Goal: Task Accomplishment & Management: Manage account settings

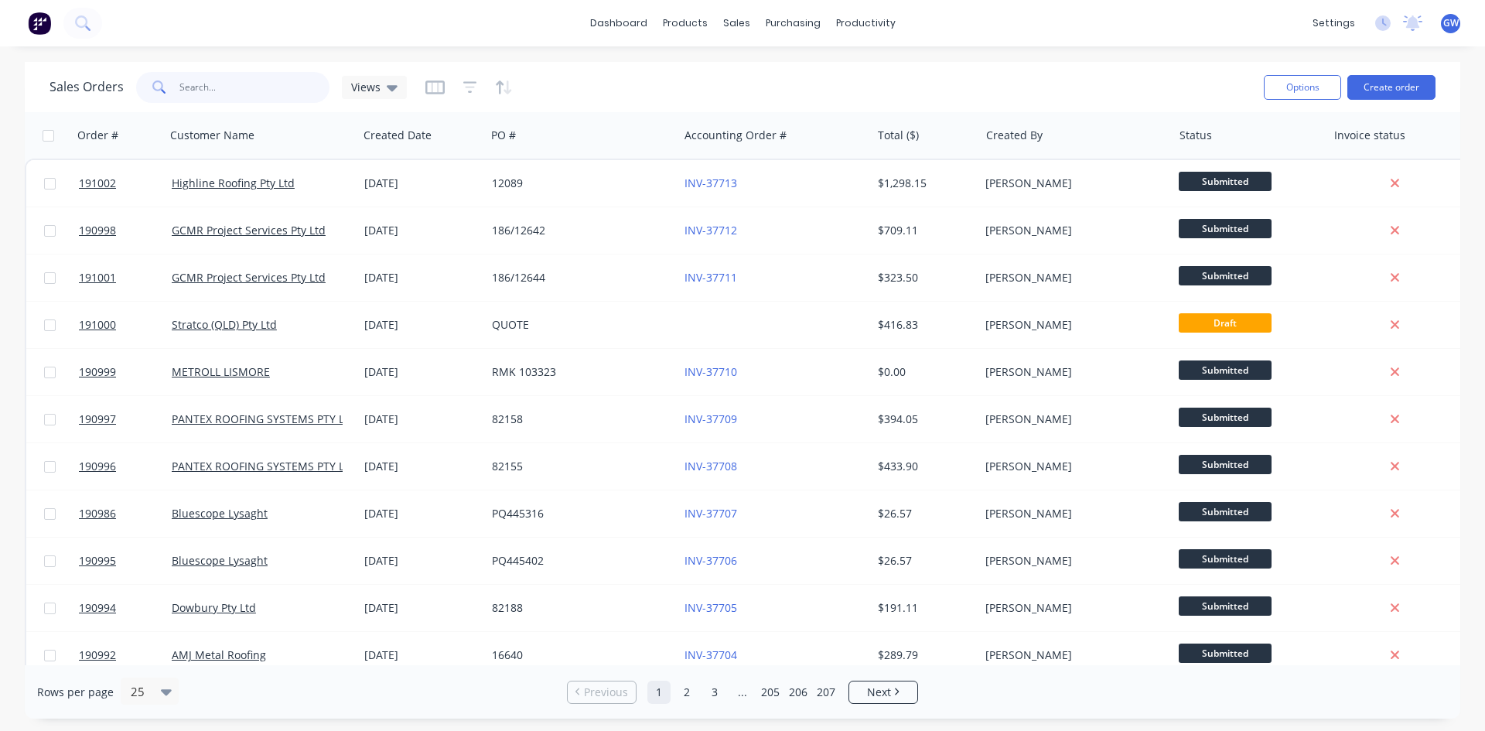
click at [215, 86] on input "text" at bounding box center [254, 87] width 151 height 31
type input "190801"
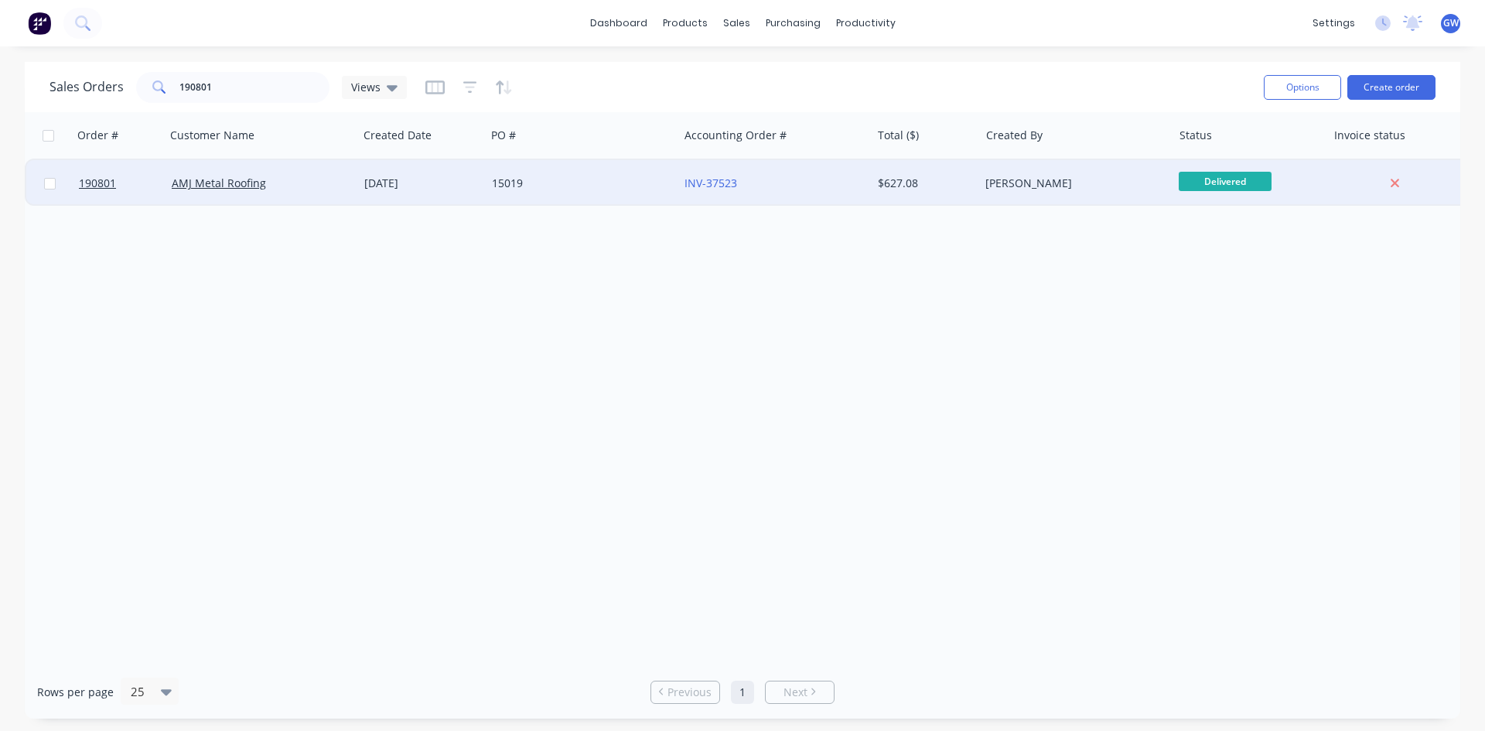
click at [943, 183] on div "$627.08" at bounding box center [923, 183] width 90 height 15
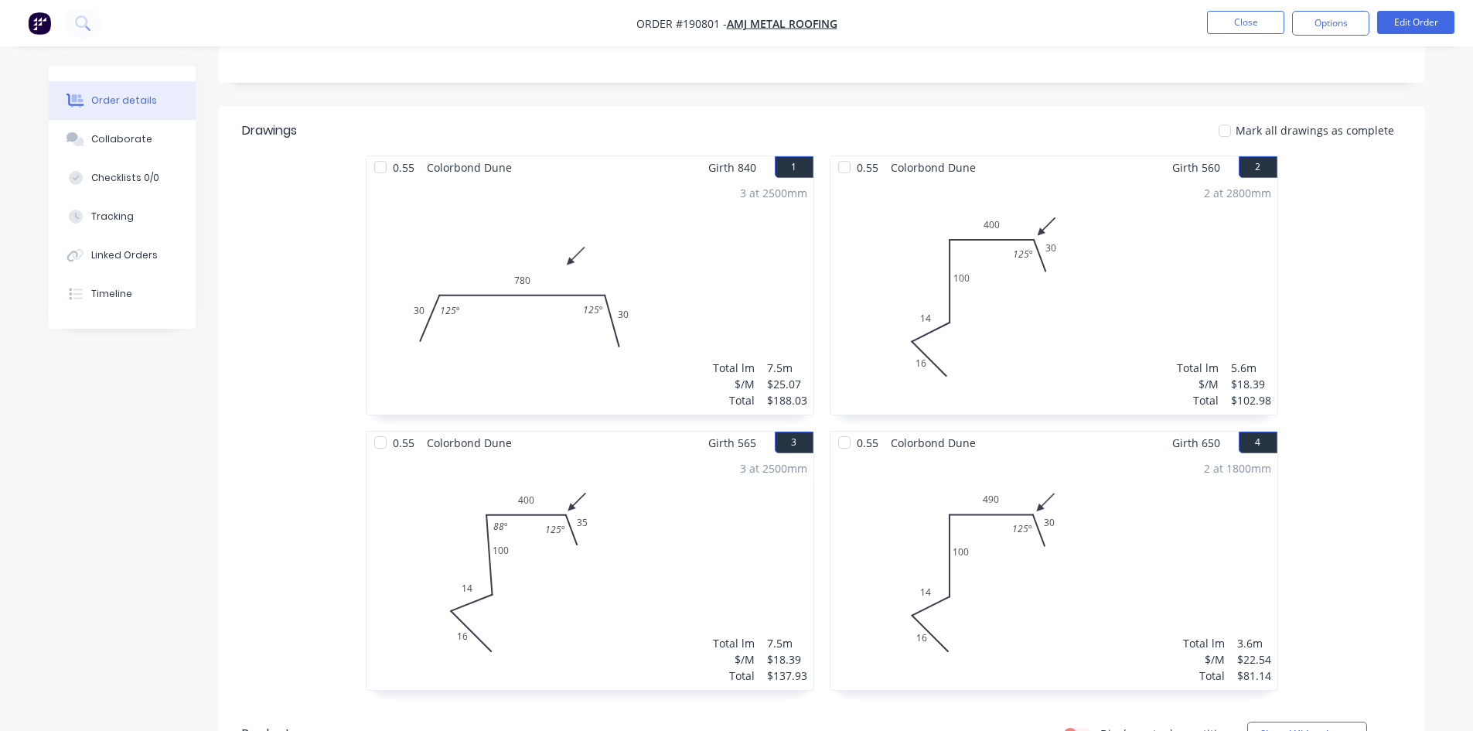
scroll to position [231, 0]
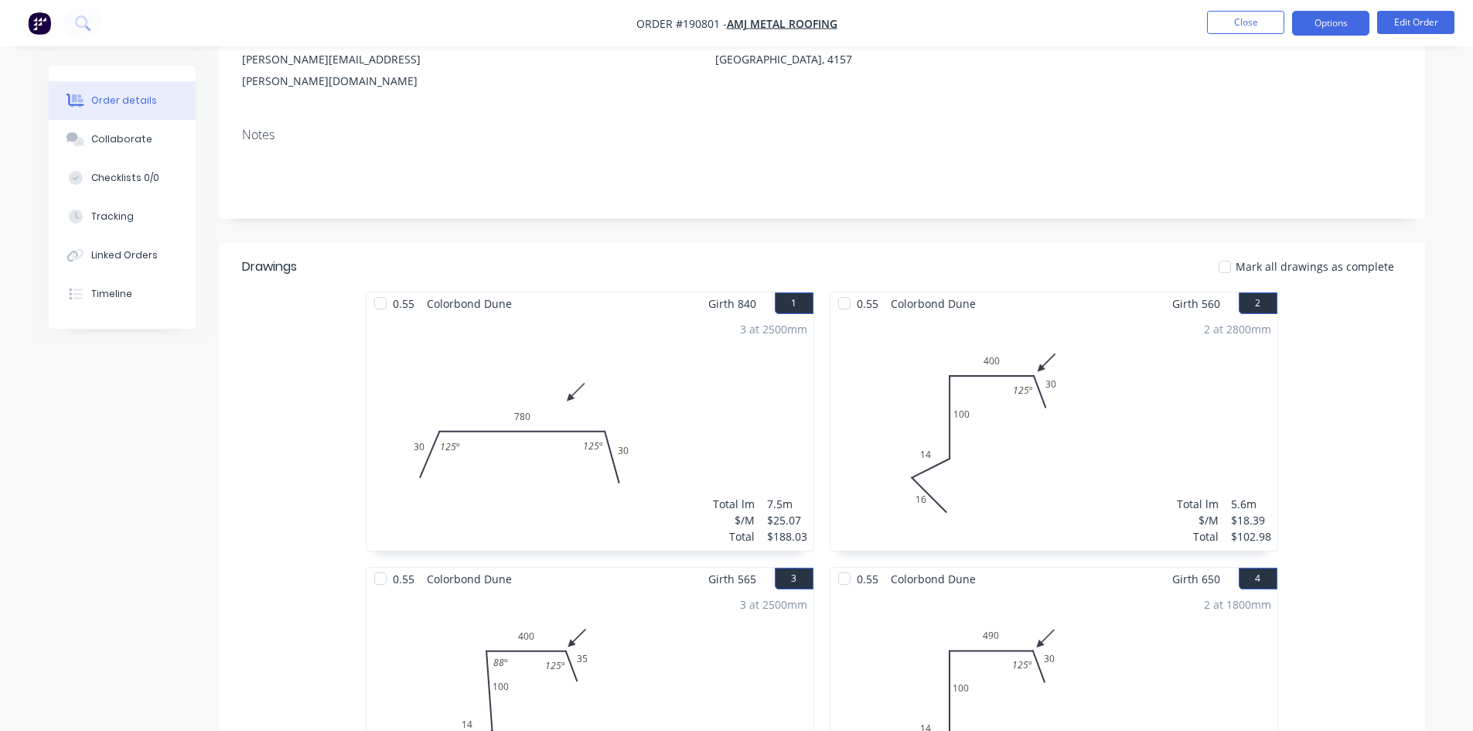
click at [1342, 26] on button "Options" at bounding box center [1330, 23] width 77 height 25
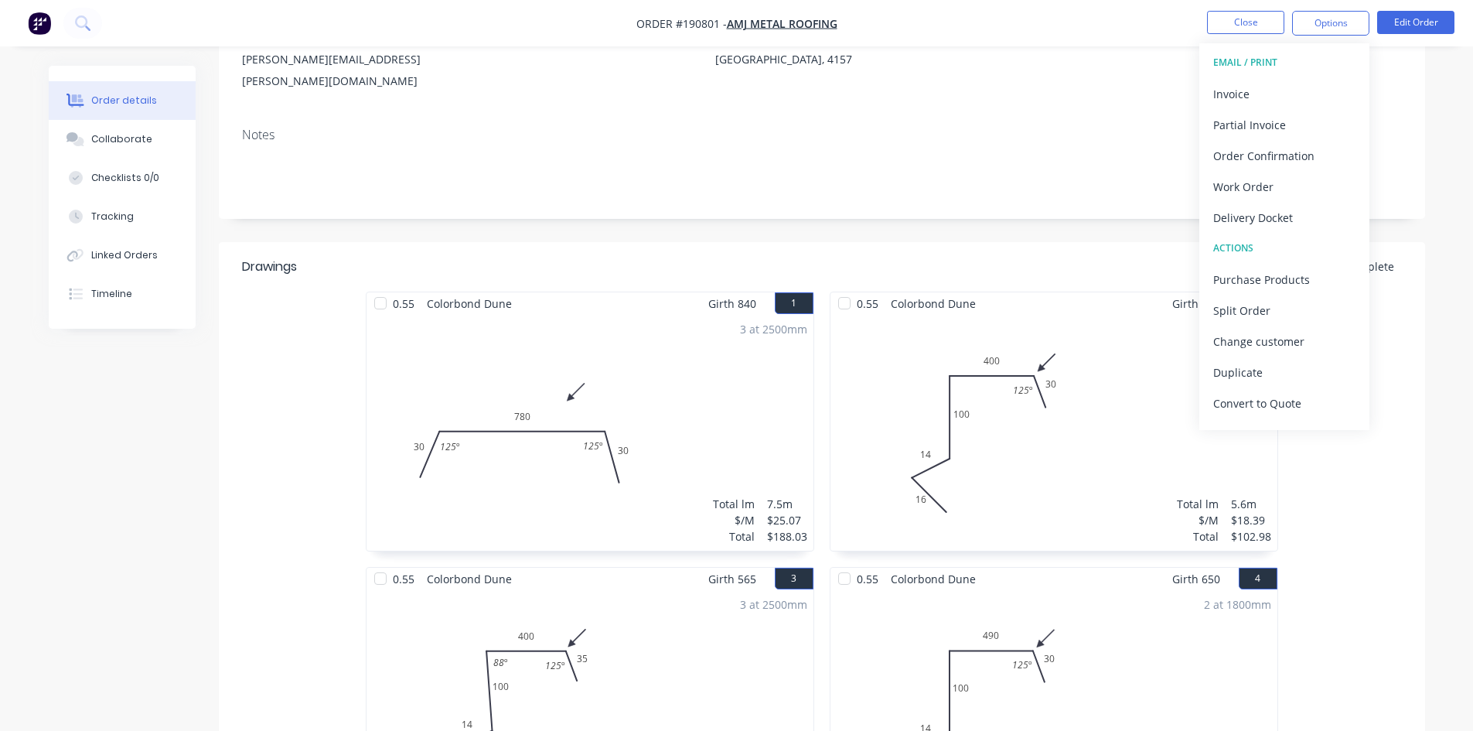
click at [1268, 90] on div "Invoice" at bounding box center [1284, 94] width 142 height 22
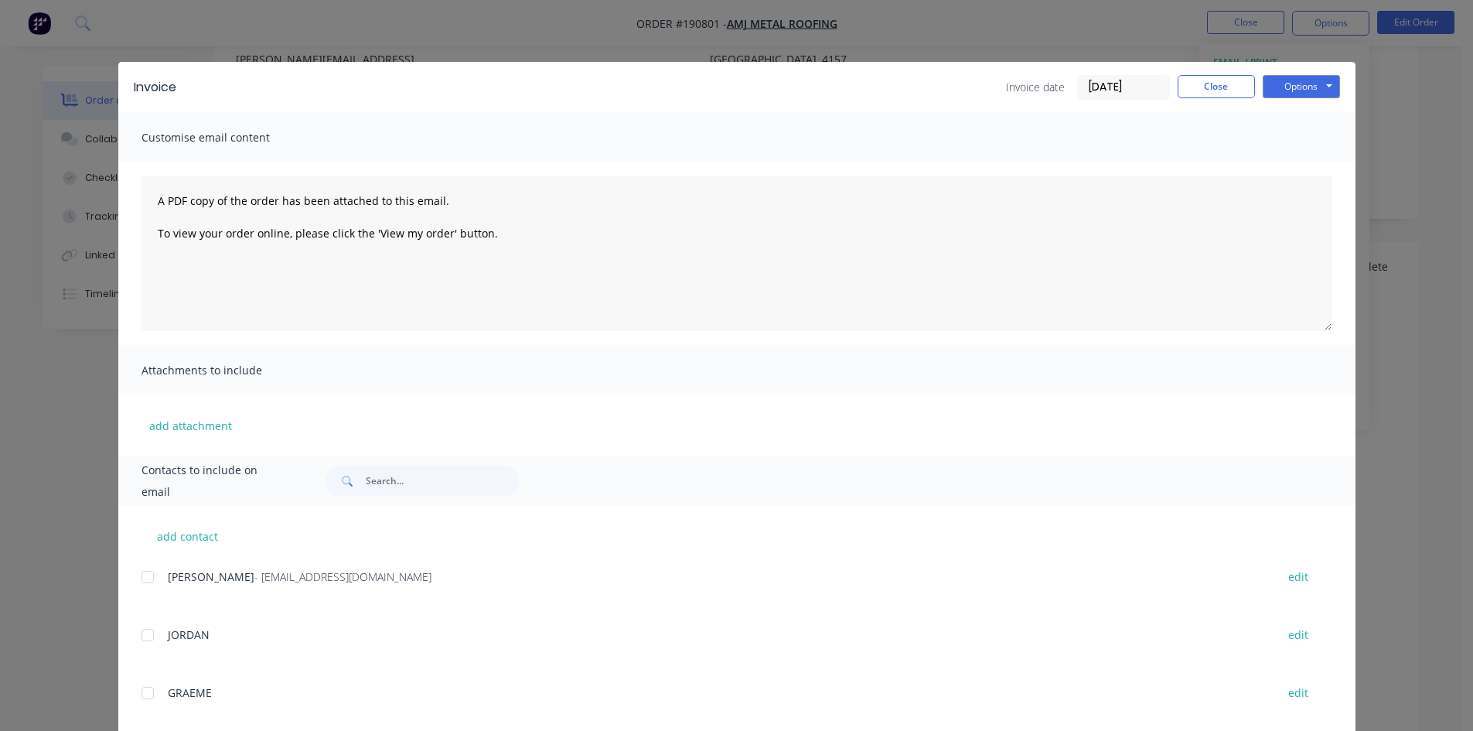
click at [138, 576] on div at bounding box center [147, 576] width 31 height 31
click at [1287, 77] on button "Options" at bounding box center [1301, 86] width 77 height 23
click at [1297, 159] on button "Email" at bounding box center [1312, 165] width 99 height 26
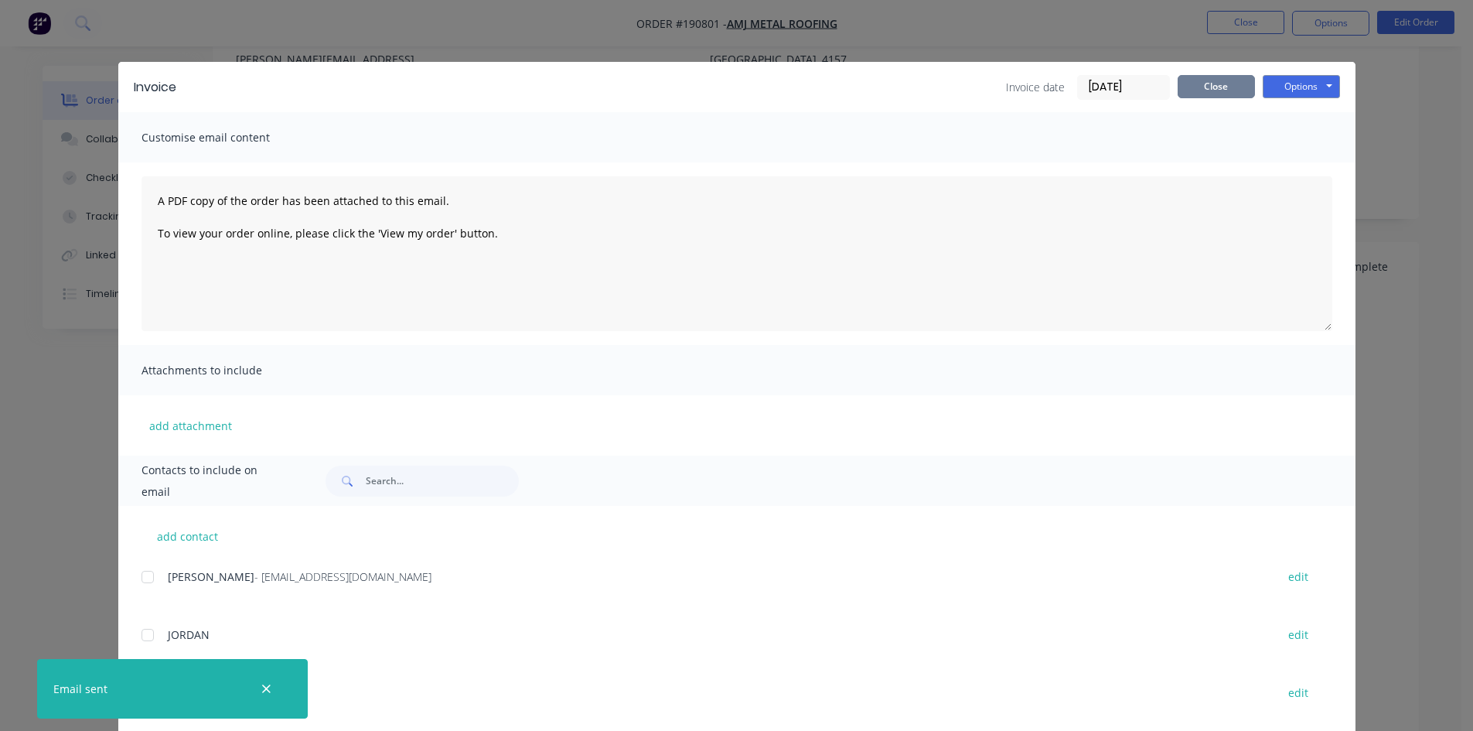
click at [1210, 87] on button "Close" at bounding box center [1216, 86] width 77 height 23
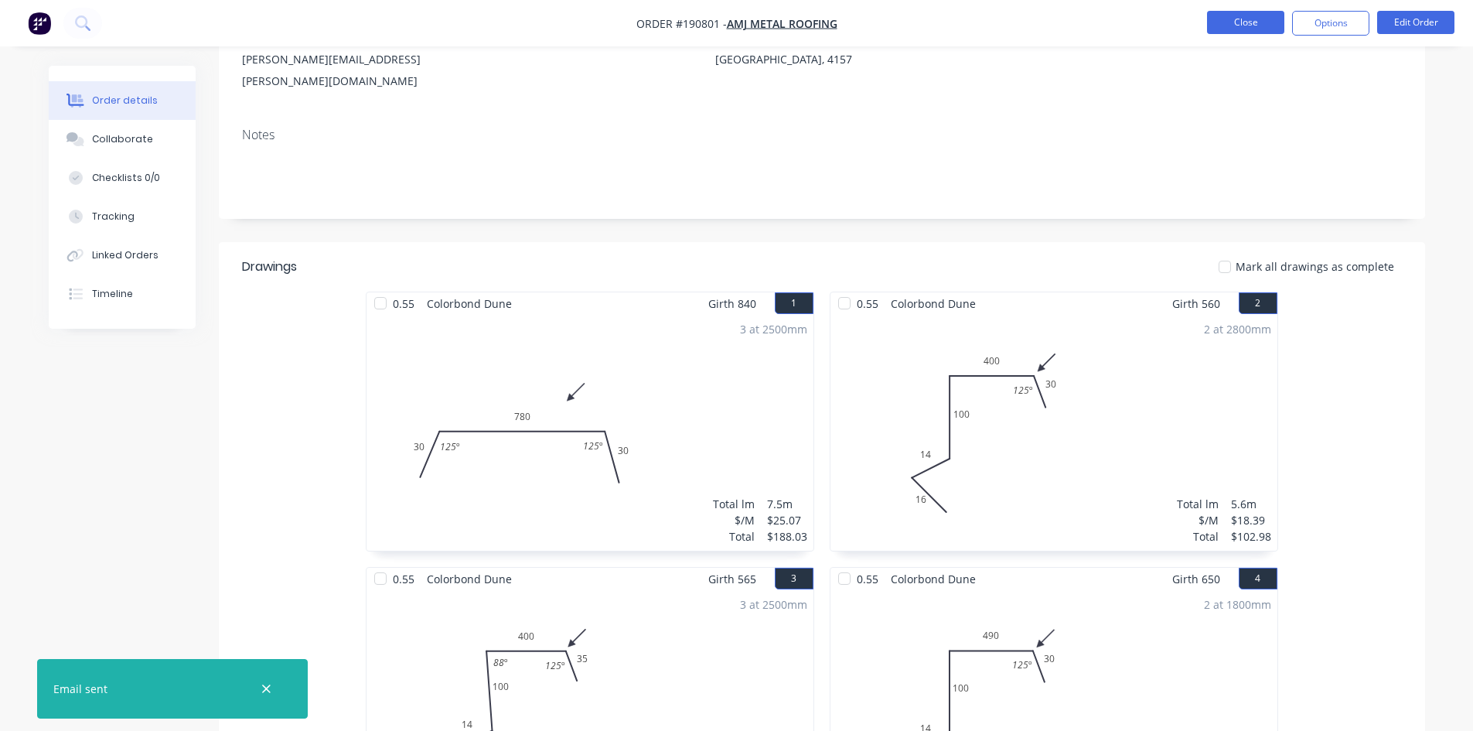
click at [1266, 11] on button "Close" at bounding box center [1245, 22] width 77 height 23
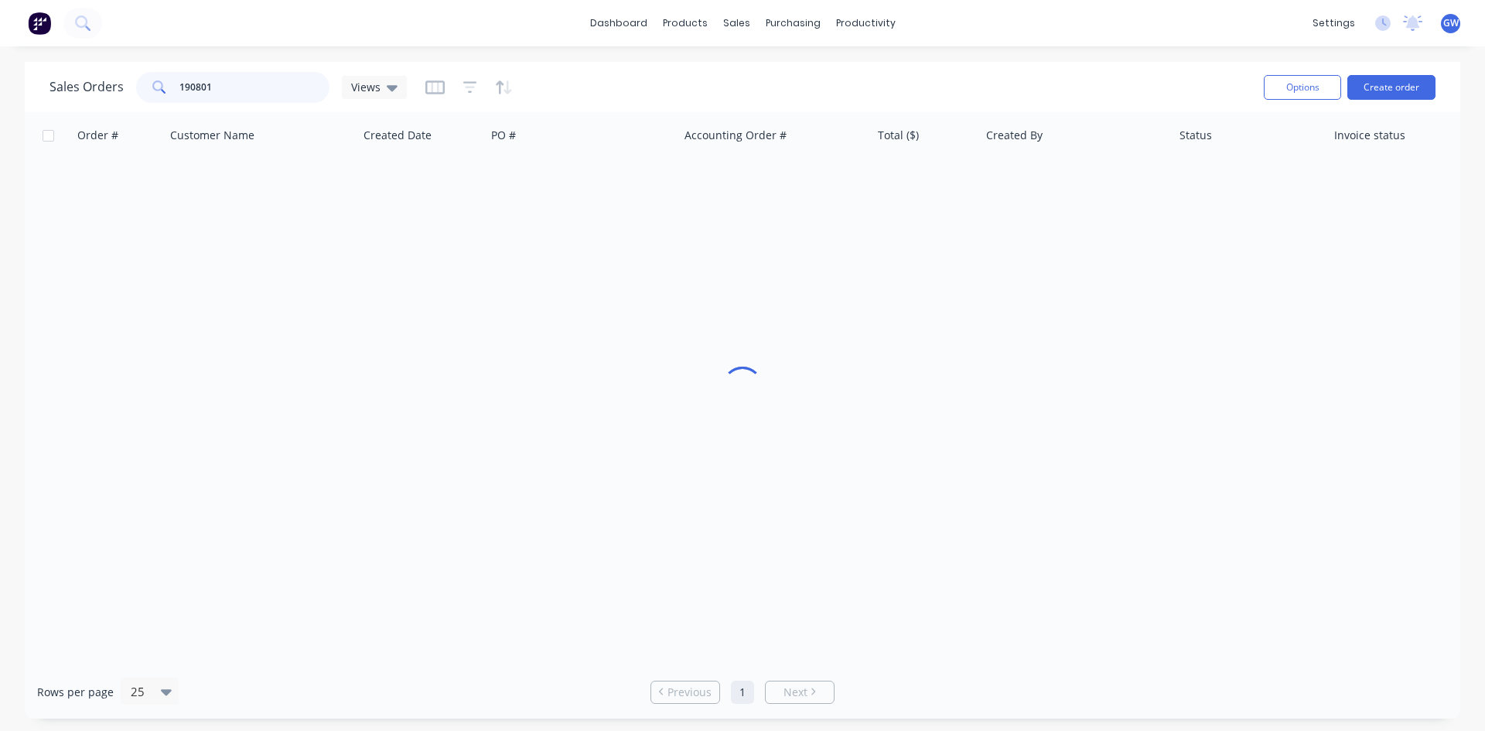
click at [268, 94] on input "190801" at bounding box center [254, 87] width 151 height 31
type input "190498"
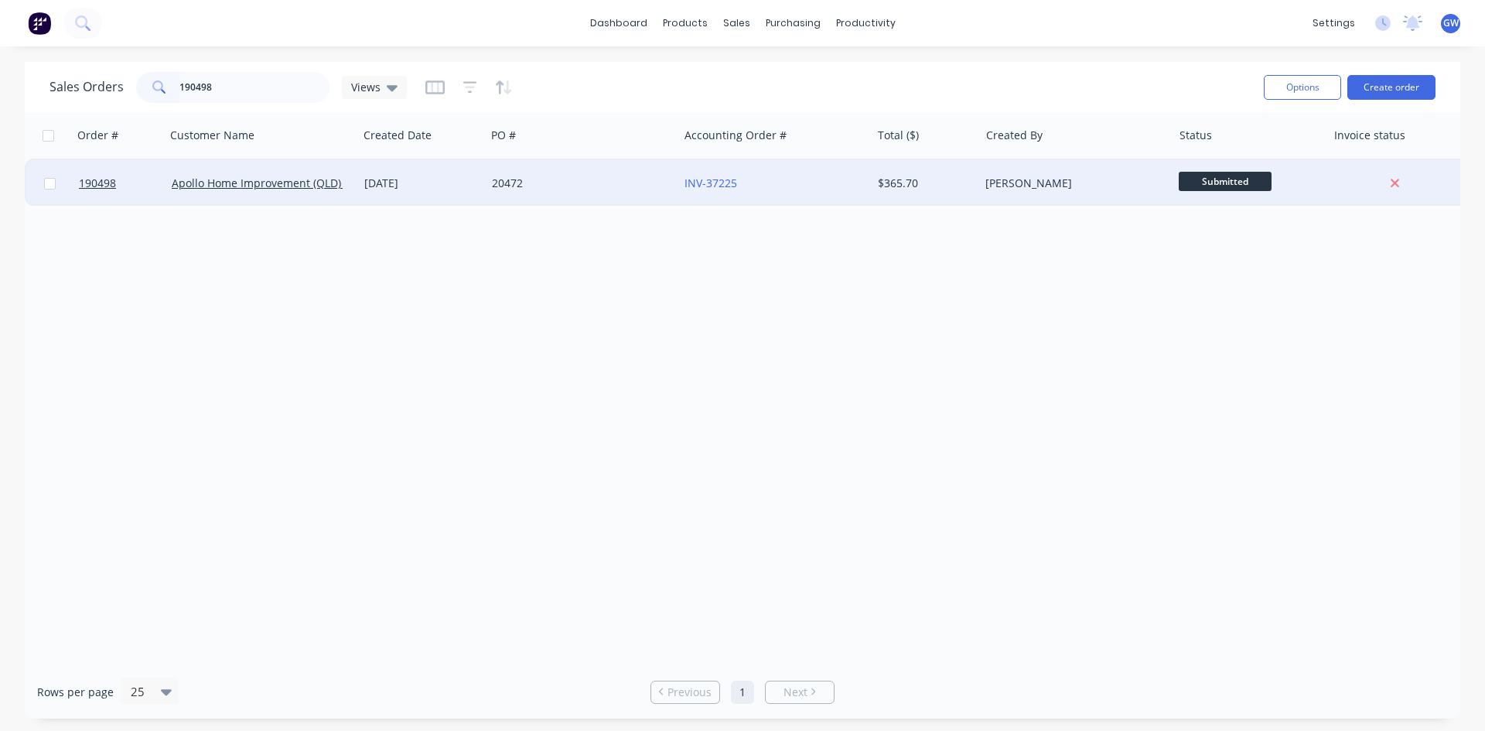
click at [836, 197] on div "INV-37225" at bounding box center [774, 183] width 193 height 46
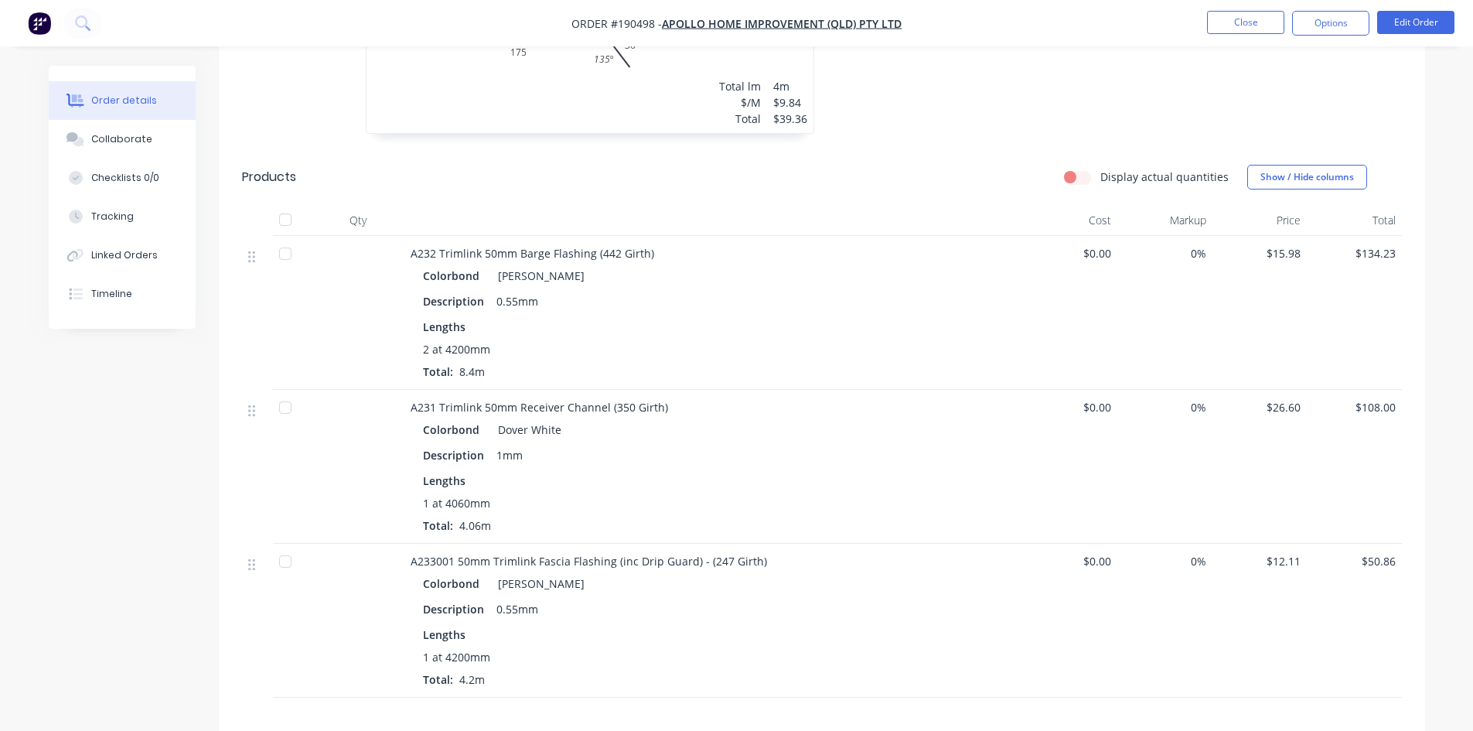
scroll to position [538, 0]
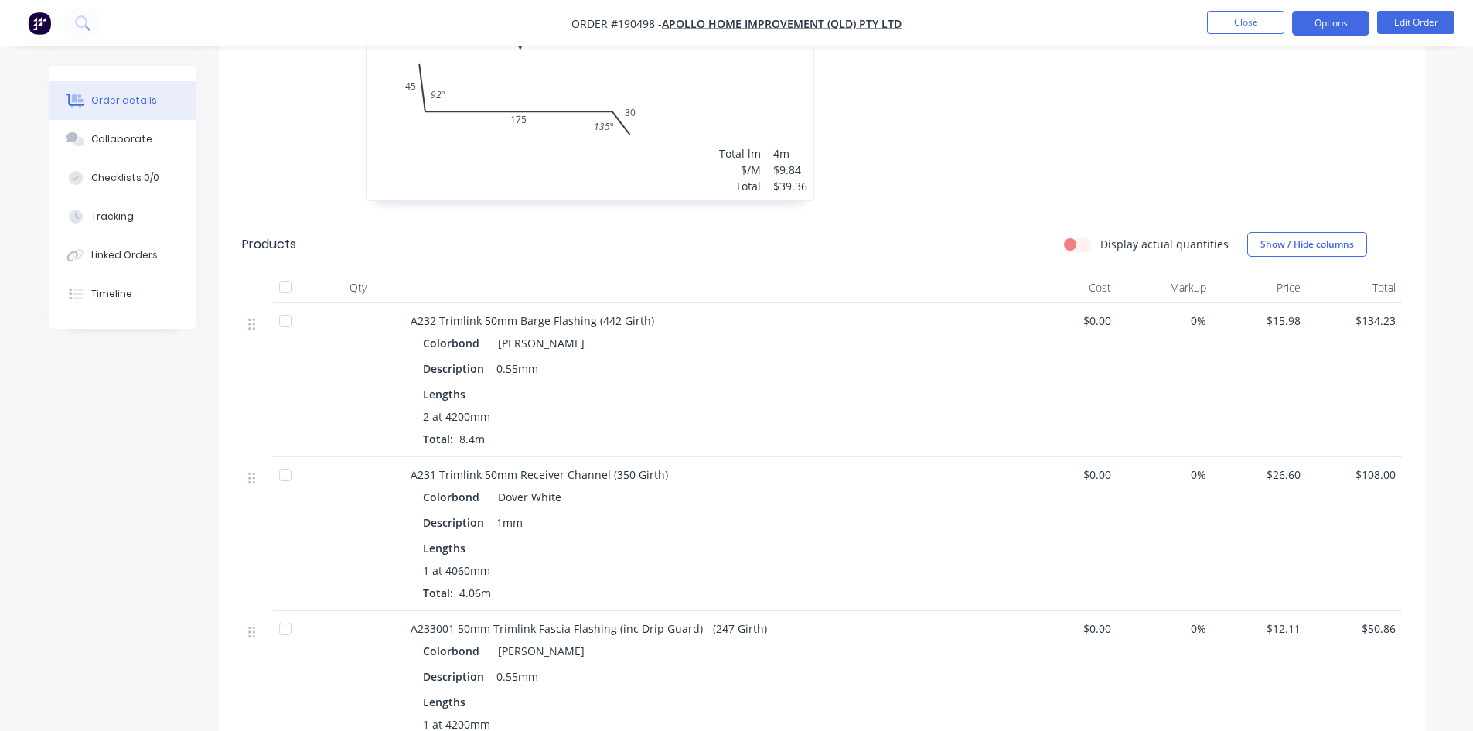
click at [1319, 19] on button "Options" at bounding box center [1330, 23] width 77 height 25
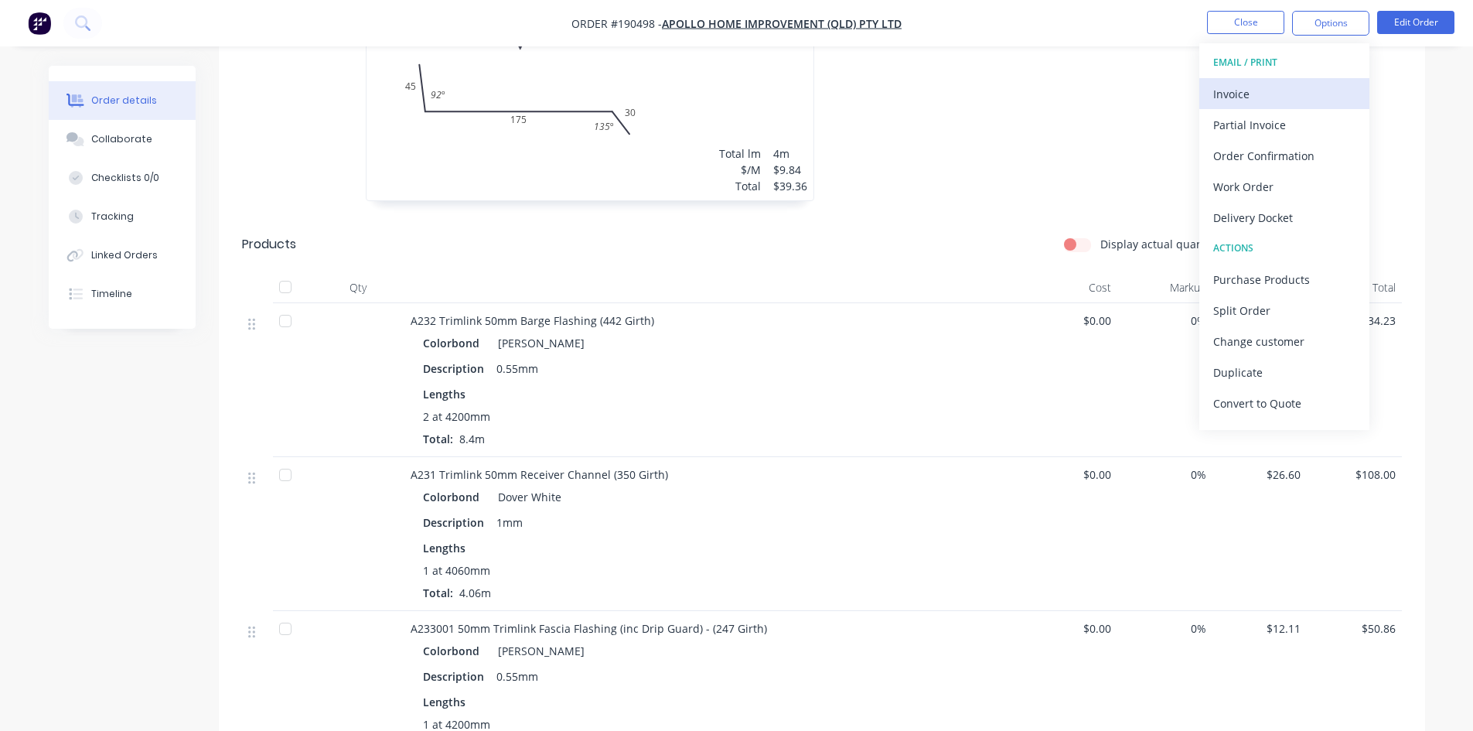
click at [1307, 83] on div "Invoice" at bounding box center [1284, 94] width 142 height 22
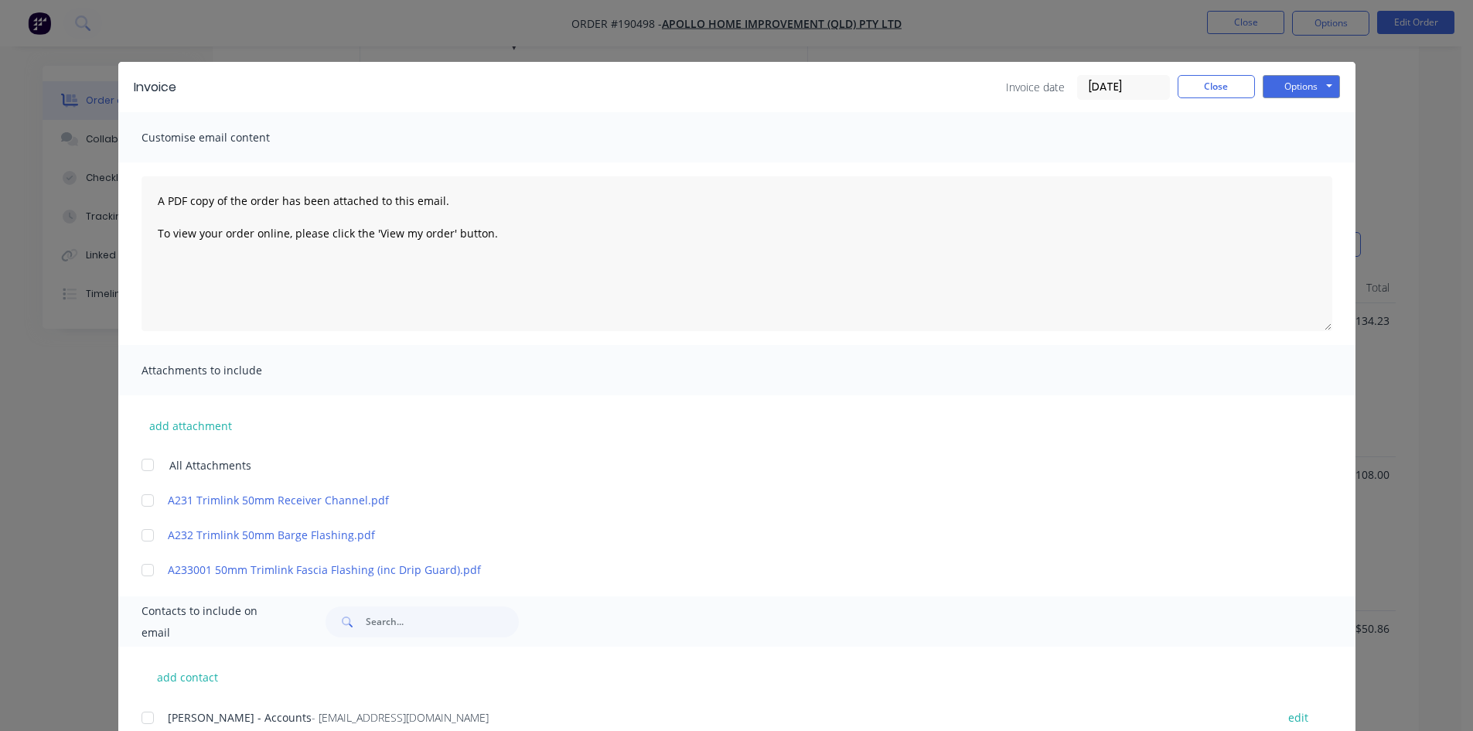
click at [144, 715] on div at bounding box center [147, 717] width 31 height 31
click at [1286, 90] on button "Options" at bounding box center [1301, 86] width 77 height 23
click at [1302, 166] on button "Email" at bounding box center [1312, 165] width 99 height 26
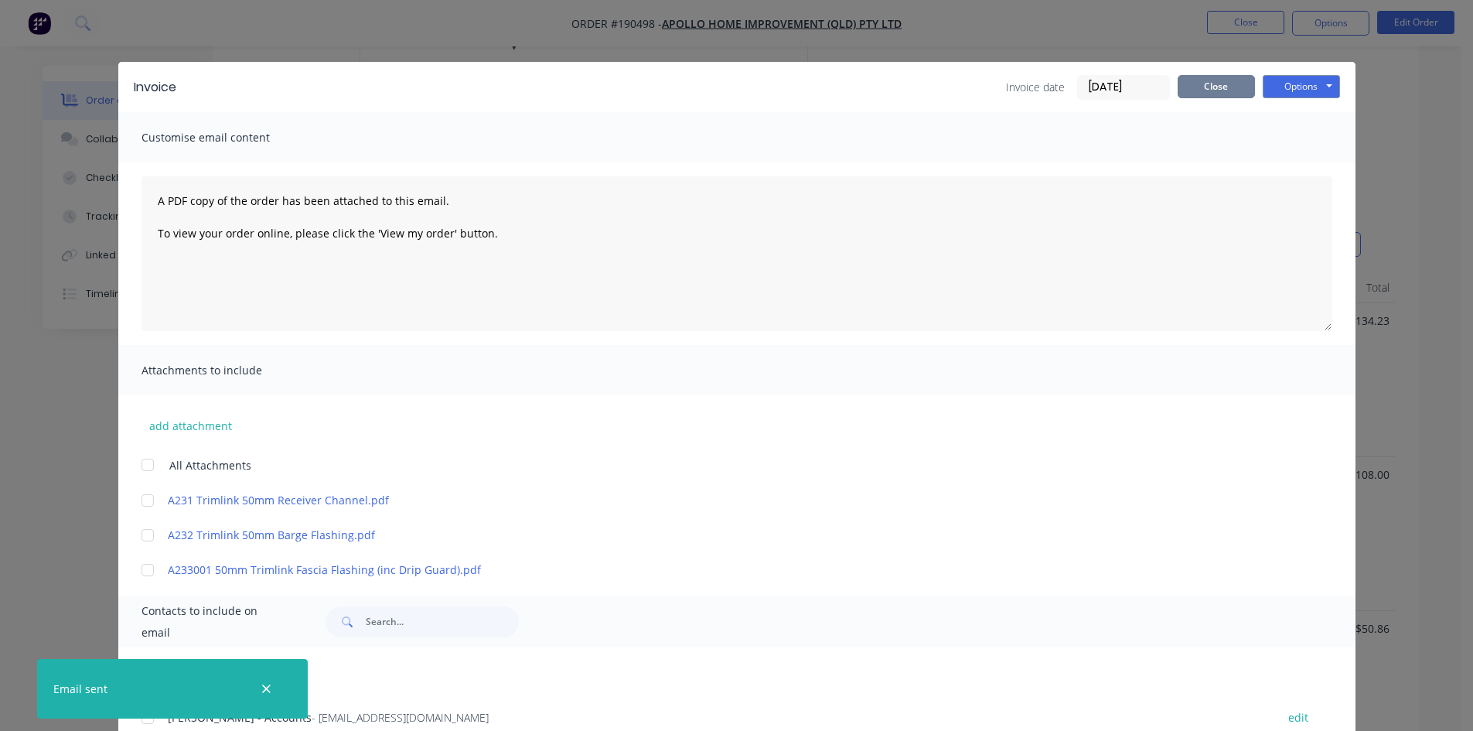
click at [1229, 86] on button "Close" at bounding box center [1216, 86] width 77 height 23
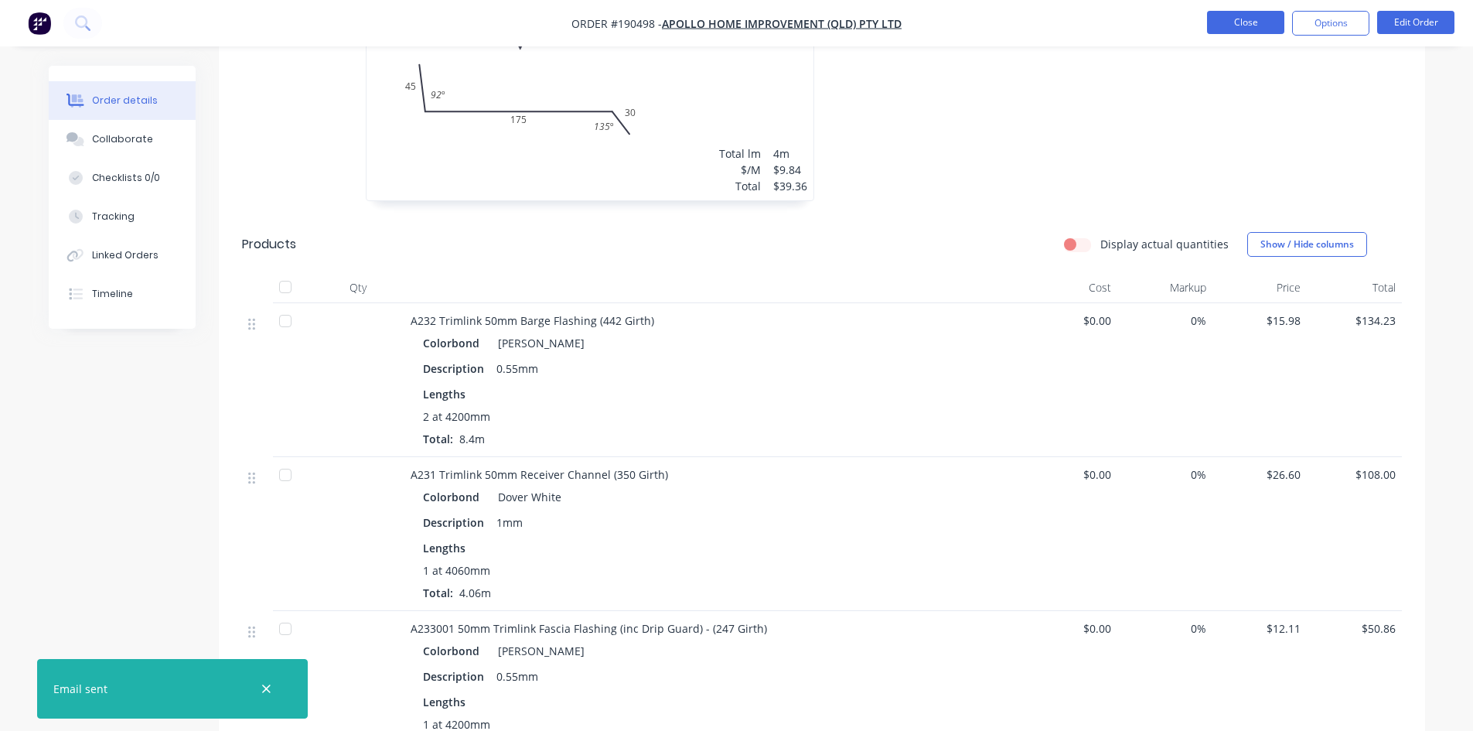
click at [1242, 21] on button "Close" at bounding box center [1245, 22] width 77 height 23
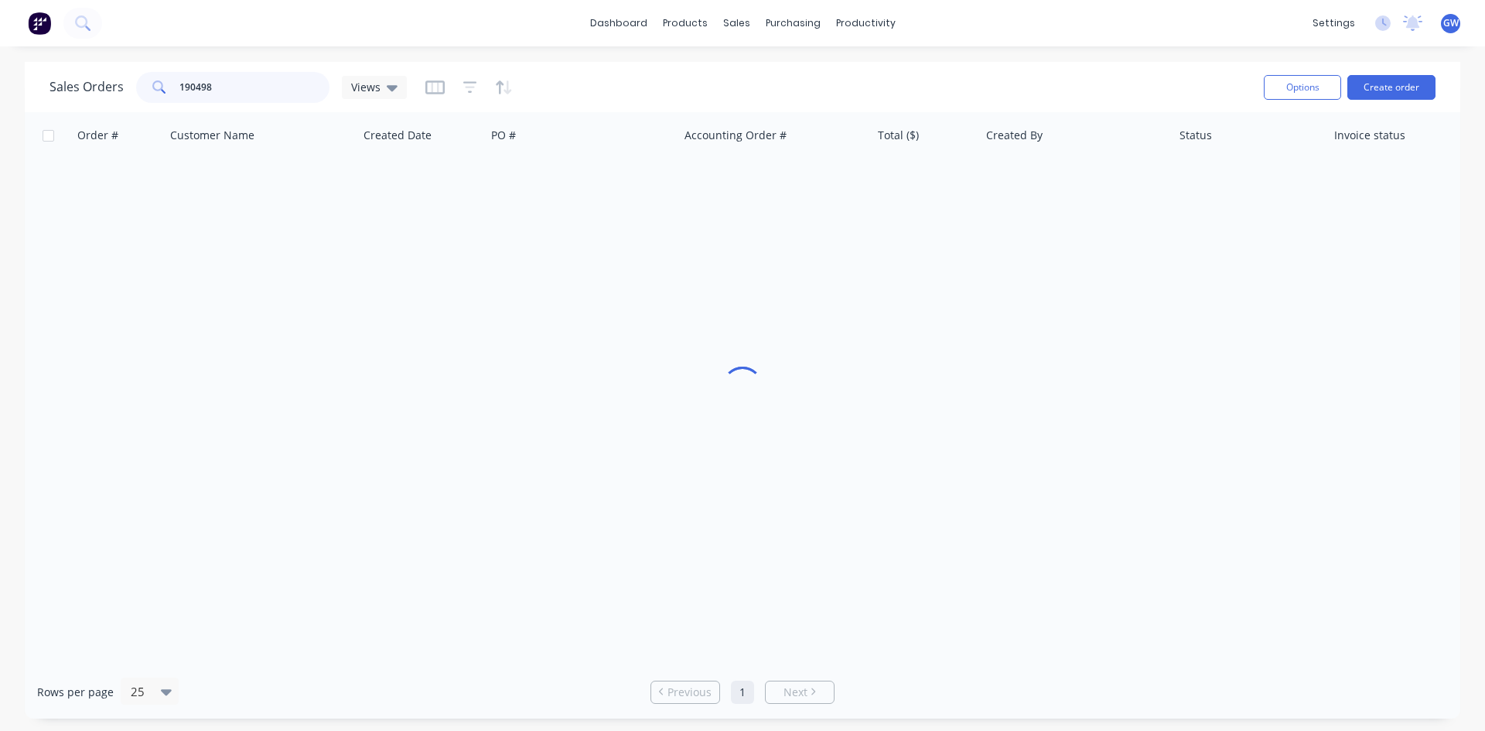
drag, startPoint x: 274, startPoint y: 84, endPoint x: 10, endPoint y: 91, distance: 263.8
click at [10, 91] on div "Sales Orders 190498 Views Options Create order Order # Customer Name Created Da…" at bounding box center [742, 390] width 1485 height 657
type input "190437"
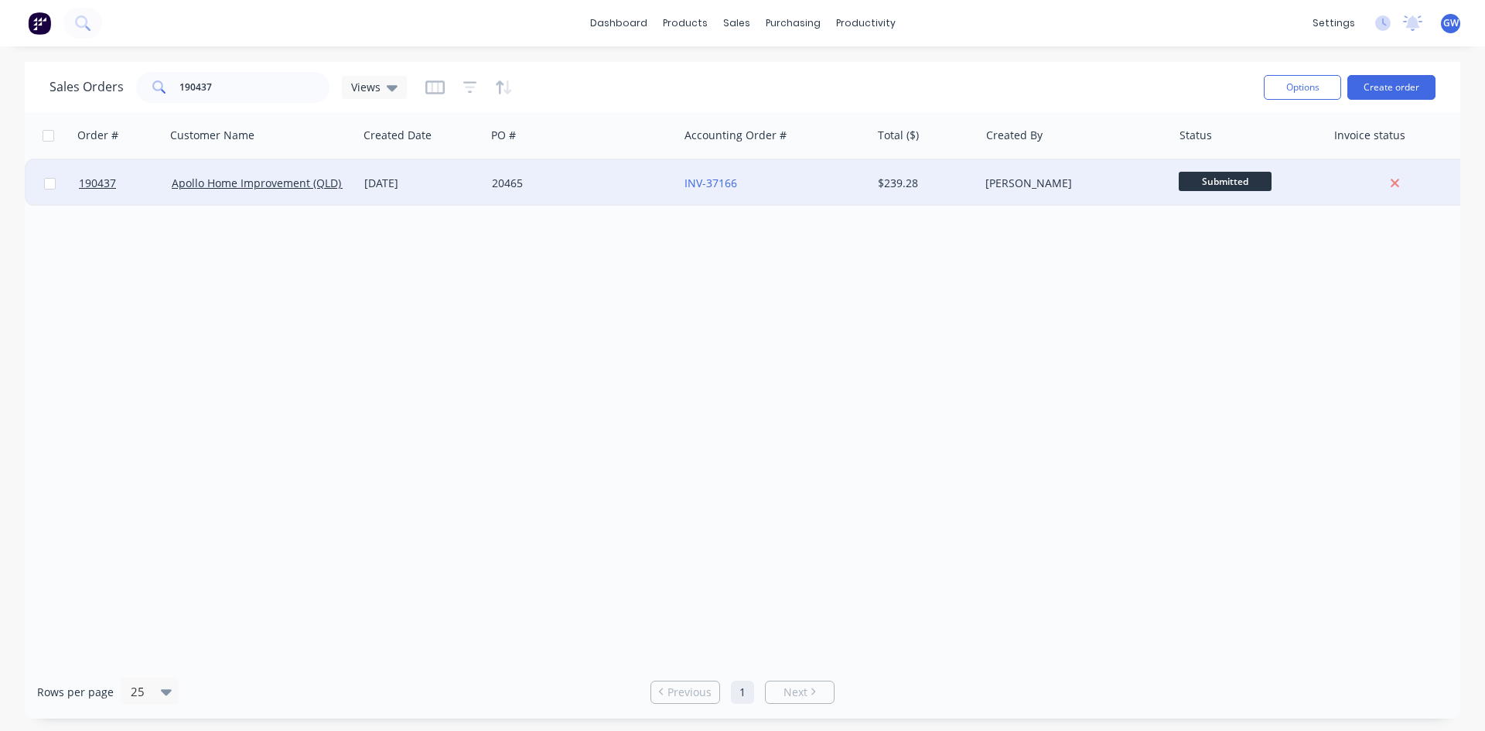
click at [980, 187] on div "[PERSON_NAME]" at bounding box center [1075, 183] width 193 height 46
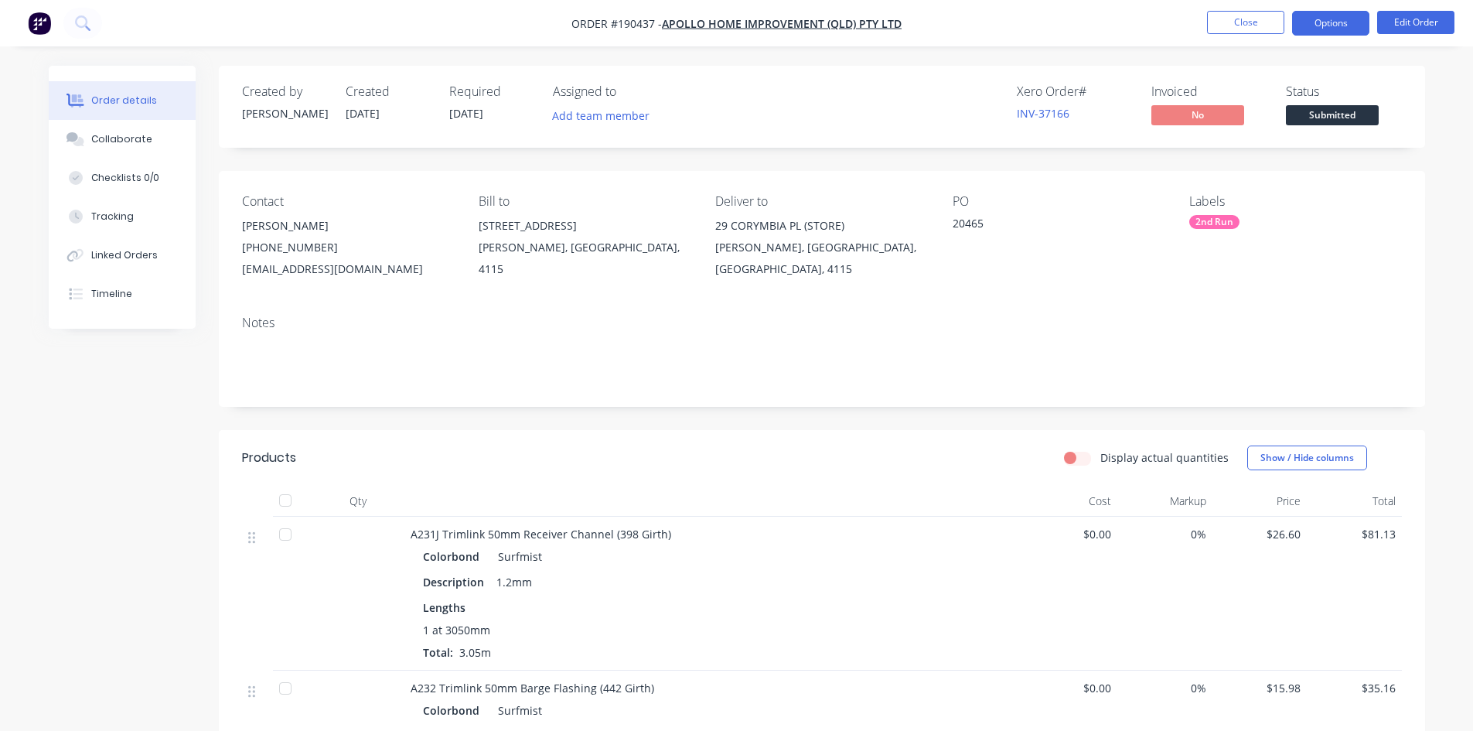
click at [1346, 26] on button "Options" at bounding box center [1330, 23] width 77 height 25
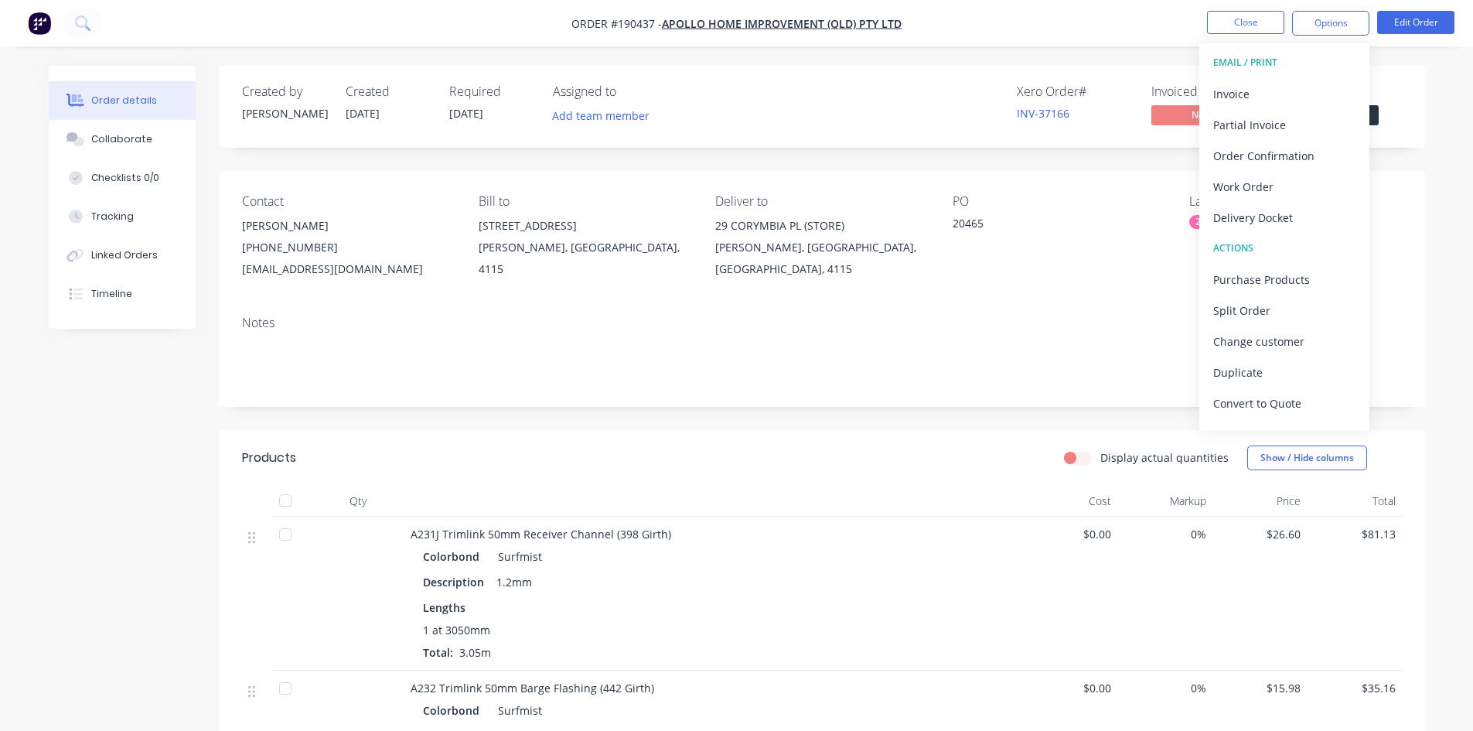
click at [1288, 101] on div "Invoice" at bounding box center [1284, 94] width 142 height 22
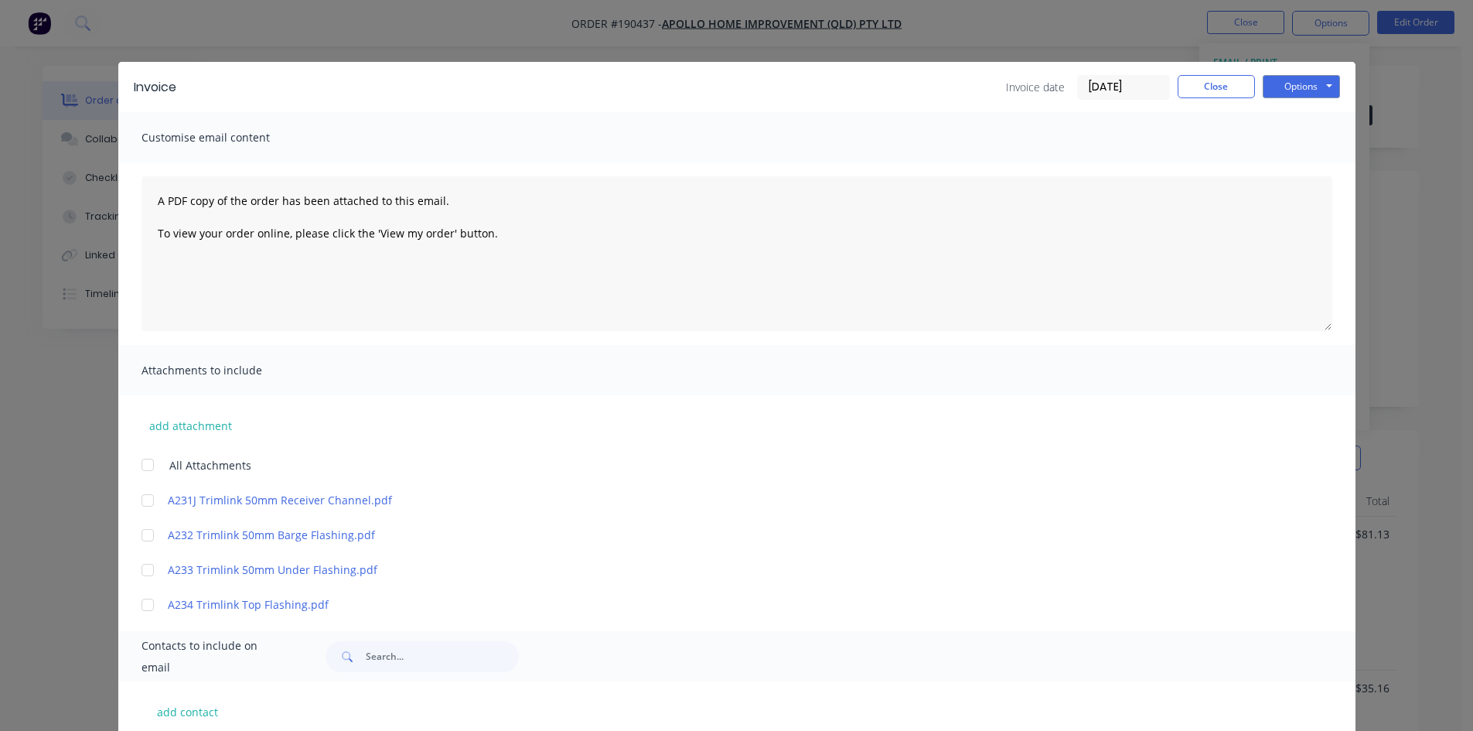
scroll to position [232, 0]
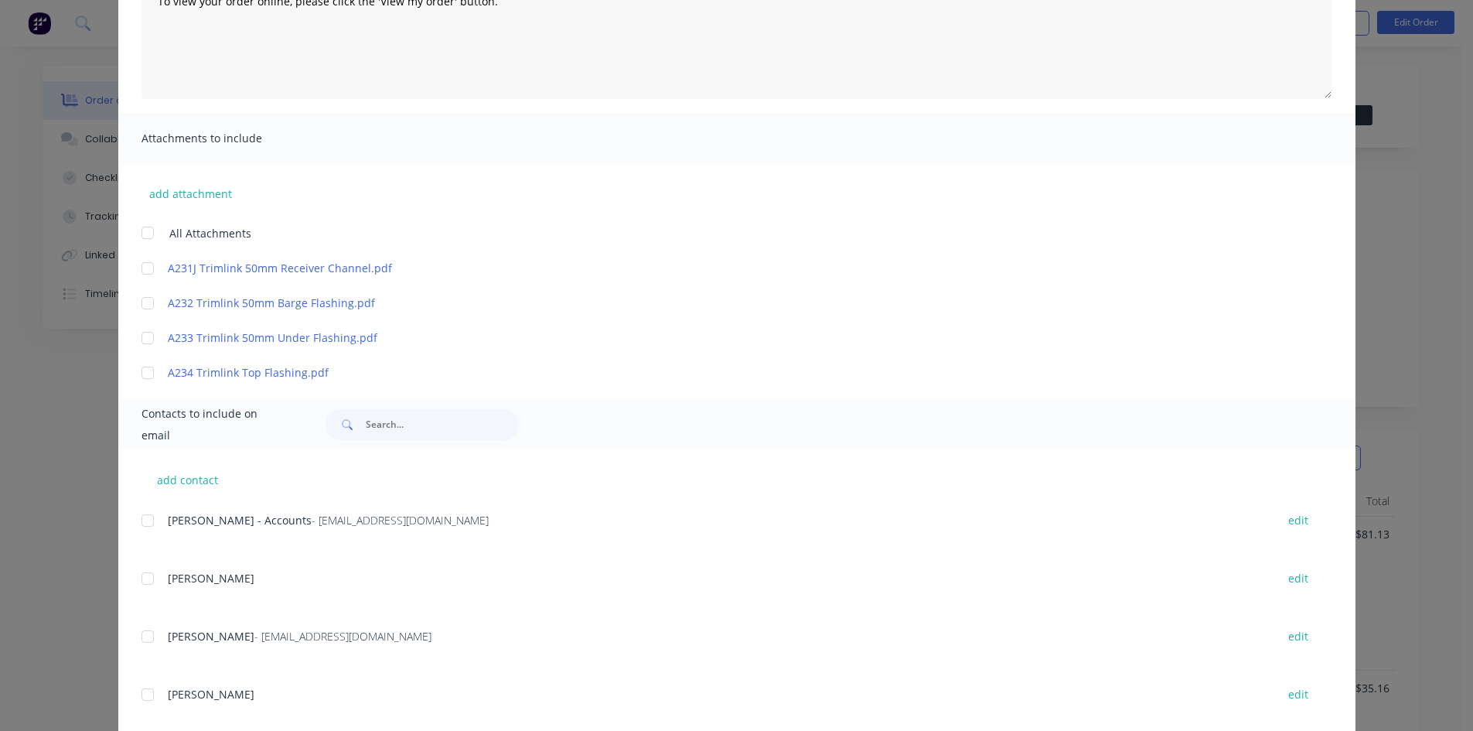
click at [142, 512] on div at bounding box center [147, 520] width 31 height 31
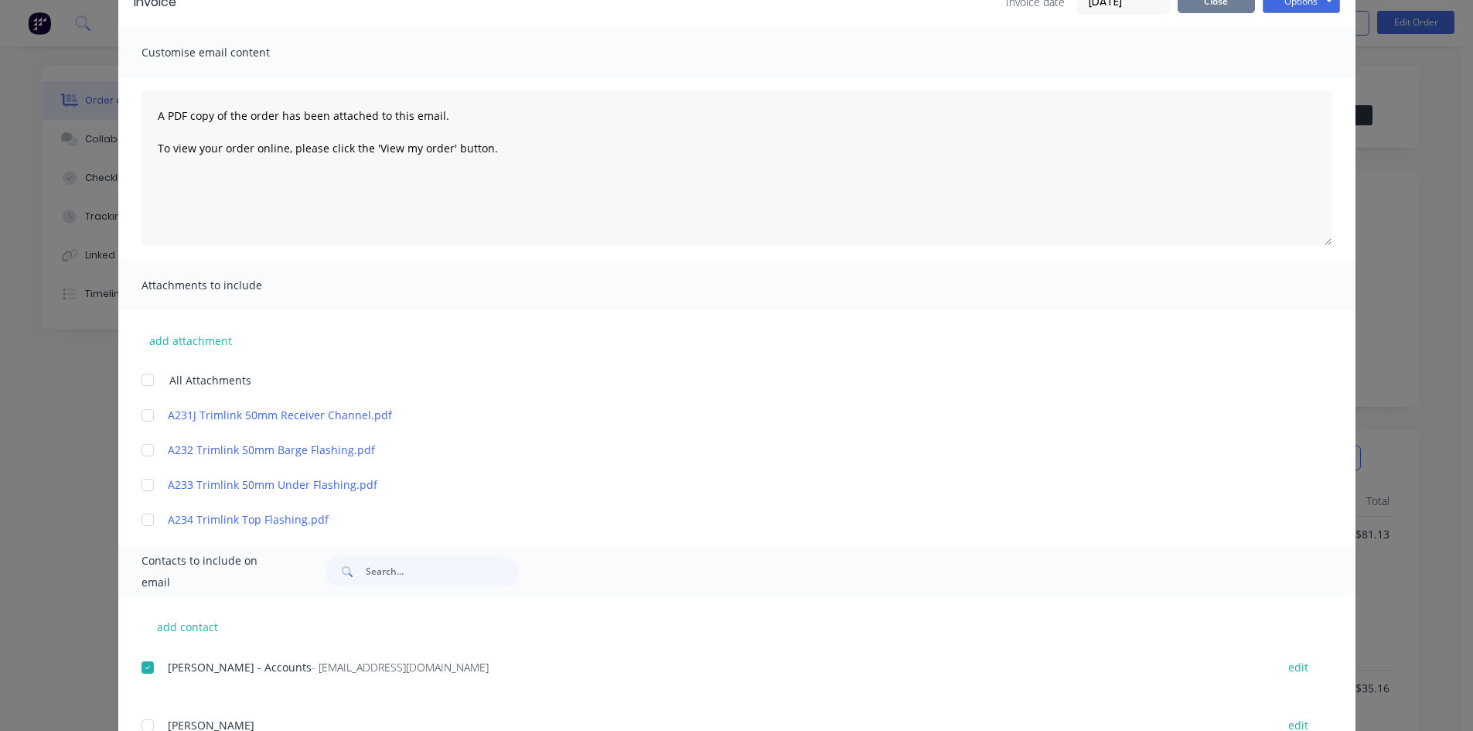
scroll to position [0, 0]
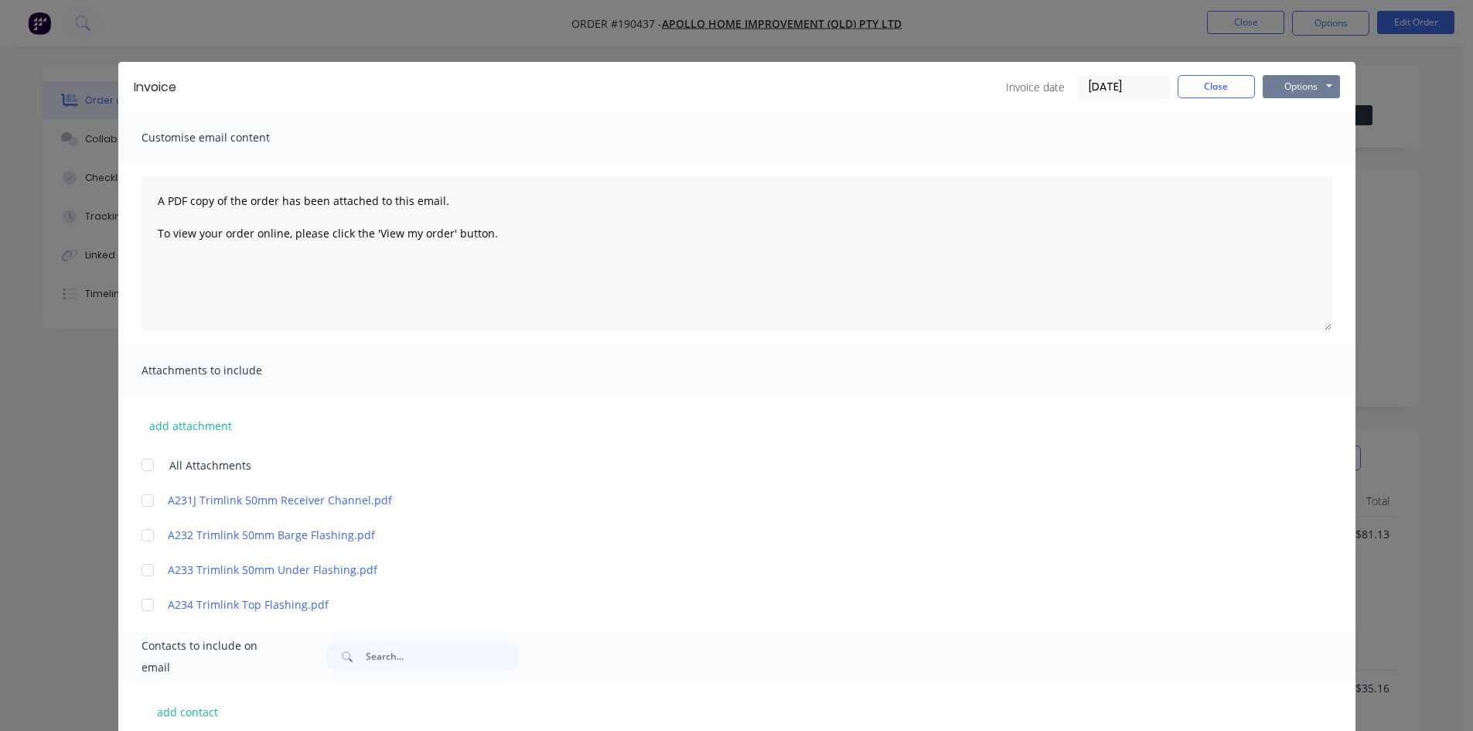
click at [1302, 87] on button "Options" at bounding box center [1301, 86] width 77 height 23
click at [1295, 162] on button "Email" at bounding box center [1312, 165] width 99 height 26
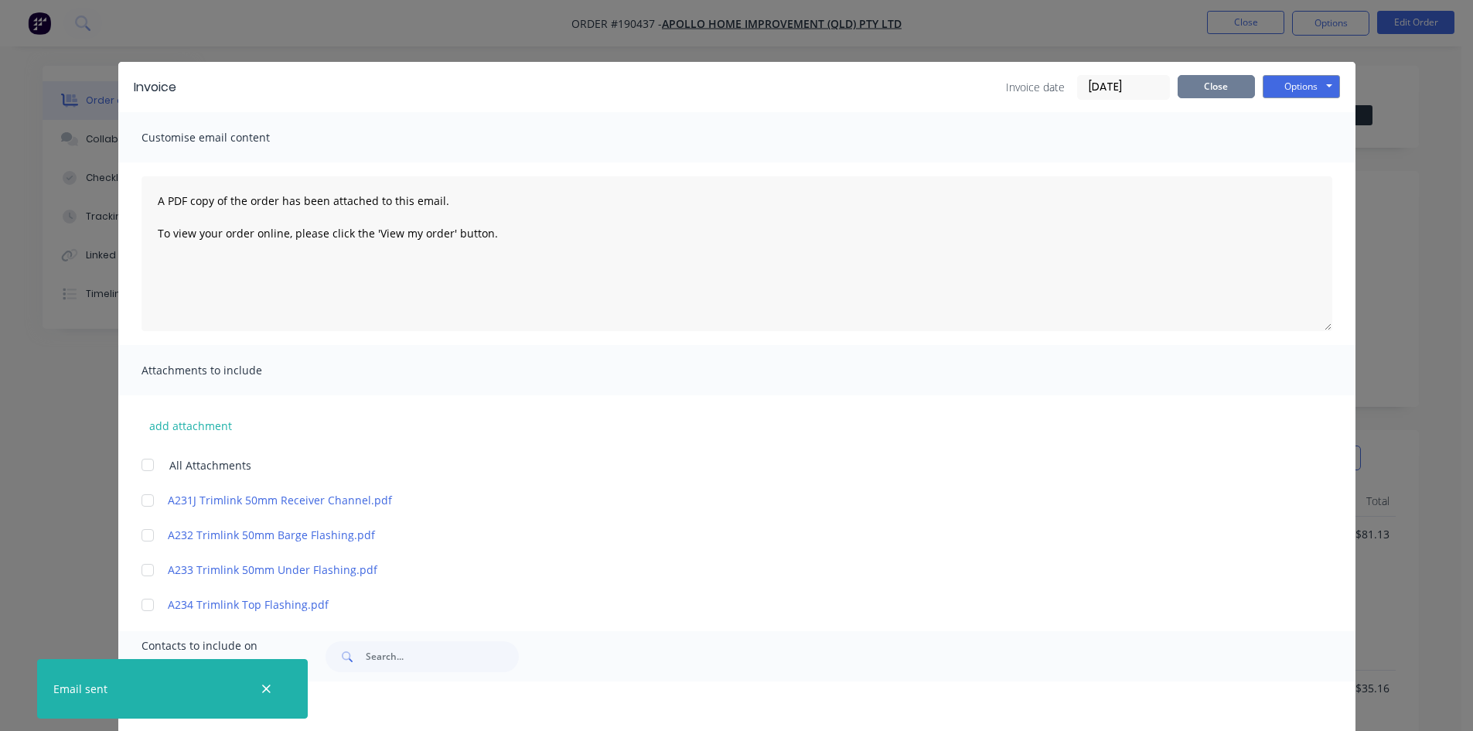
click at [1228, 70] on div "Invoice Invoice date 27/08/25 Close Options Preview Print Email" at bounding box center [736, 87] width 1237 height 50
click at [1214, 92] on button "Close" at bounding box center [1216, 86] width 77 height 23
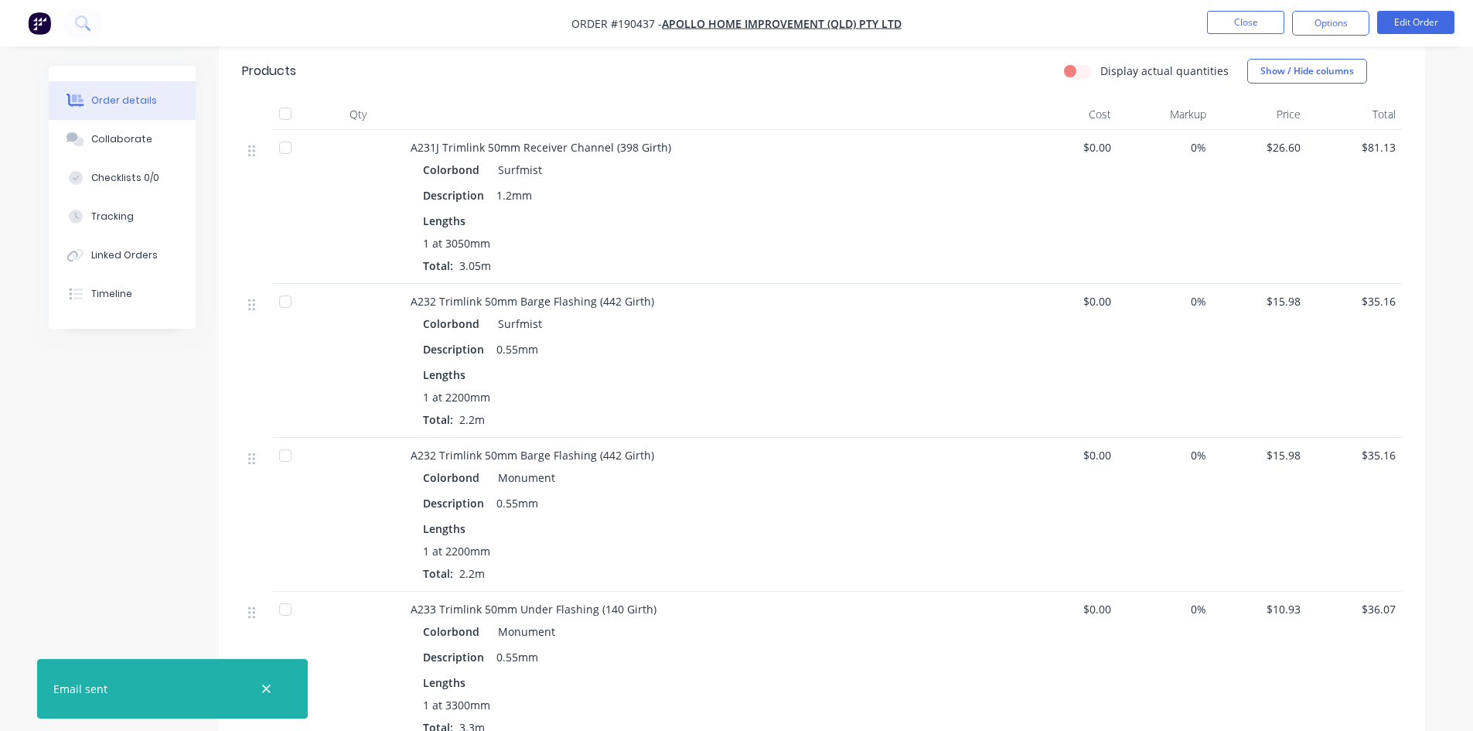
scroll to position [831, 0]
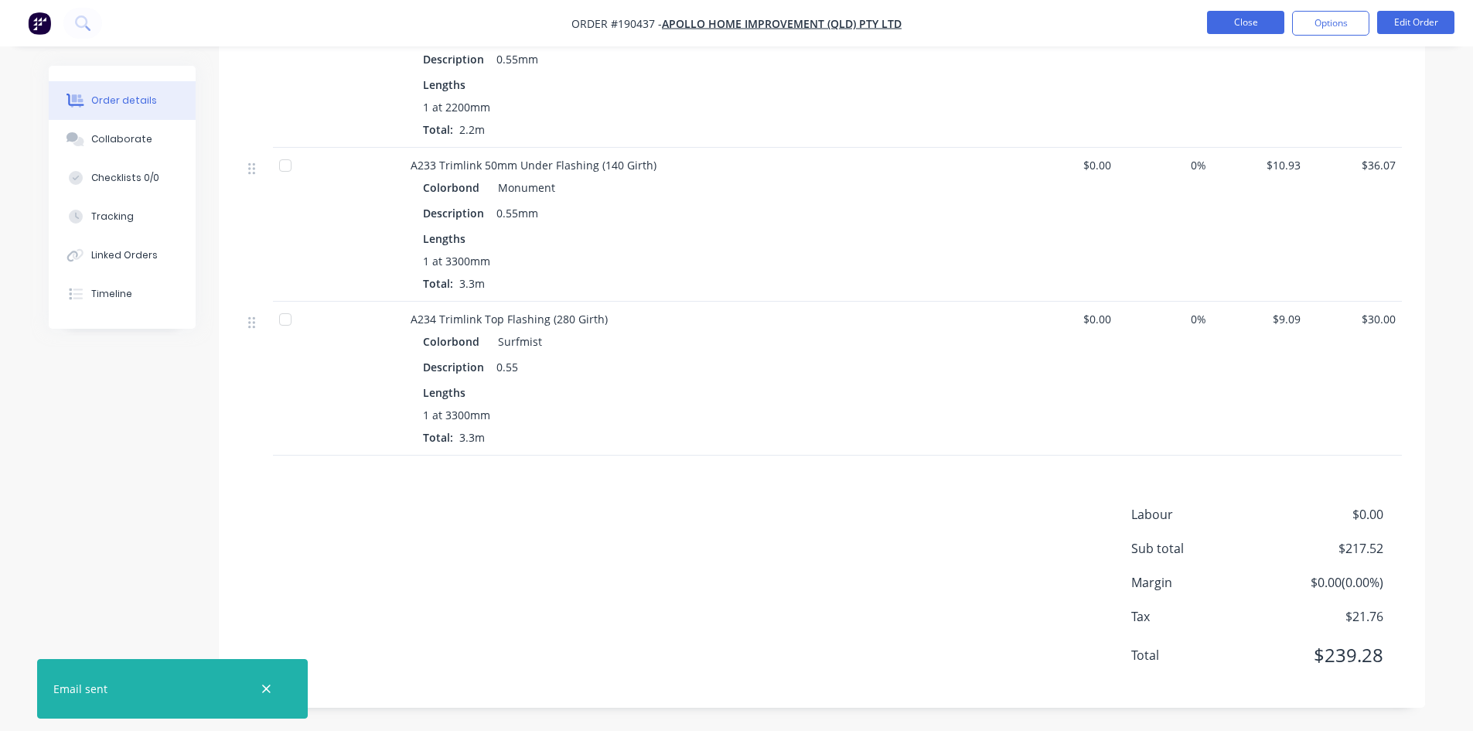
click at [1272, 20] on button "Close" at bounding box center [1245, 22] width 77 height 23
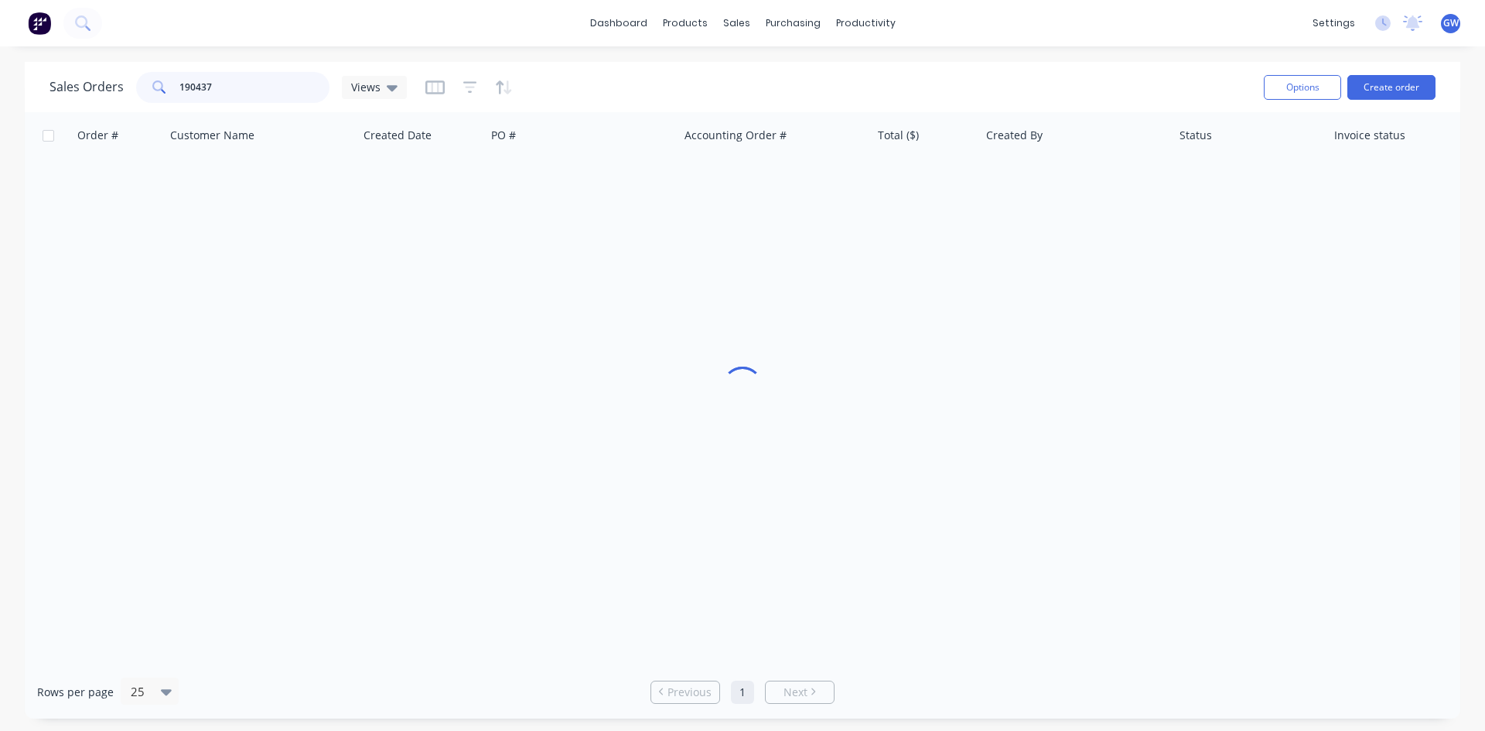
drag, startPoint x: 243, startPoint y: 94, endPoint x: 73, endPoint y: 79, distance: 170.0
click at [73, 79] on div "Sales Orders 190437 Views" at bounding box center [227, 87] width 357 height 31
type input "190093"
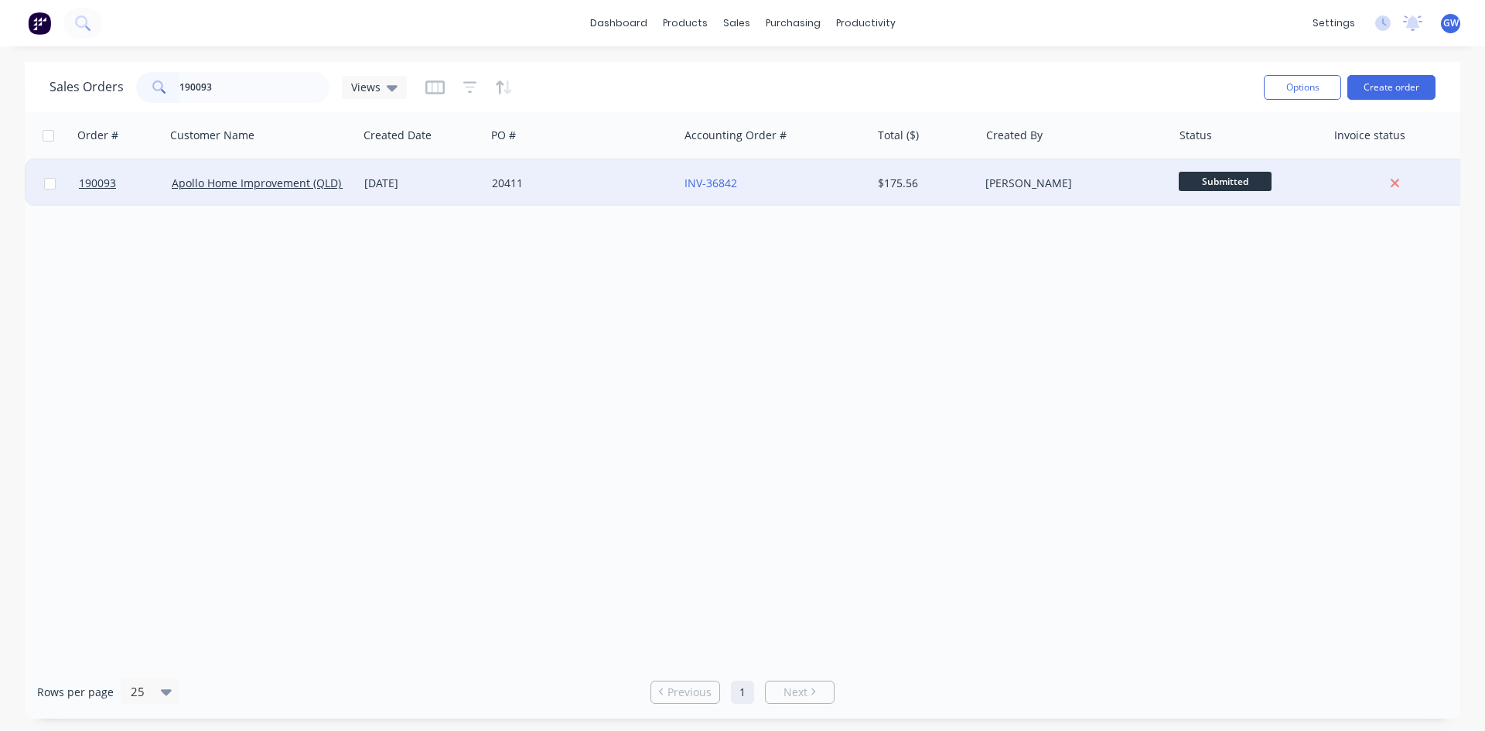
click at [853, 169] on div "INV-36842" at bounding box center [774, 183] width 193 height 46
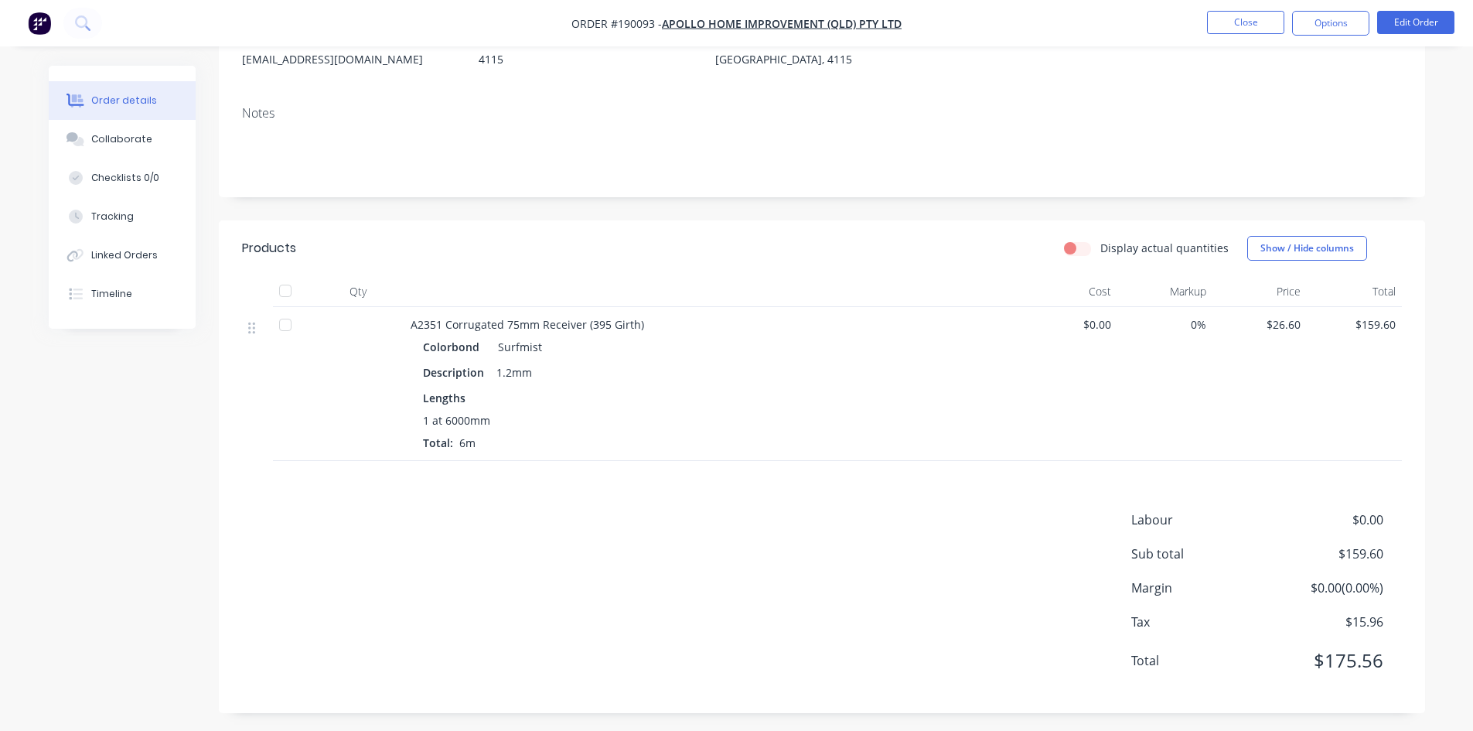
scroll to position [215, 0]
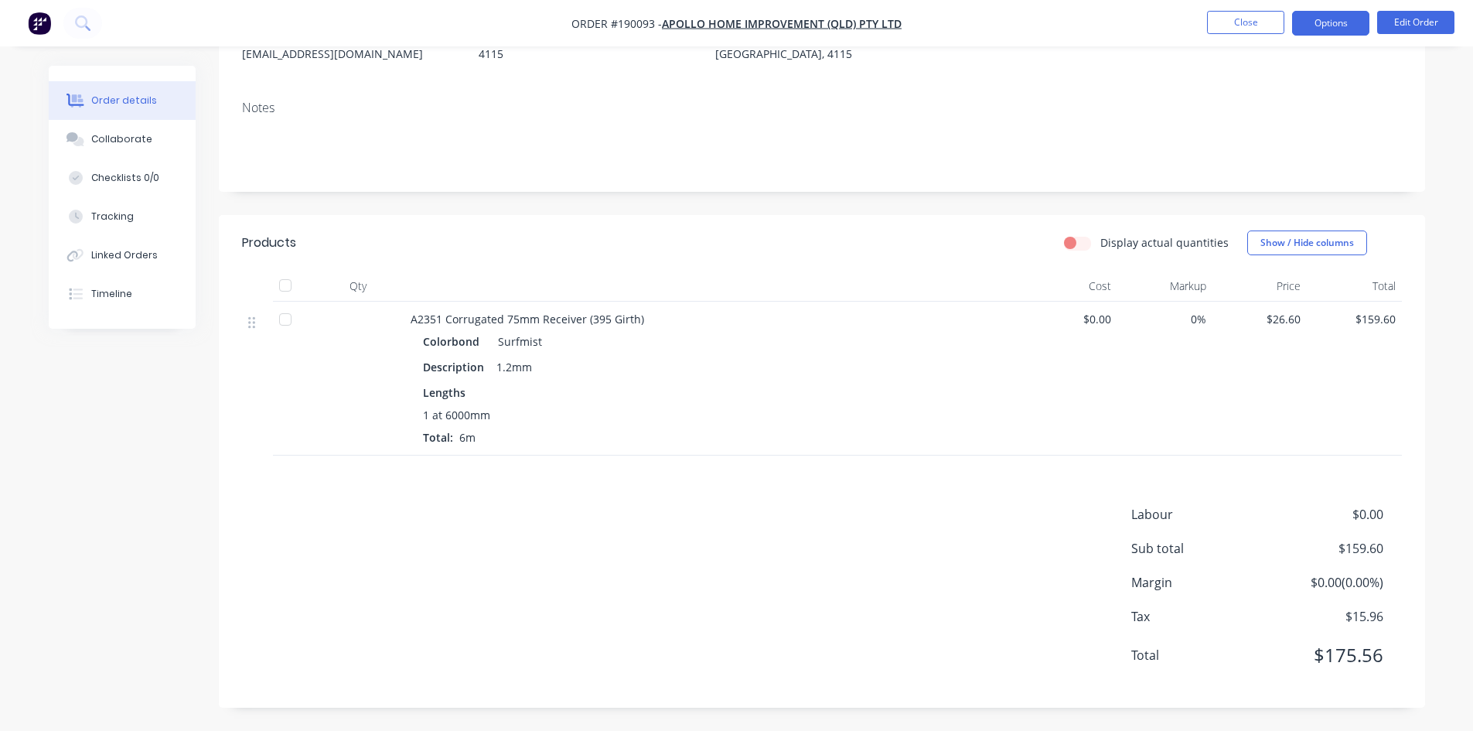
click at [1335, 30] on button "Options" at bounding box center [1330, 23] width 77 height 25
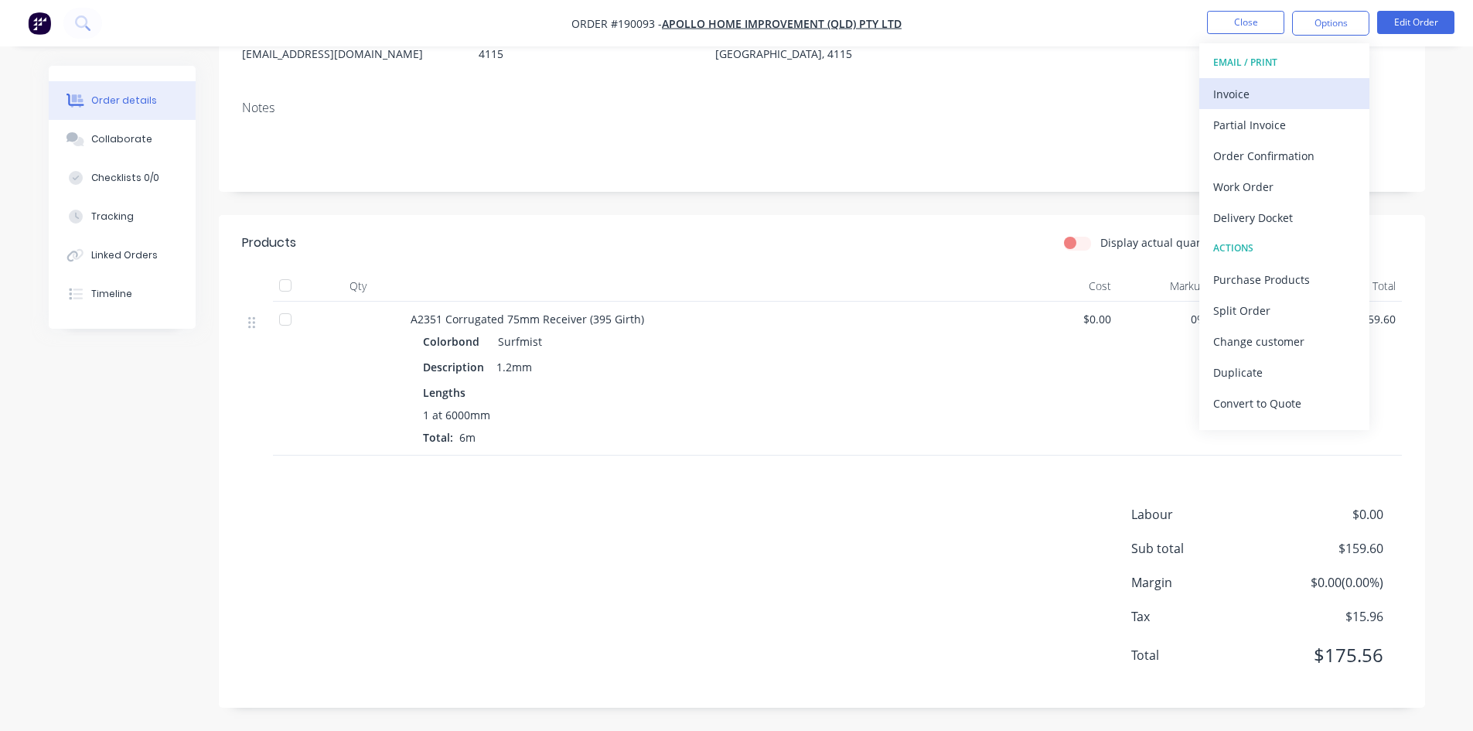
click at [1282, 85] on div "Invoice" at bounding box center [1284, 94] width 142 height 22
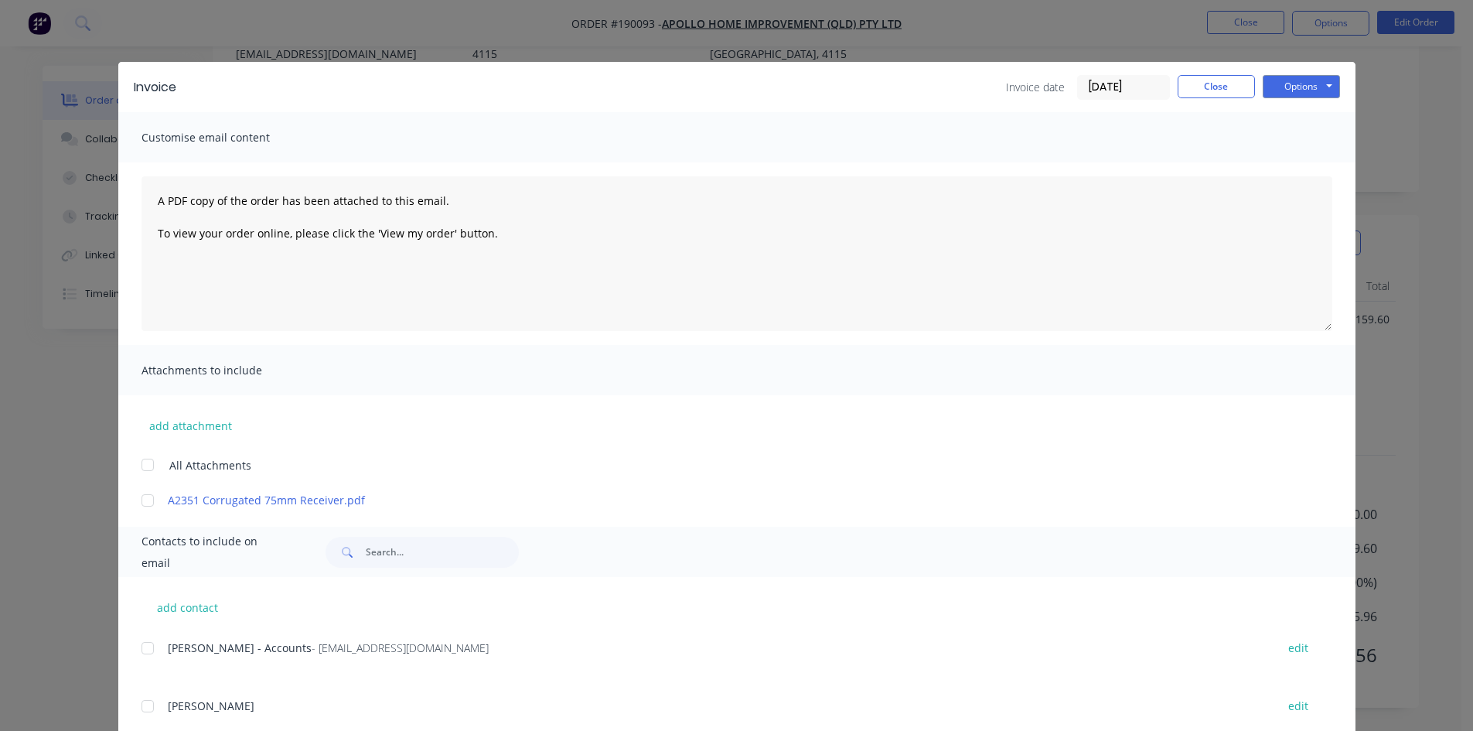
click at [147, 645] on div at bounding box center [147, 648] width 31 height 31
click at [1306, 88] on button "Options" at bounding box center [1301, 86] width 77 height 23
click at [1300, 160] on button "Email" at bounding box center [1312, 165] width 99 height 26
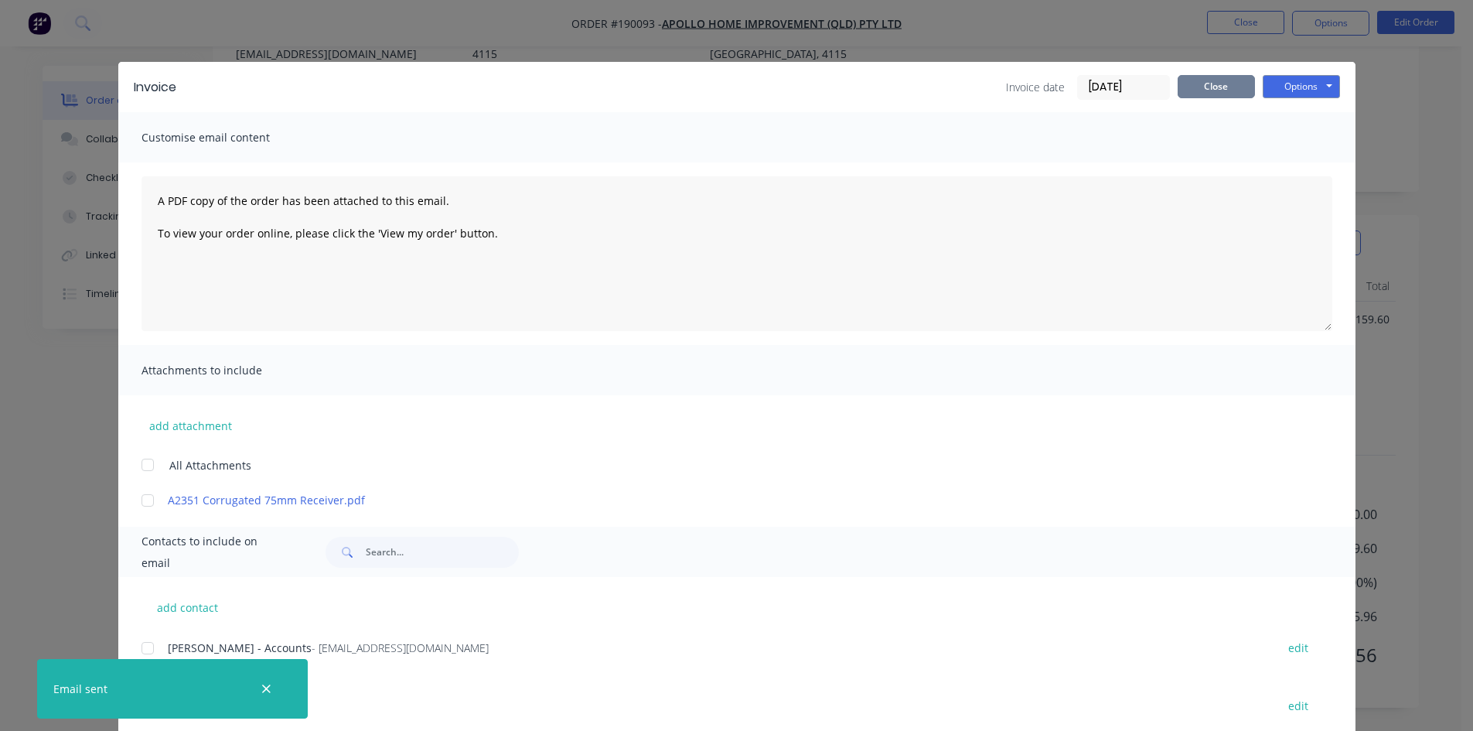
click at [1209, 85] on button "Close" at bounding box center [1216, 86] width 77 height 23
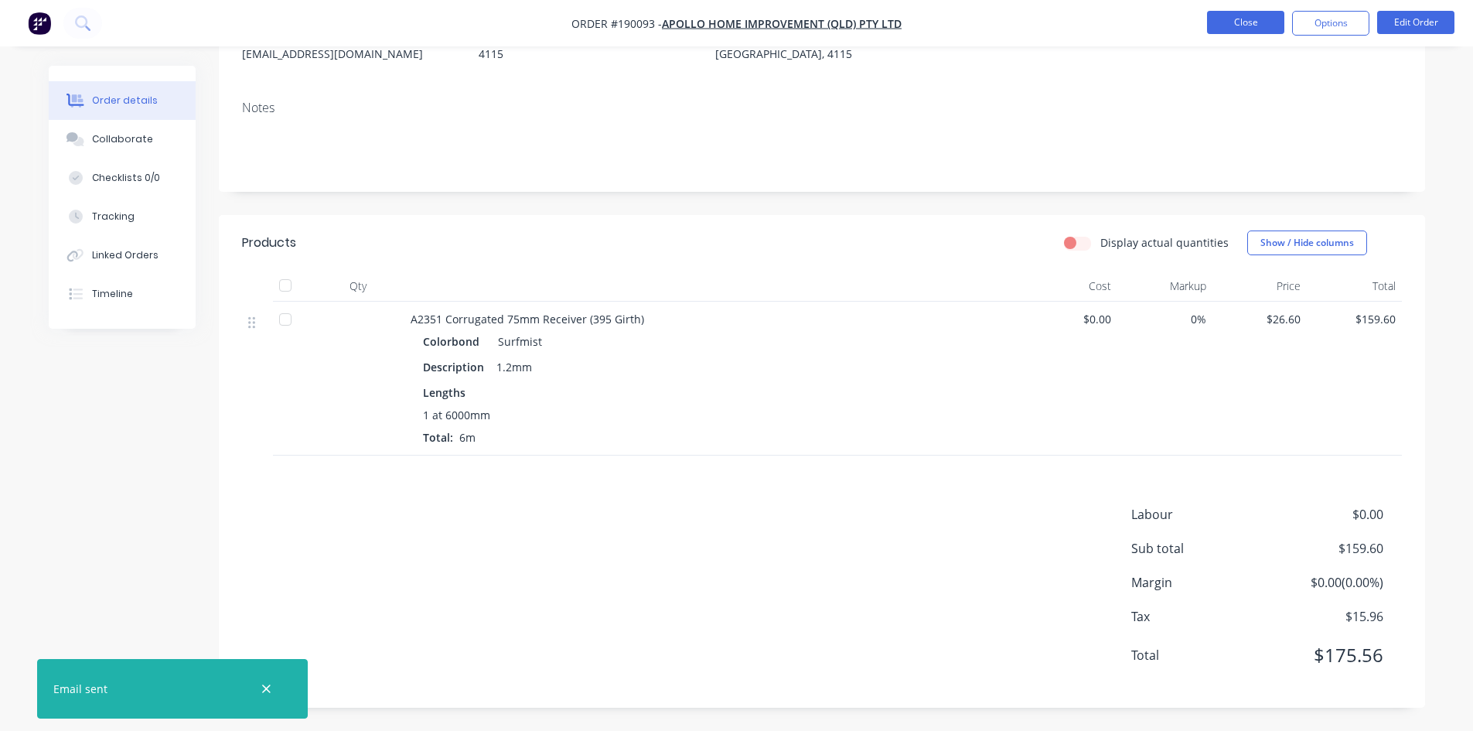
click at [1266, 26] on button "Close" at bounding box center [1245, 22] width 77 height 23
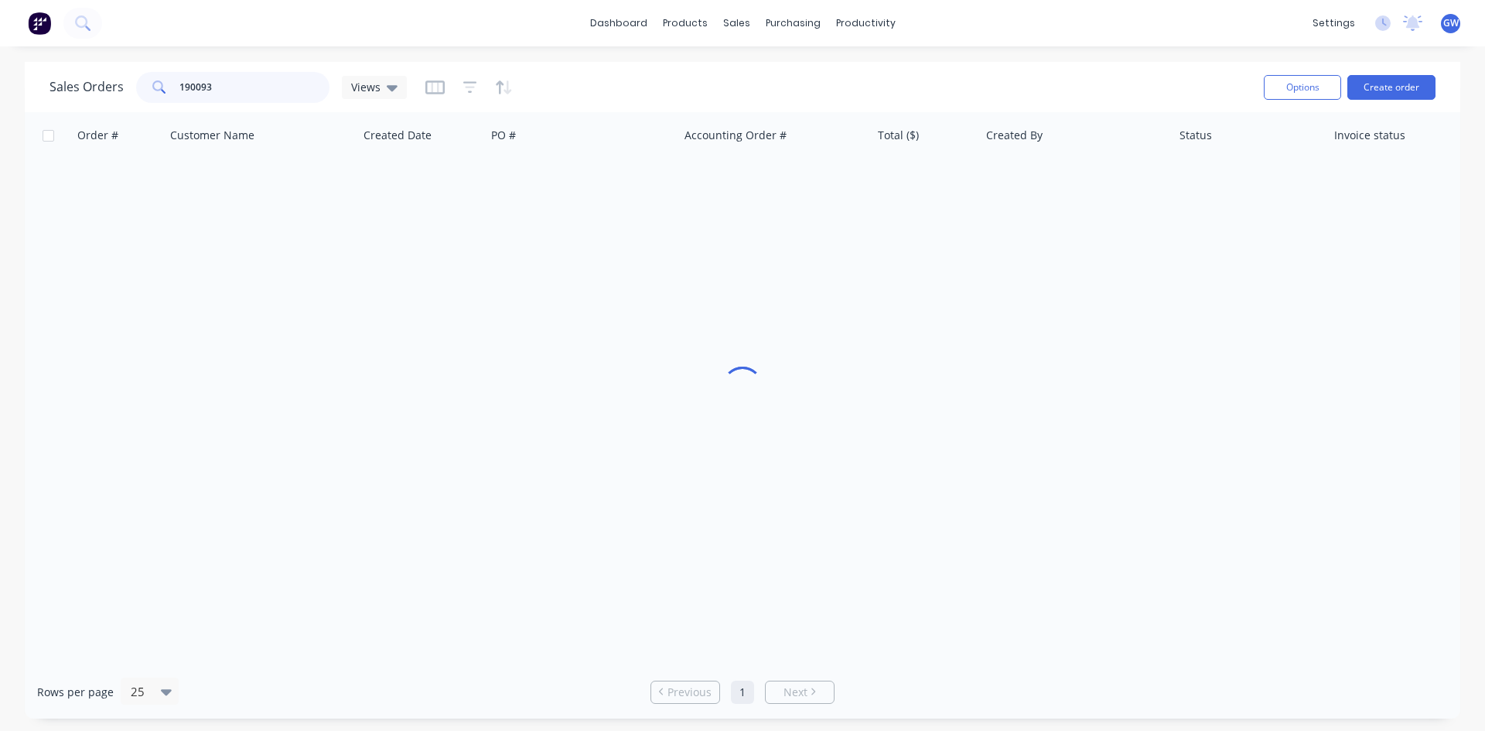
drag, startPoint x: 224, startPoint y: 78, endPoint x: 54, endPoint y: 56, distance: 170.8
click at [54, 56] on div "dashboard products sales purchasing productivity dashboard products Product Cat…" at bounding box center [742, 365] width 1485 height 731
type input "189345"
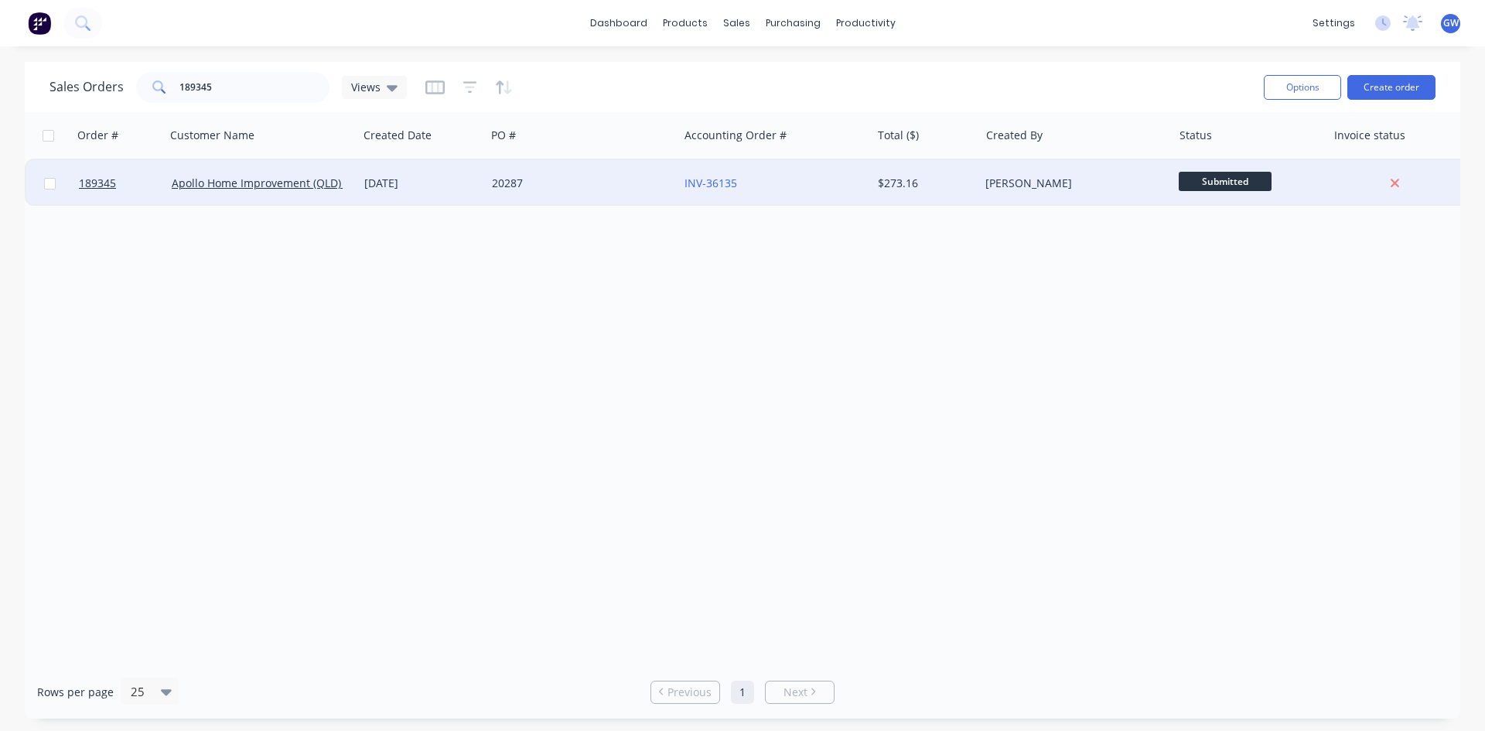
click at [999, 186] on div "[PERSON_NAME]" at bounding box center [1071, 183] width 172 height 15
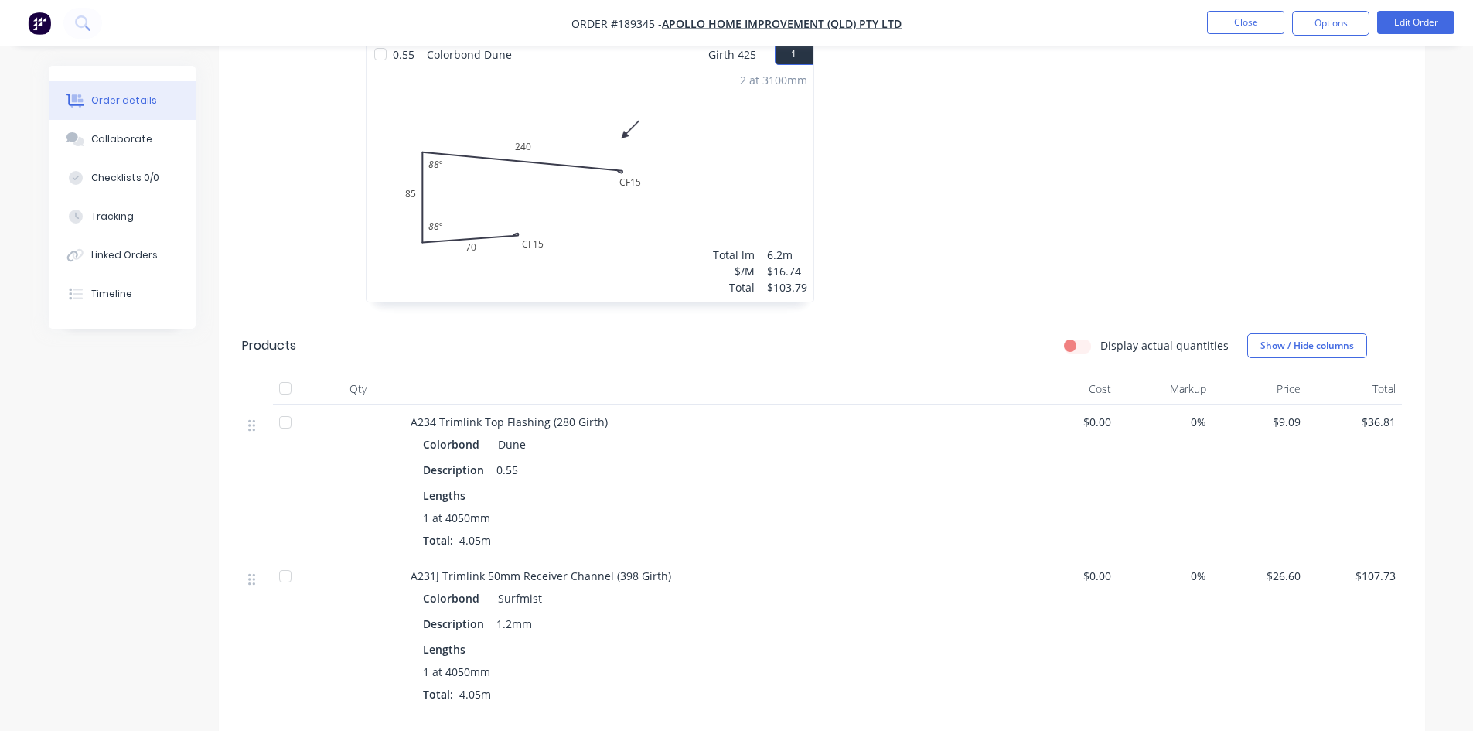
scroll to position [464, 0]
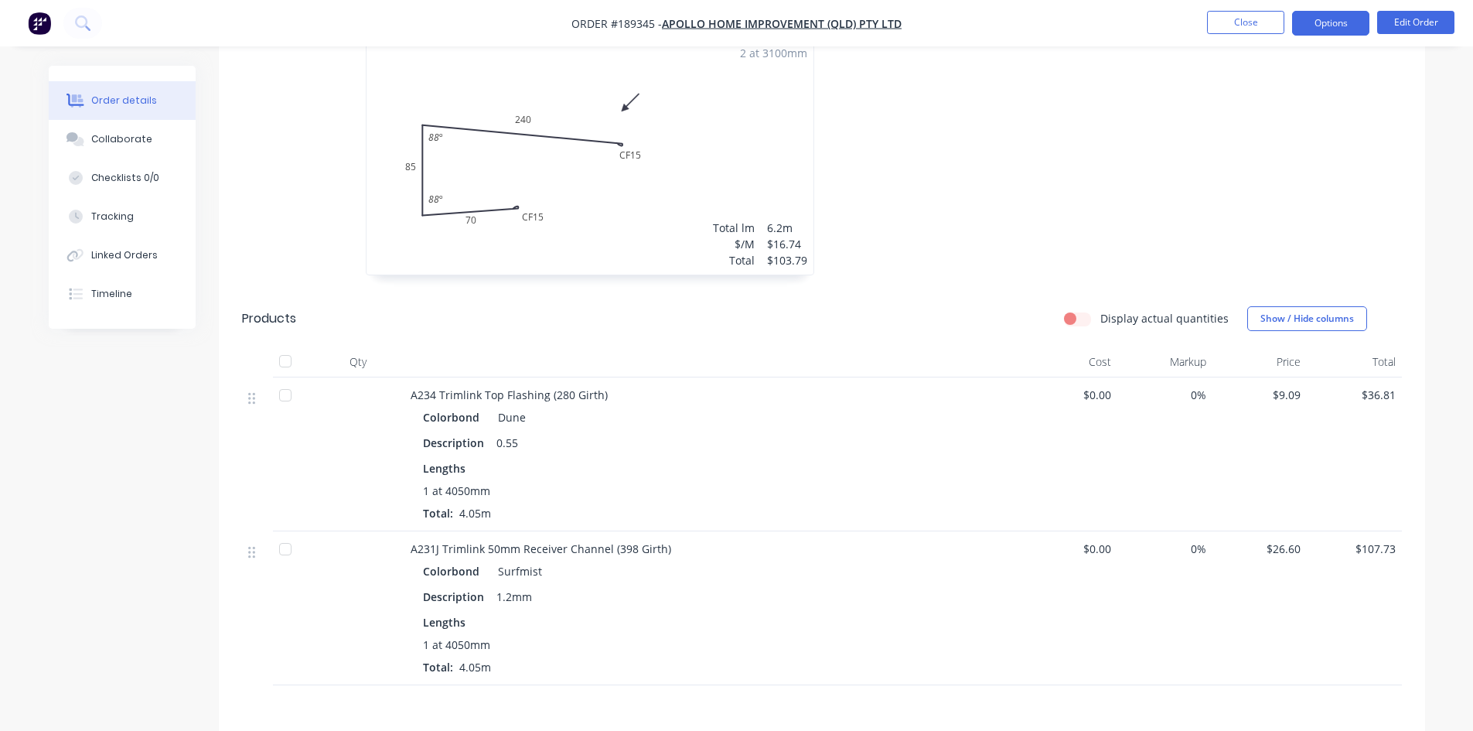
click at [1332, 26] on button "Options" at bounding box center [1330, 23] width 77 height 25
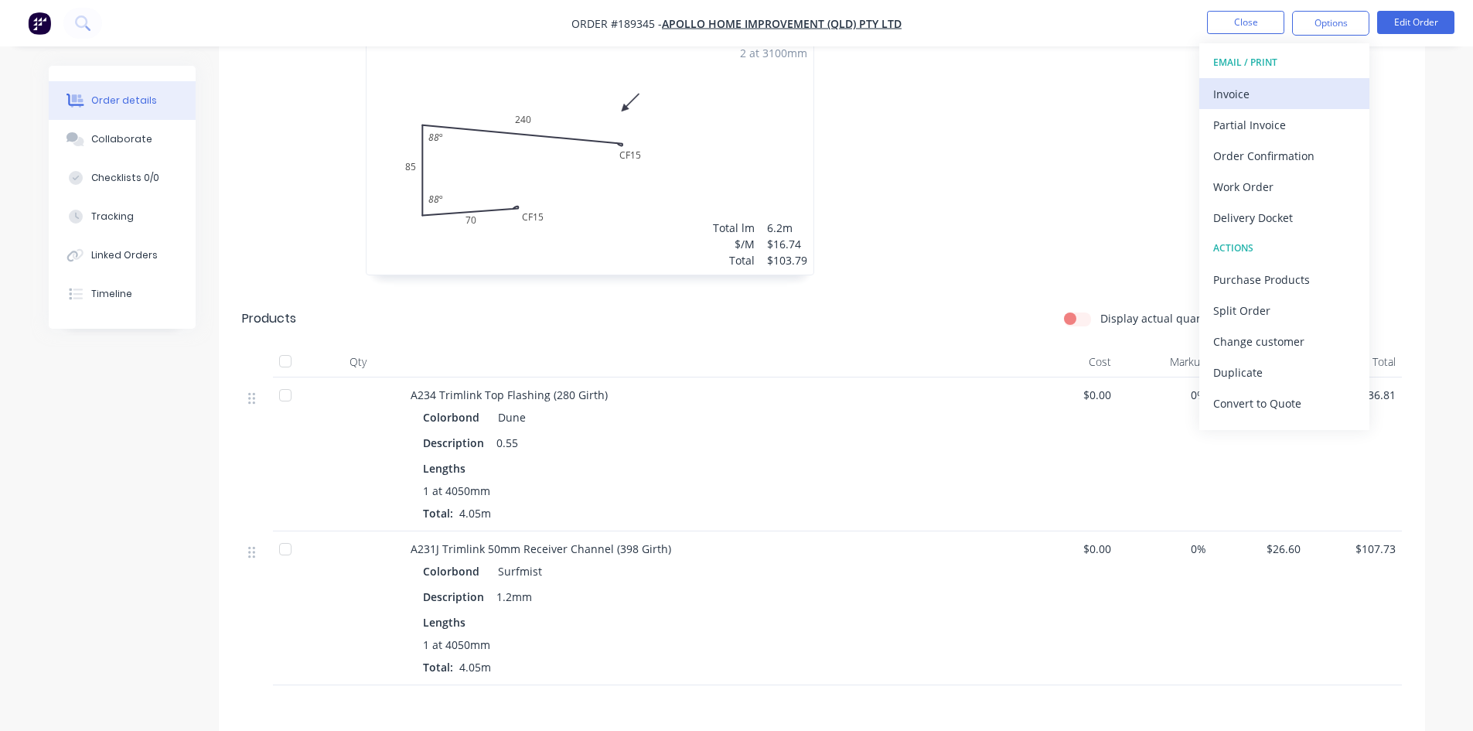
click at [1309, 81] on button "Invoice" at bounding box center [1285, 93] width 170 height 31
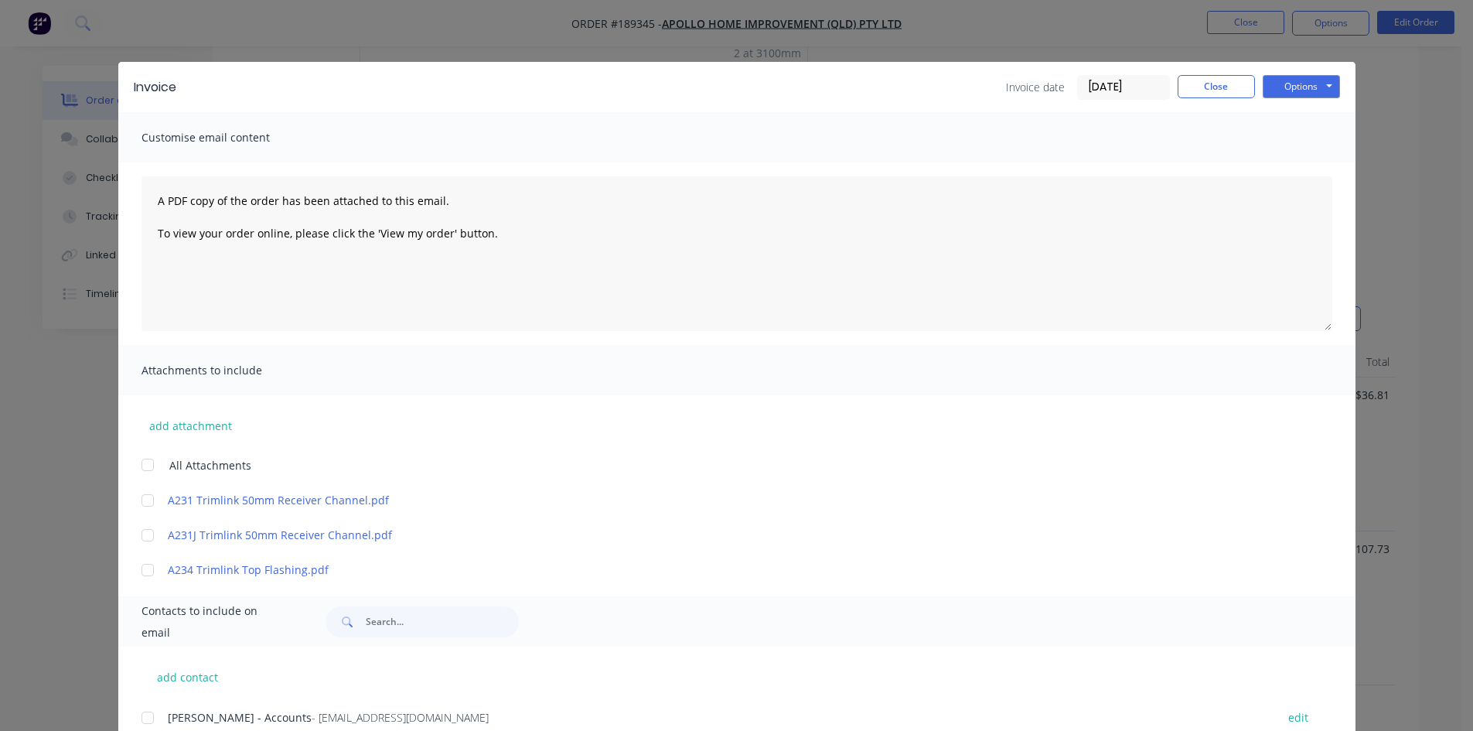
click at [146, 710] on div at bounding box center [147, 717] width 31 height 31
click at [1316, 83] on button "Options" at bounding box center [1301, 86] width 77 height 23
click at [1294, 169] on button "Email" at bounding box center [1312, 165] width 99 height 26
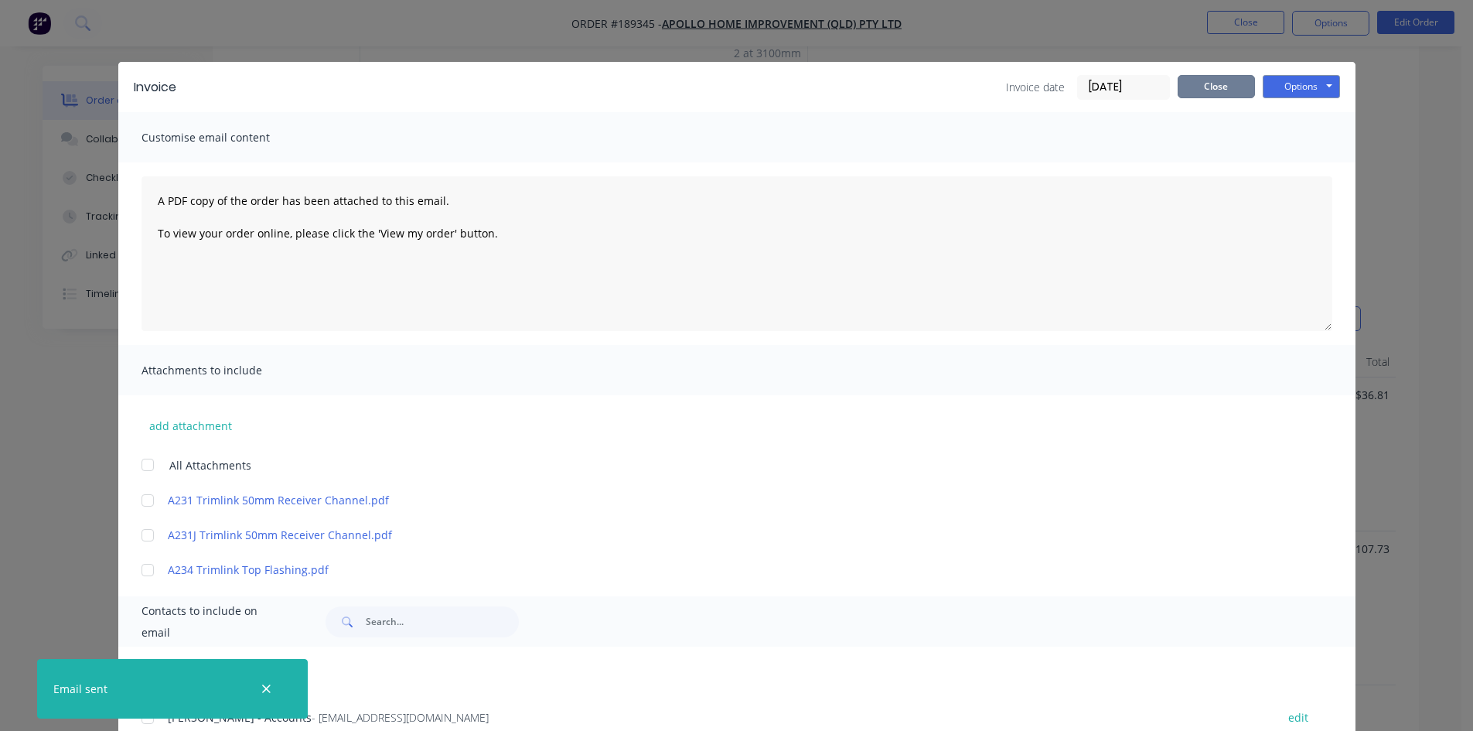
drag, startPoint x: 1226, startPoint y: 84, endPoint x: 1241, endPoint y: 48, distance: 39.5
click at [1226, 84] on button "Close" at bounding box center [1216, 86] width 77 height 23
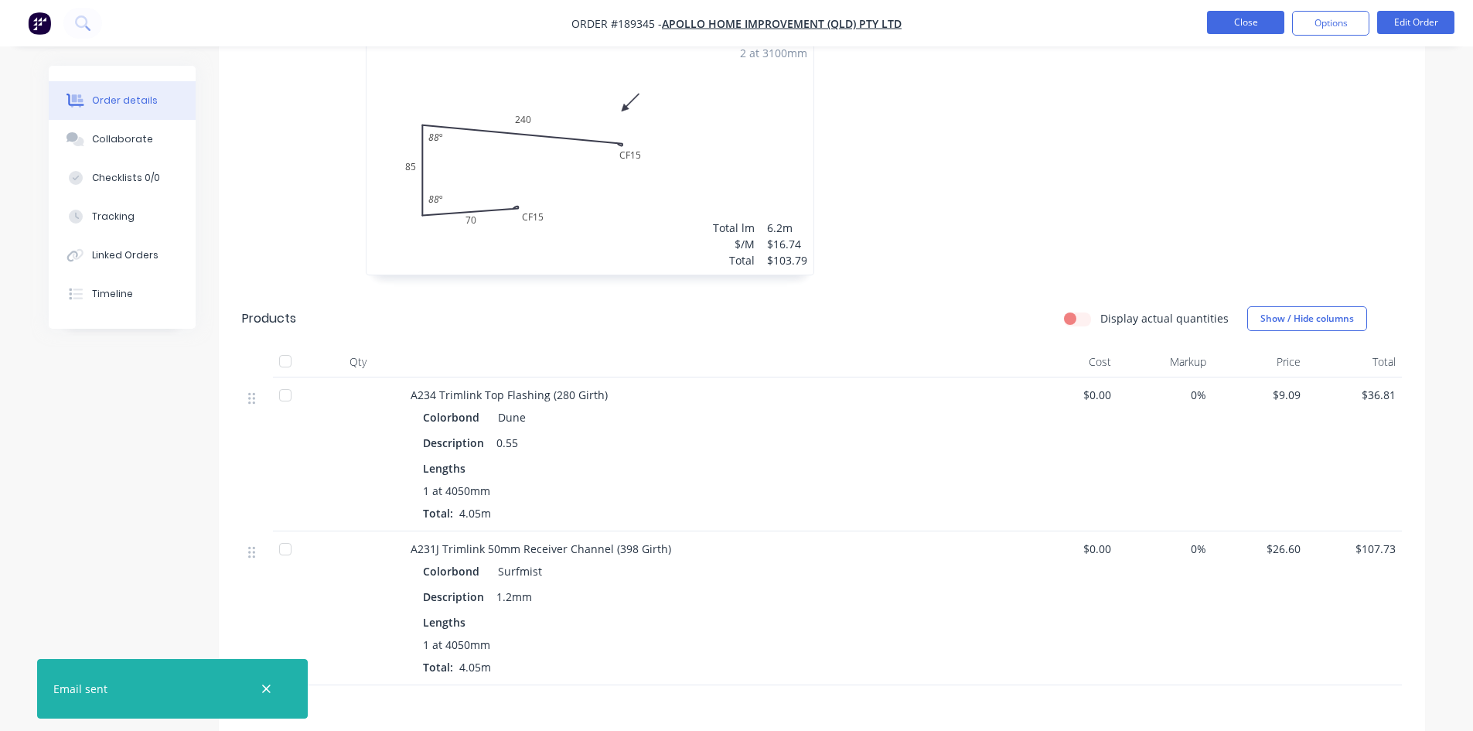
click at [1258, 29] on button "Close" at bounding box center [1245, 22] width 77 height 23
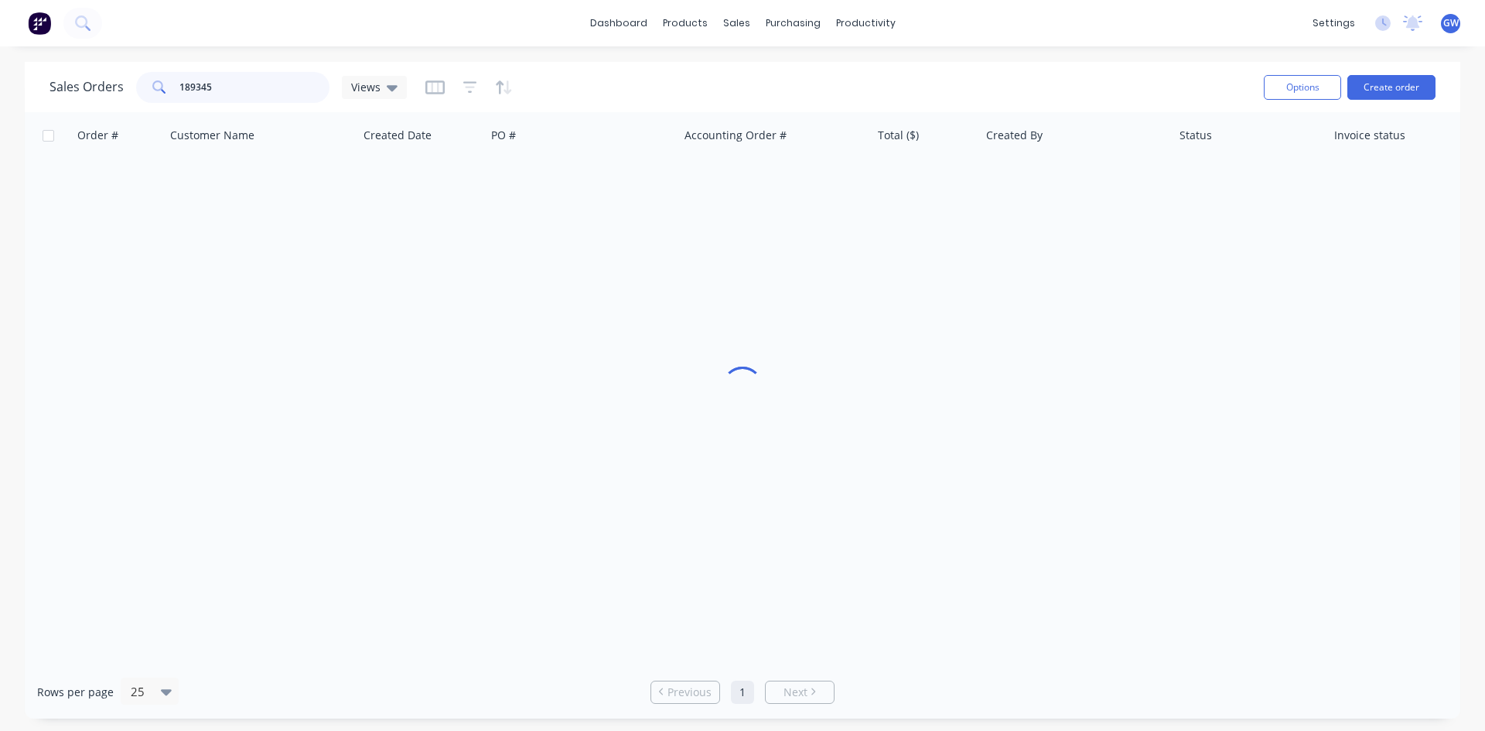
drag, startPoint x: 278, startPoint y: 77, endPoint x: 132, endPoint y: 80, distance: 145.4
click at [132, 80] on div "Sales Orders 189345 Views" at bounding box center [227, 87] width 357 height 31
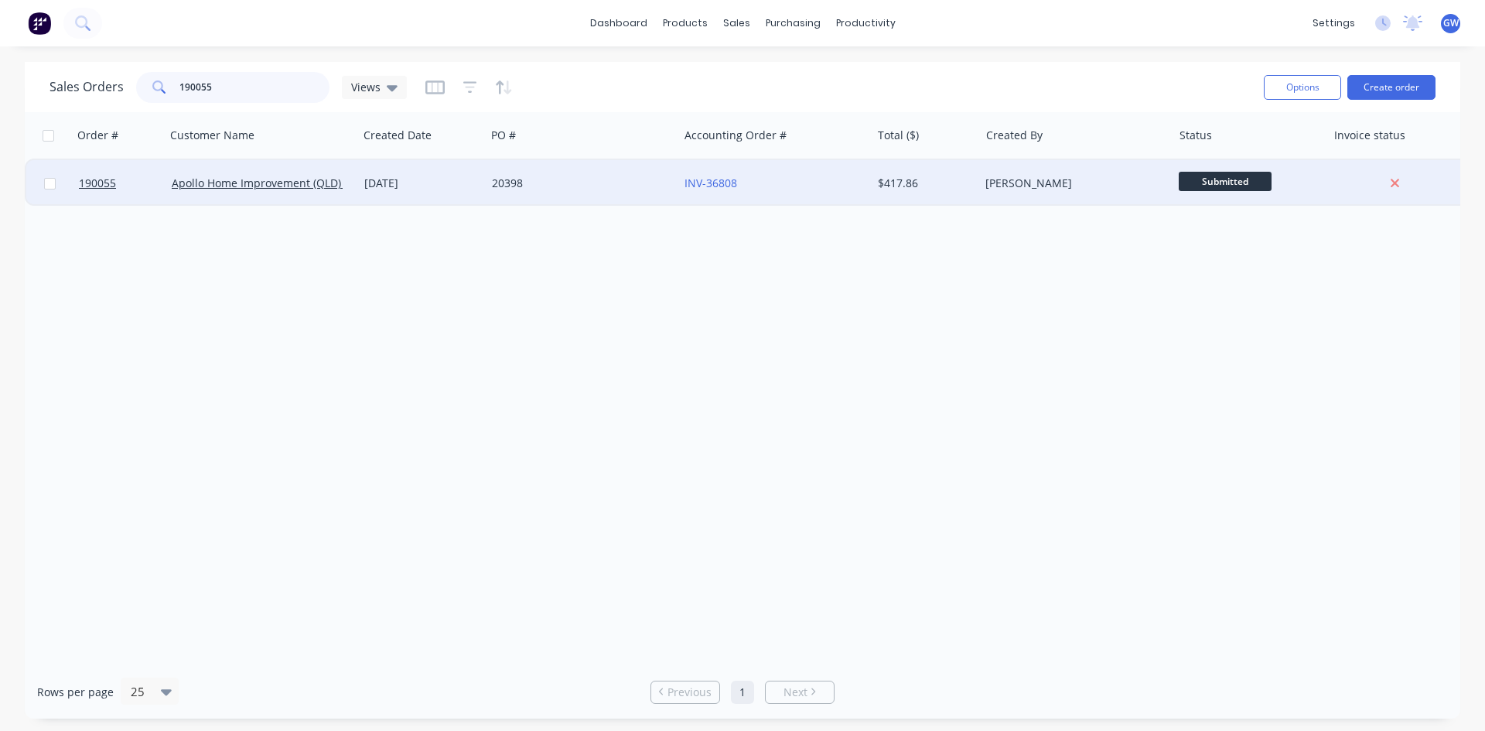
type input "190055"
click at [930, 188] on div "$417.86" at bounding box center [923, 183] width 90 height 15
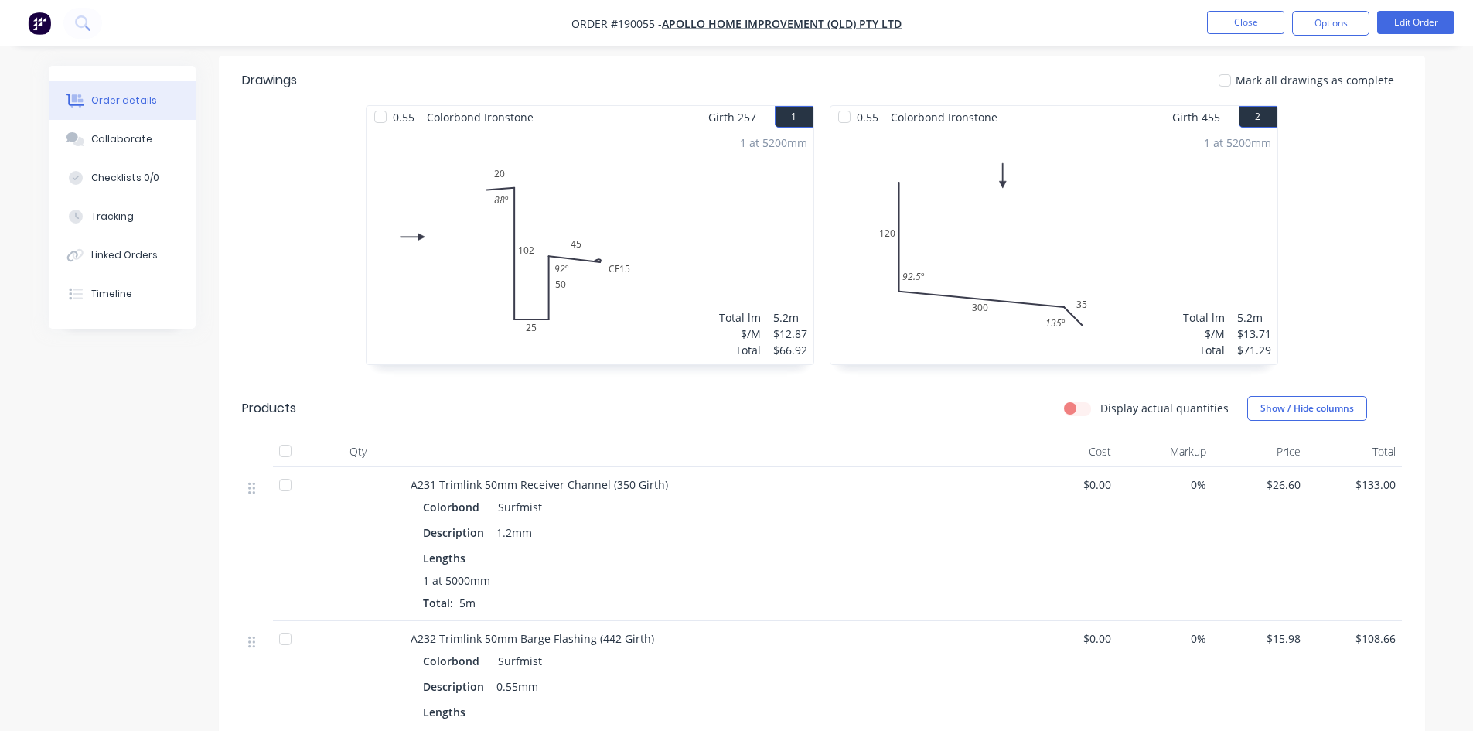
scroll to position [307, 0]
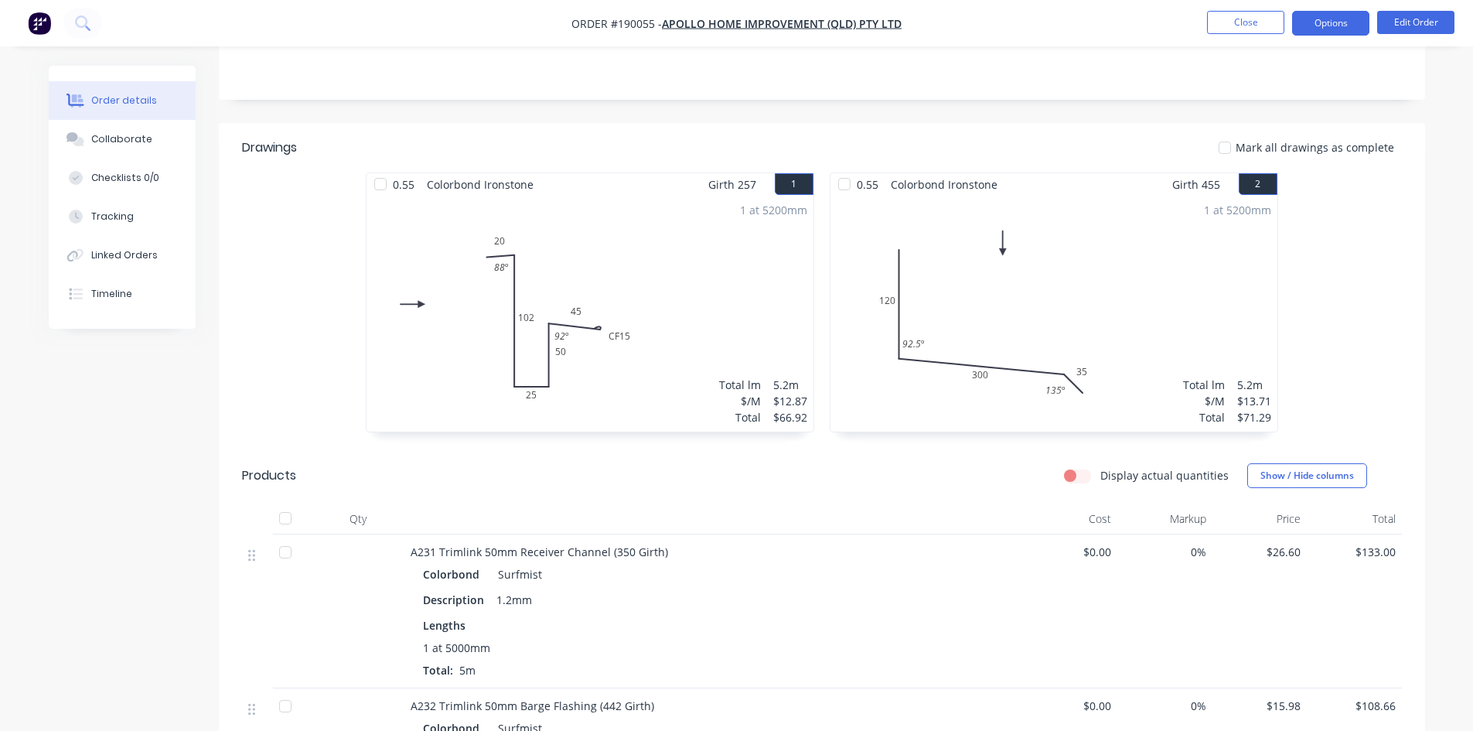
click at [1322, 14] on button "Options" at bounding box center [1330, 23] width 77 height 25
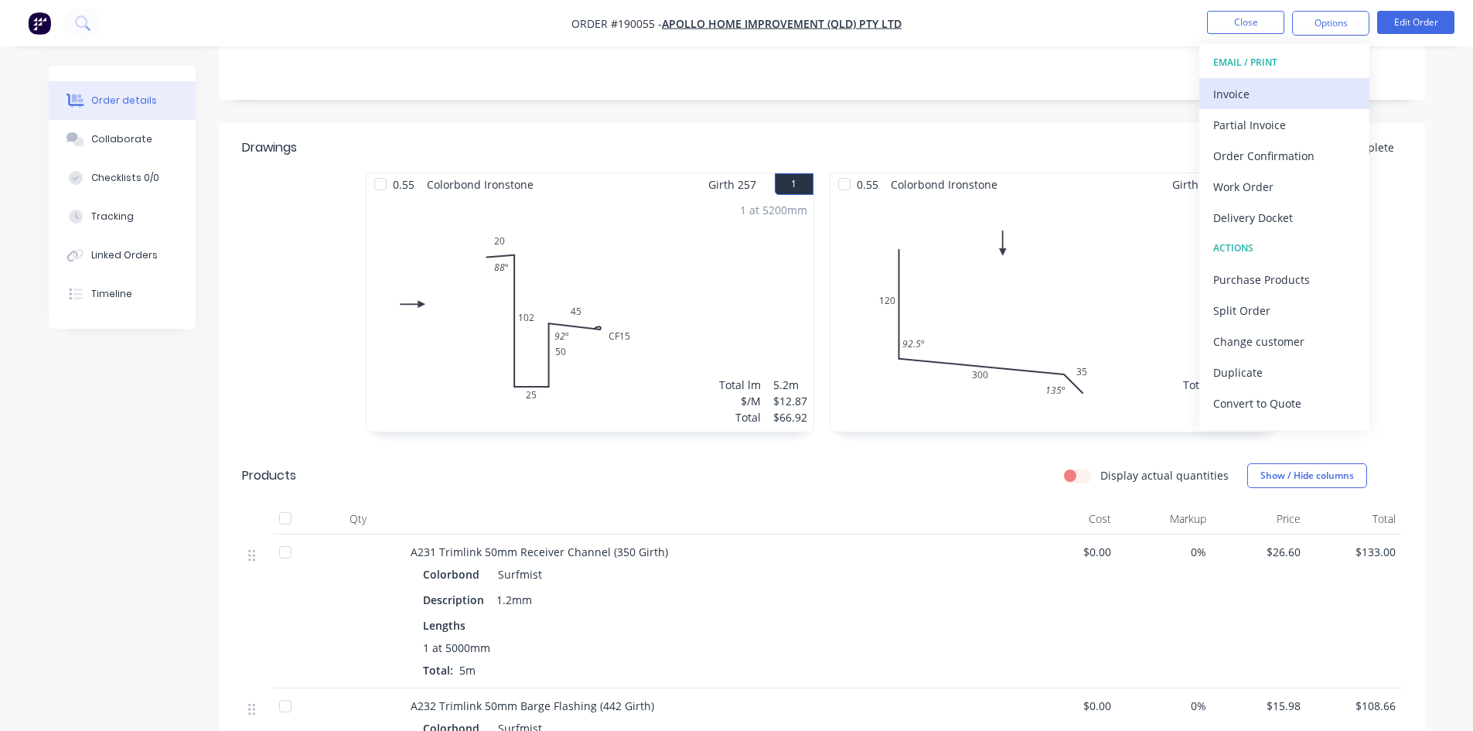
click at [1301, 94] on div "Invoice" at bounding box center [1284, 94] width 142 height 22
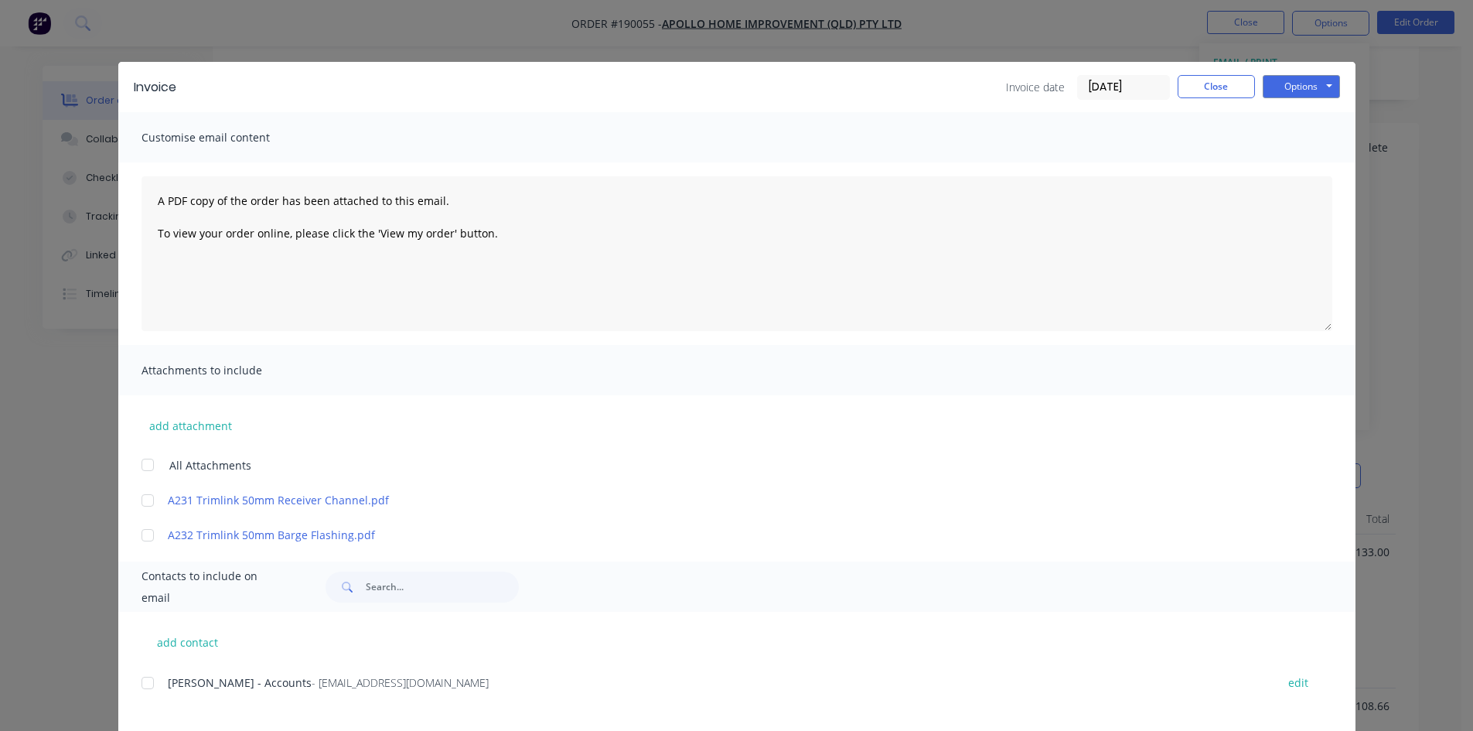
click at [144, 688] on div at bounding box center [147, 682] width 31 height 31
click at [1287, 94] on button "Options" at bounding box center [1301, 86] width 77 height 23
click at [1302, 166] on button "Email" at bounding box center [1312, 165] width 99 height 26
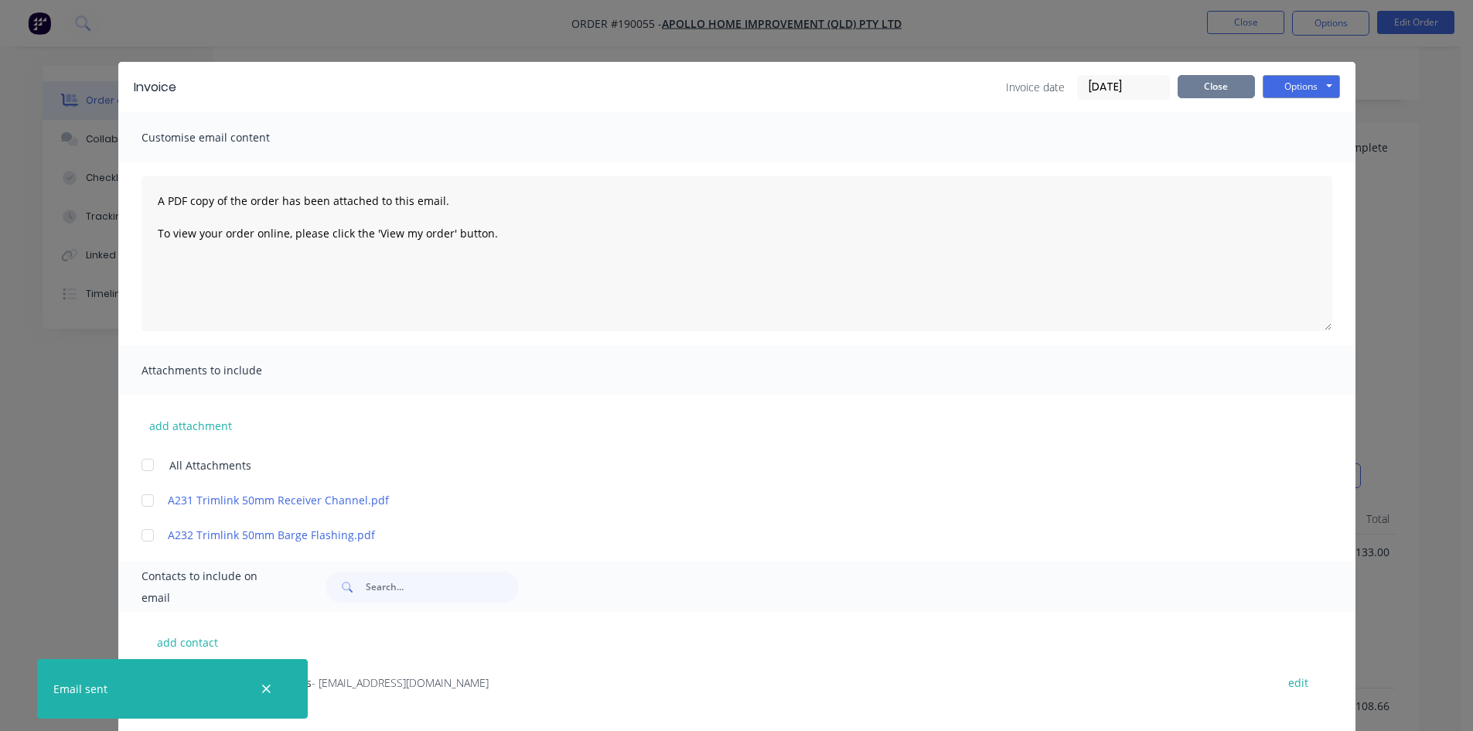
click at [1218, 82] on button "Close" at bounding box center [1216, 86] width 77 height 23
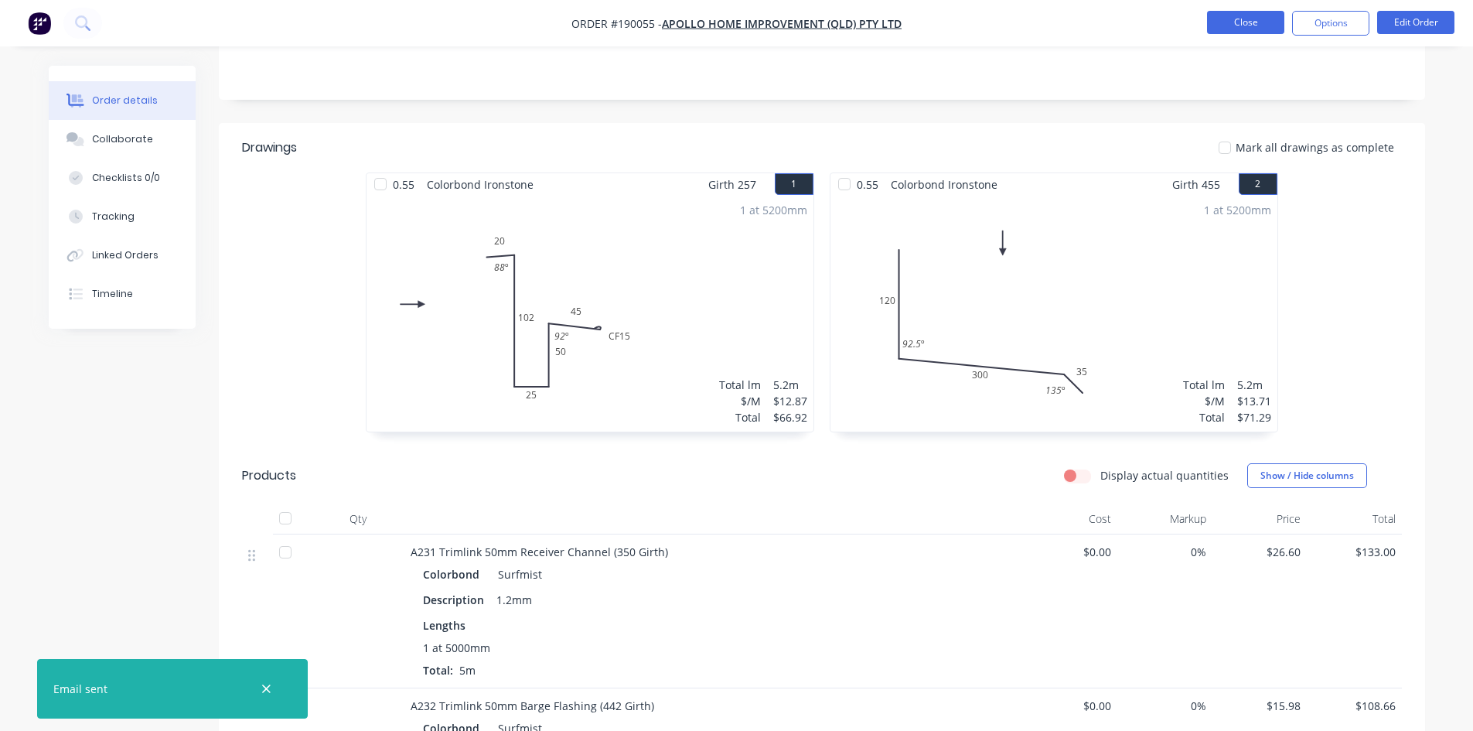
click at [1249, 24] on button "Close" at bounding box center [1245, 22] width 77 height 23
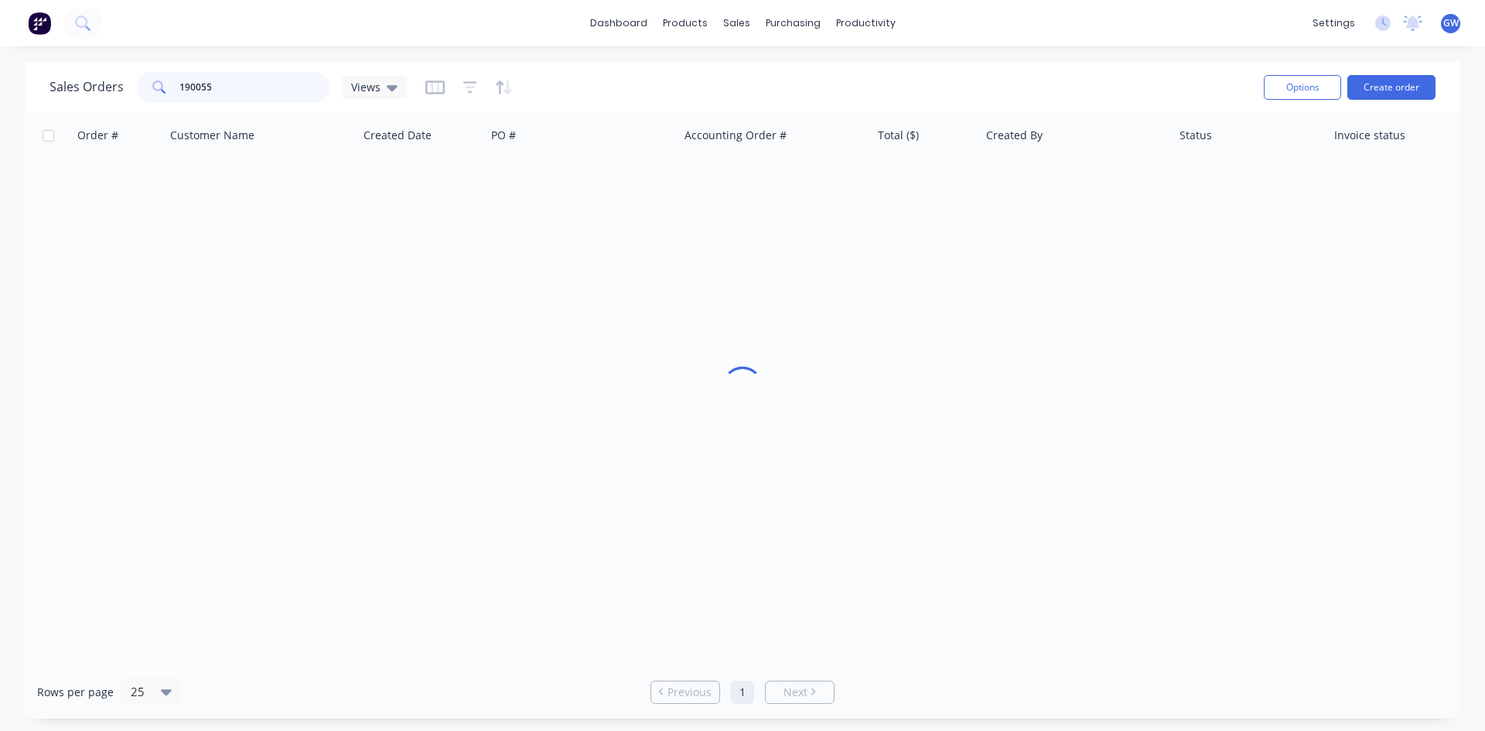
drag, startPoint x: 237, startPoint y: 77, endPoint x: 93, endPoint y: 93, distance: 145.5
click at [93, 93] on div "Sales Orders 190055 Views" at bounding box center [227, 87] width 357 height 31
type input "190503"
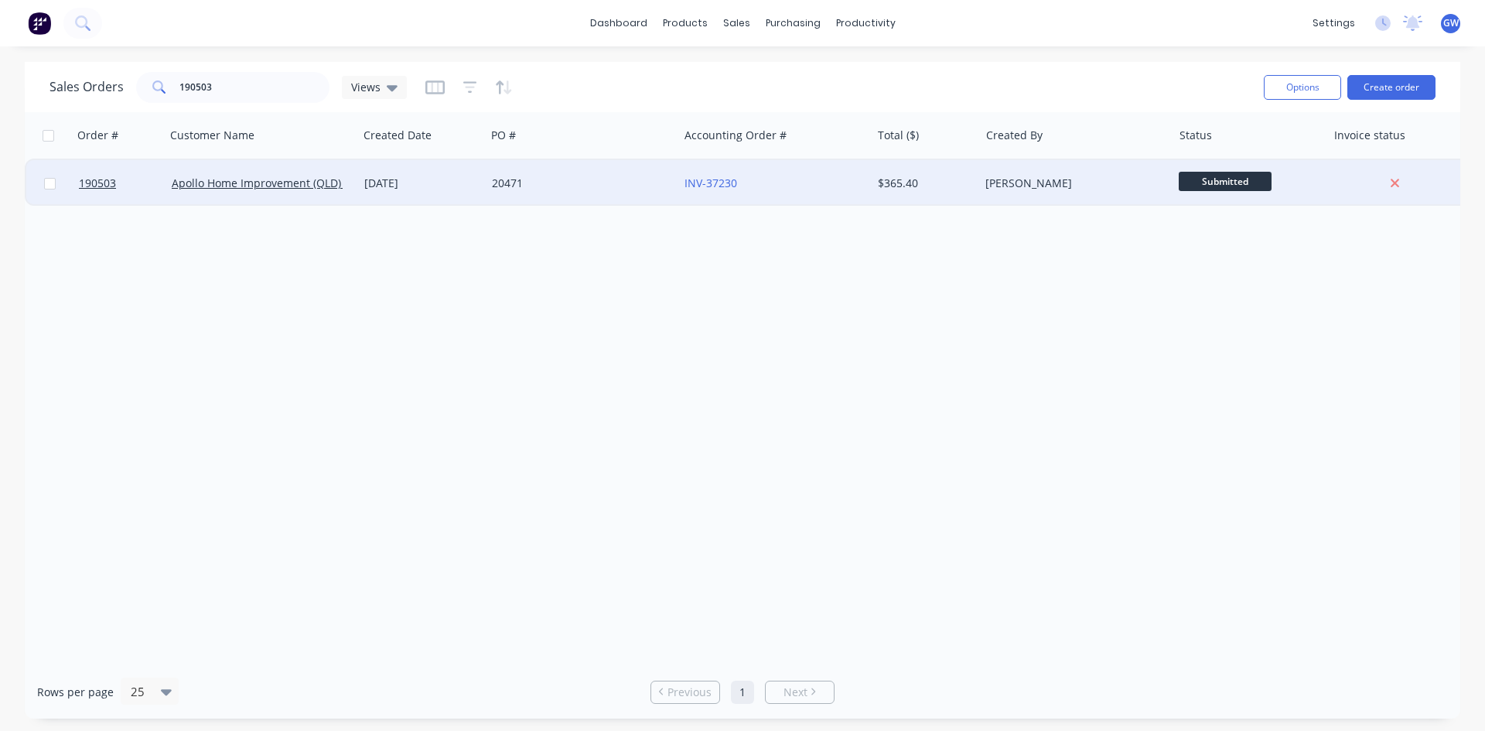
click at [1063, 174] on div "[PERSON_NAME]" at bounding box center [1075, 183] width 193 height 46
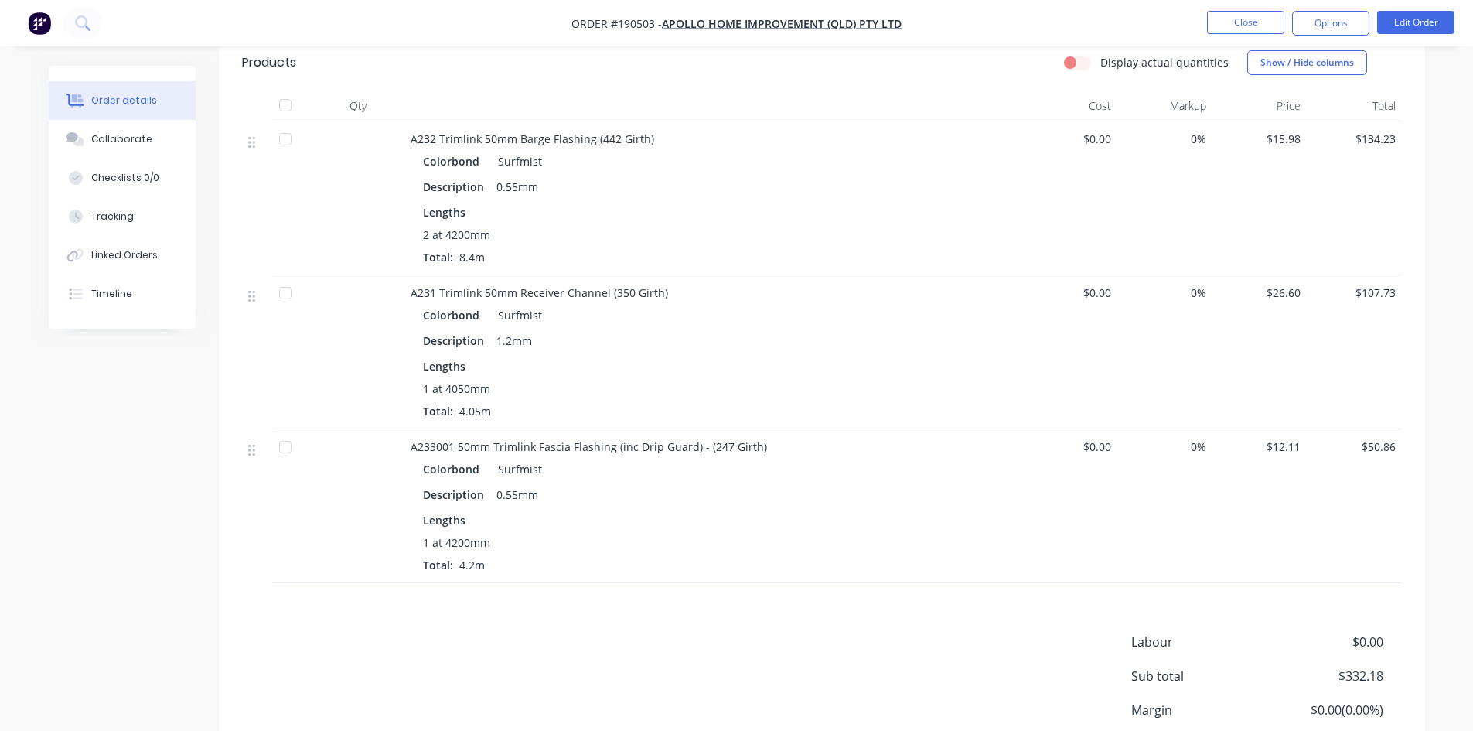
scroll to position [693, 0]
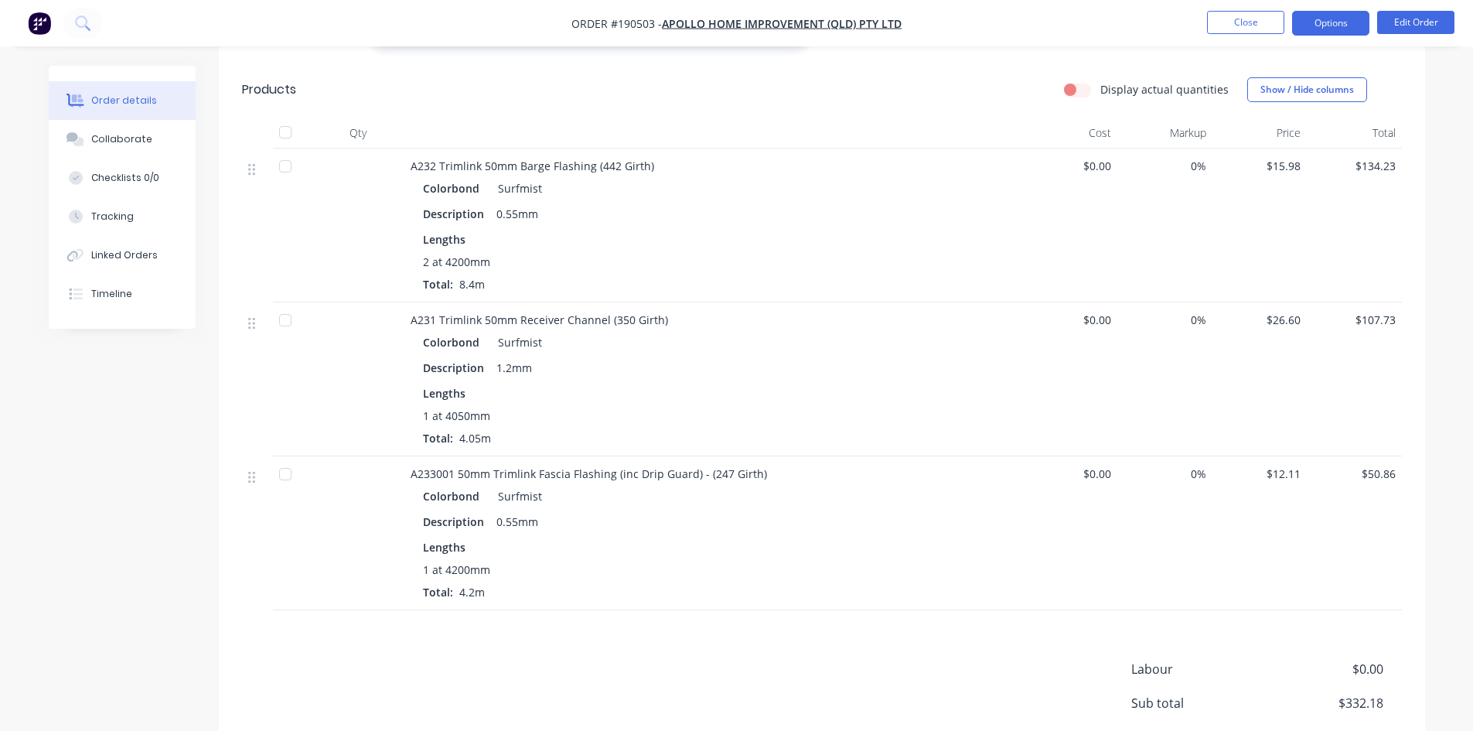
click at [1314, 20] on button "Options" at bounding box center [1330, 23] width 77 height 25
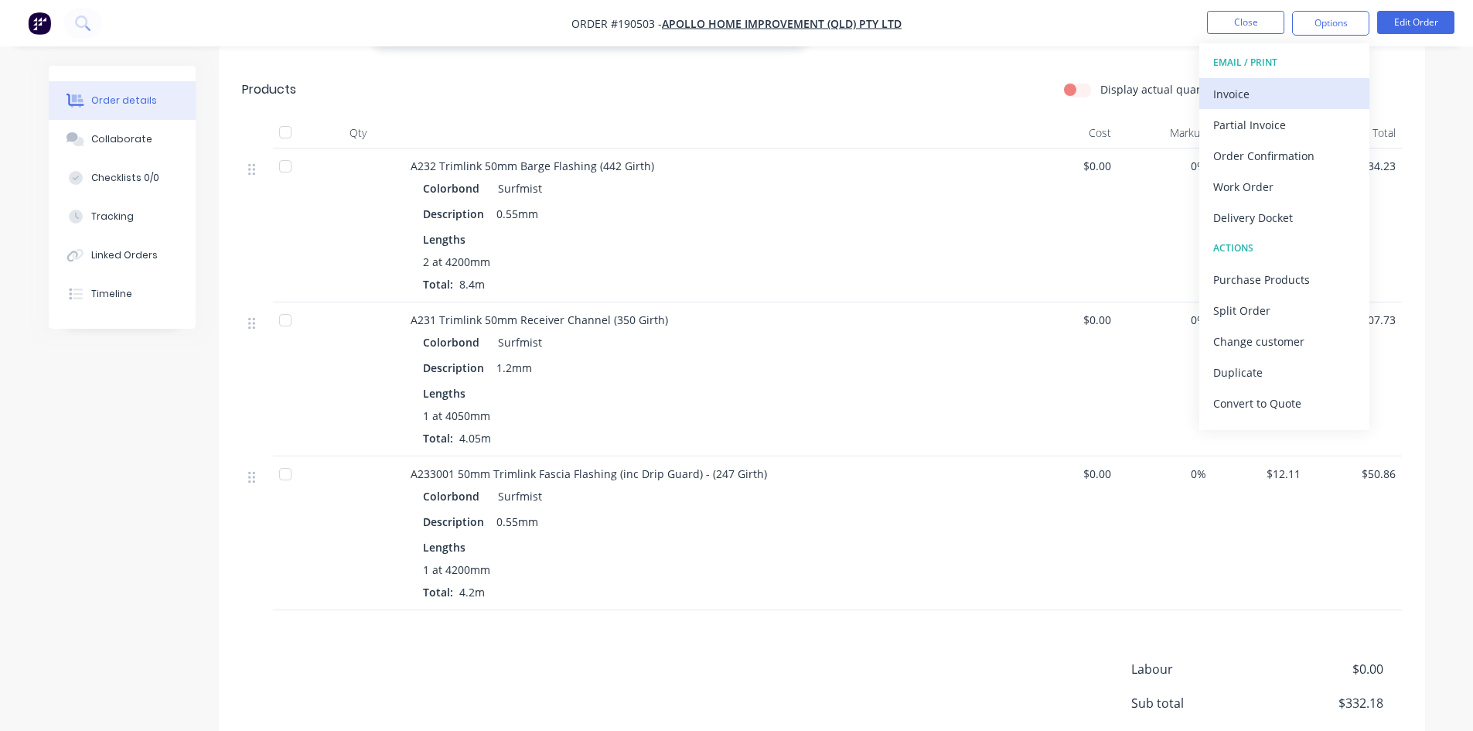
click at [1292, 87] on div "Invoice" at bounding box center [1284, 94] width 142 height 22
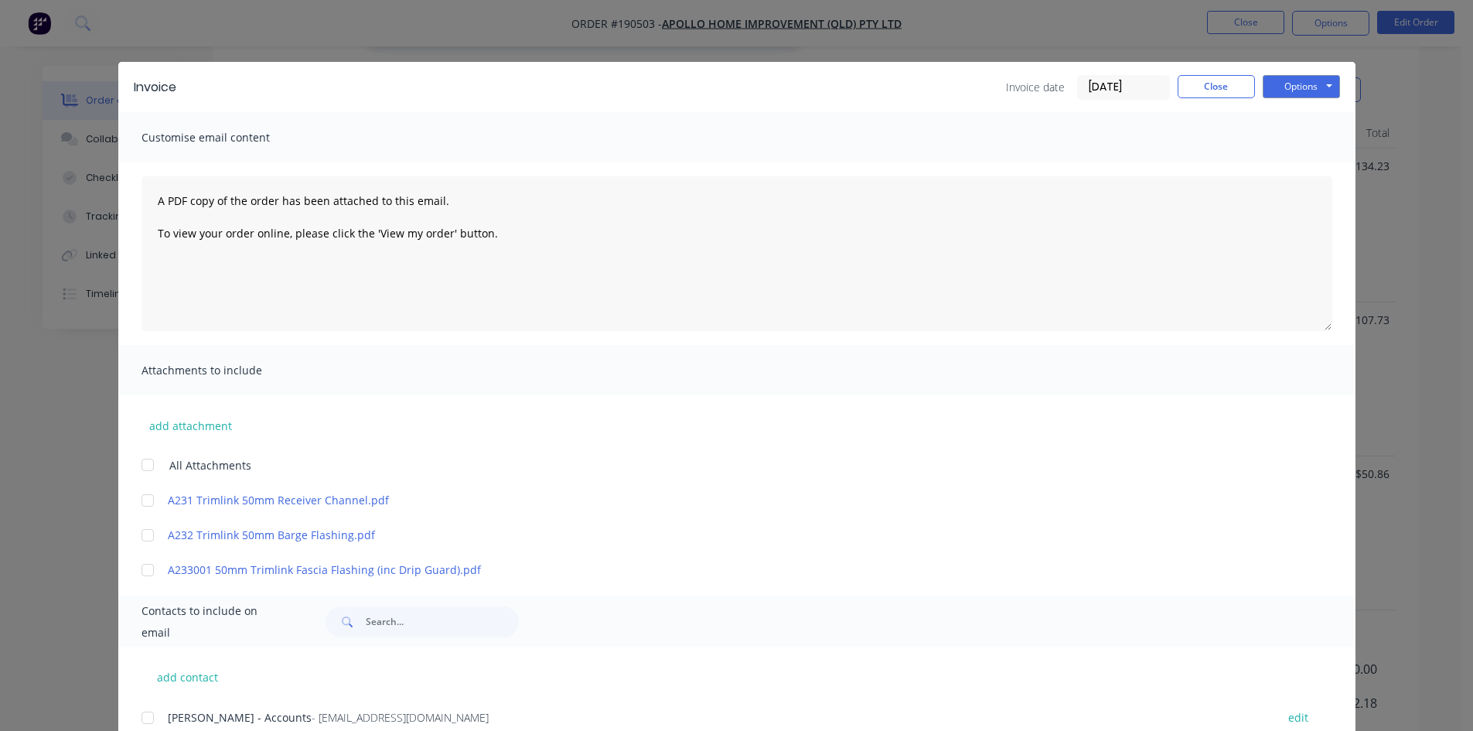
click at [152, 726] on div at bounding box center [147, 717] width 31 height 31
click at [1315, 90] on button "Options" at bounding box center [1301, 86] width 77 height 23
click at [1299, 169] on button "Email" at bounding box center [1312, 165] width 99 height 26
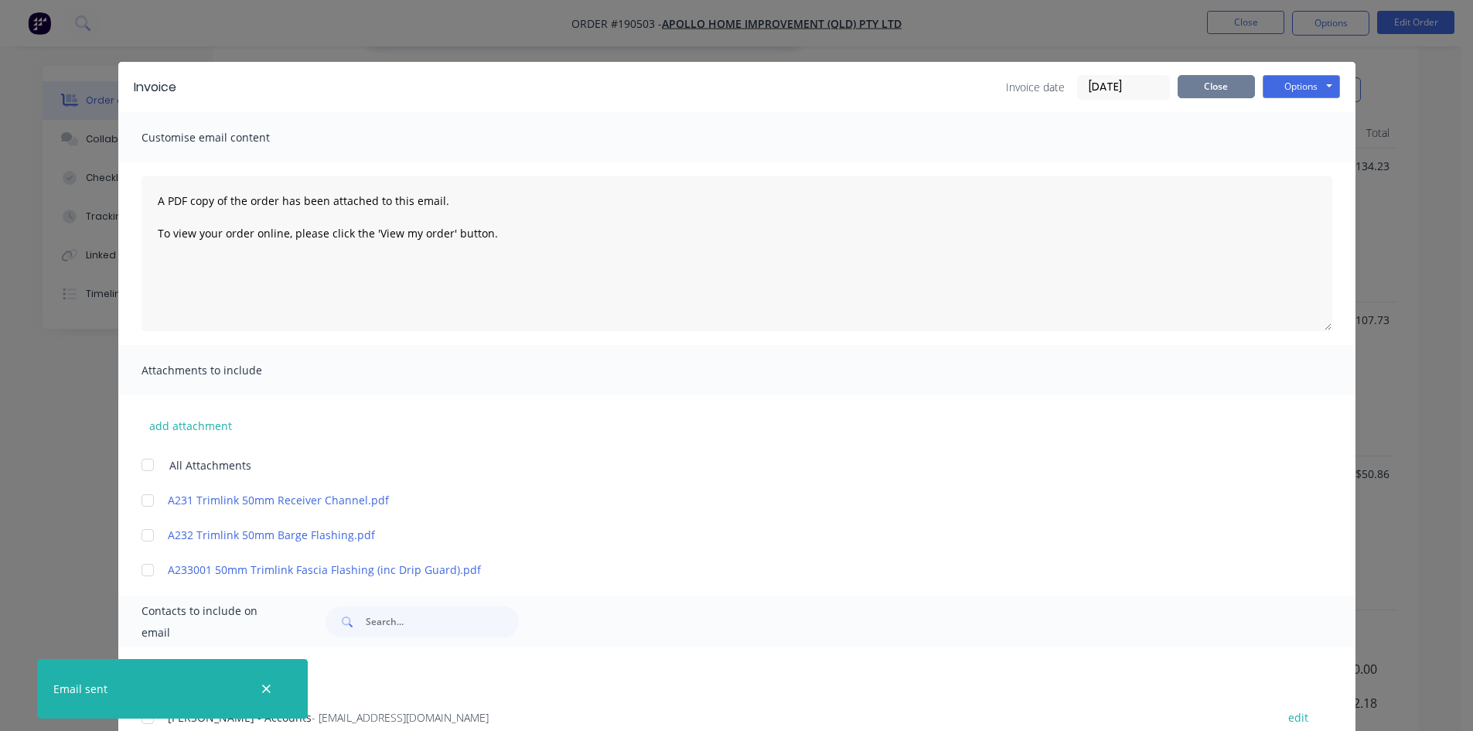
click at [1212, 90] on button "Close" at bounding box center [1216, 86] width 77 height 23
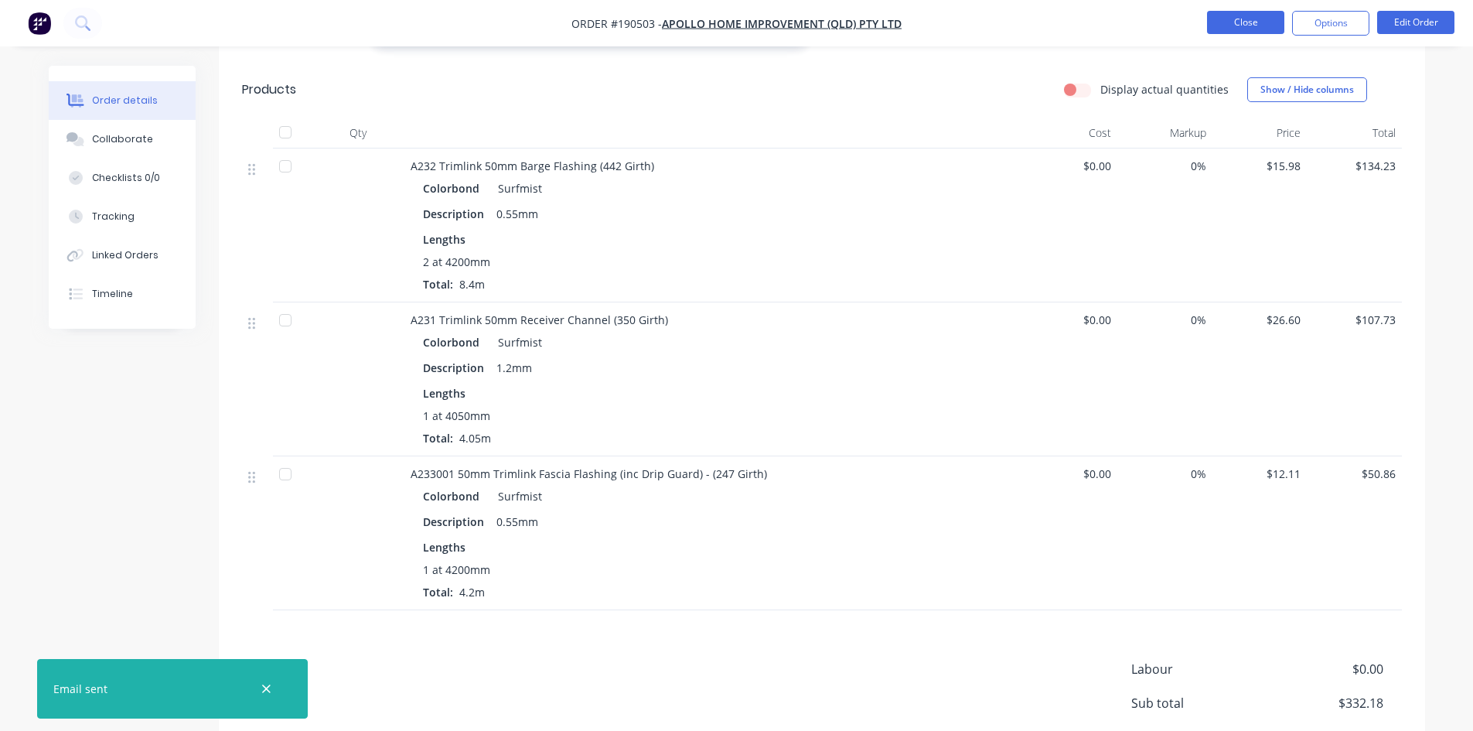
click at [1242, 32] on button "Close" at bounding box center [1245, 22] width 77 height 23
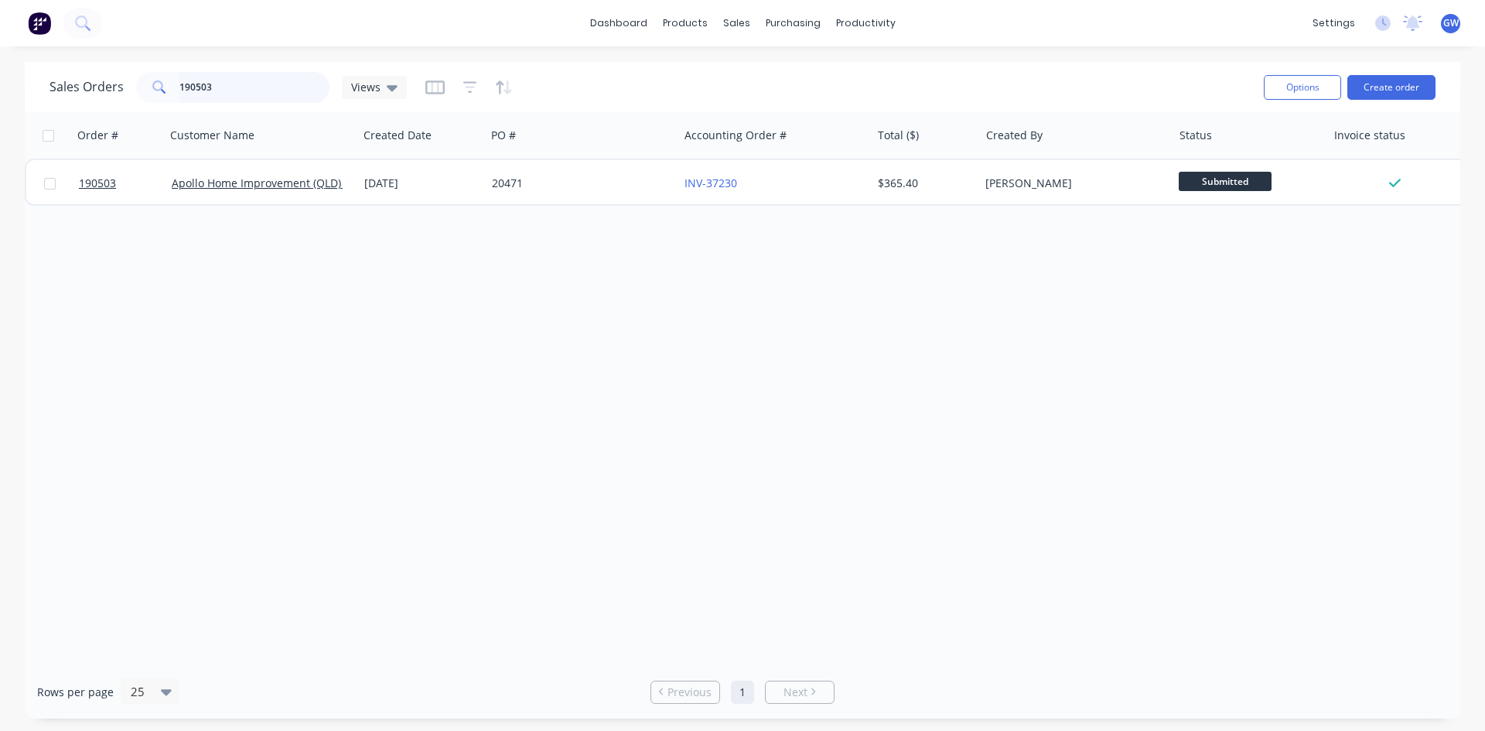
click at [288, 87] on input "190503" at bounding box center [254, 87] width 151 height 31
type input "190111"
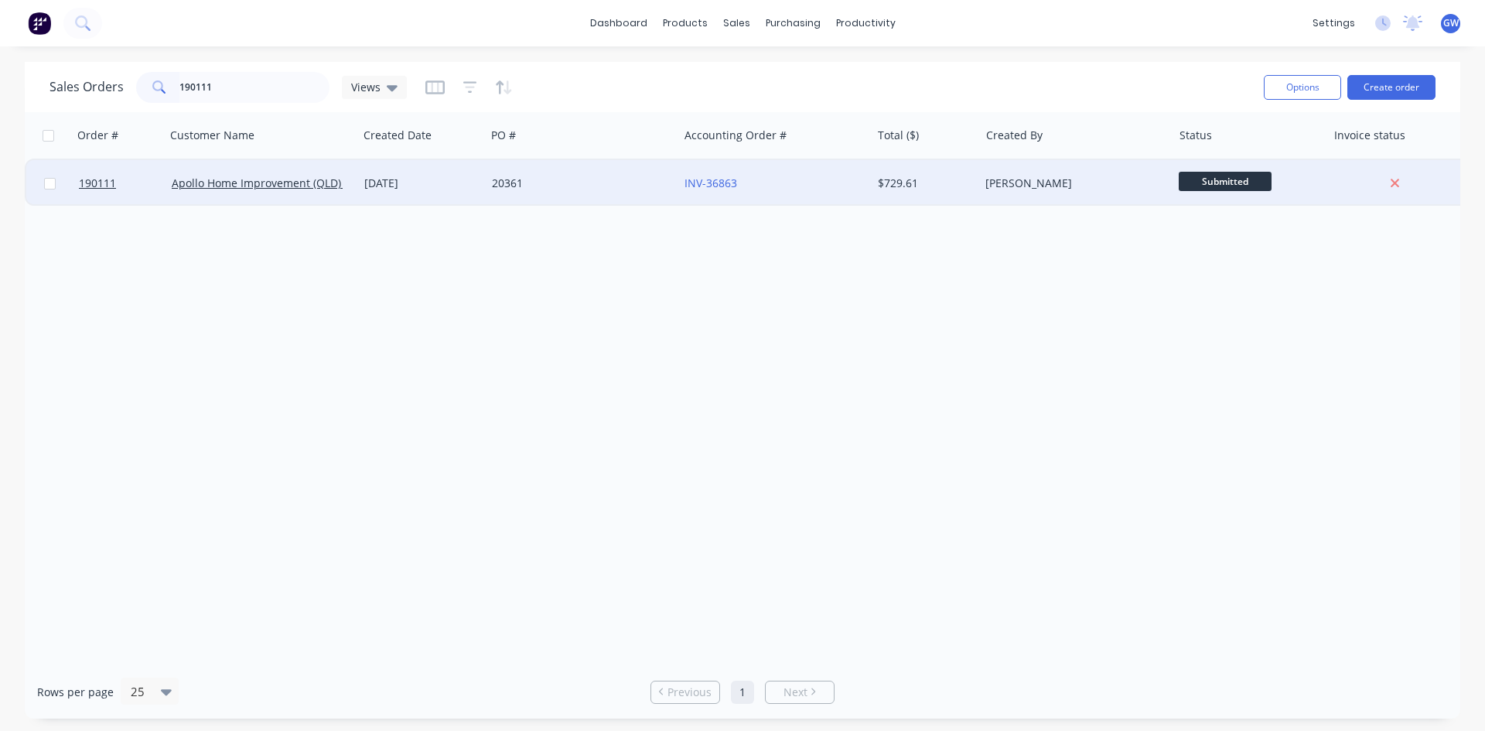
click at [1055, 181] on div "[PERSON_NAME]" at bounding box center [1071, 183] width 172 height 15
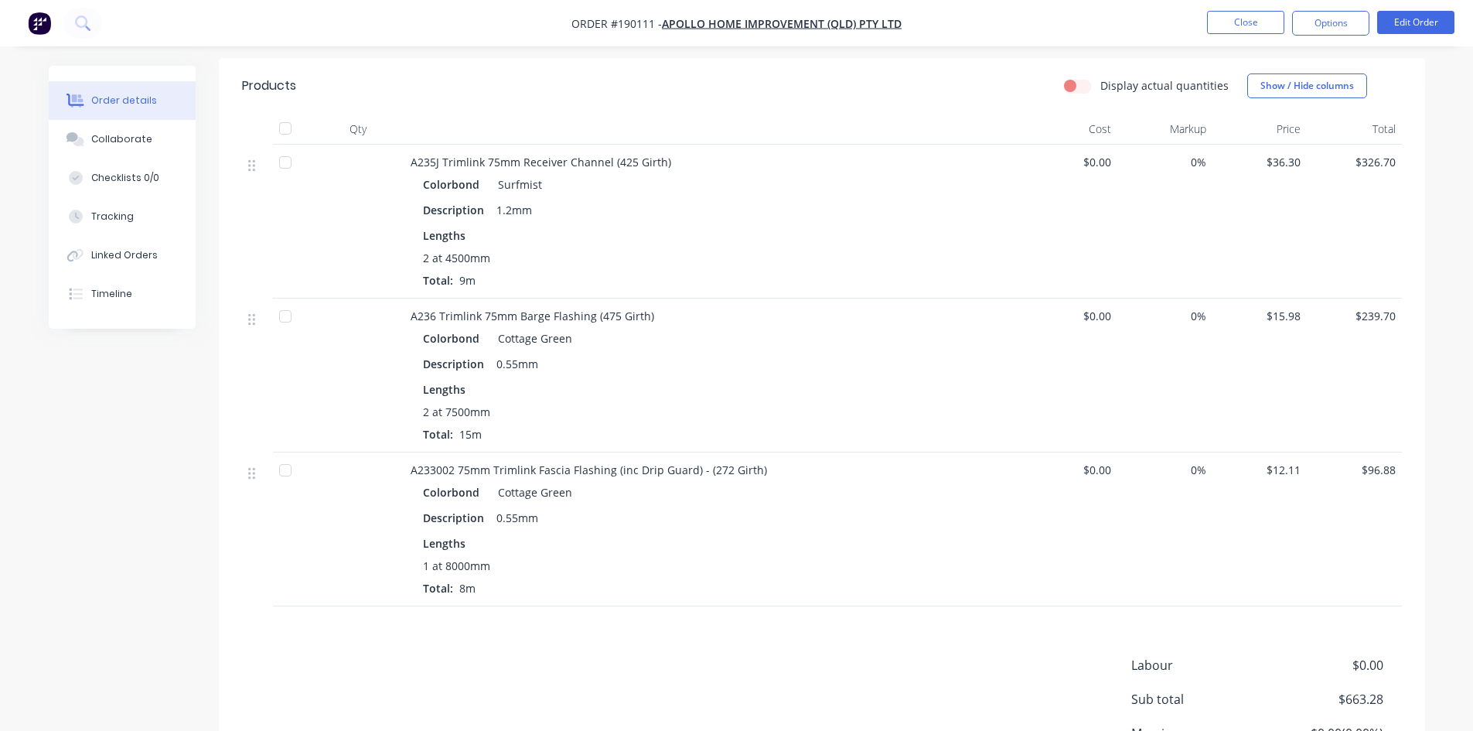
scroll to position [232, 0]
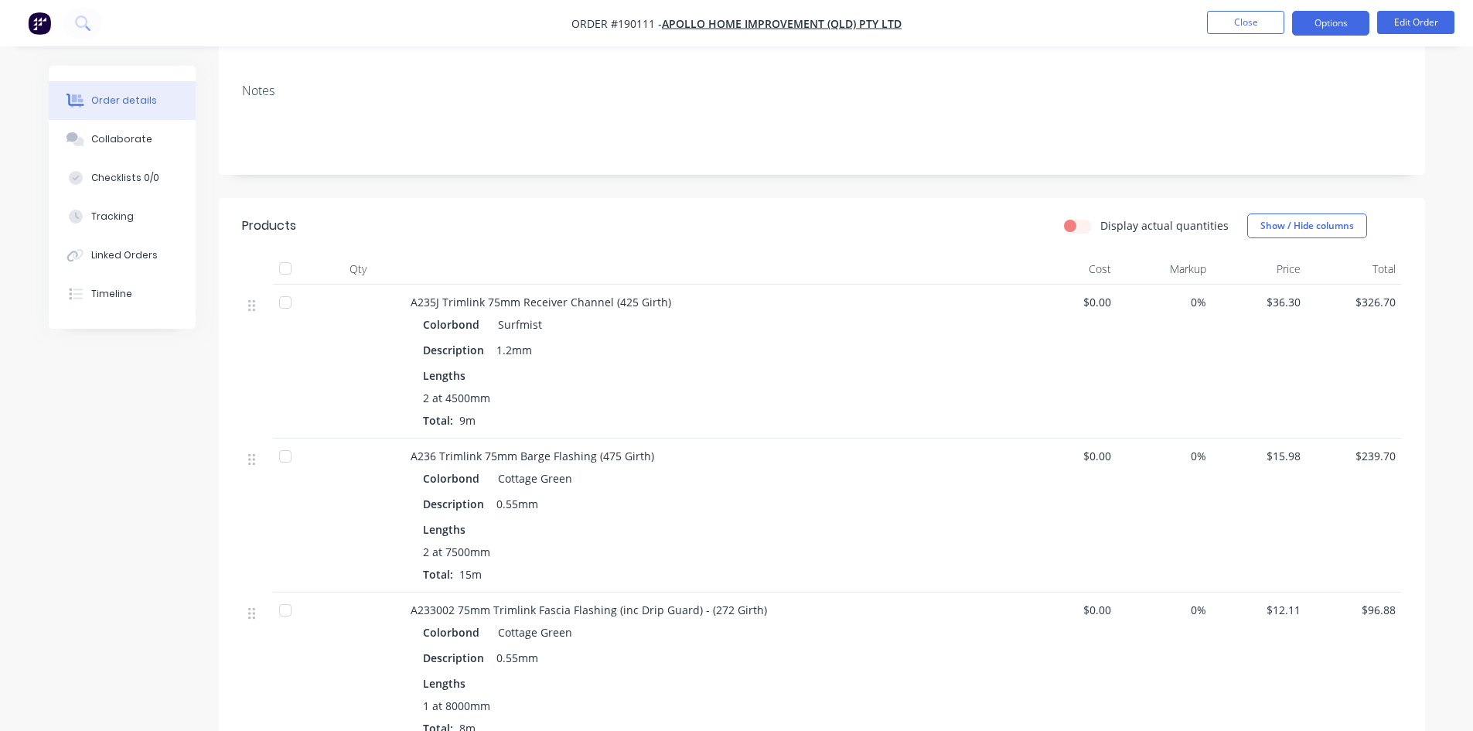
click at [1335, 22] on button "Options" at bounding box center [1330, 23] width 77 height 25
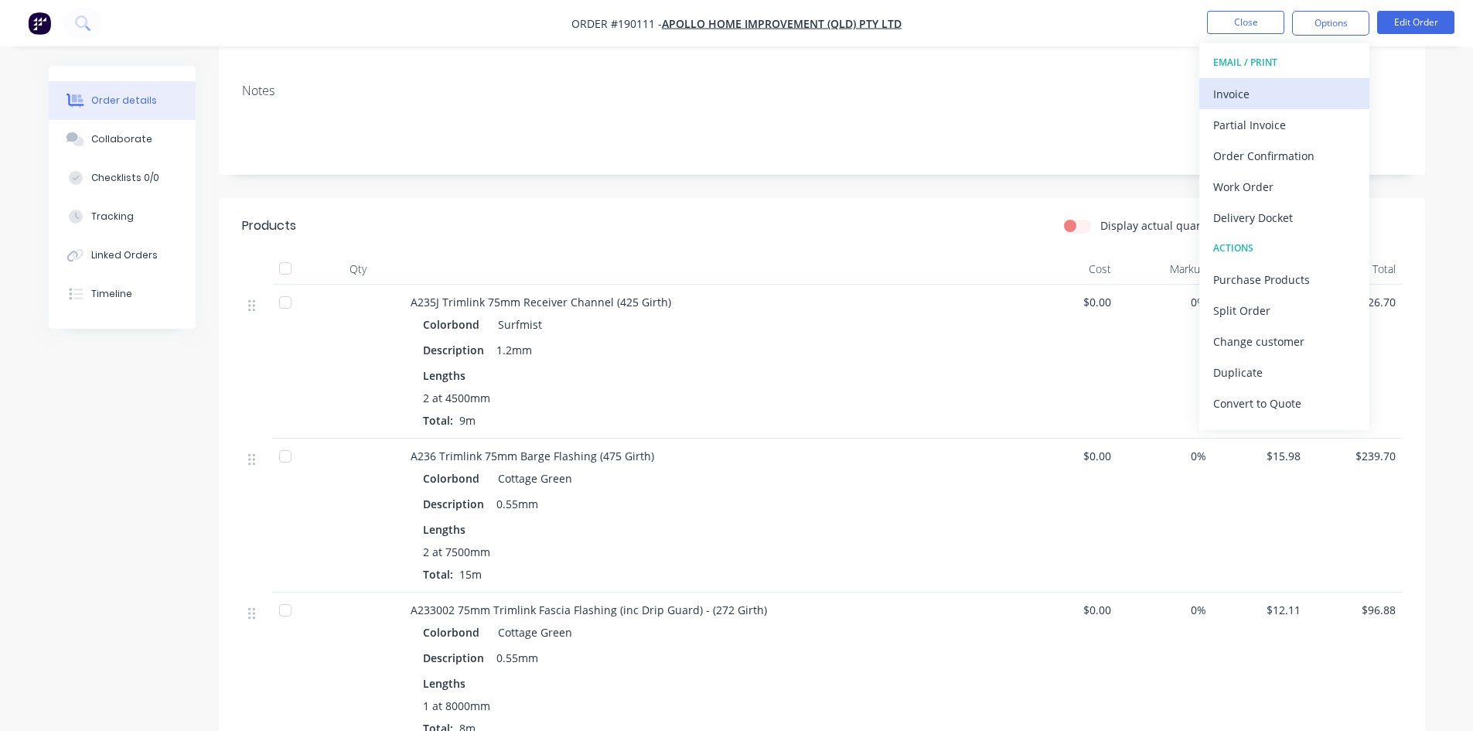
click at [1299, 102] on div "Invoice" at bounding box center [1284, 94] width 142 height 22
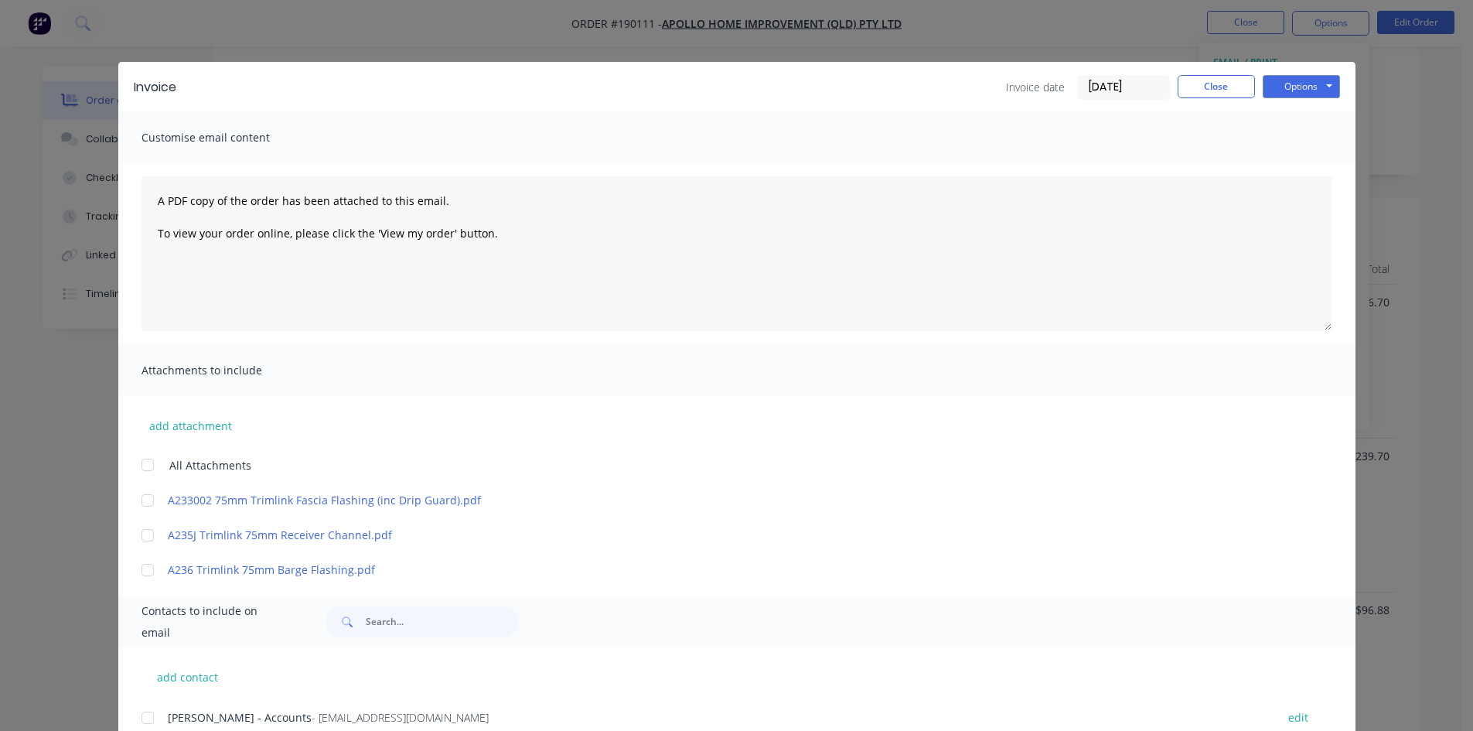
click at [145, 719] on div at bounding box center [147, 717] width 31 height 31
click at [1283, 87] on button "Options" at bounding box center [1301, 86] width 77 height 23
click at [1305, 169] on button "Email" at bounding box center [1312, 165] width 99 height 26
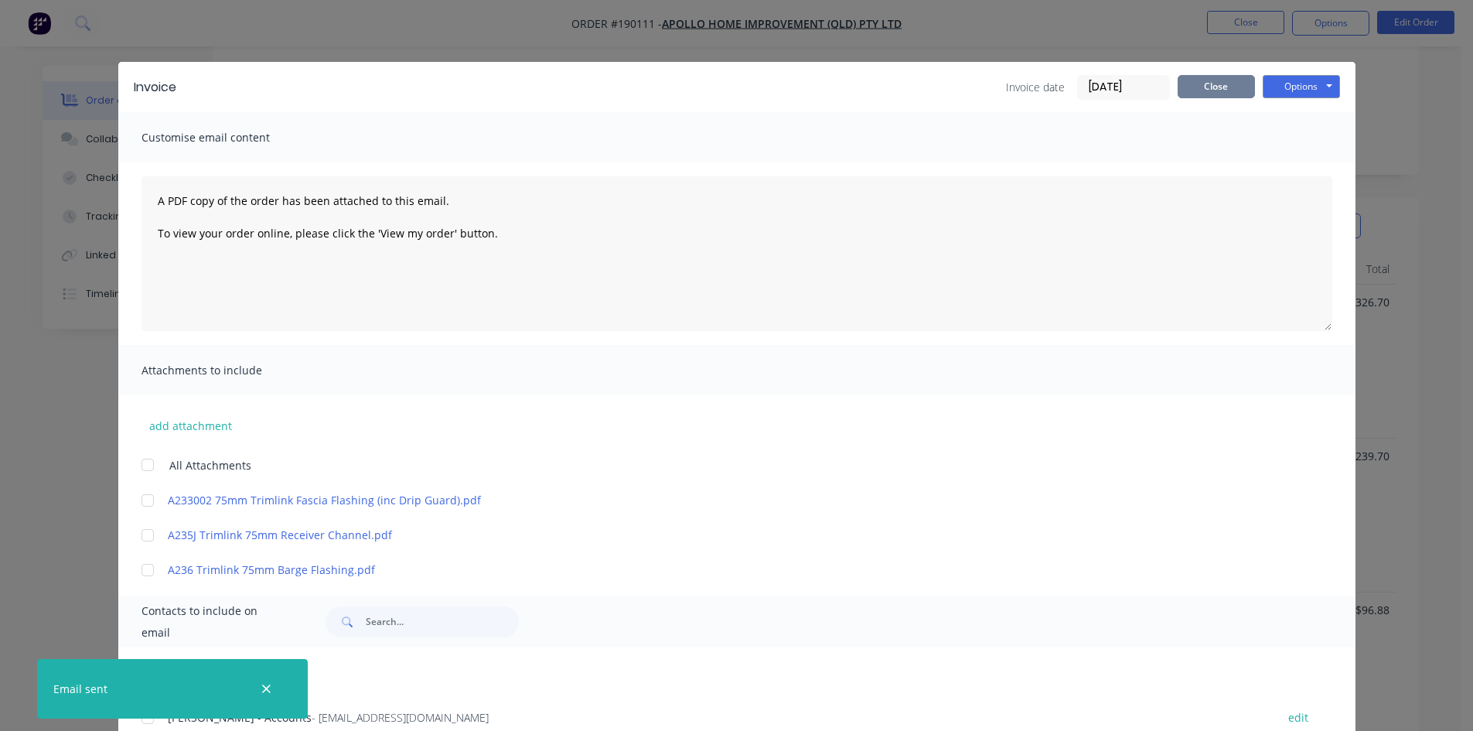
click at [1230, 94] on button "Close" at bounding box center [1216, 86] width 77 height 23
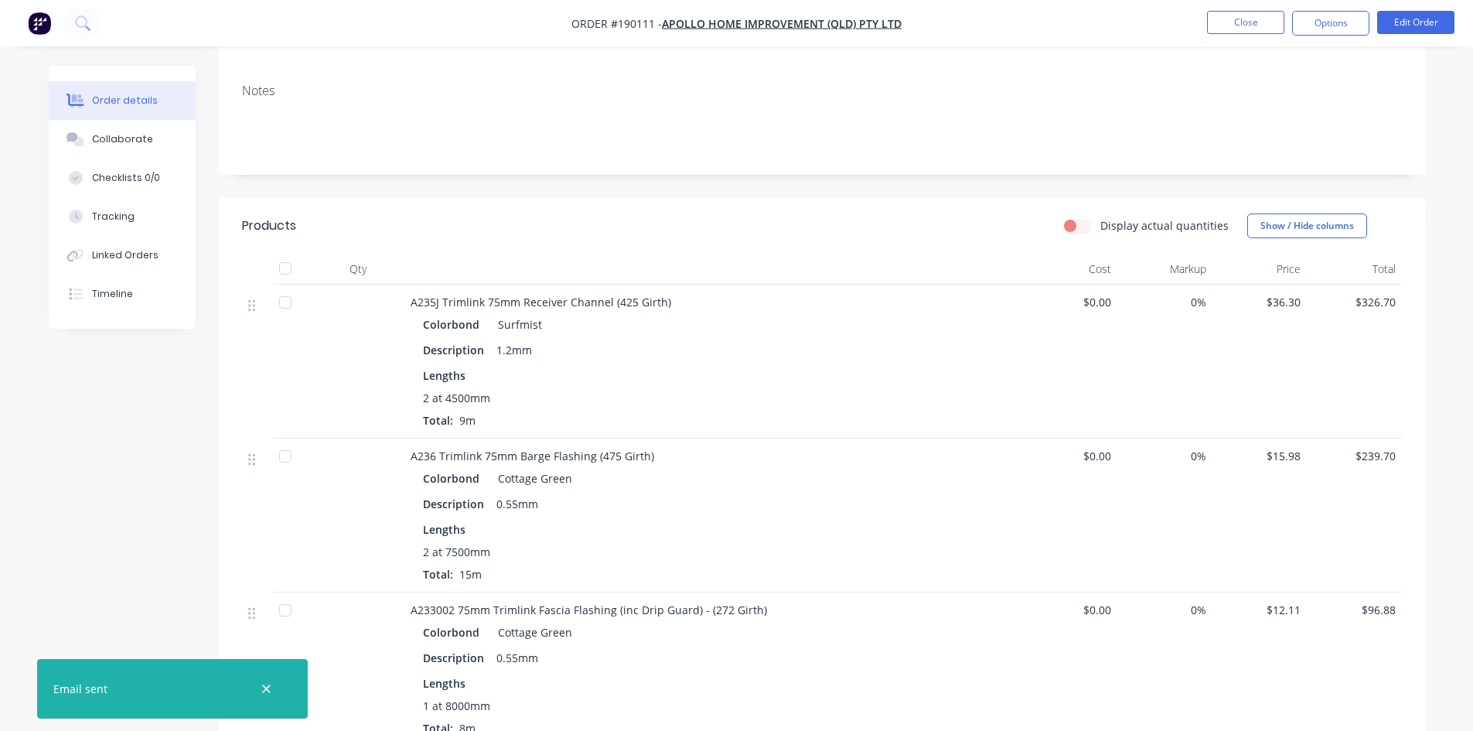
click at [1237, 36] on nav "Order #190111 - Apollo Home Improvement (QLD) Pty Ltd Close Options Edit Order" at bounding box center [736, 23] width 1473 height 46
click at [1254, 22] on button "Close" at bounding box center [1245, 22] width 77 height 23
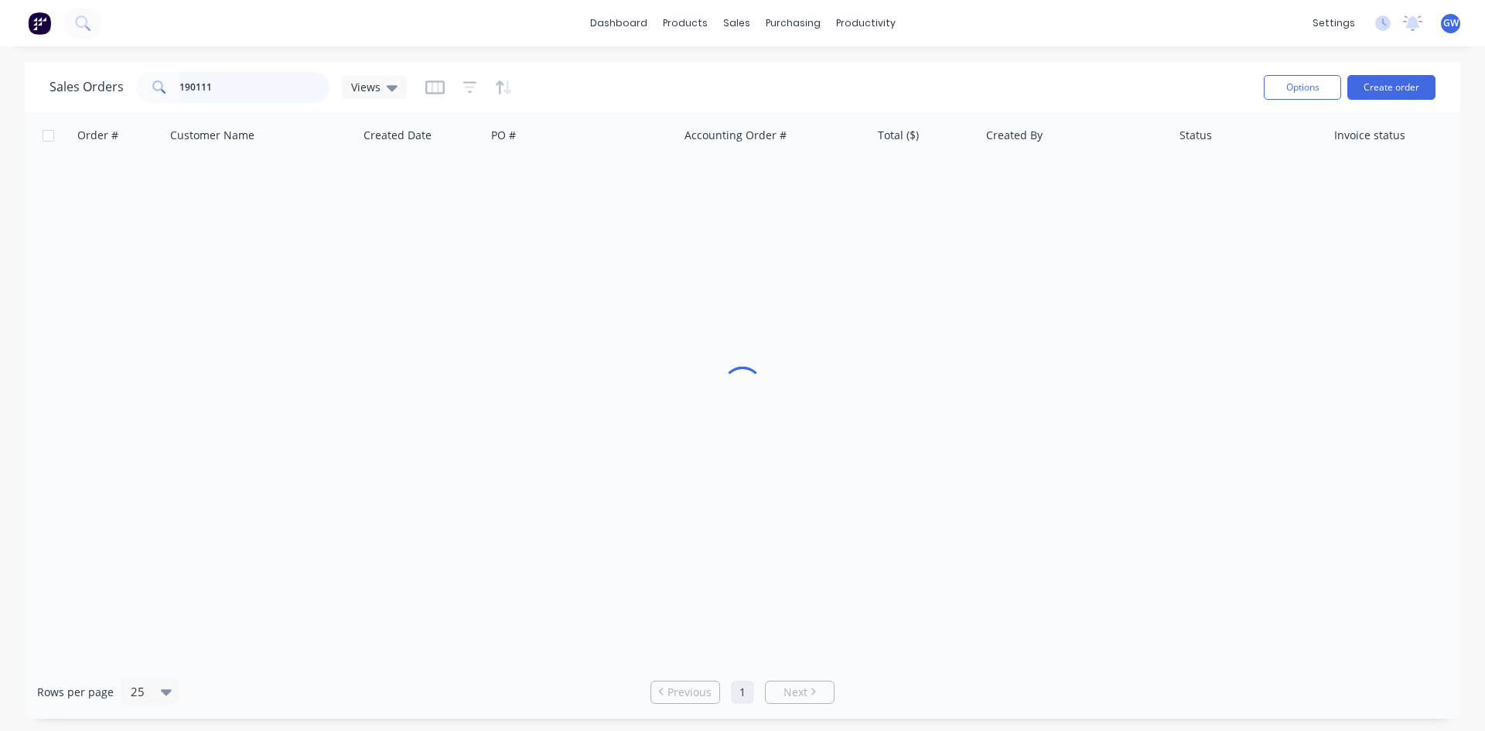
click at [256, 91] on input "190111" at bounding box center [254, 87] width 151 height 31
type input "190058"
click at [985, 169] on div "[PERSON_NAME]" at bounding box center [1075, 183] width 193 height 46
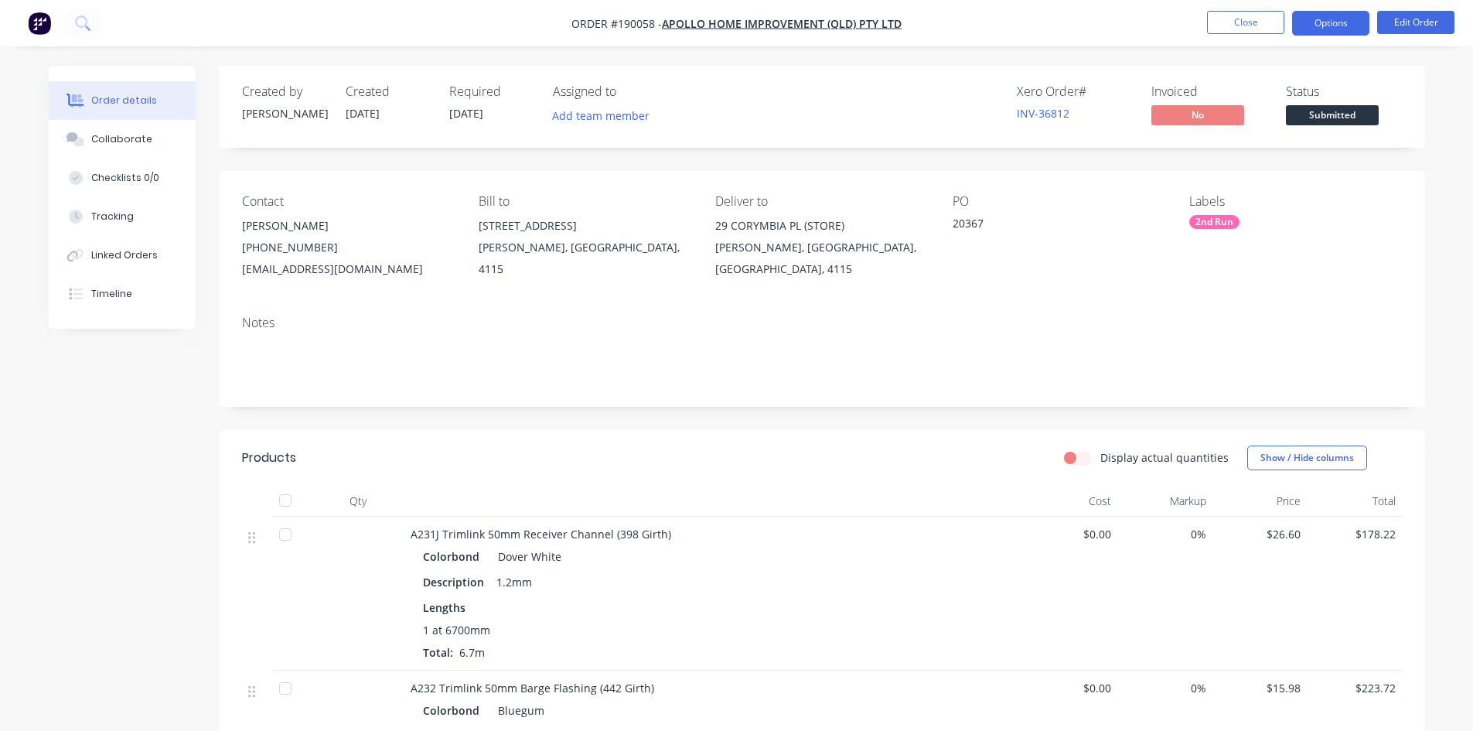
click at [1329, 16] on button "Options" at bounding box center [1330, 23] width 77 height 25
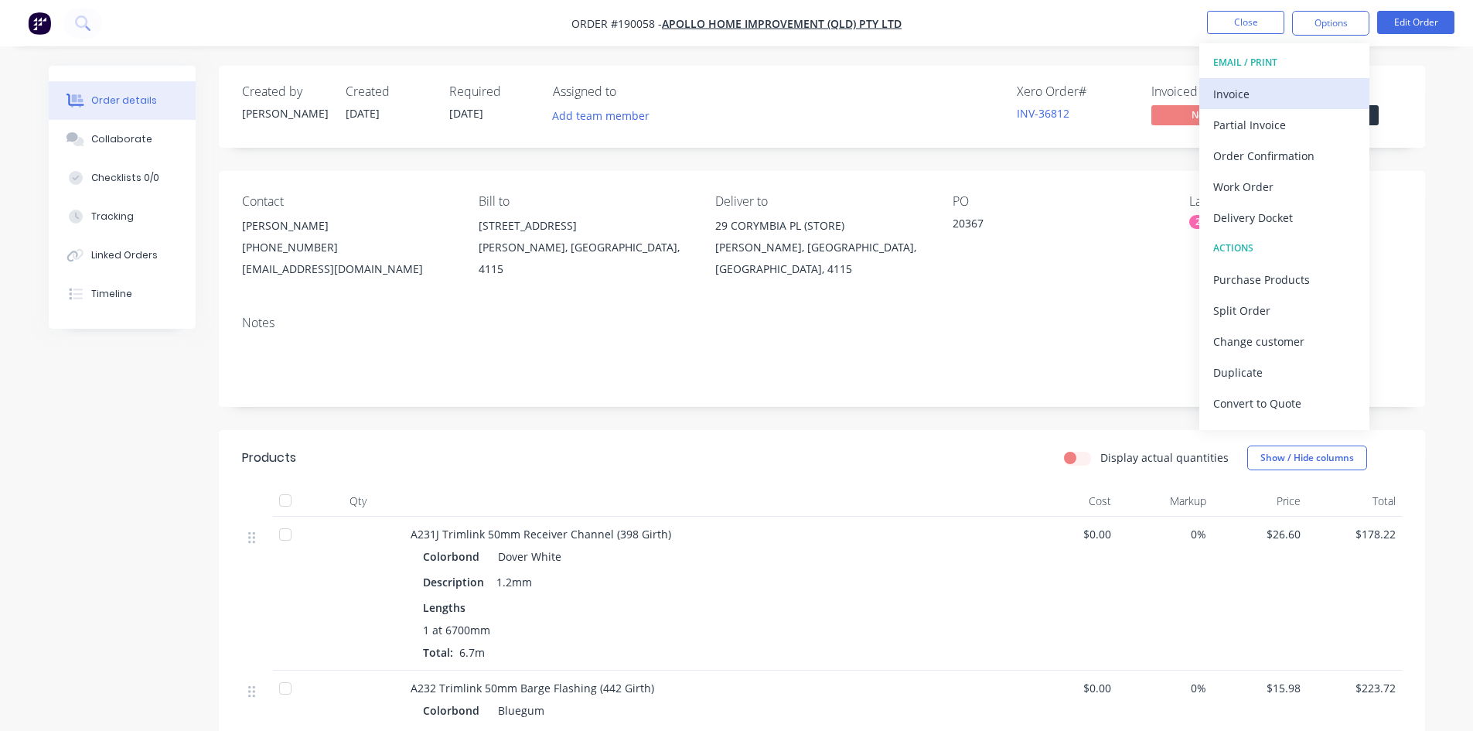
click at [1296, 85] on div "Invoice" at bounding box center [1284, 94] width 142 height 22
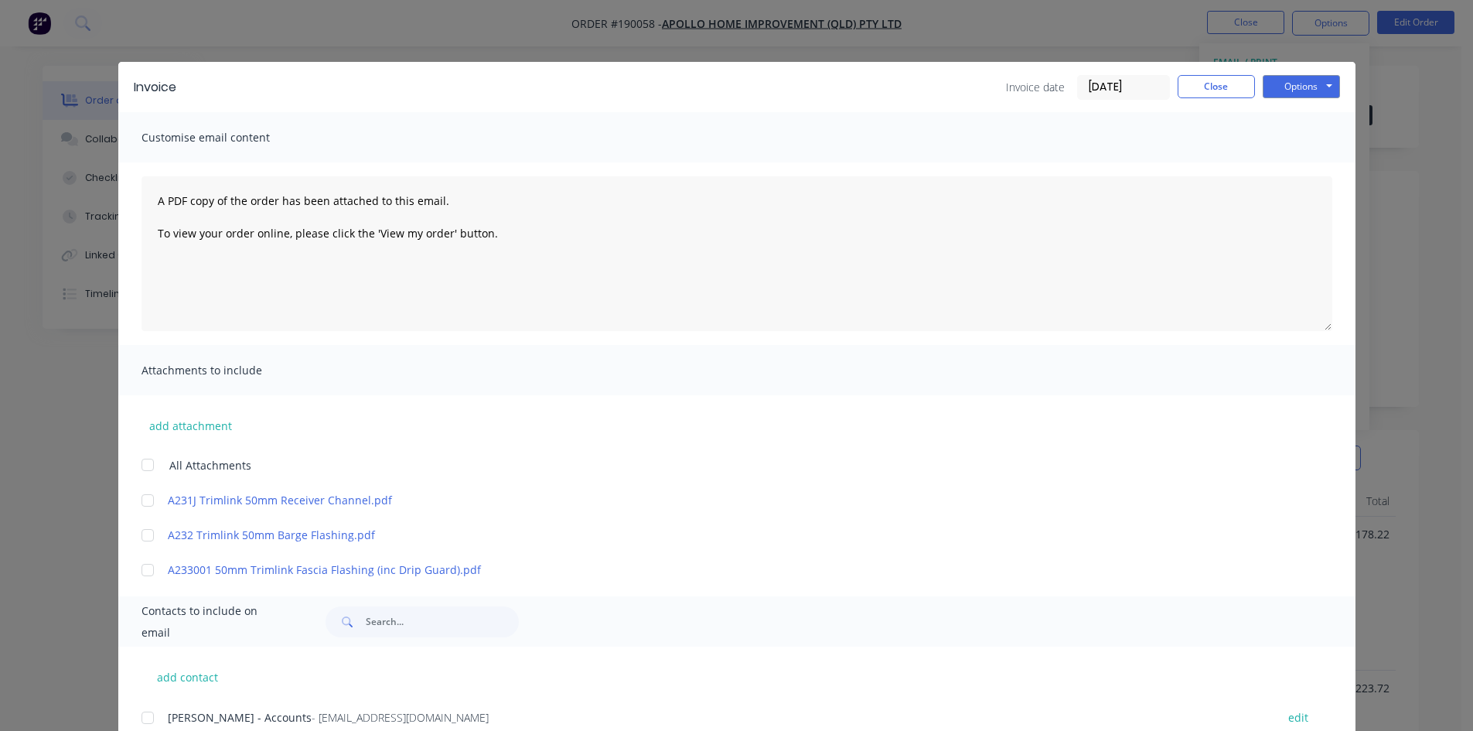
click at [142, 709] on div at bounding box center [147, 717] width 31 height 31
click at [1292, 90] on button "Options" at bounding box center [1301, 86] width 77 height 23
click at [1301, 165] on button "Email" at bounding box center [1312, 165] width 99 height 26
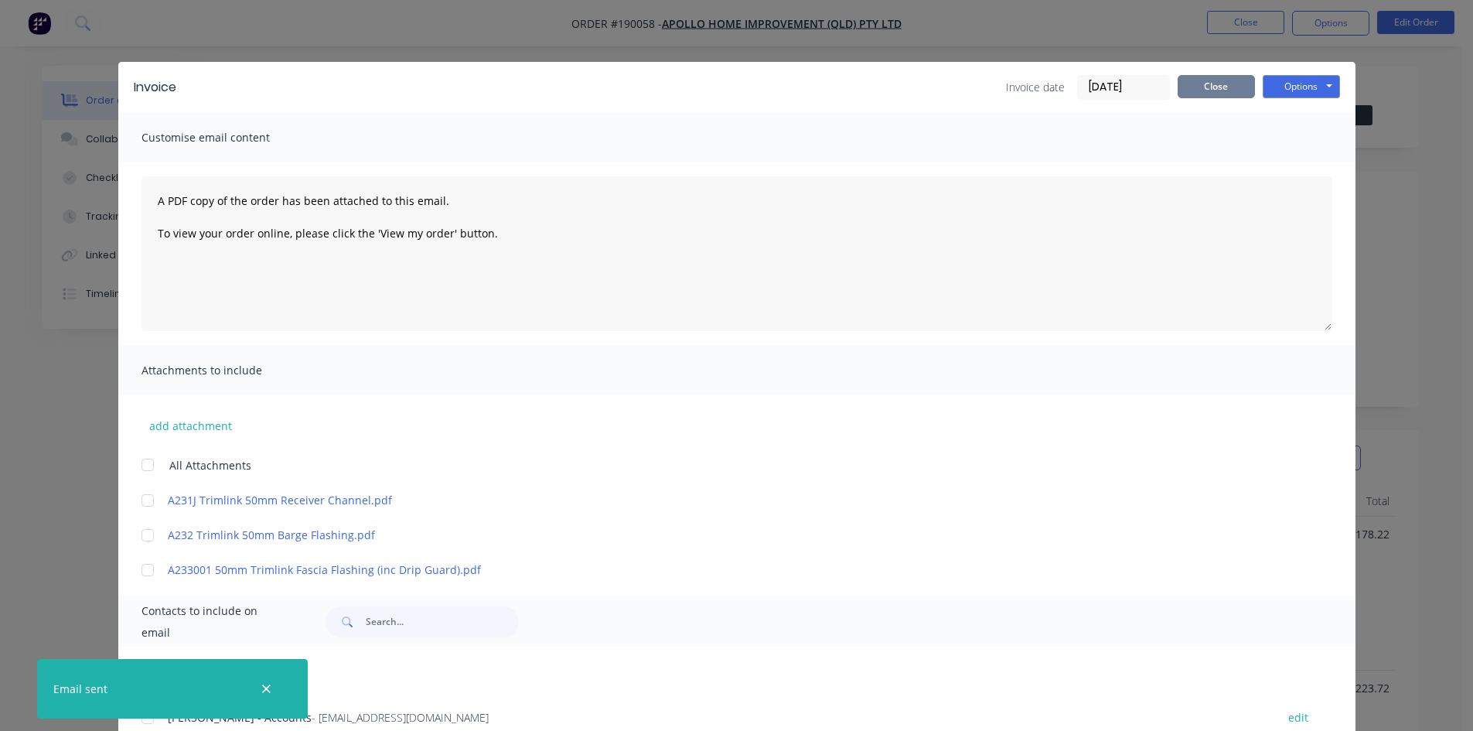
click at [1222, 96] on button "Close" at bounding box center [1216, 86] width 77 height 23
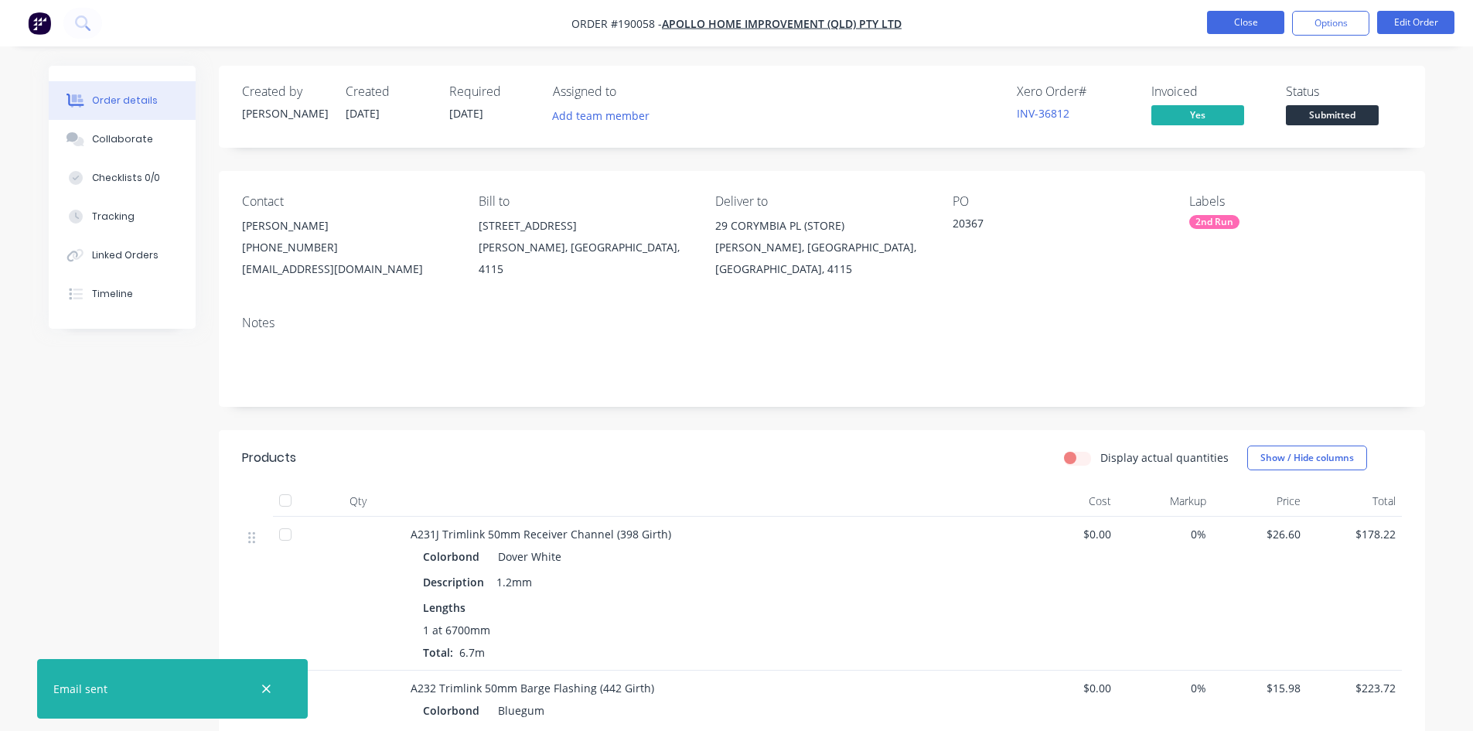
click at [1282, 18] on button "Close" at bounding box center [1245, 22] width 77 height 23
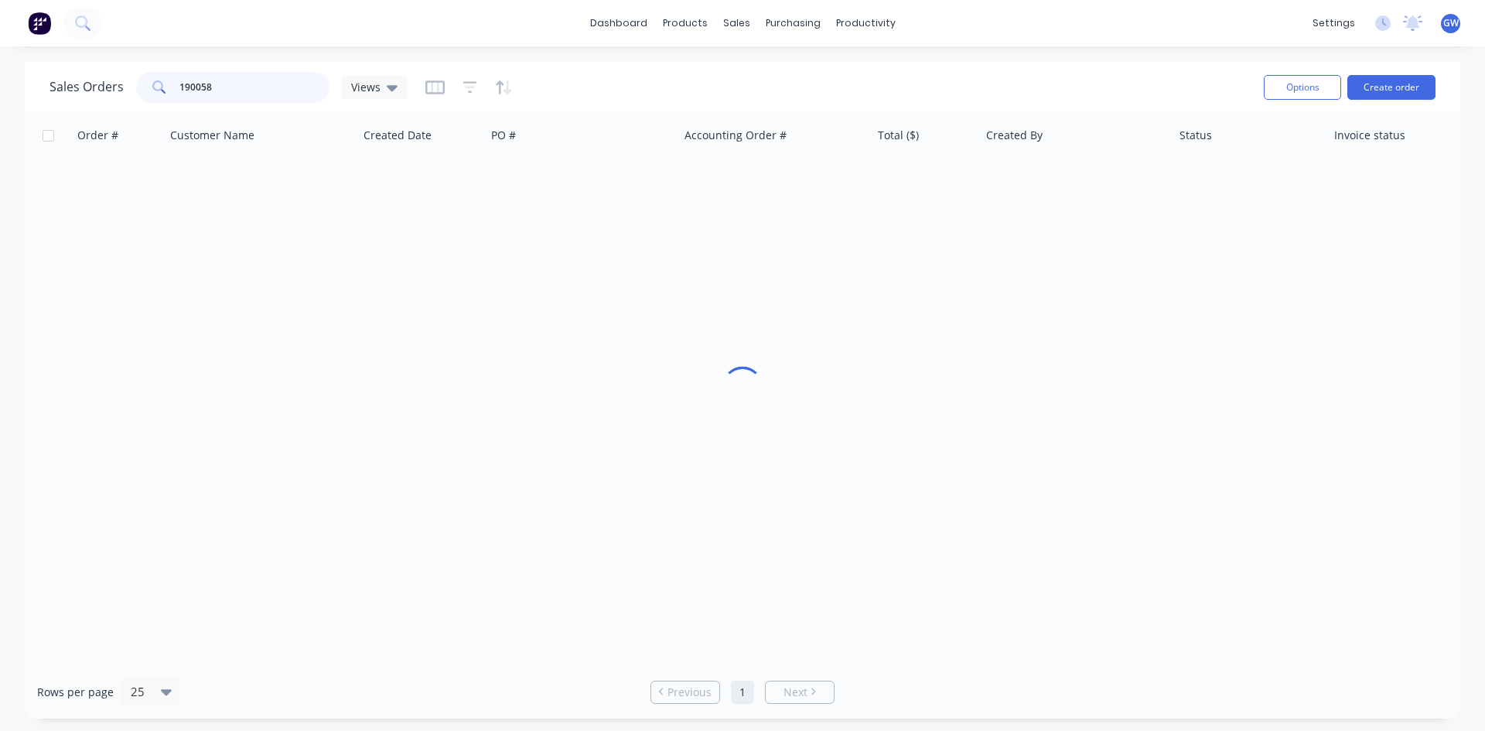
drag, startPoint x: 271, startPoint y: 83, endPoint x: 38, endPoint y: 71, distance: 233.1
click at [38, 71] on div "Sales Orders 190058 Views Options Create order" at bounding box center [742, 87] width 1435 height 50
type input "190099"
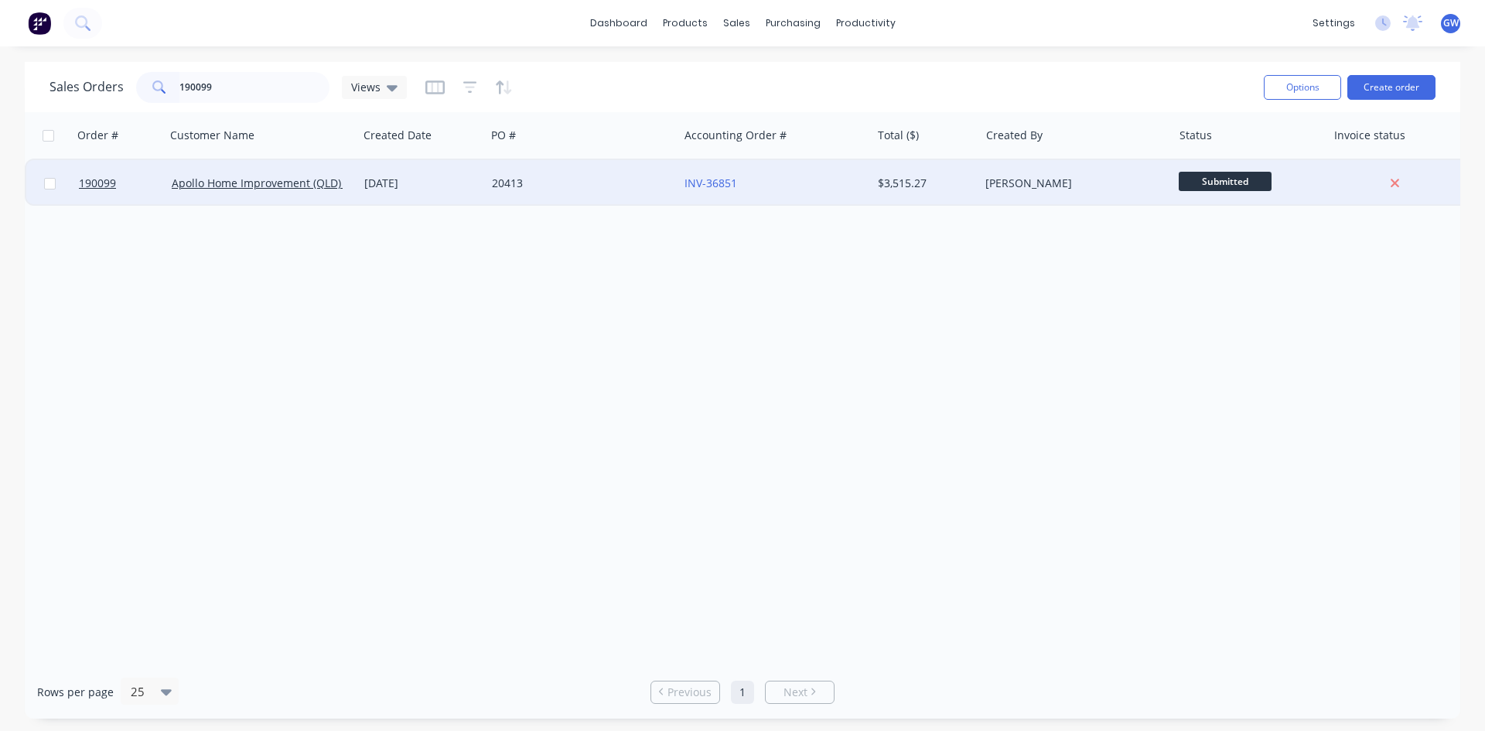
click at [1036, 177] on div "[PERSON_NAME]" at bounding box center [1071, 183] width 172 height 15
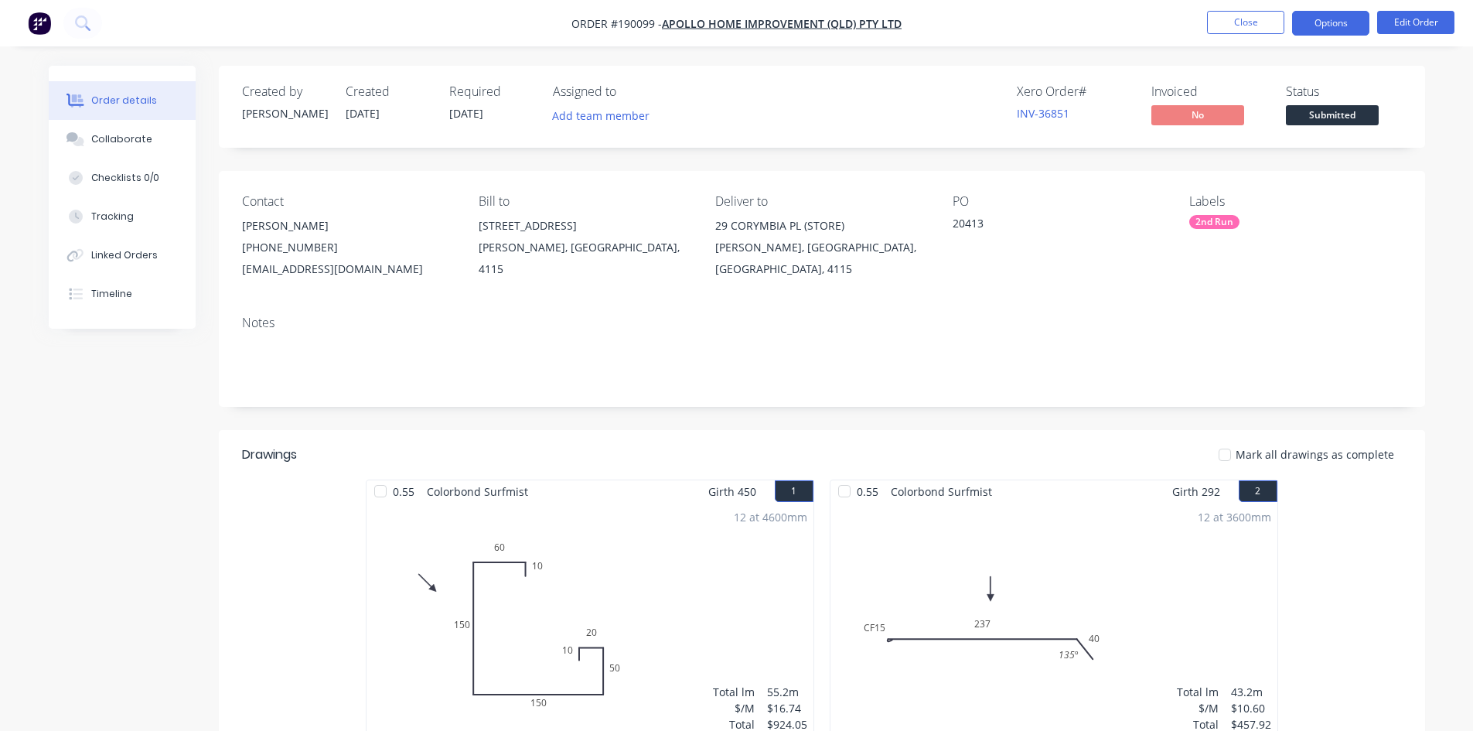
click at [1327, 23] on button "Options" at bounding box center [1330, 23] width 77 height 25
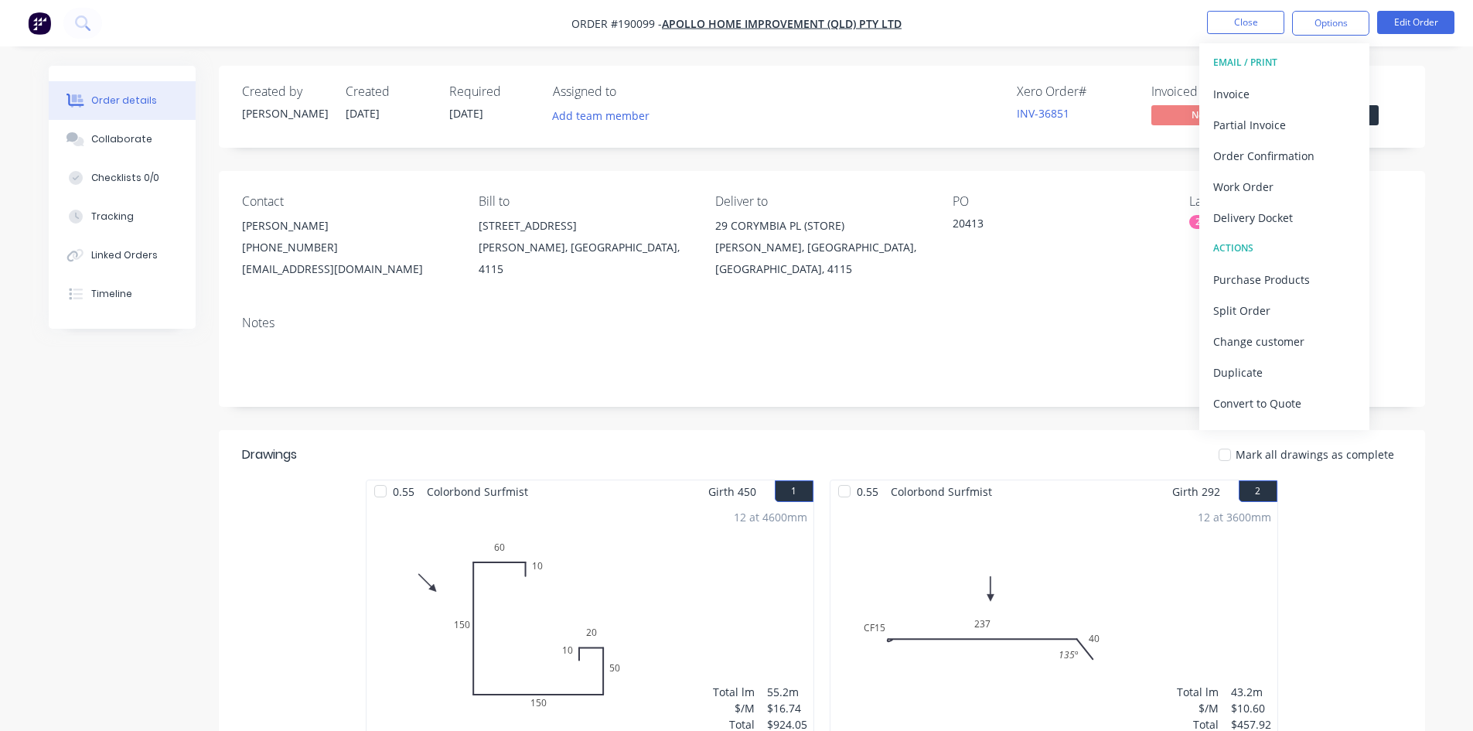
click at [1259, 92] on div "Invoice" at bounding box center [1284, 94] width 142 height 22
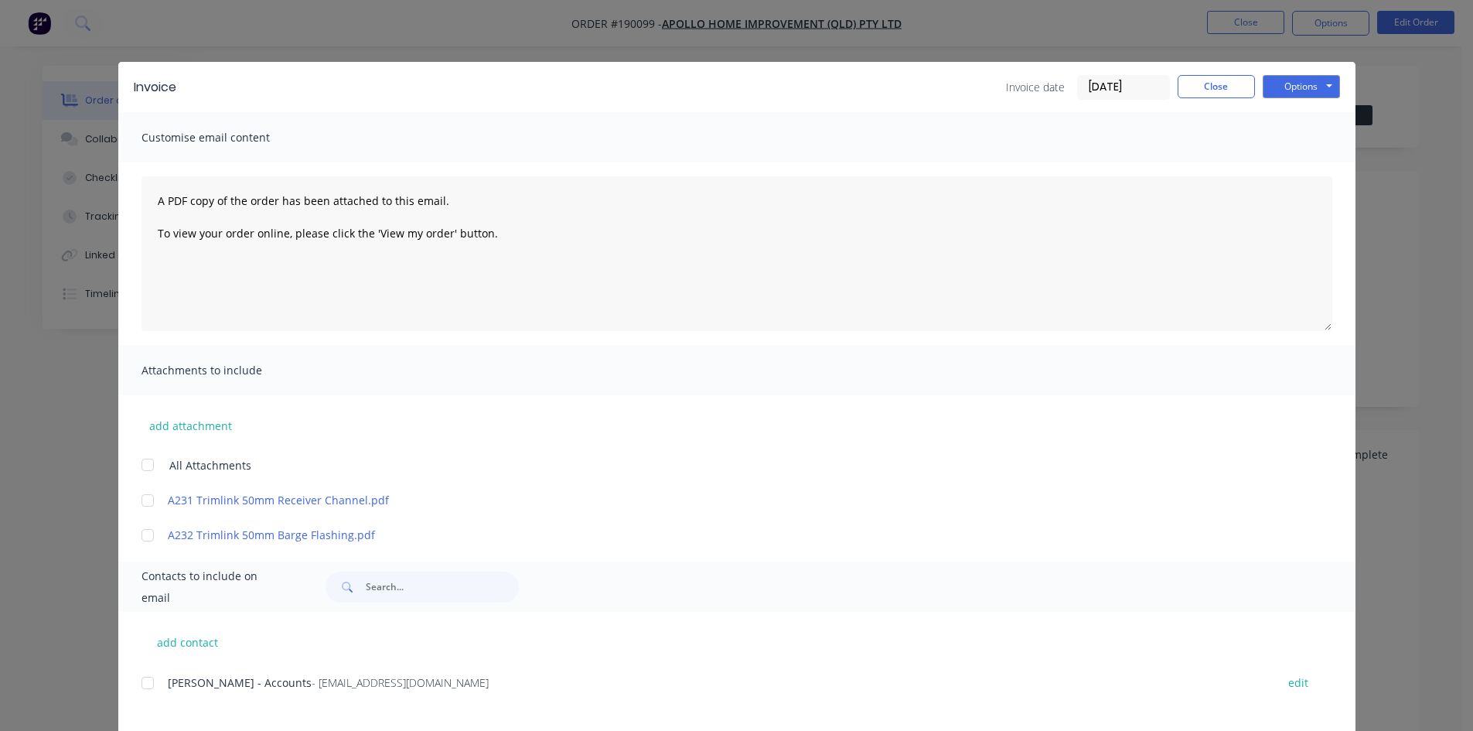
click at [153, 680] on div at bounding box center [147, 682] width 31 height 31
click at [1279, 82] on button "Options" at bounding box center [1301, 86] width 77 height 23
click at [1286, 165] on button "Email" at bounding box center [1312, 165] width 99 height 26
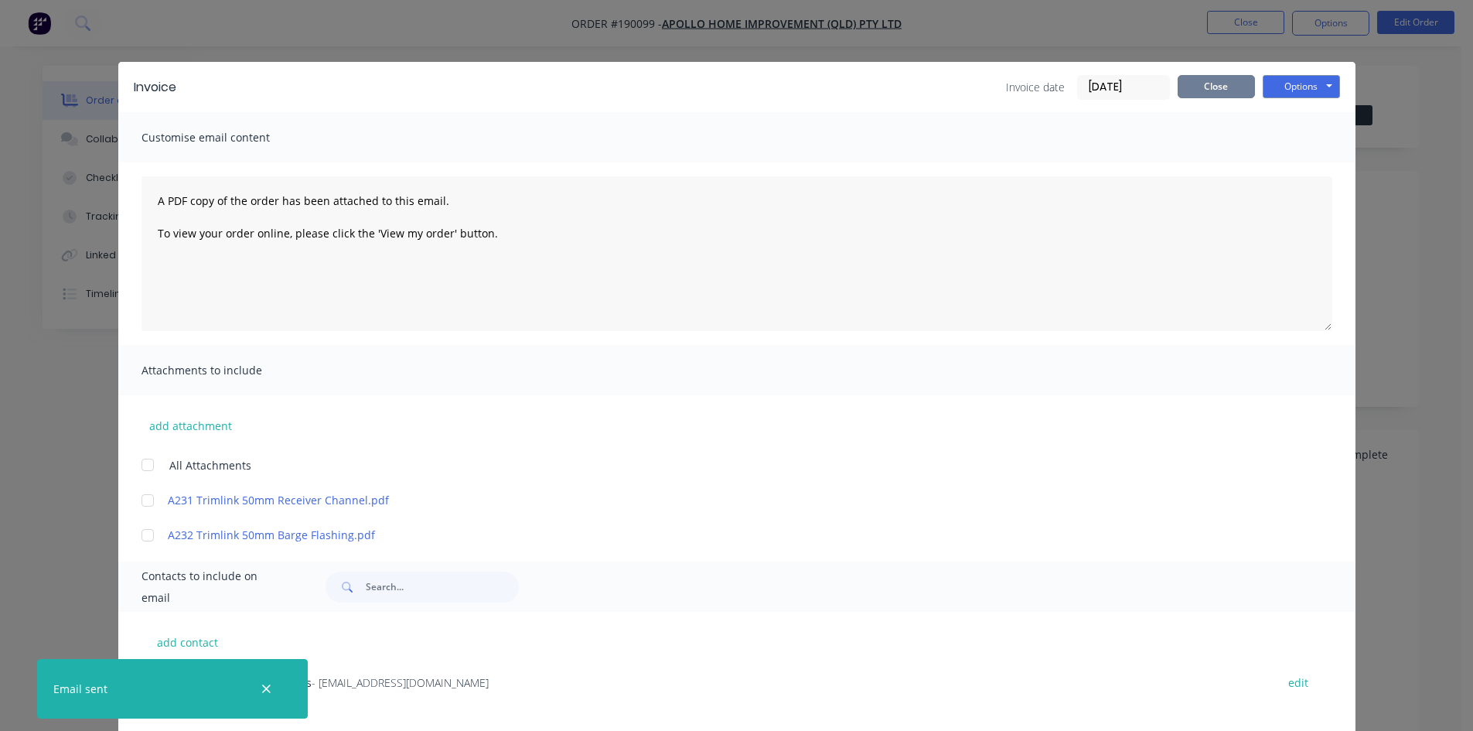
click at [1208, 85] on button "Close" at bounding box center [1216, 86] width 77 height 23
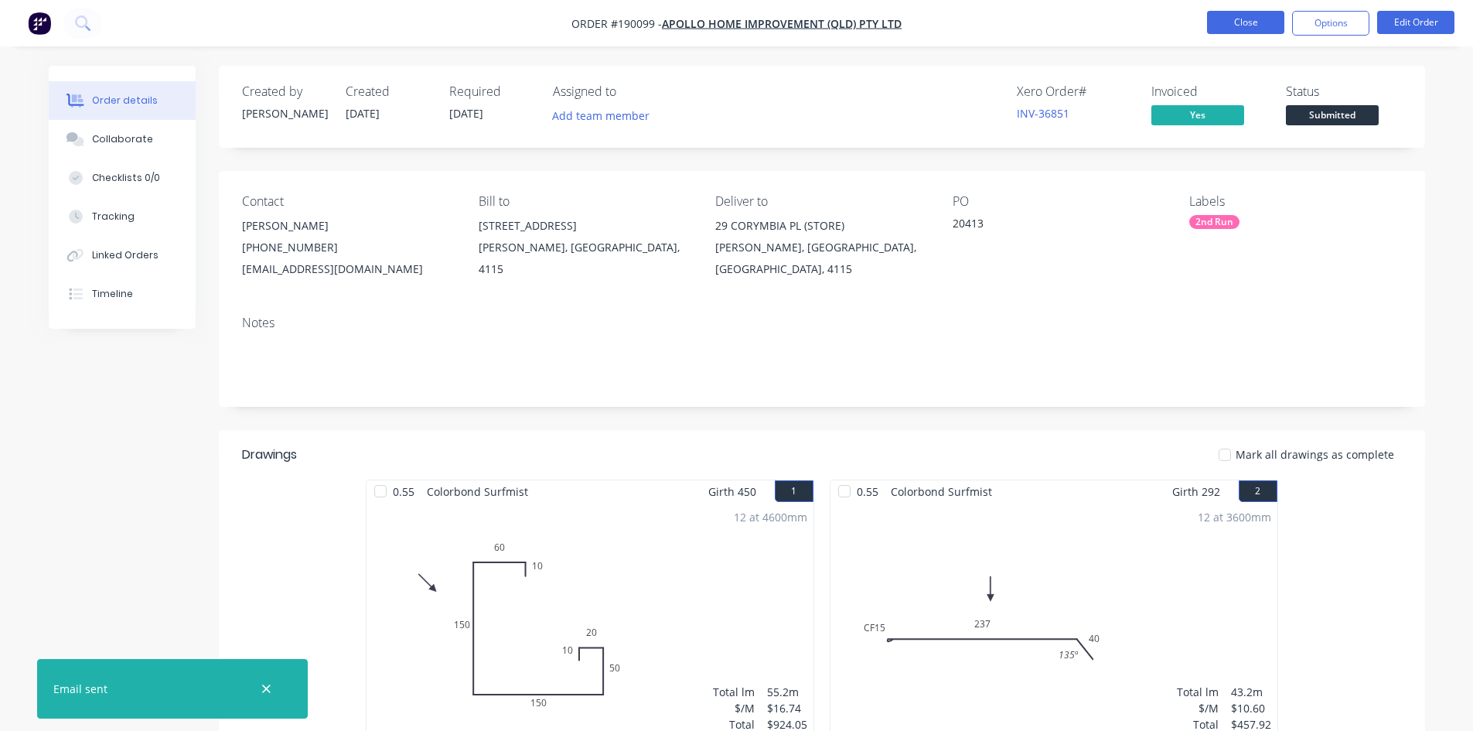
click at [1258, 29] on button "Close" at bounding box center [1245, 22] width 77 height 23
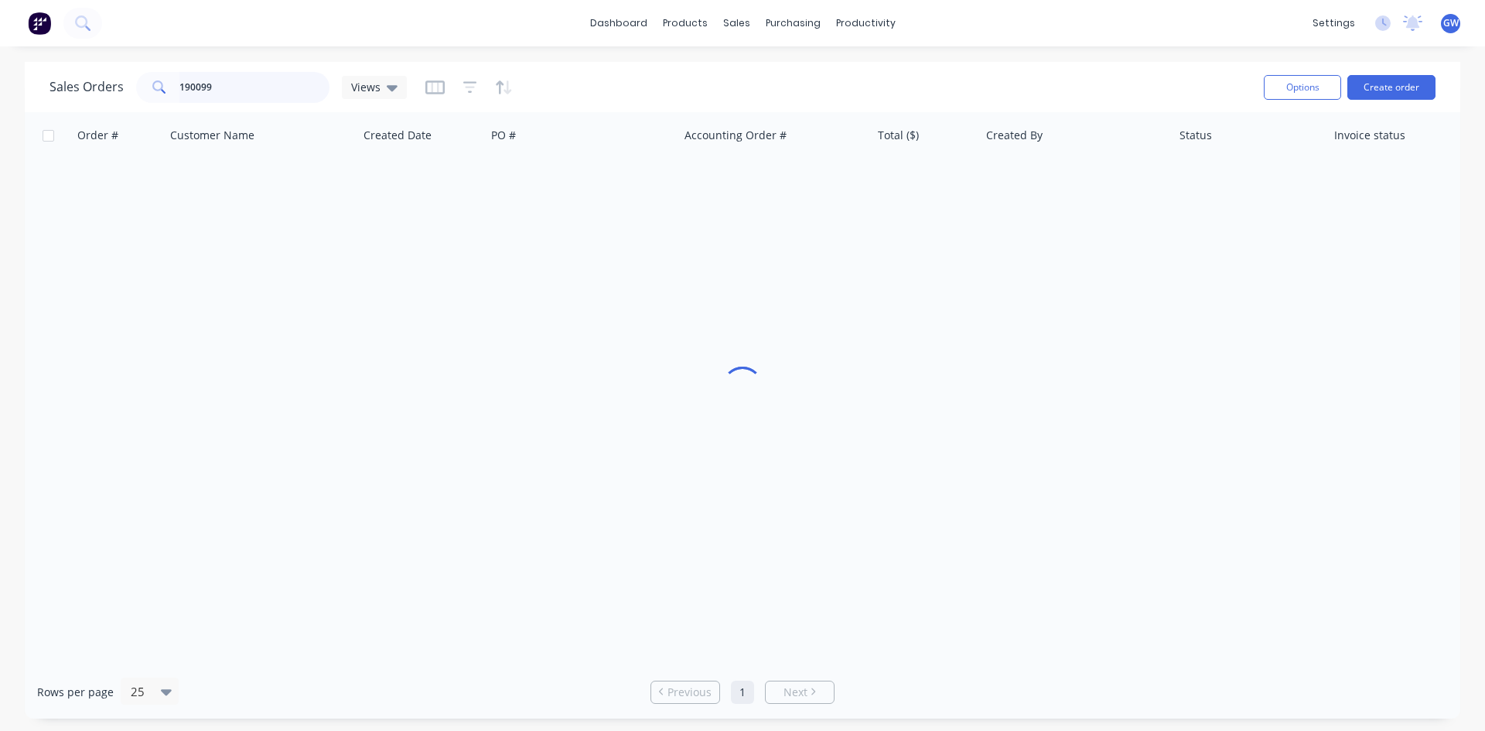
click at [247, 90] on input "190099" at bounding box center [254, 87] width 151 height 31
click at [249, 90] on input "190099" at bounding box center [254, 87] width 151 height 31
type input "190905"
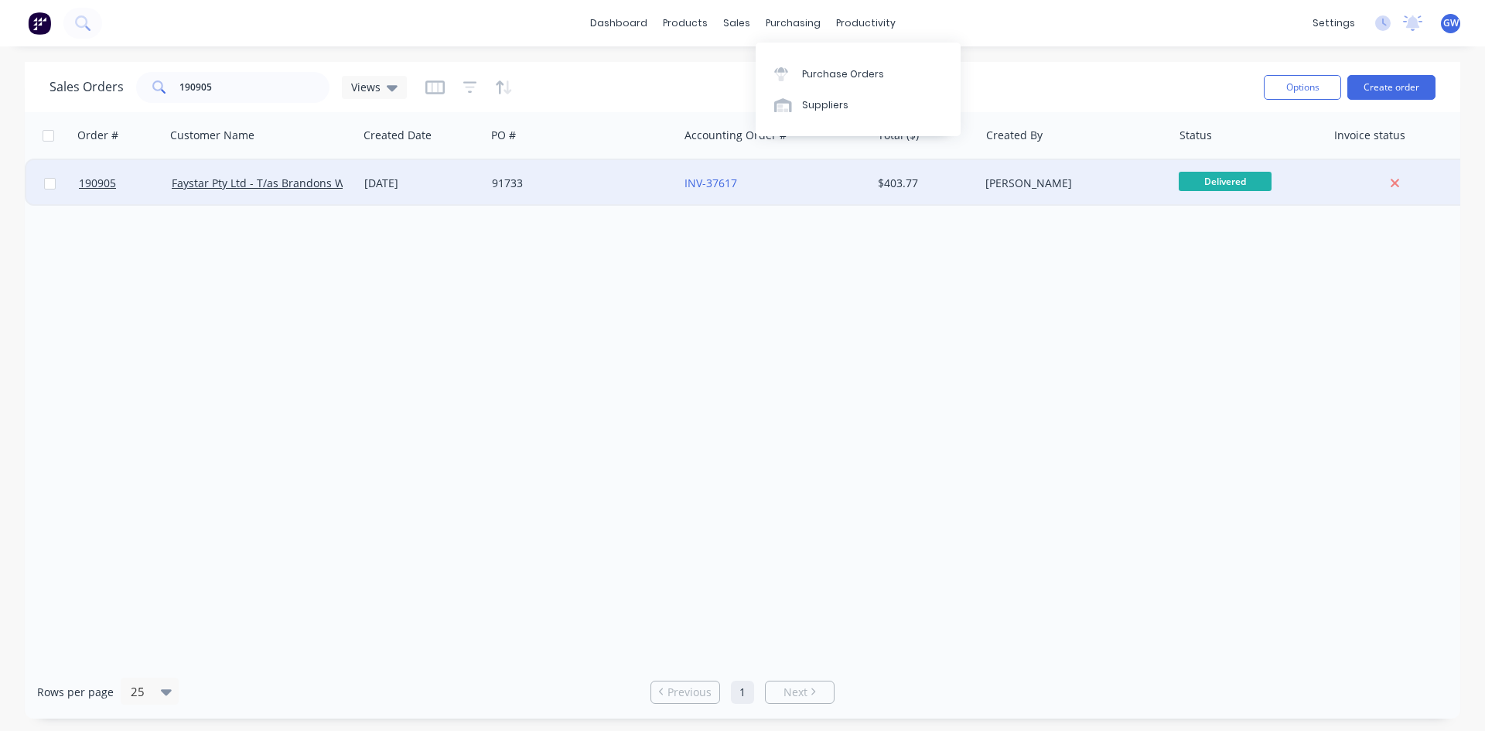
click at [964, 189] on div "$403.77" at bounding box center [923, 183] width 90 height 15
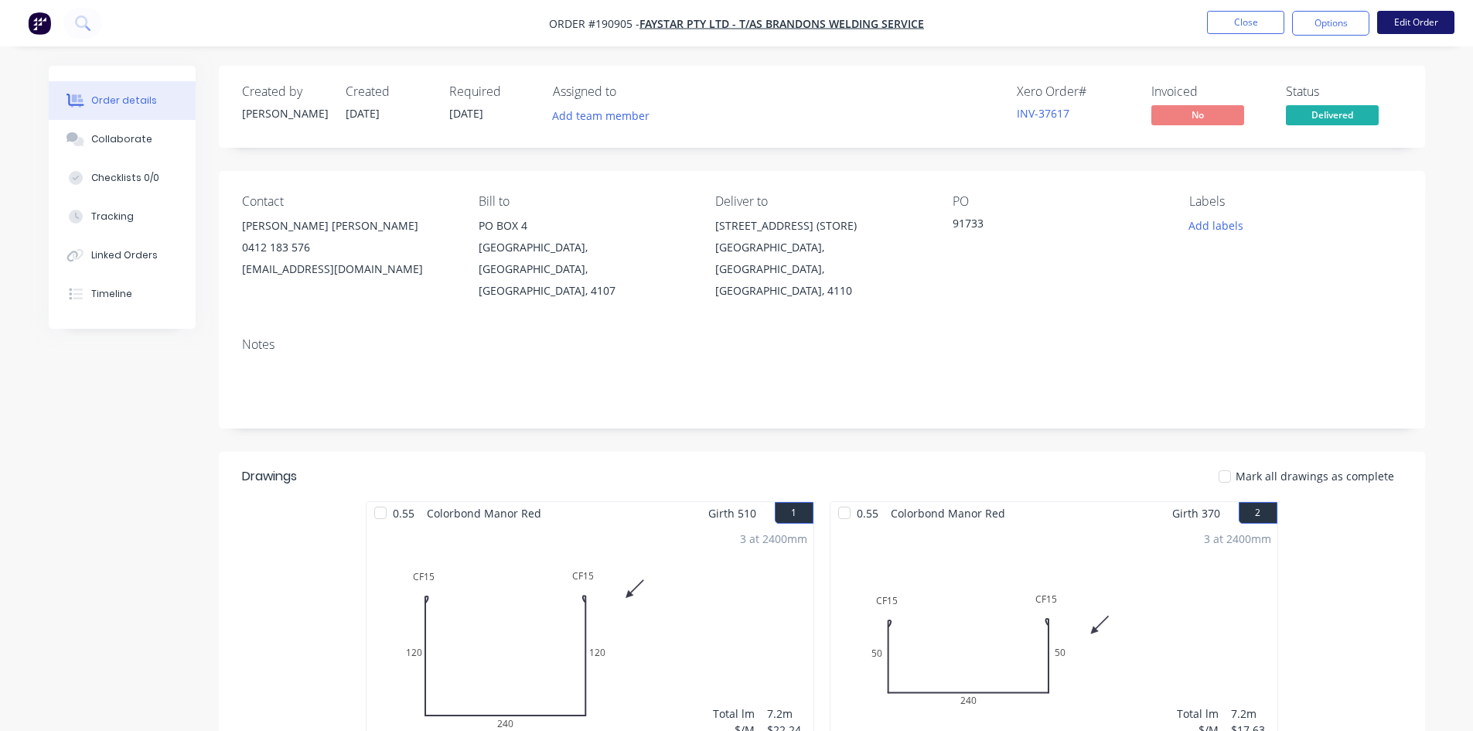
click at [1422, 31] on button "Edit Order" at bounding box center [1415, 22] width 77 height 23
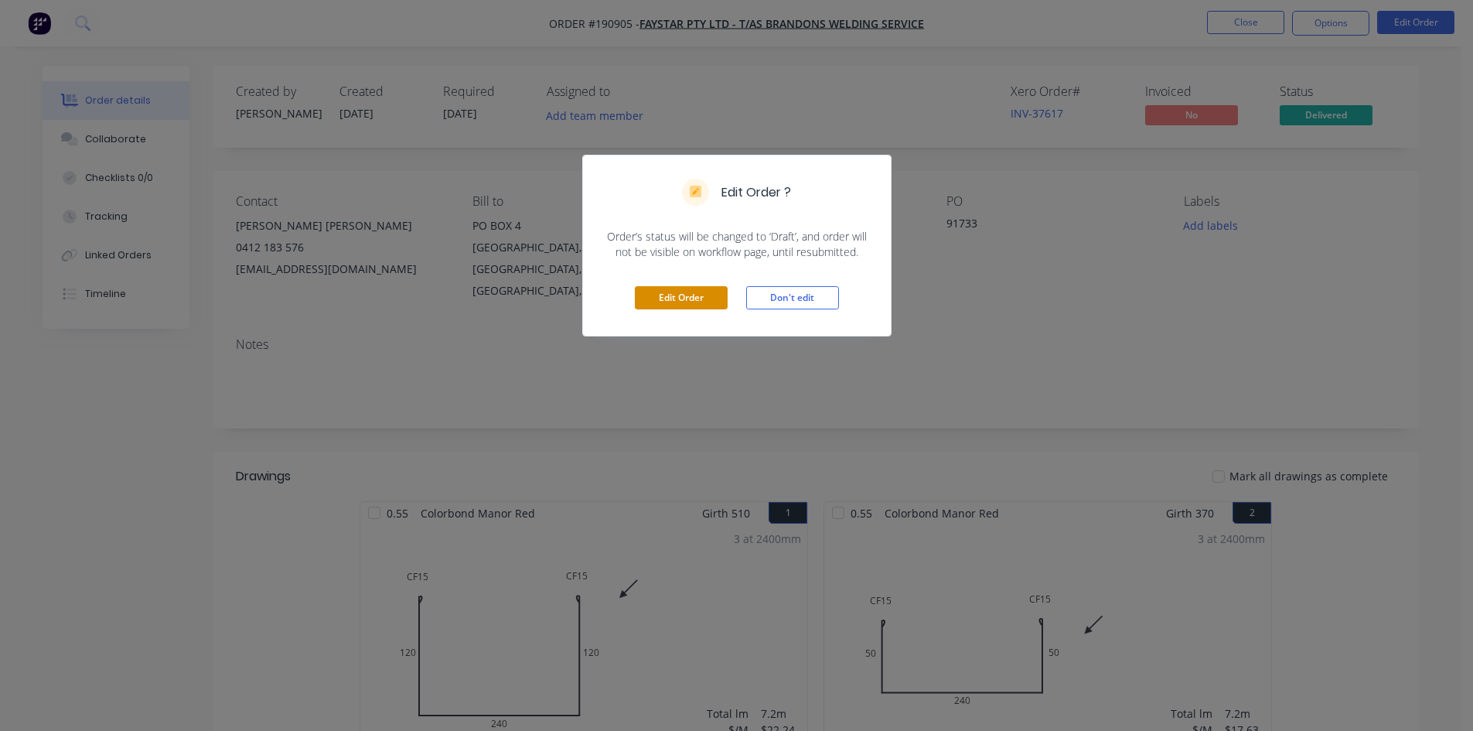
click at [691, 288] on button "Edit Order" at bounding box center [681, 297] width 93 height 23
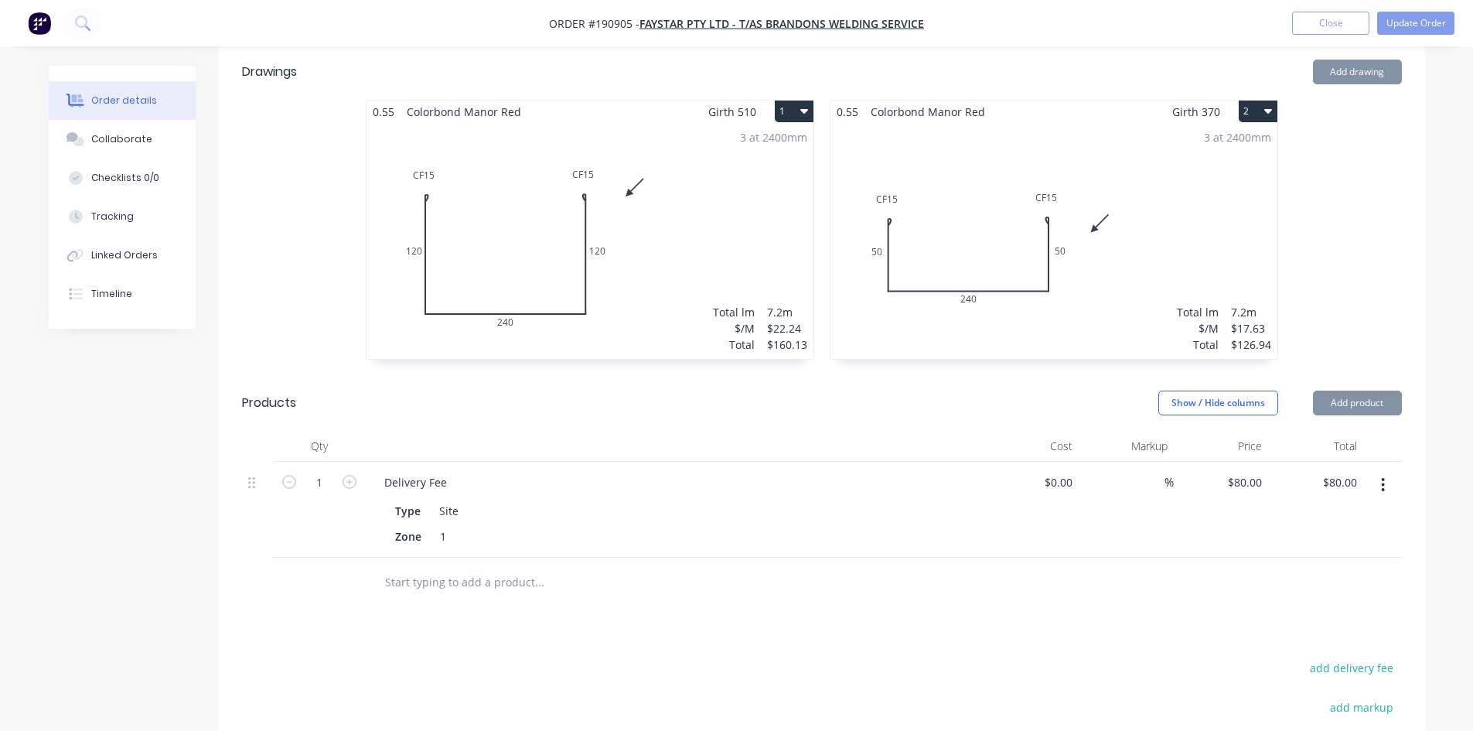
scroll to position [541, 0]
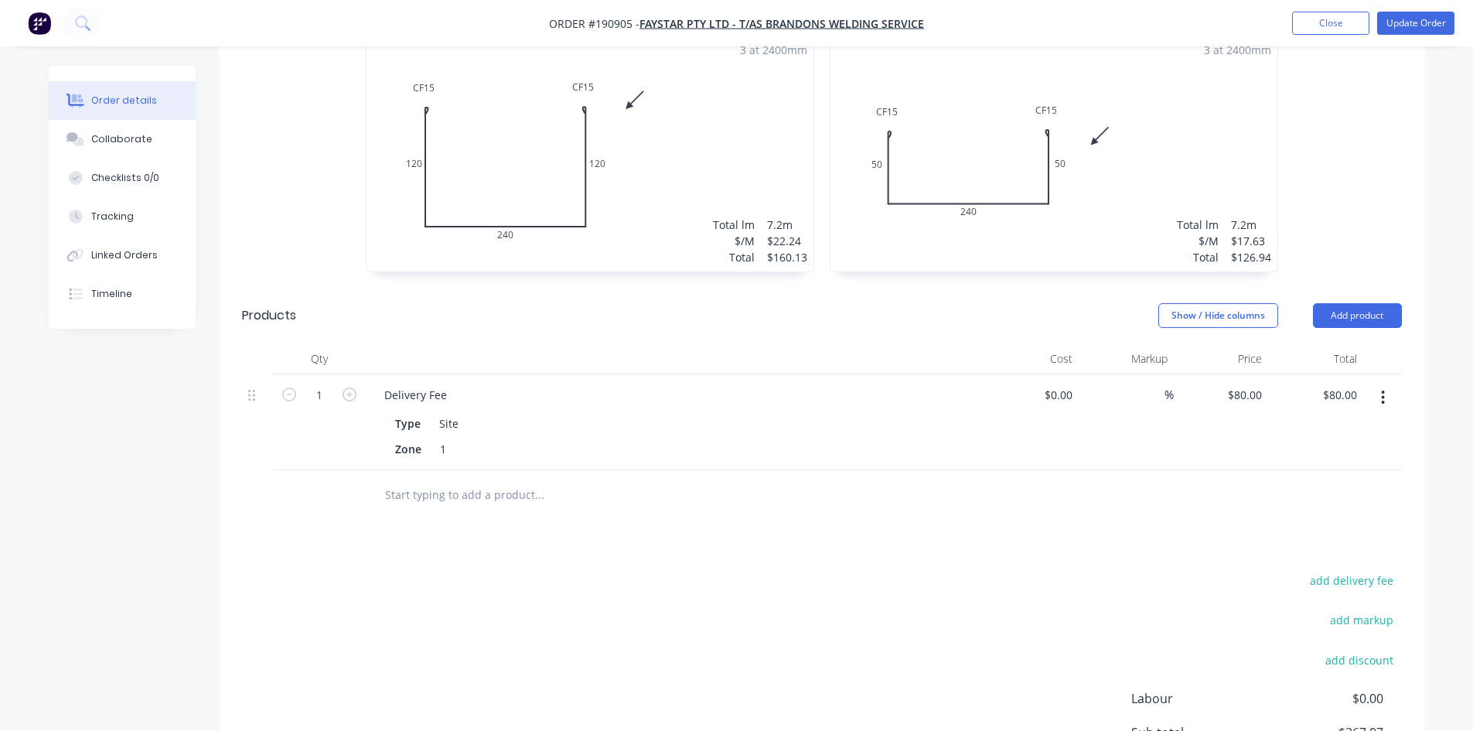
click at [1384, 389] on icon "button" at bounding box center [1383, 397] width 4 height 17
click at [1333, 427] on div "Edit" at bounding box center [1328, 438] width 119 height 22
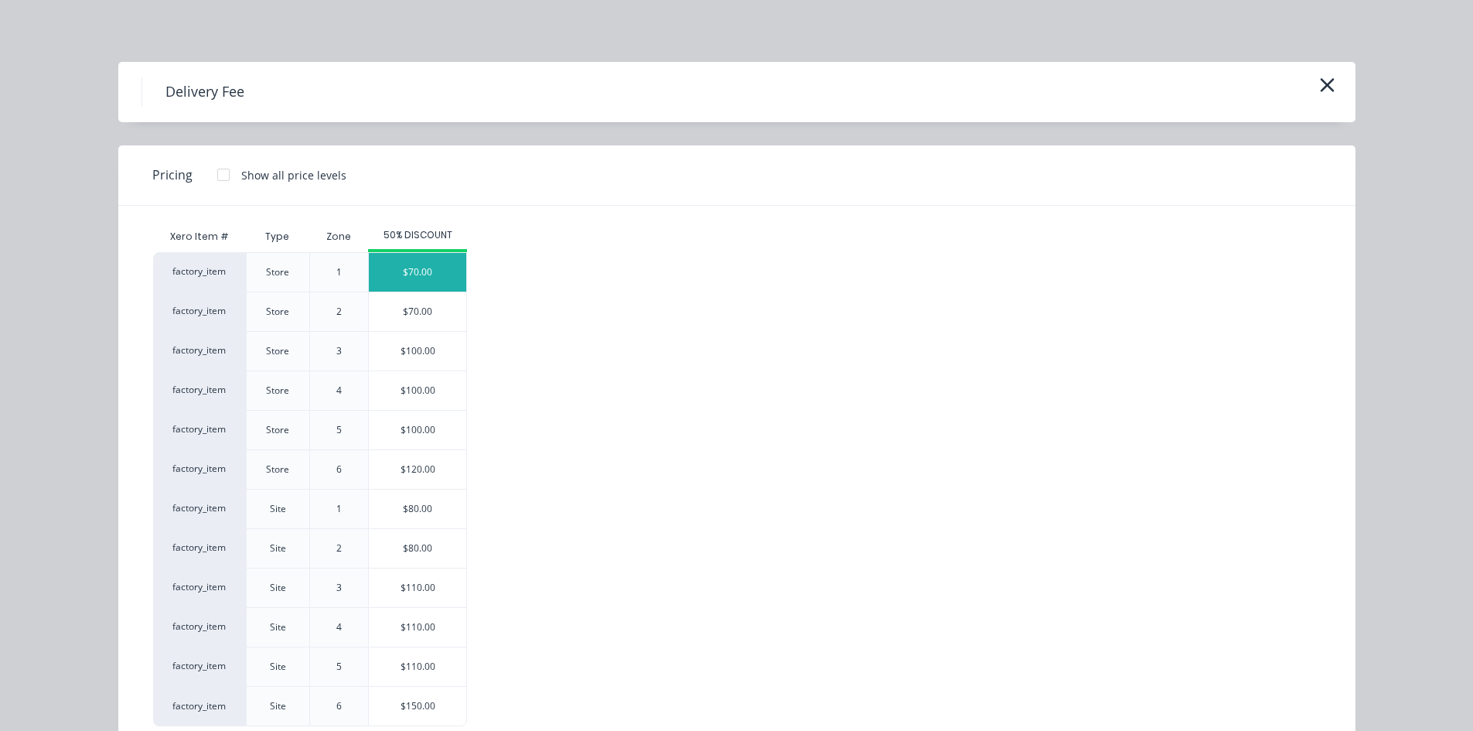
click at [427, 277] on div "$70.00" at bounding box center [417, 272] width 97 height 39
type input "$70.00"
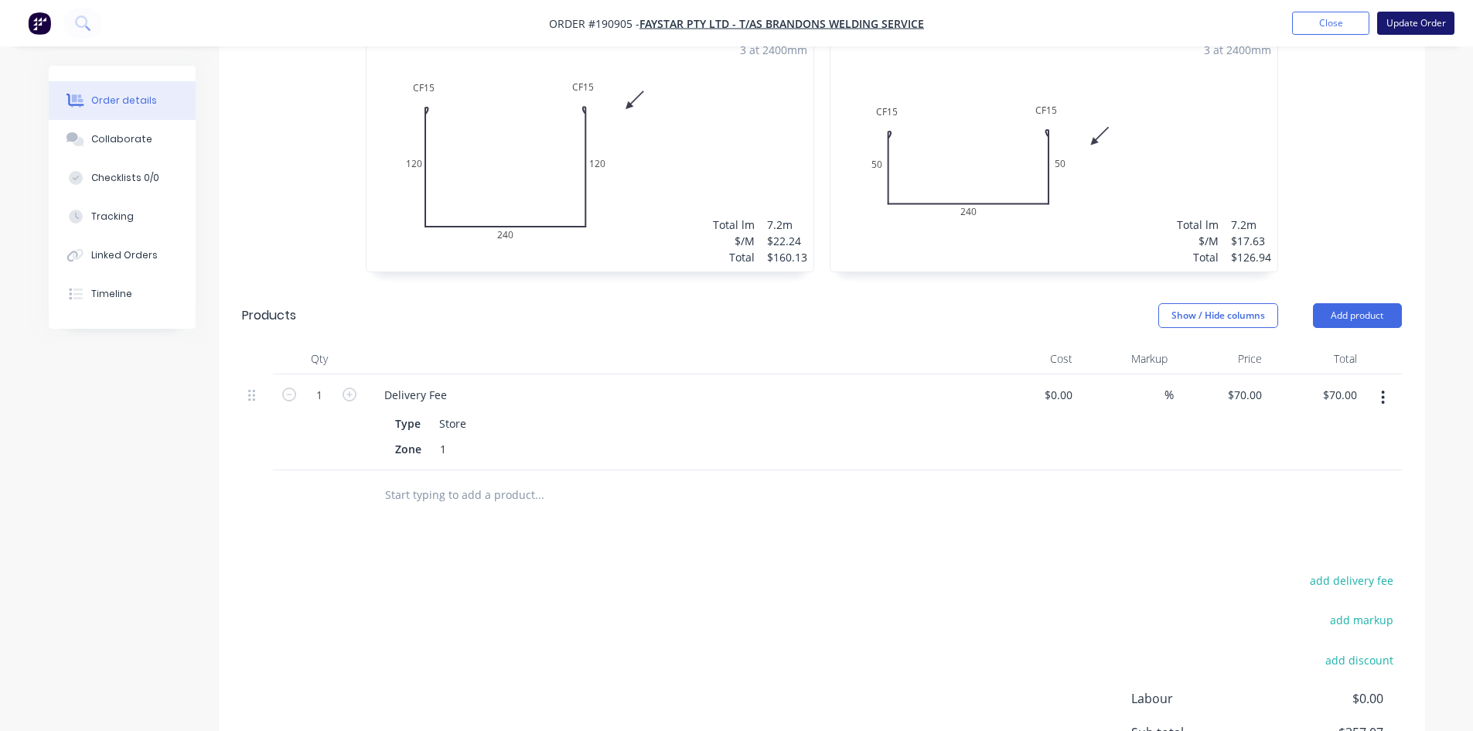
click at [1441, 27] on button "Update Order" at bounding box center [1415, 23] width 77 height 23
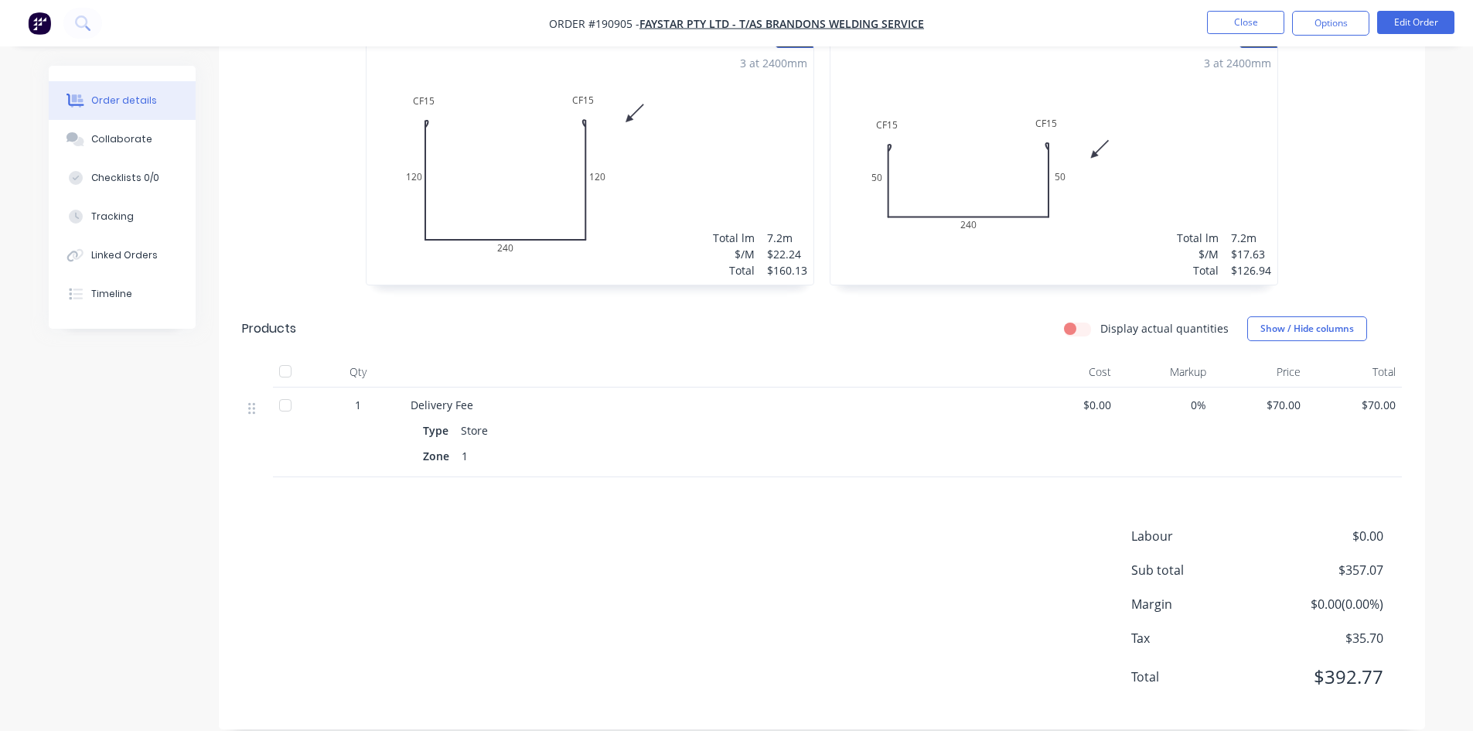
scroll to position [244, 0]
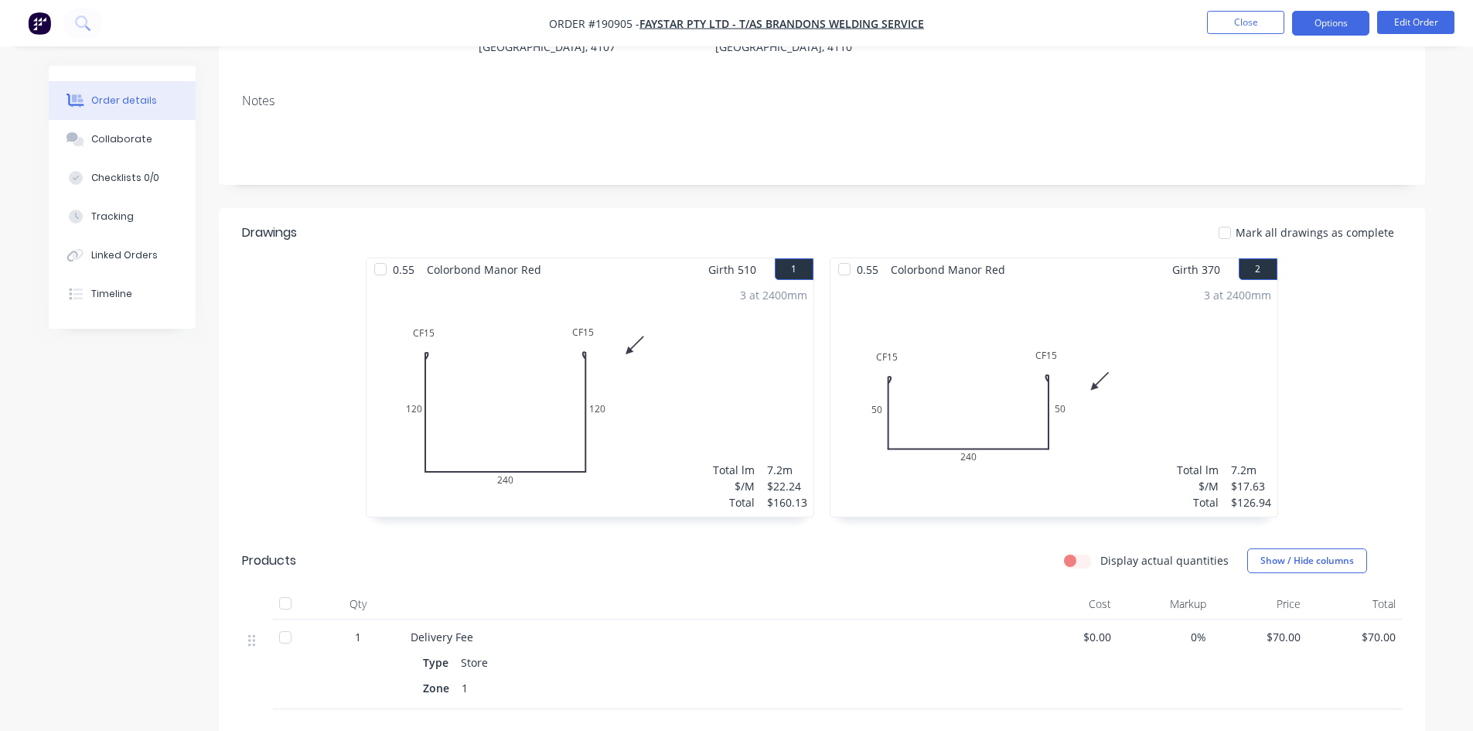
click at [1314, 22] on button "Options" at bounding box center [1330, 23] width 77 height 25
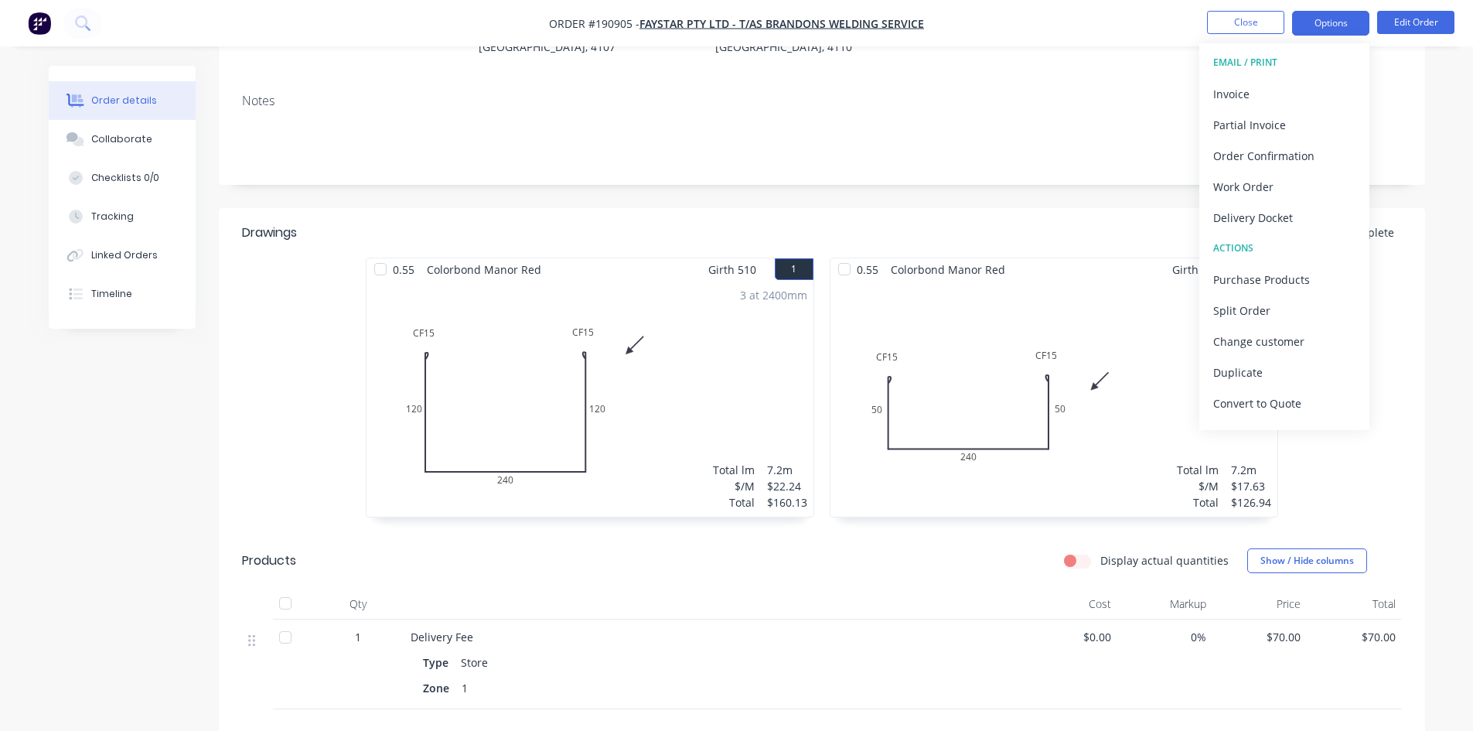
click at [1256, 79] on button "Invoice" at bounding box center [1285, 93] width 170 height 31
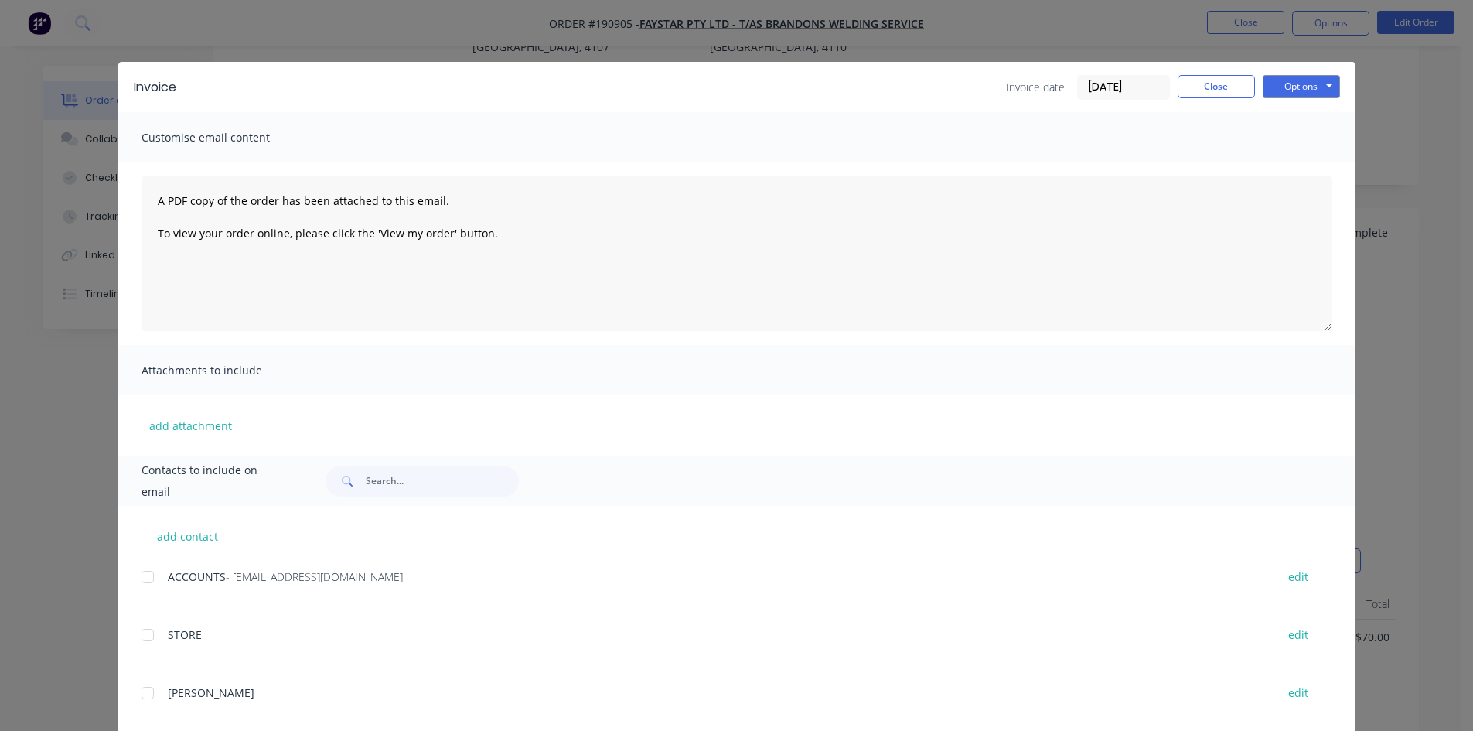
click at [138, 587] on div at bounding box center [147, 576] width 31 height 31
click at [1299, 83] on button "Options" at bounding box center [1301, 86] width 77 height 23
click at [1302, 159] on button "Email" at bounding box center [1312, 165] width 99 height 26
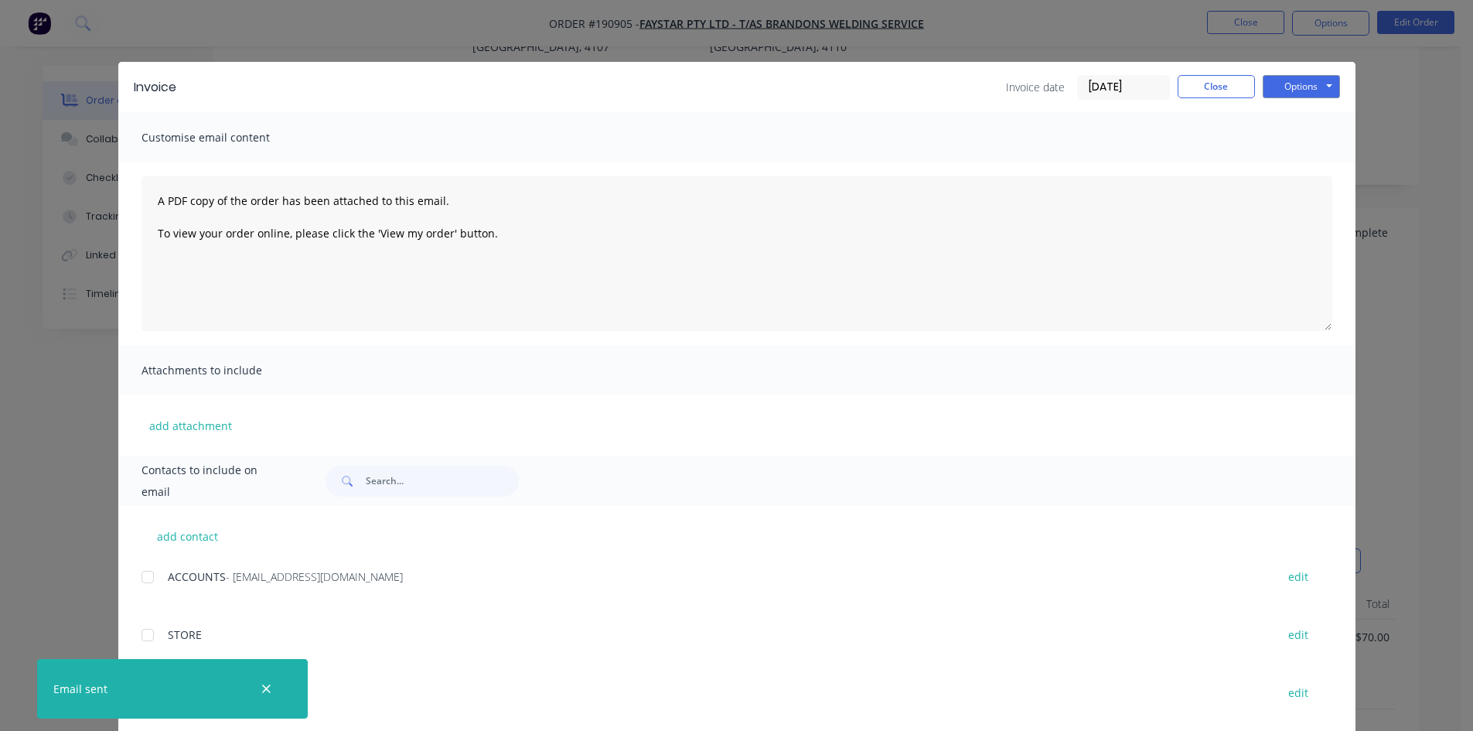
click at [1190, 73] on div "Invoice Invoice date 27/08/25 Close Options Preview Print Email" at bounding box center [736, 87] width 1237 height 50
click at [1203, 84] on button "Close" at bounding box center [1216, 86] width 77 height 23
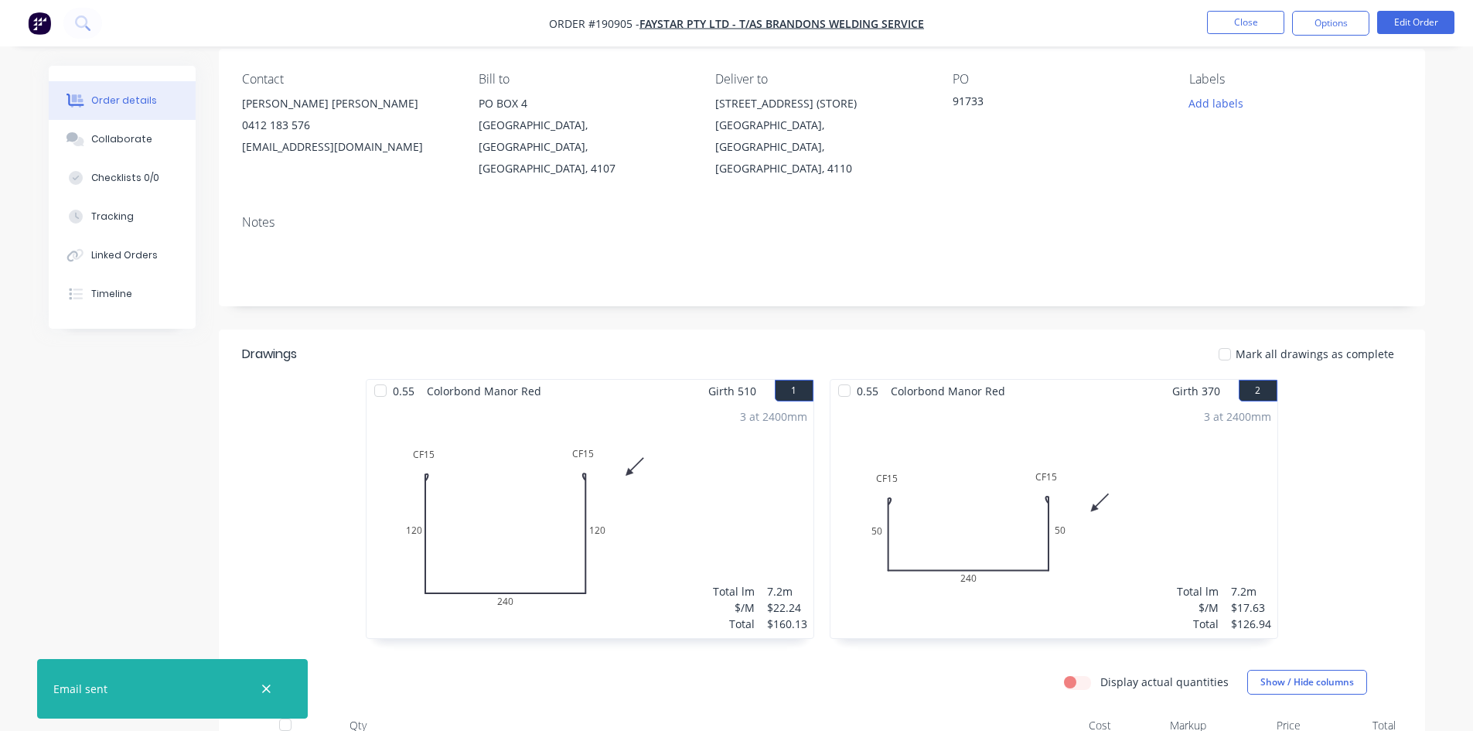
scroll to position [0, 0]
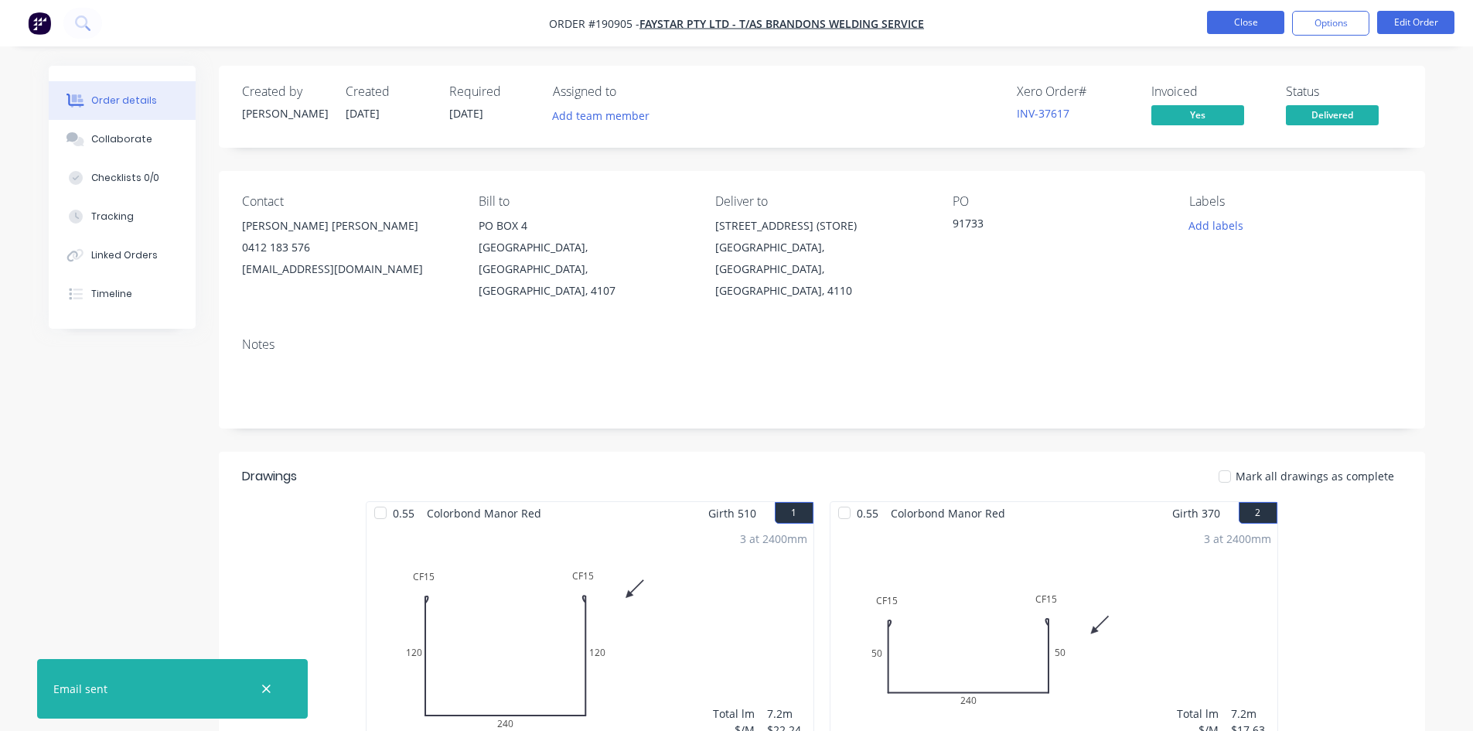
click at [1278, 29] on button "Close" at bounding box center [1245, 22] width 77 height 23
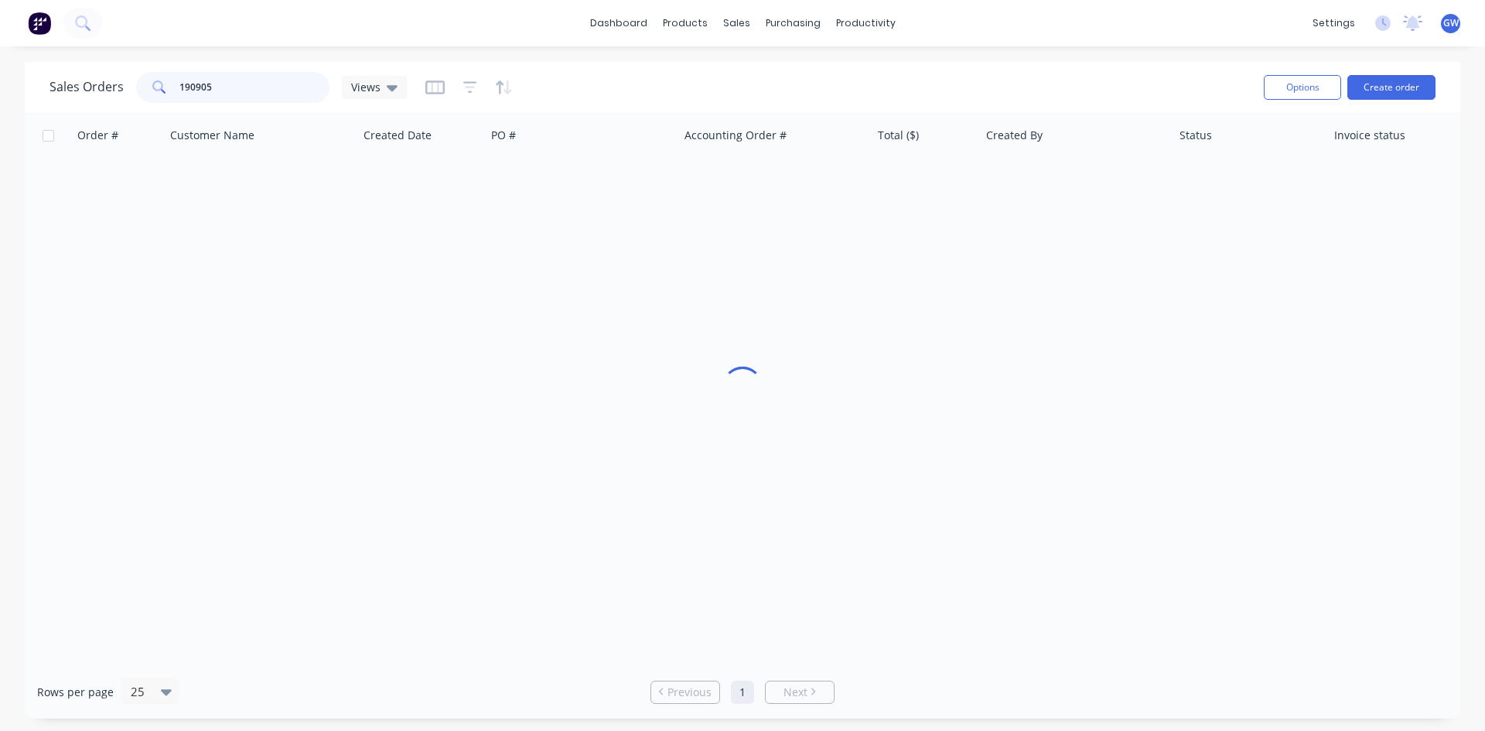
drag, startPoint x: 234, startPoint y: 90, endPoint x: 133, endPoint y: 87, distance: 101.4
click at [133, 87] on div "Sales Orders 190905 Views" at bounding box center [227, 87] width 357 height 31
type input "190913"
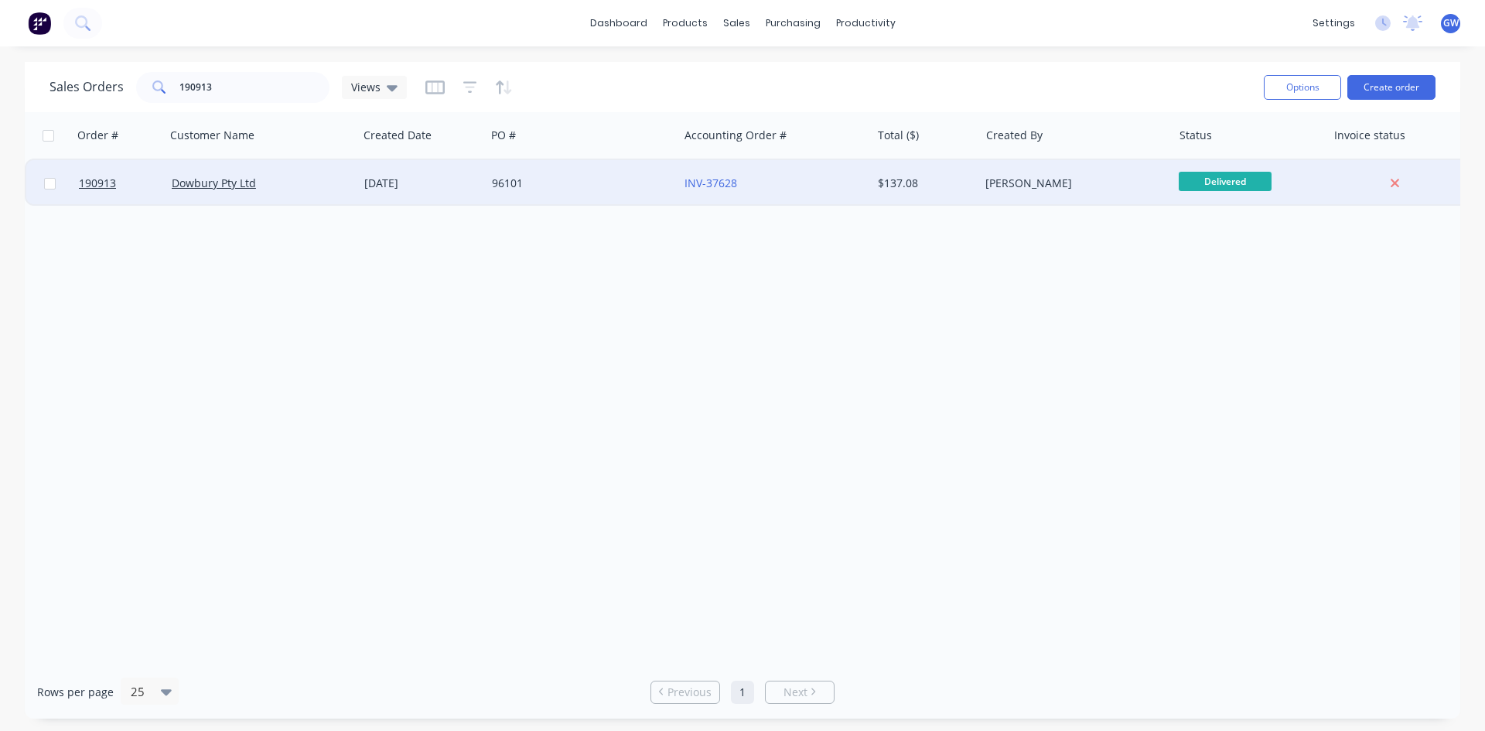
click at [1022, 190] on div "[PERSON_NAME]" at bounding box center [1071, 183] width 172 height 15
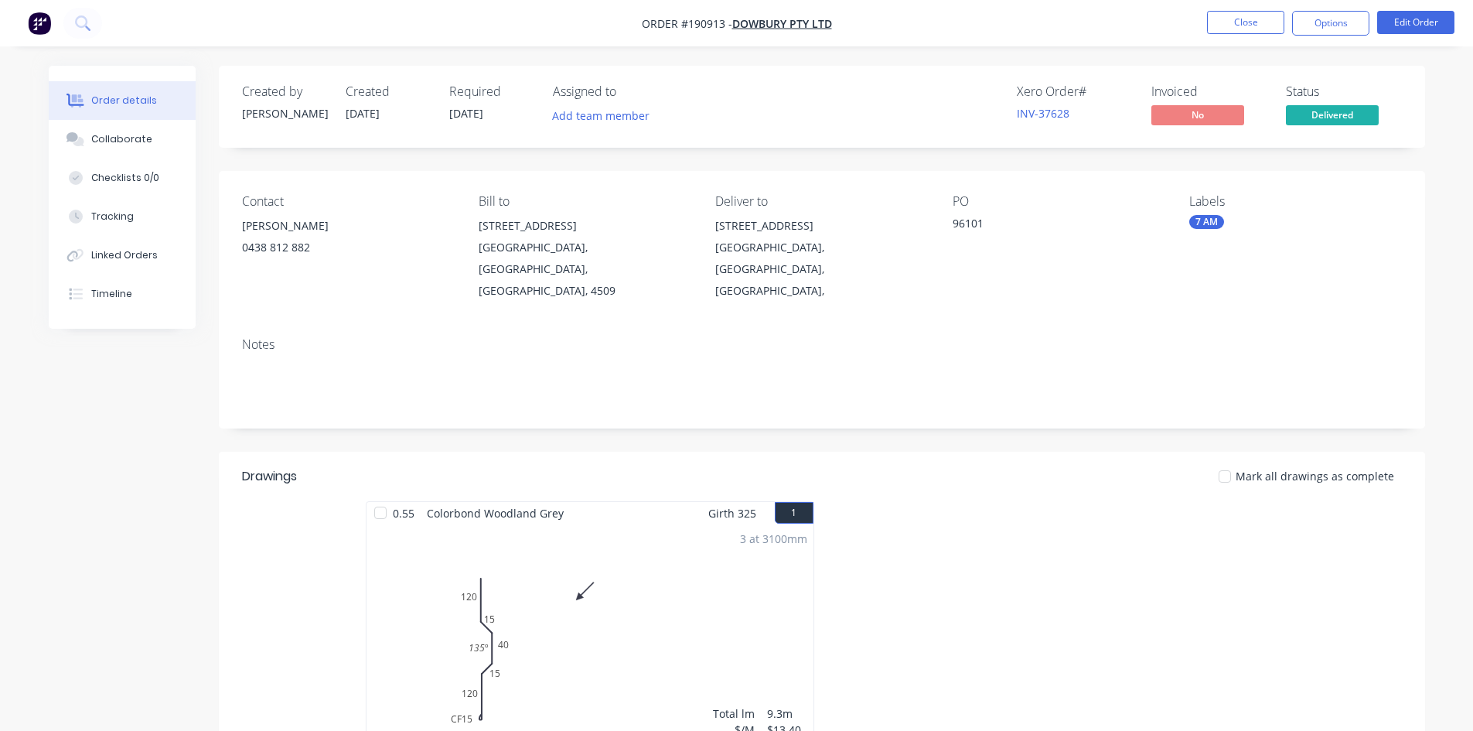
scroll to position [284, 0]
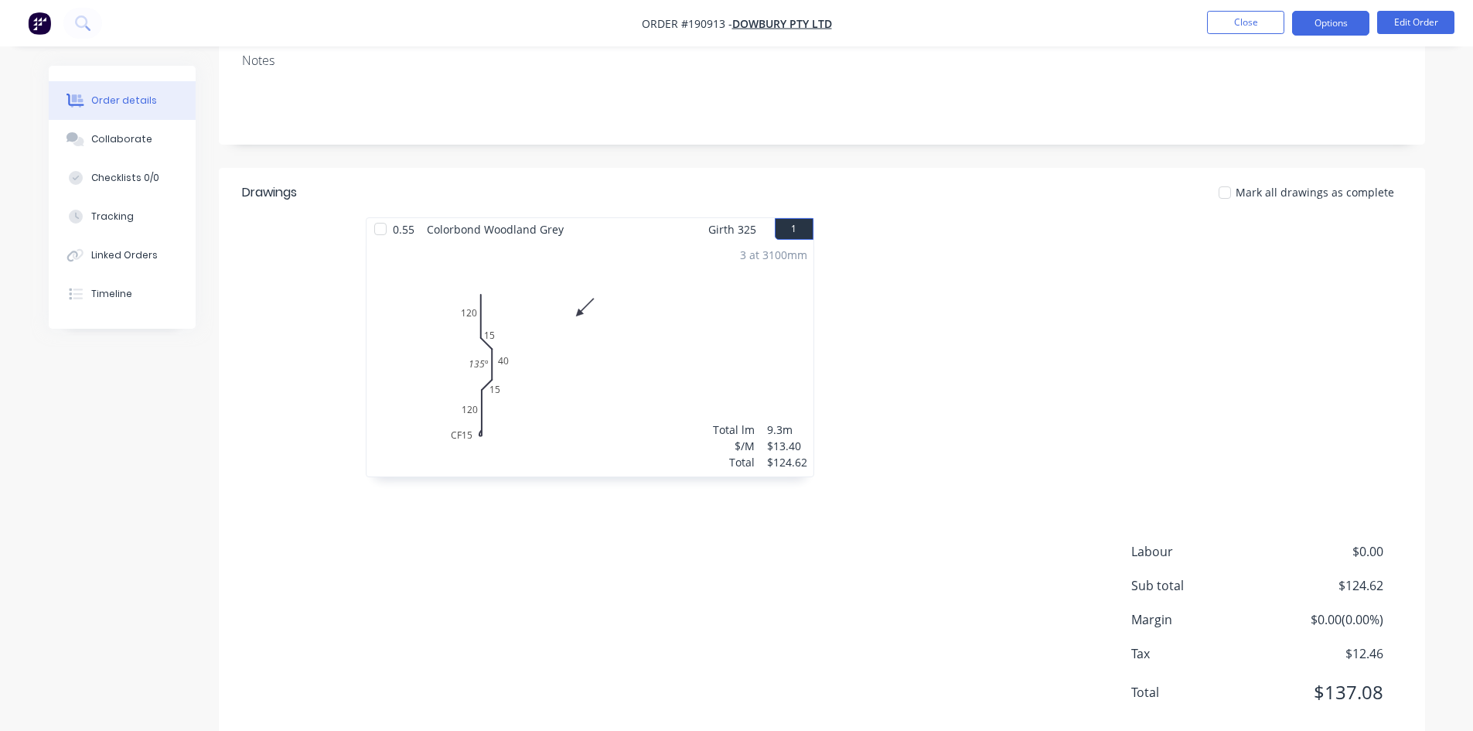
click at [1313, 22] on button "Options" at bounding box center [1330, 23] width 77 height 25
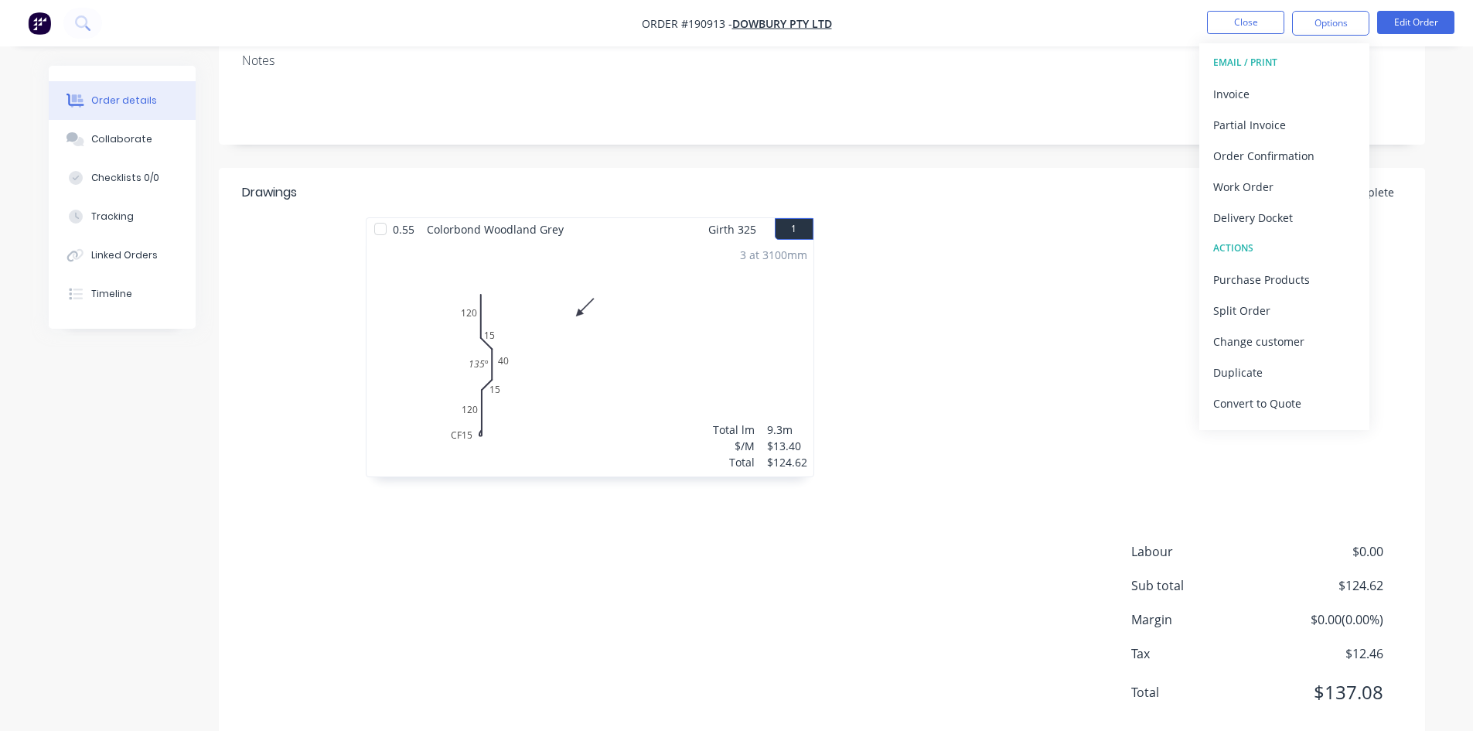
click at [1280, 76] on button "EMAIL / PRINT" at bounding box center [1285, 62] width 170 height 31
click at [1275, 88] on div "Invoice" at bounding box center [1284, 94] width 142 height 22
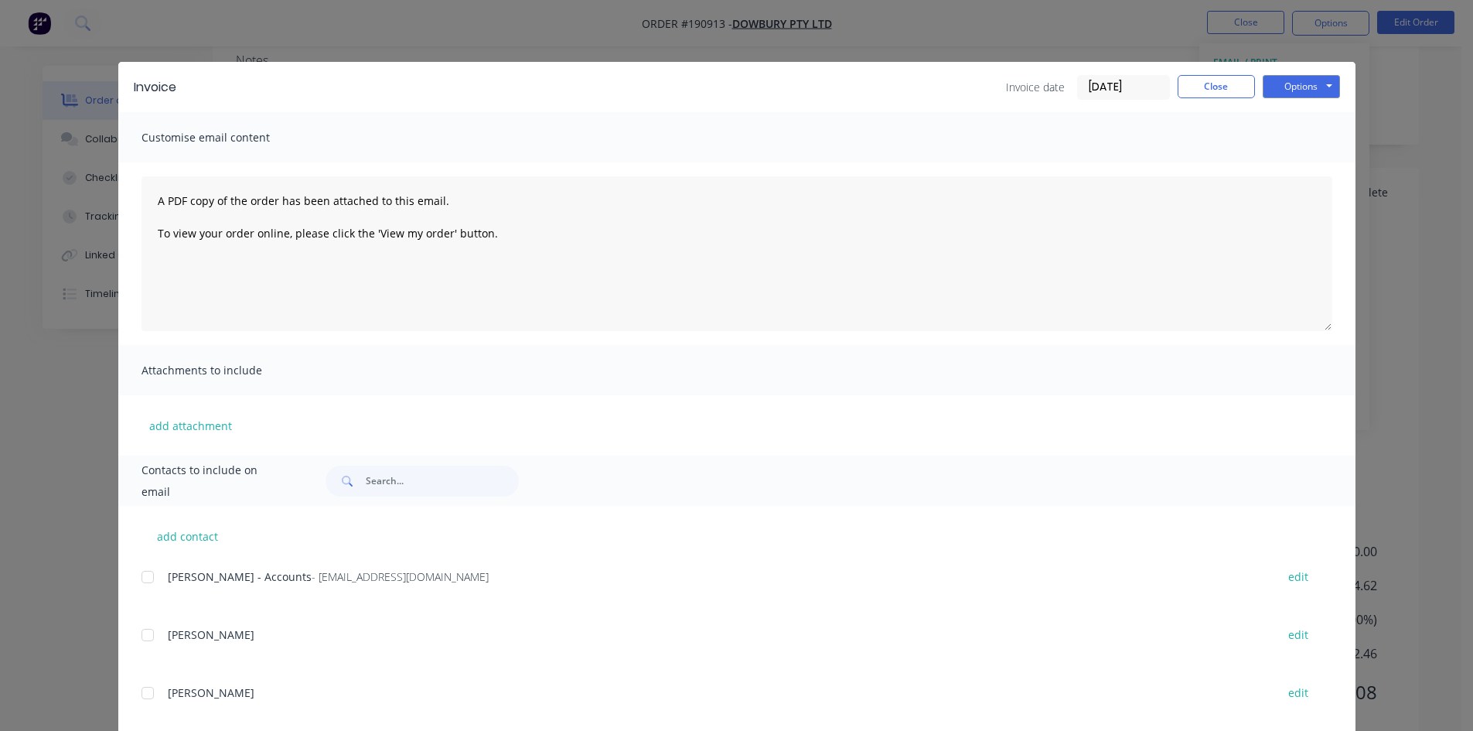
click at [150, 579] on div at bounding box center [147, 576] width 31 height 31
click at [1282, 88] on button "Options" at bounding box center [1301, 86] width 77 height 23
click at [1289, 166] on button "Email" at bounding box center [1312, 165] width 99 height 26
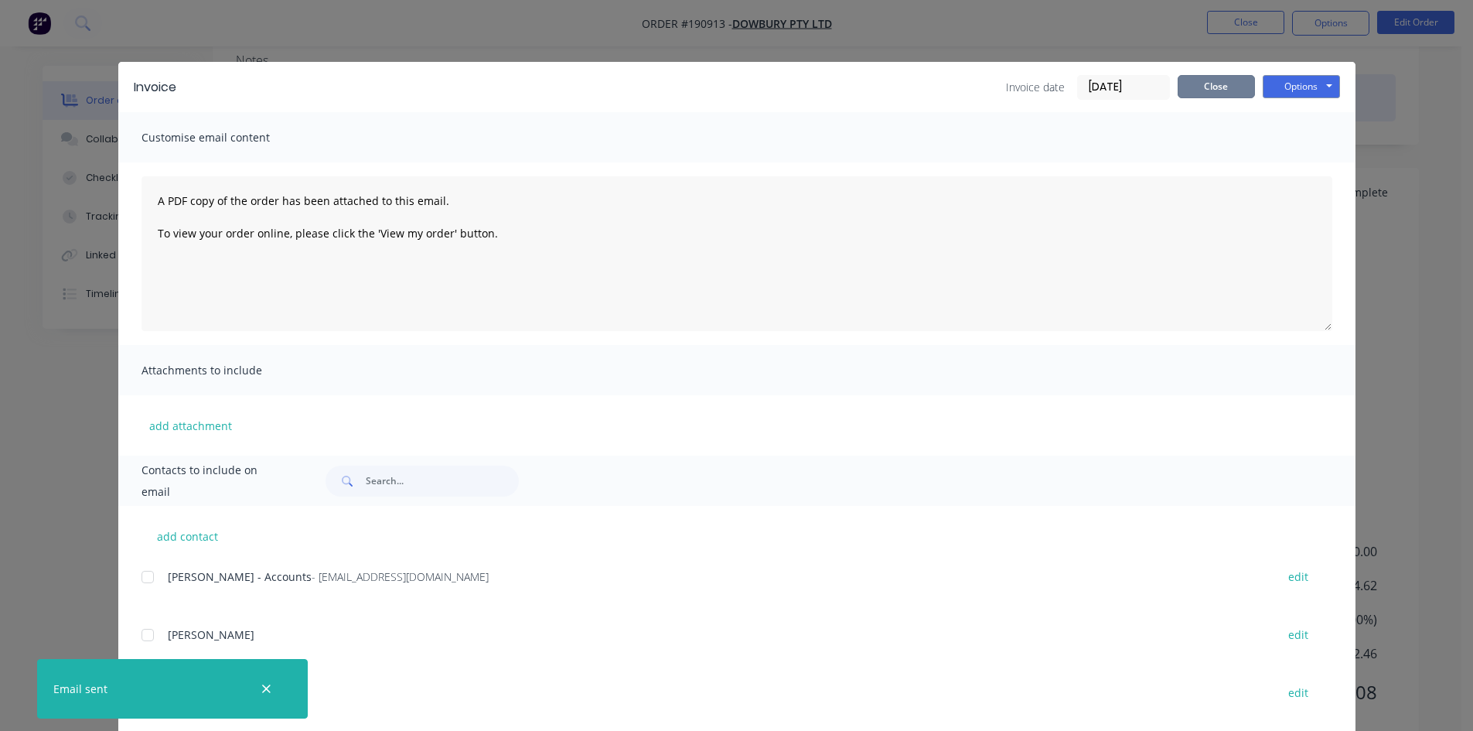
click at [1200, 84] on button "Close" at bounding box center [1216, 86] width 77 height 23
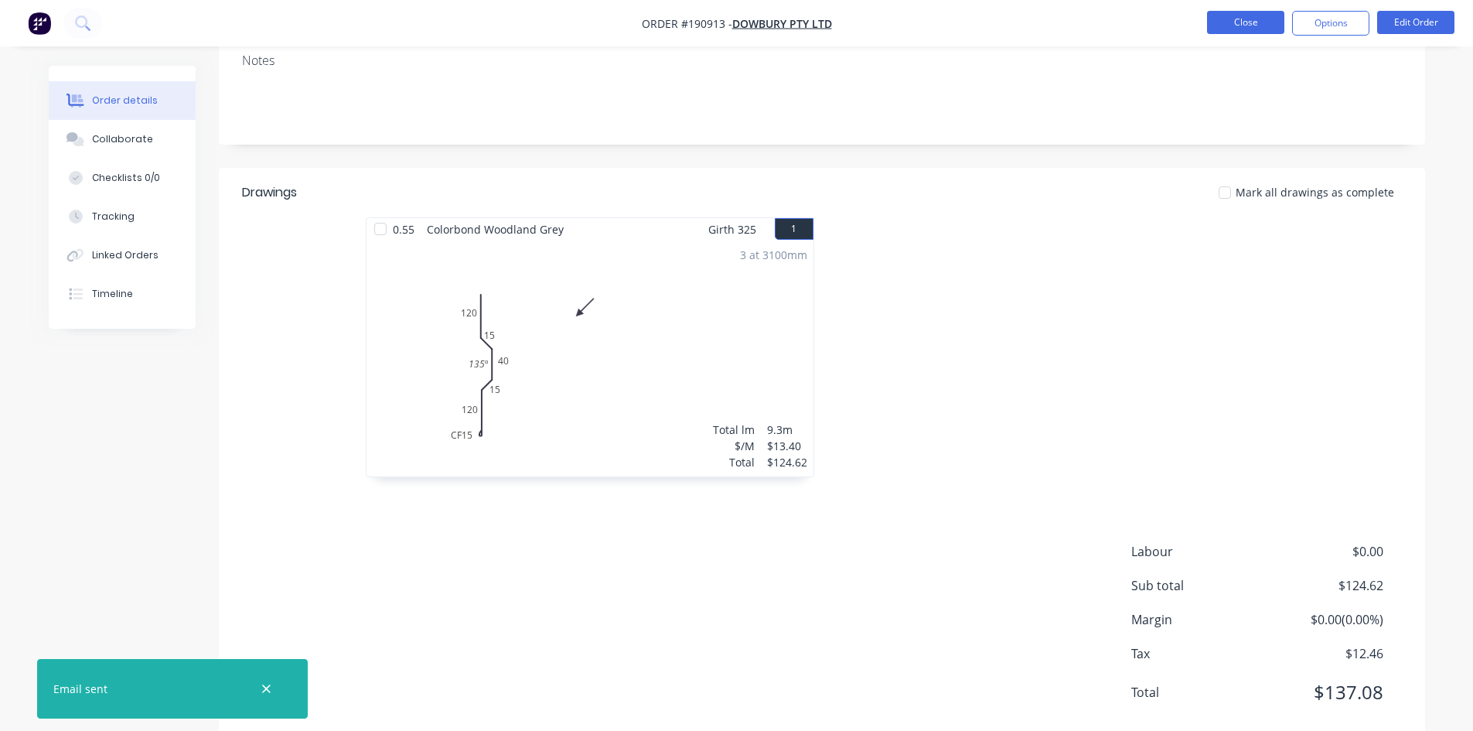
click at [1233, 32] on button "Close" at bounding box center [1245, 22] width 77 height 23
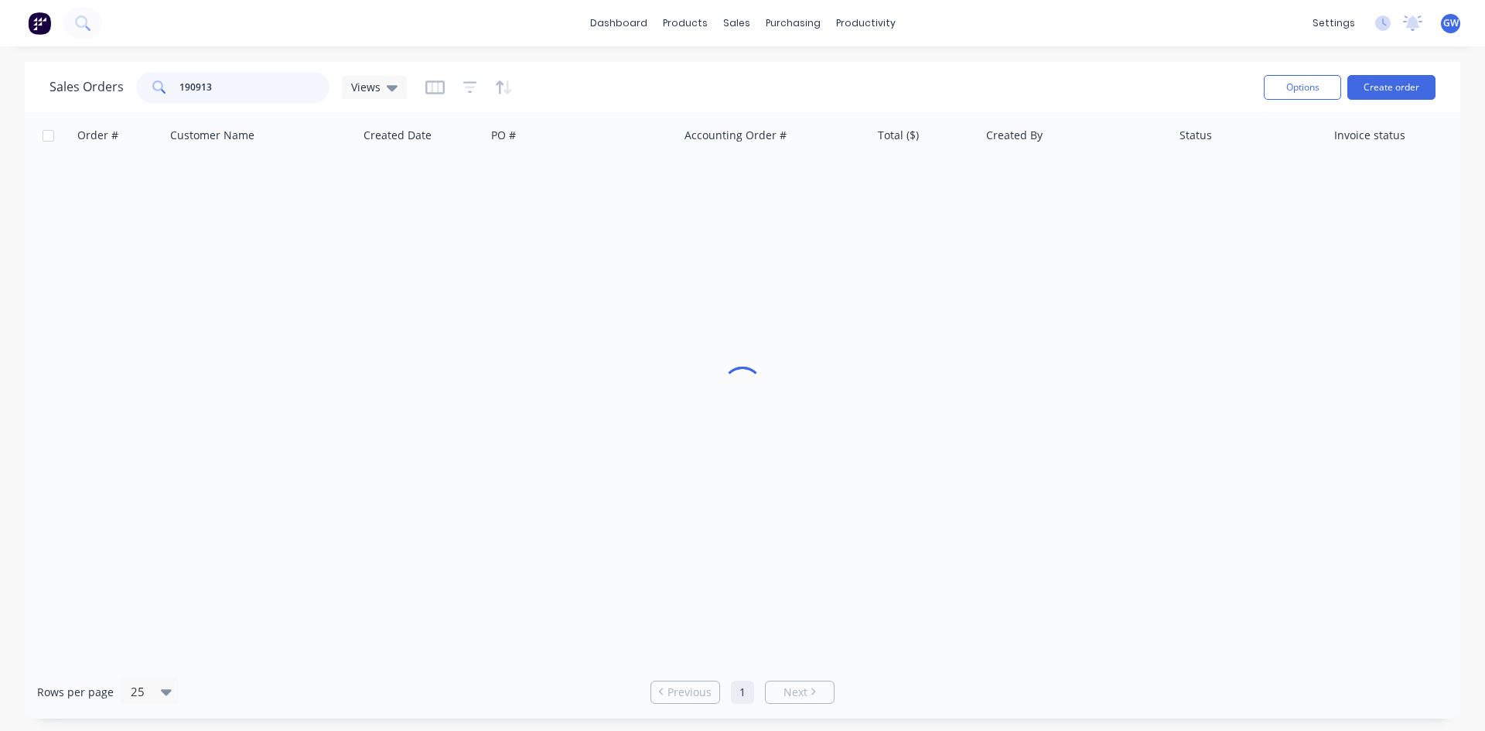
drag, startPoint x: 283, startPoint y: 80, endPoint x: 43, endPoint y: 86, distance: 240.6
click at [43, 86] on div "Sales Orders 190913 Views Options Create order" at bounding box center [742, 87] width 1435 height 50
type input "190907"
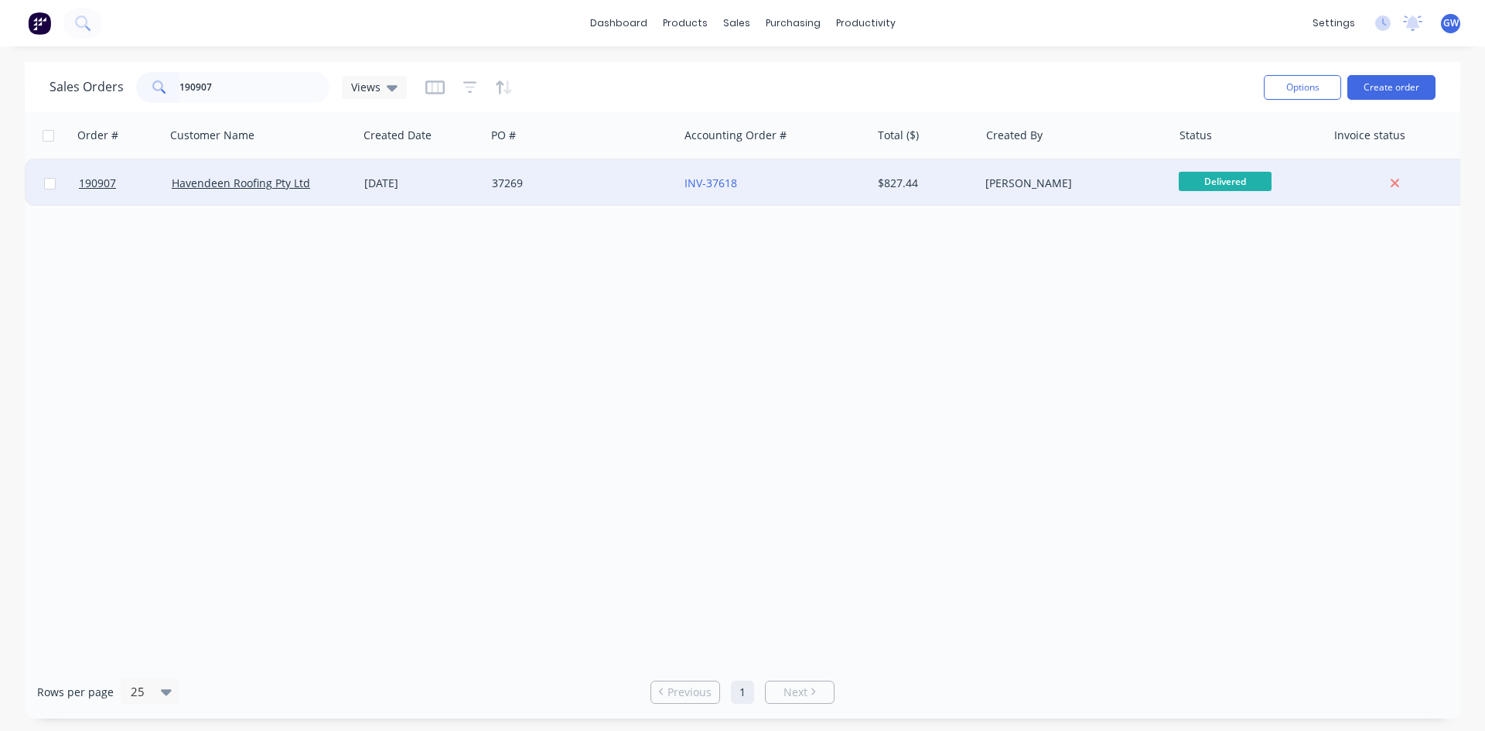
click at [906, 178] on div "$827.44" at bounding box center [923, 183] width 90 height 15
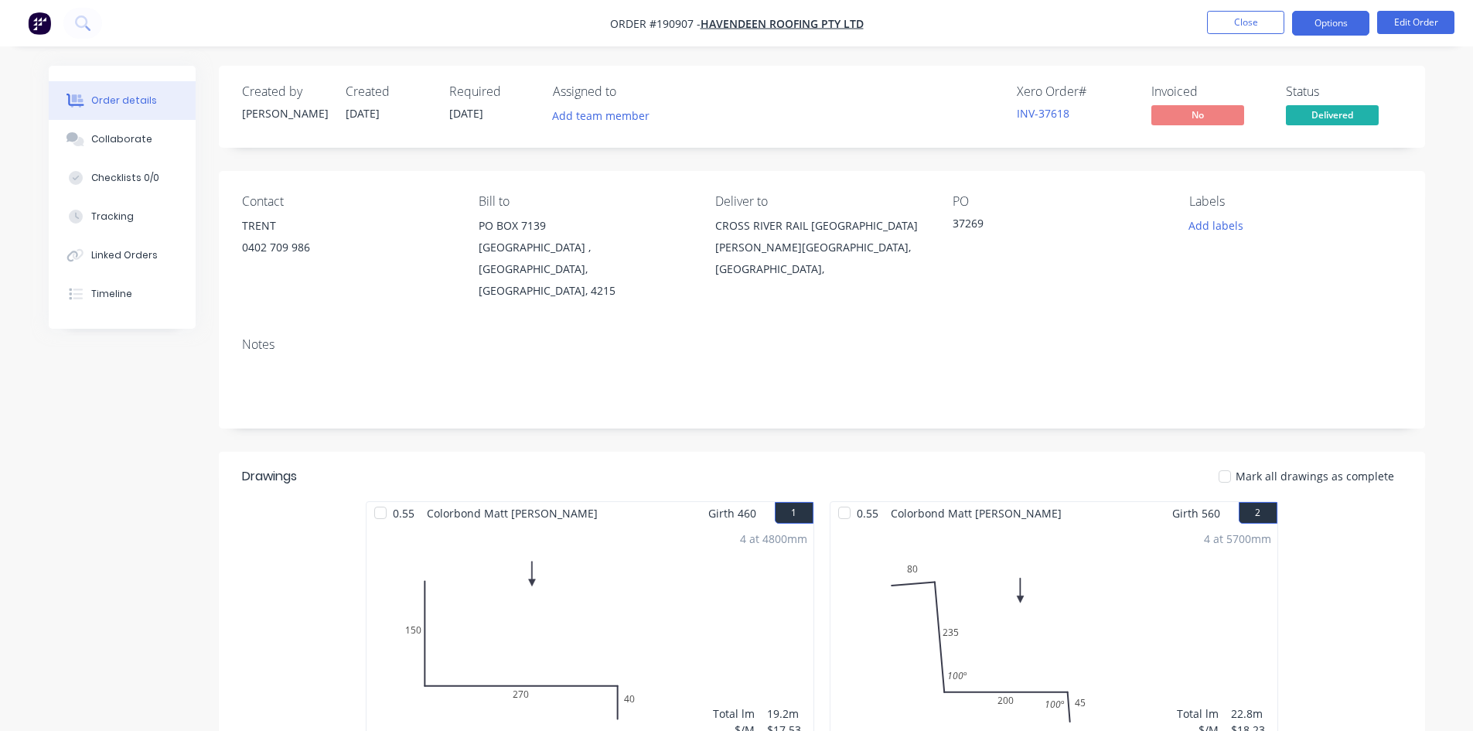
click at [1323, 18] on button "Options" at bounding box center [1330, 23] width 77 height 25
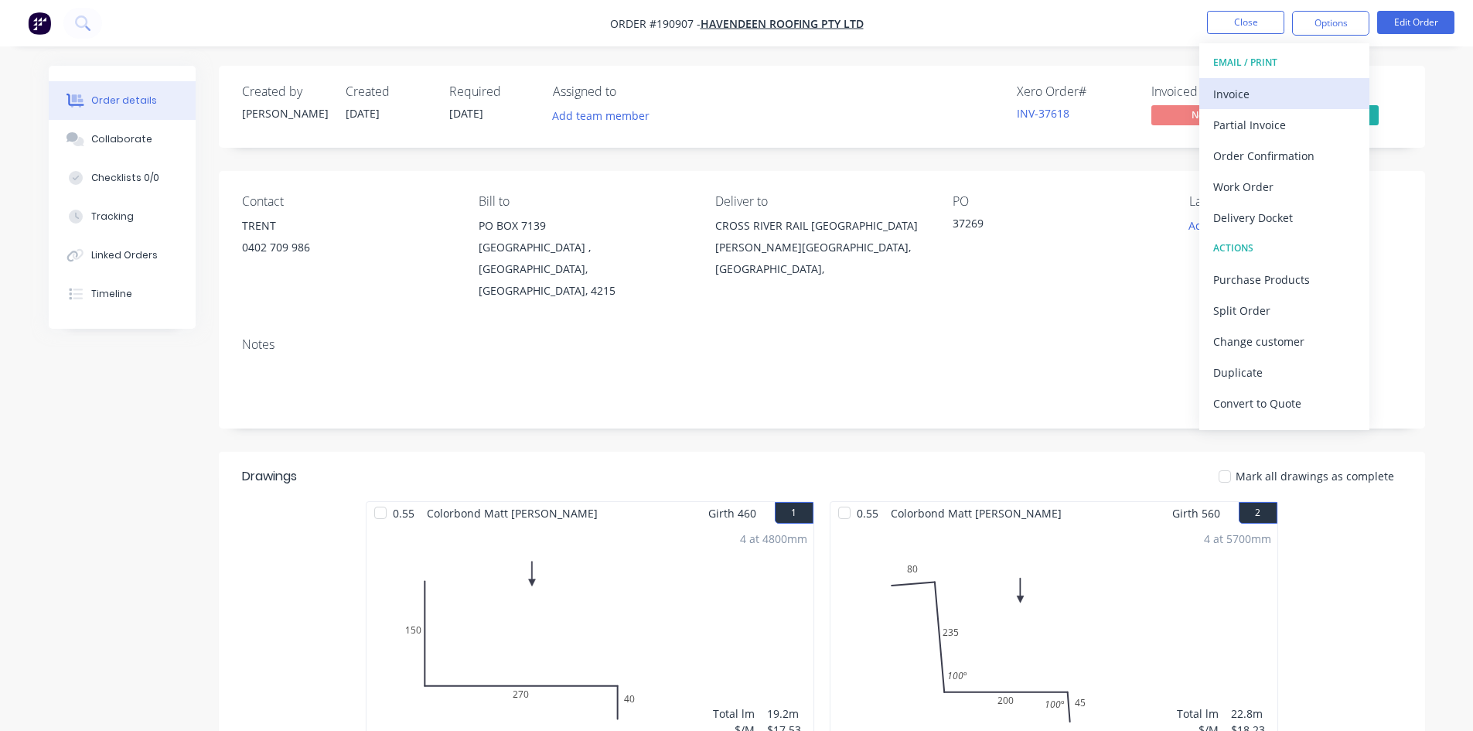
click at [1294, 94] on div "Invoice" at bounding box center [1284, 94] width 142 height 22
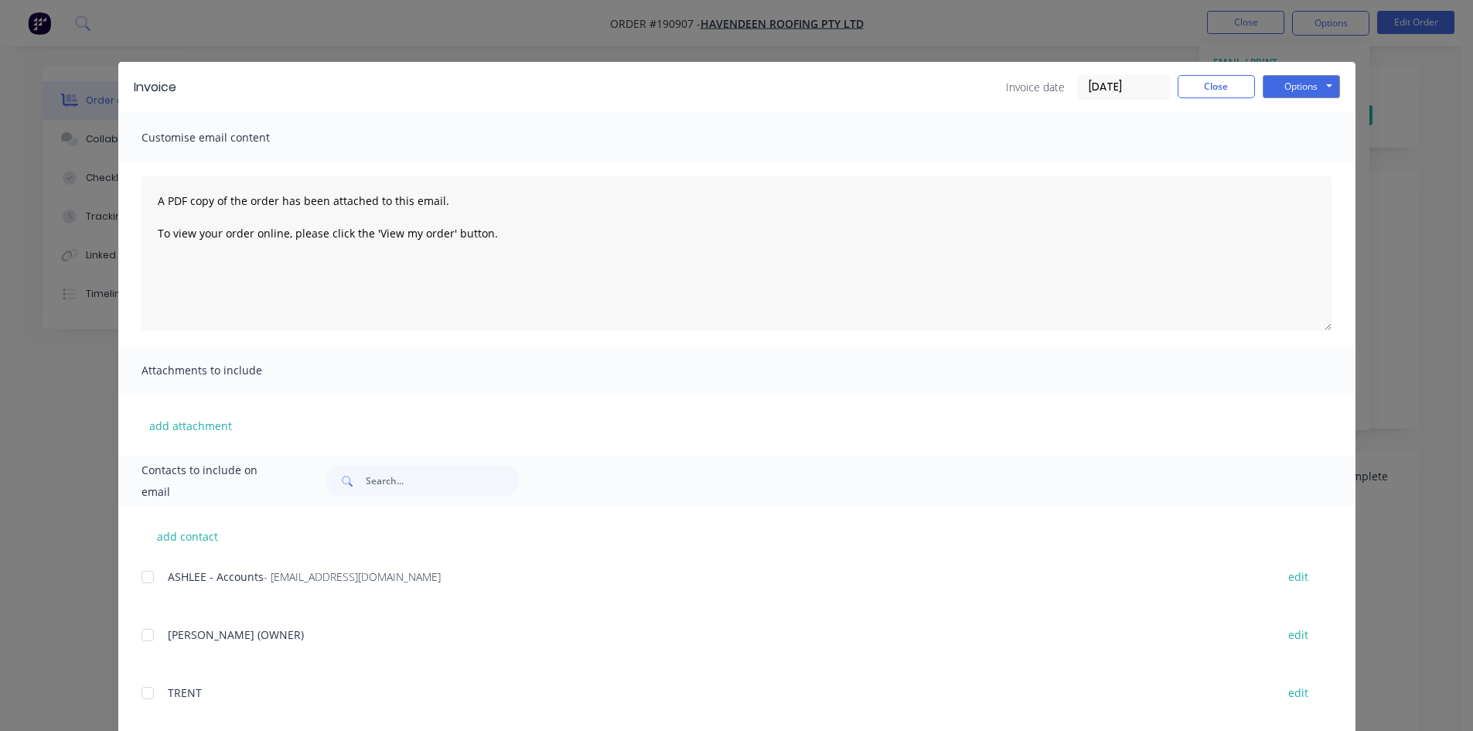
click at [139, 572] on div at bounding box center [147, 576] width 31 height 31
click at [1282, 94] on button "Options" at bounding box center [1301, 86] width 77 height 23
click at [1293, 161] on button "Email" at bounding box center [1312, 165] width 99 height 26
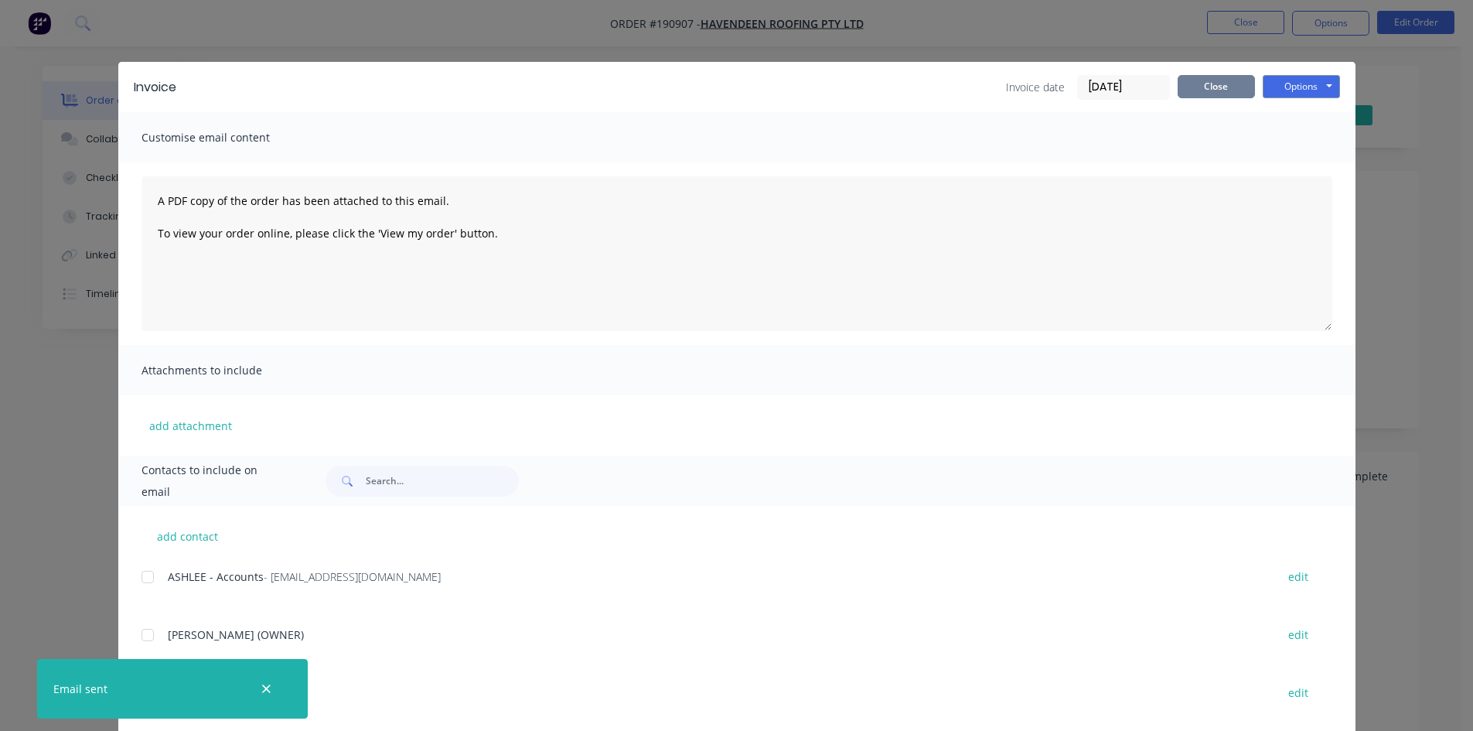
click at [1201, 84] on button "Close" at bounding box center [1216, 86] width 77 height 23
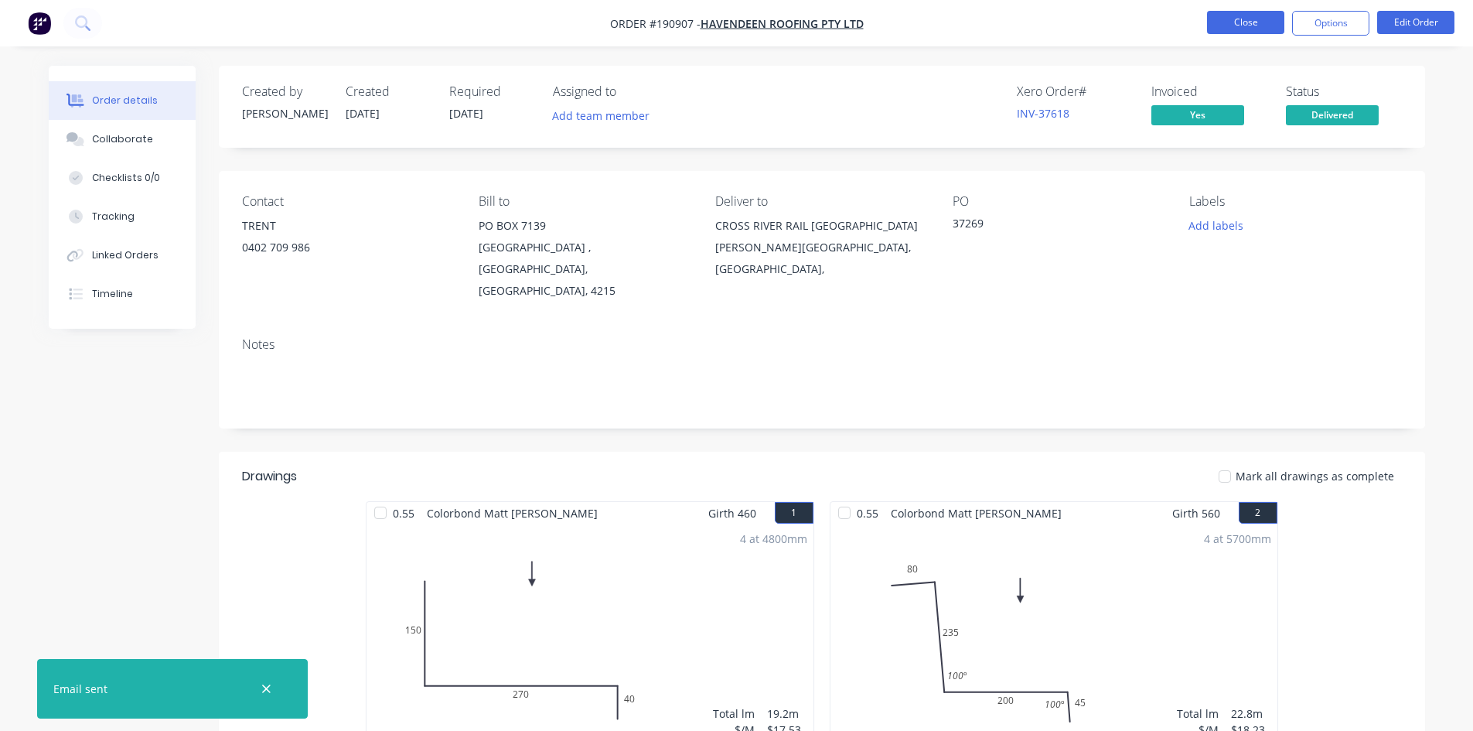
click at [1240, 26] on button "Close" at bounding box center [1245, 22] width 77 height 23
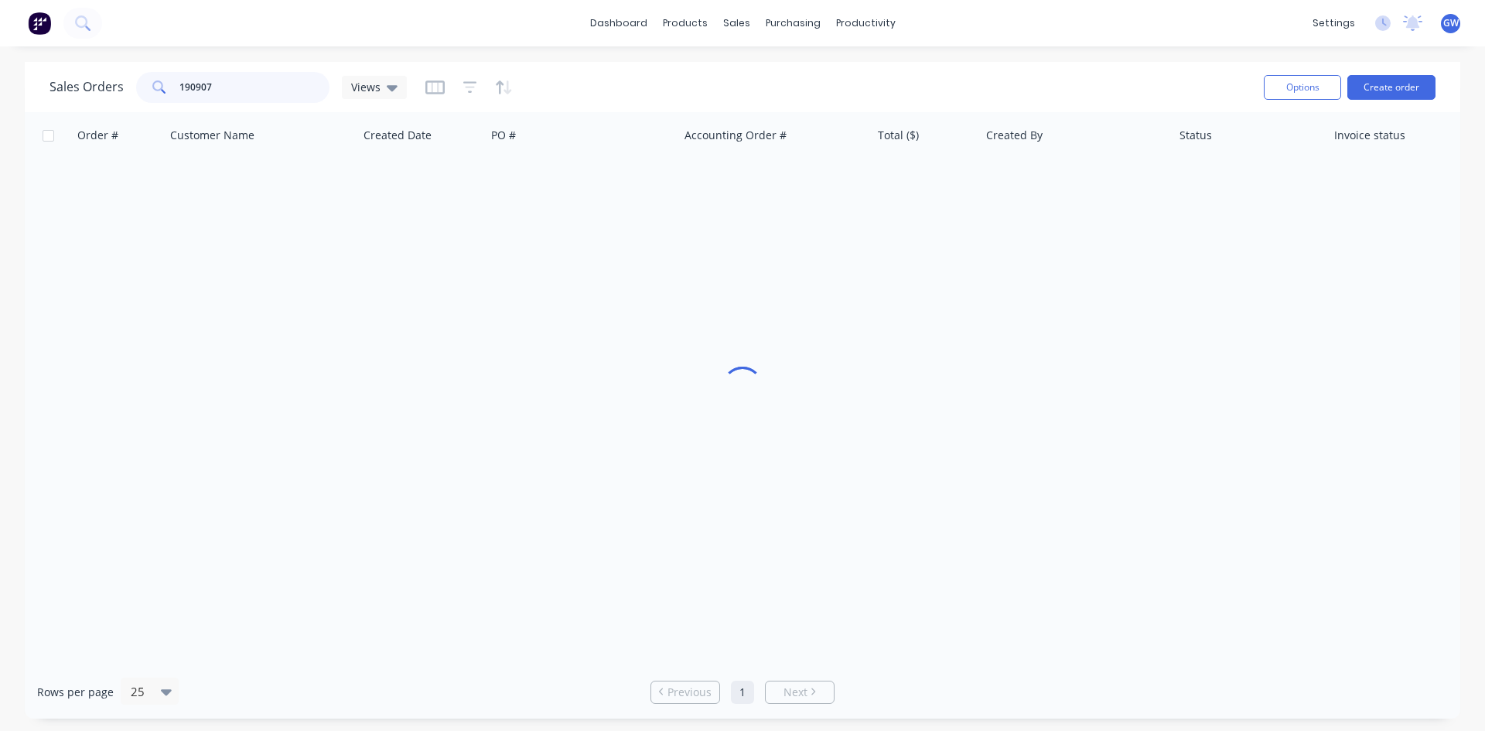
drag, startPoint x: 266, startPoint y: 81, endPoint x: 77, endPoint y: 81, distance: 189.5
click at [77, 81] on div "Sales Orders 190907 Views" at bounding box center [227, 87] width 357 height 31
type input "190932"
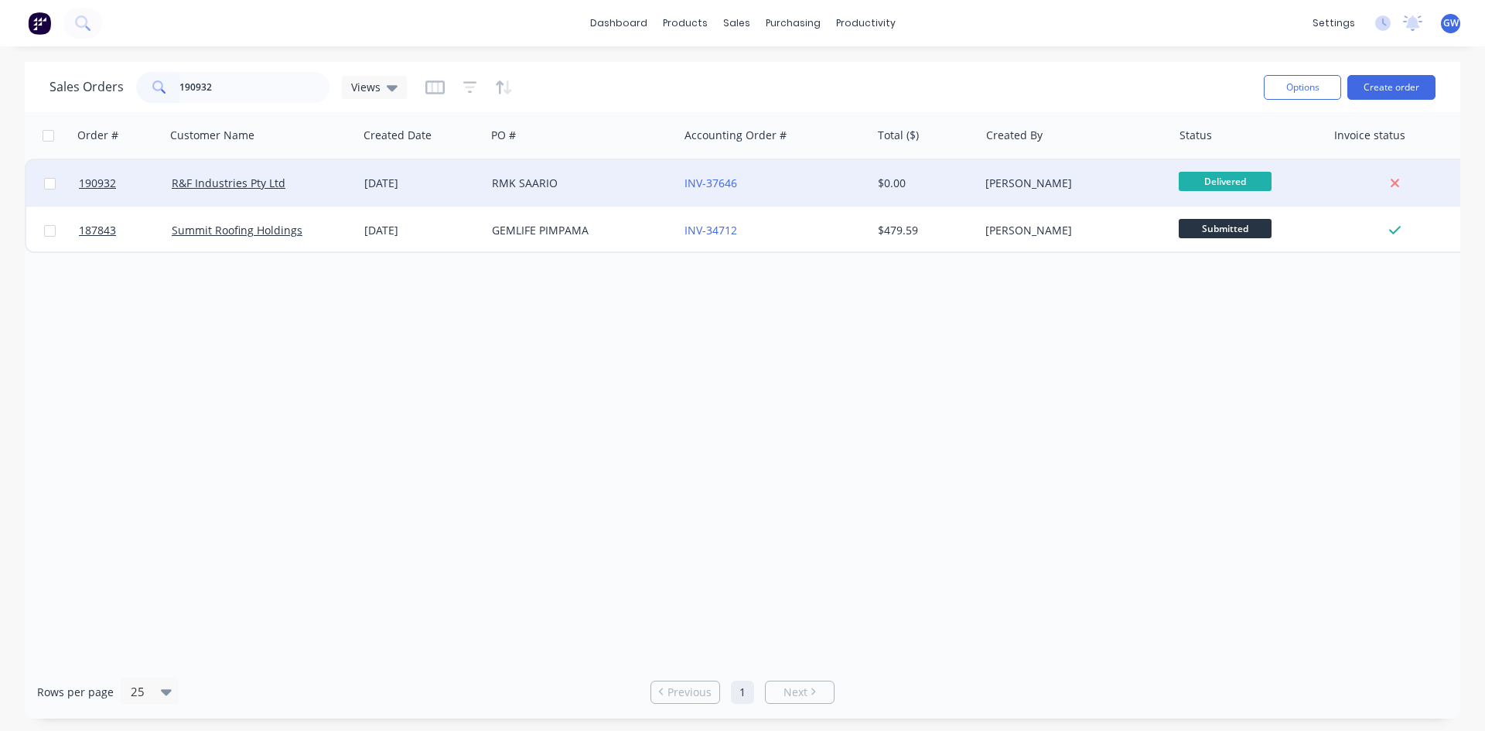
click at [944, 181] on div "$0.00" at bounding box center [923, 183] width 90 height 15
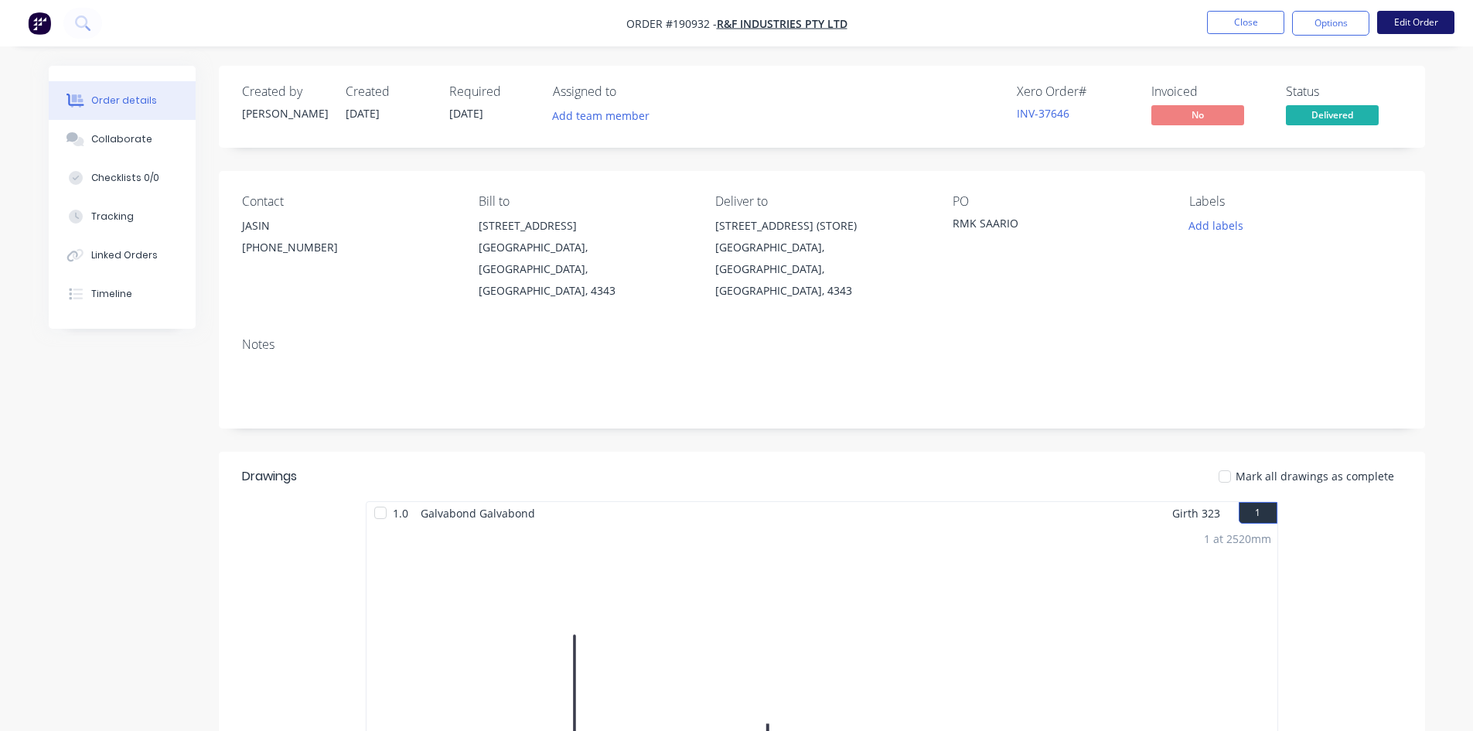
click at [1419, 23] on button "Edit Order" at bounding box center [1415, 22] width 77 height 23
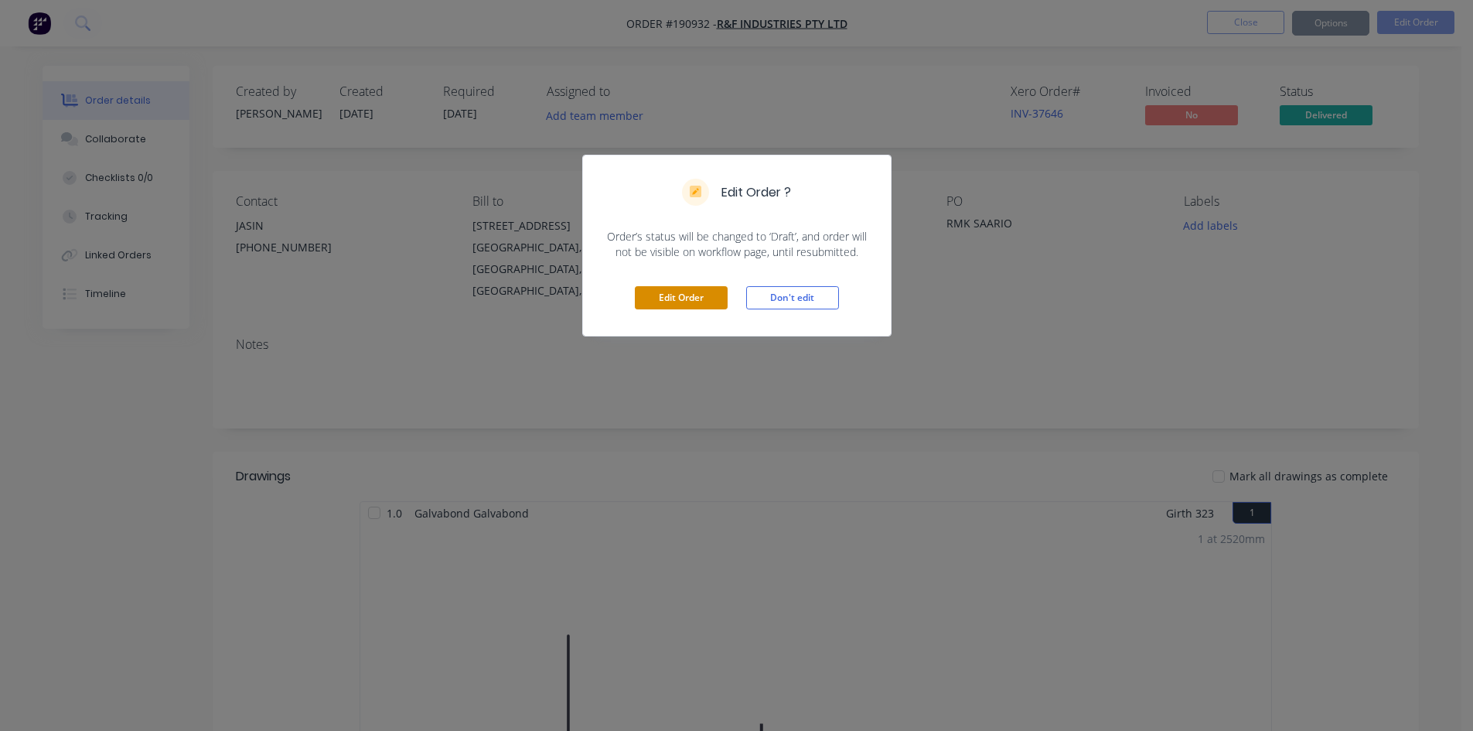
click at [696, 296] on button "Edit Order" at bounding box center [681, 297] width 93 height 23
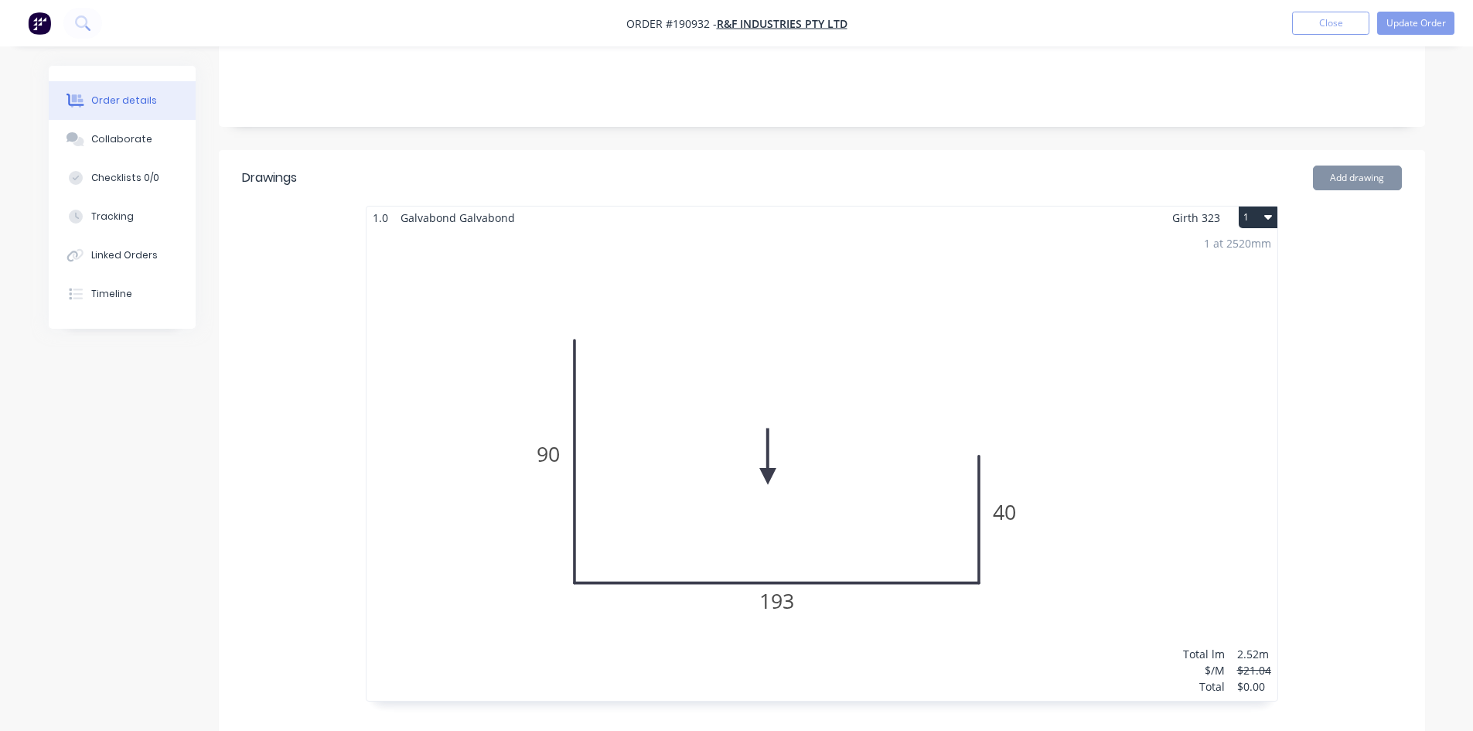
scroll to position [387, 0]
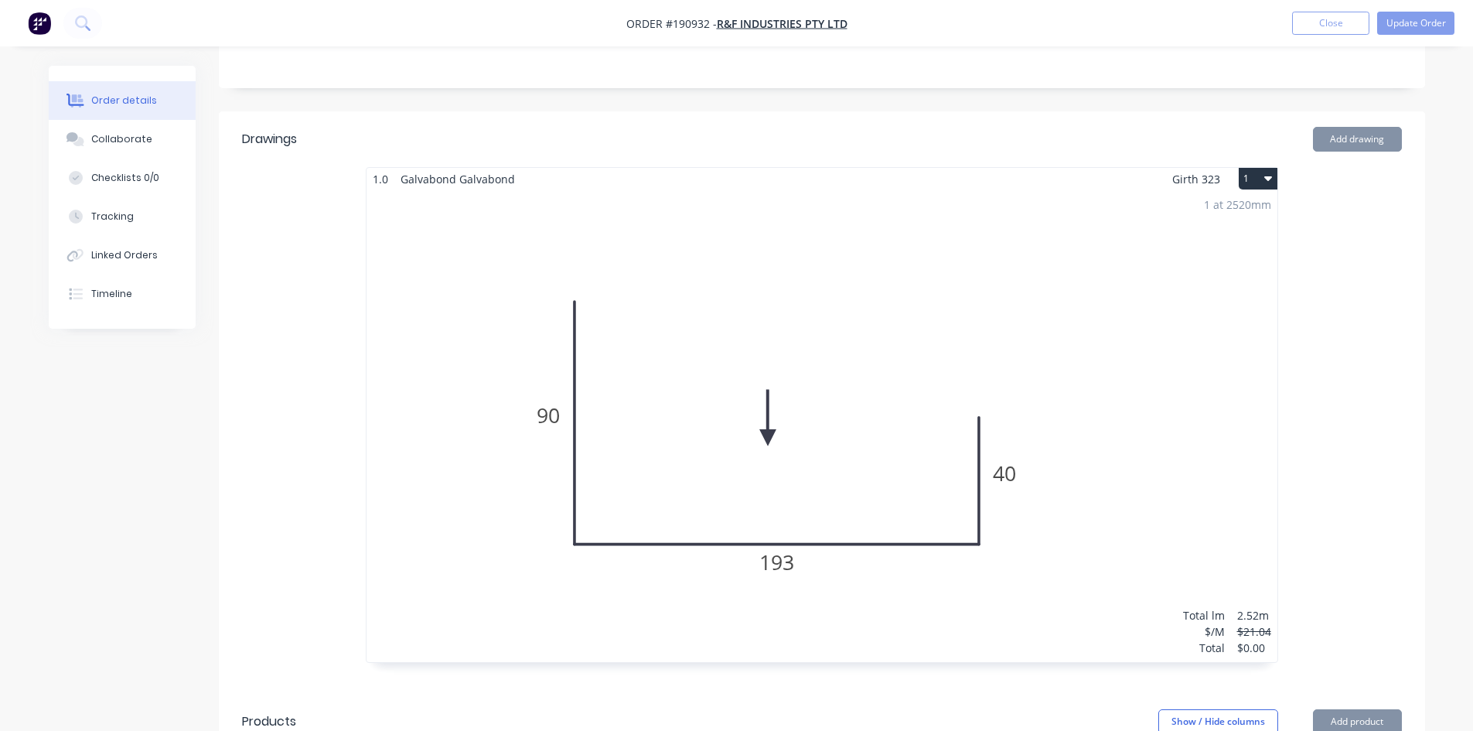
click at [1113, 330] on div "1 at 2520mm Total lm $/M Total 2.52m $21.04 $0.00" at bounding box center [822, 426] width 911 height 472
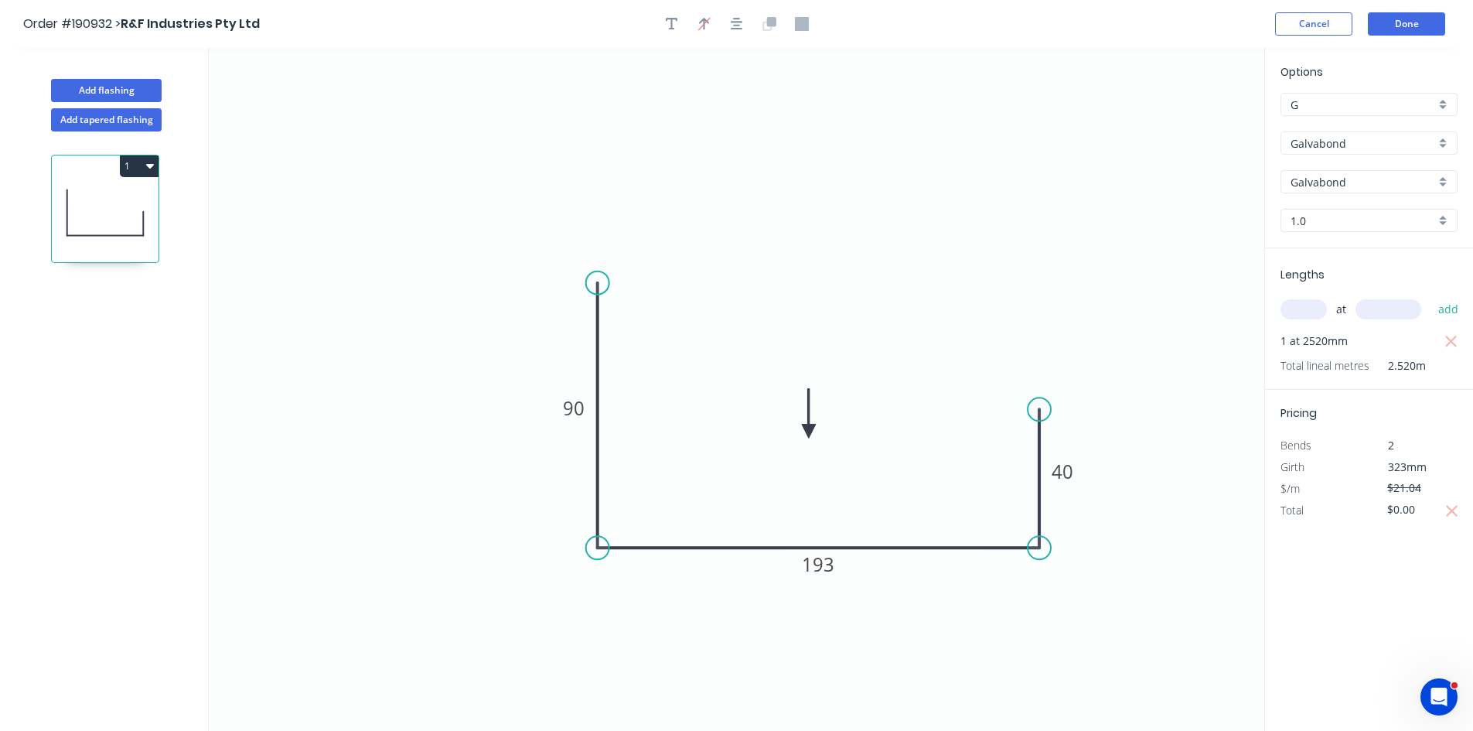
click at [1321, 313] on input "text" at bounding box center [1304, 309] width 46 height 20
type input "2"
type input "2520"
click at [1431, 296] on button "add" at bounding box center [1449, 309] width 36 height 26
click at [1450, 340] on icon "button" at bounding box center [1451, 342] width 12 height 12
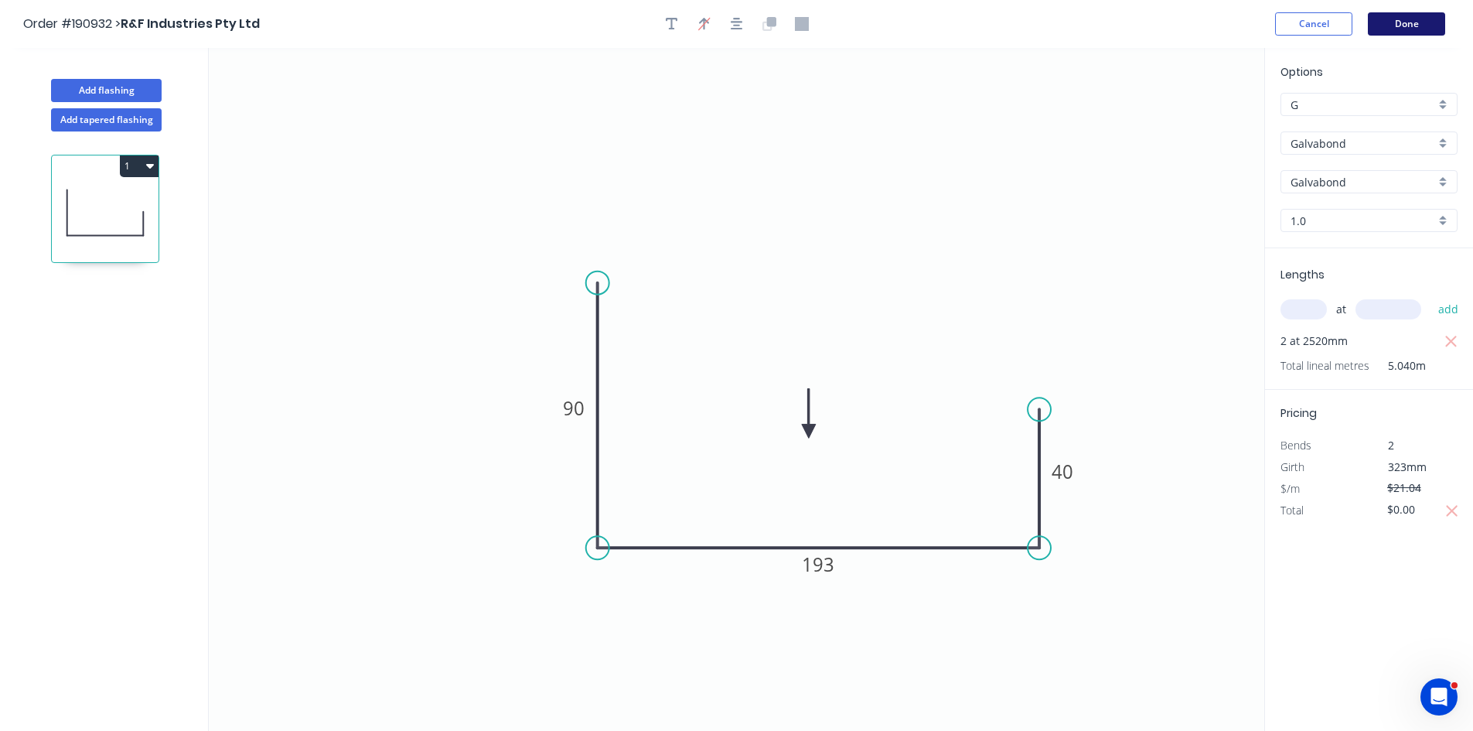
click at [1400, 18] on button "Done" at bounding box center [1406, 23] width 77 height 23
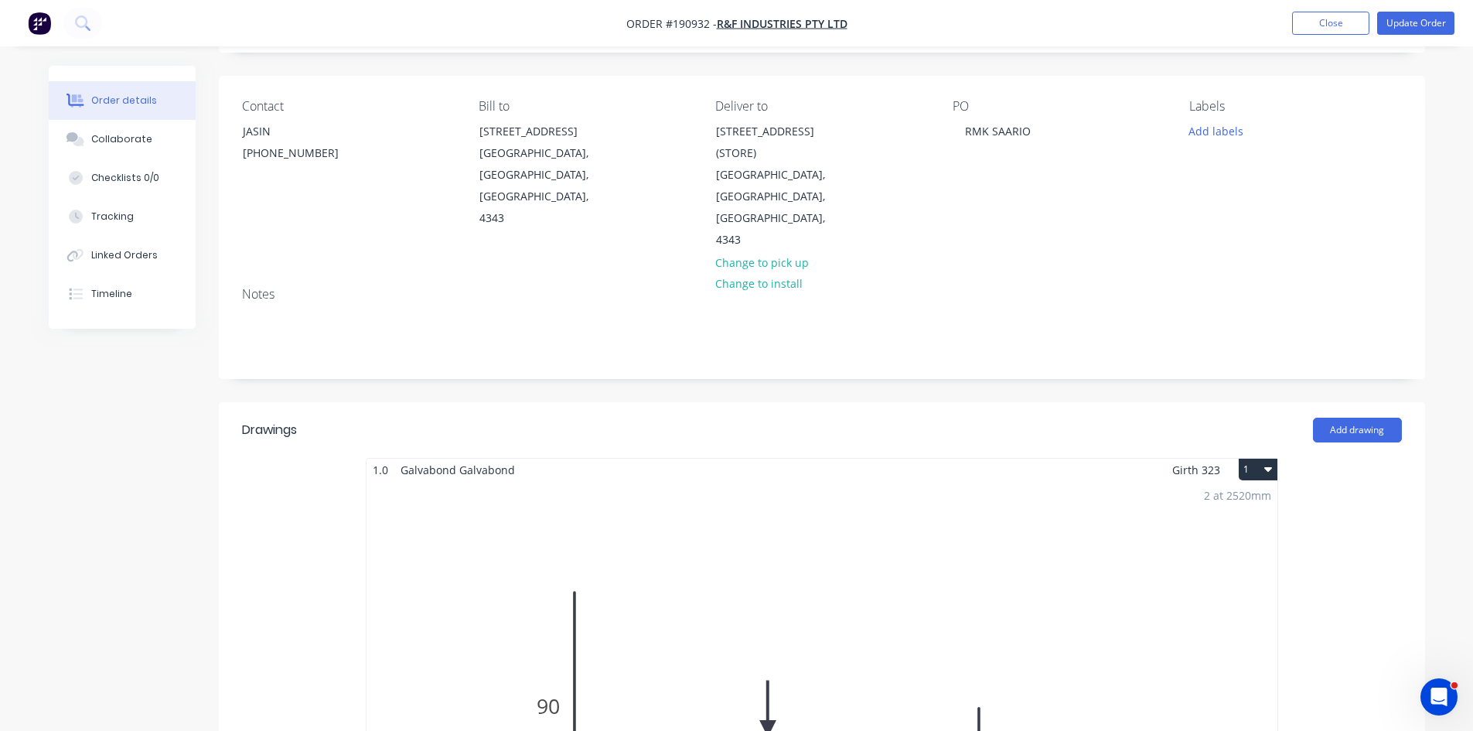
scroll to position [90, 0]
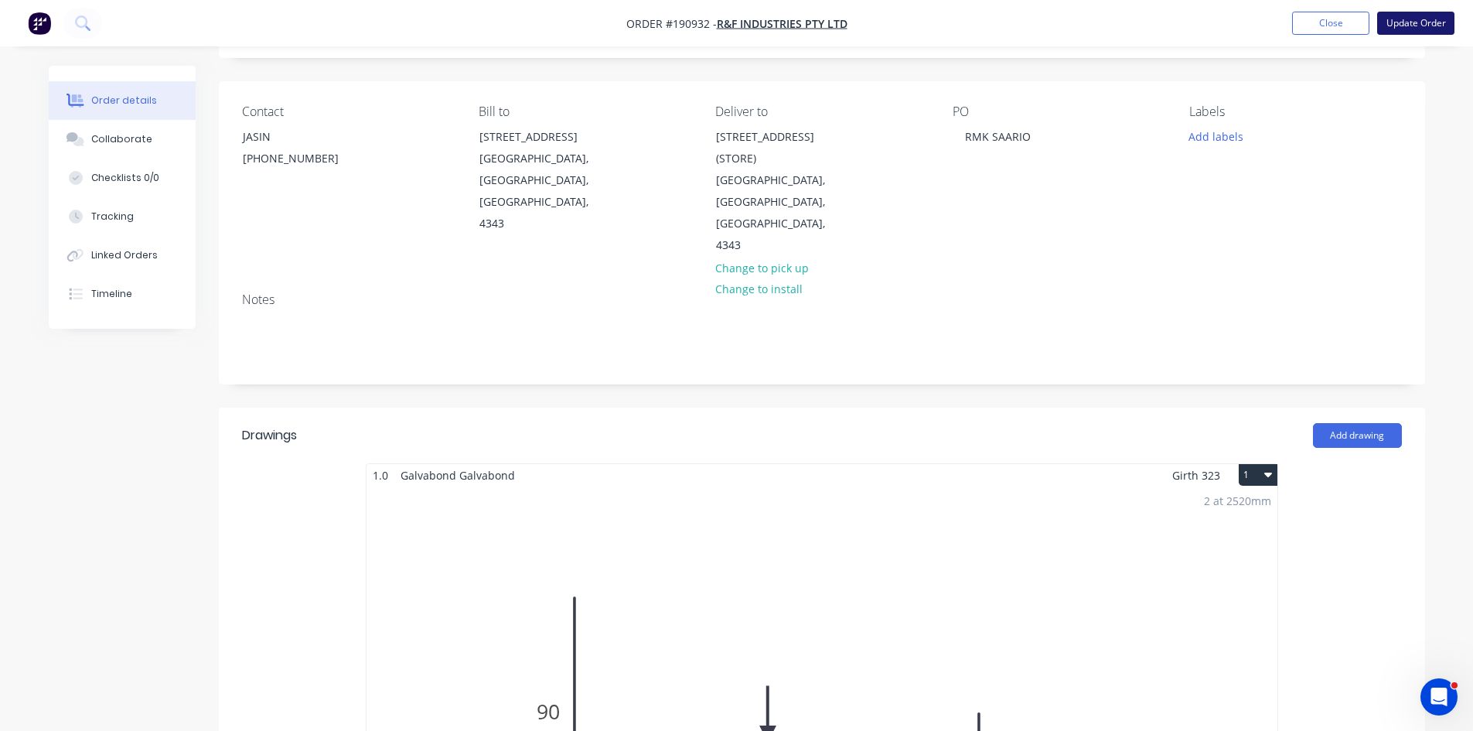
click at [1423, 25] on button "Update Order" at bounding box center [1415, 23] width 77 height 23
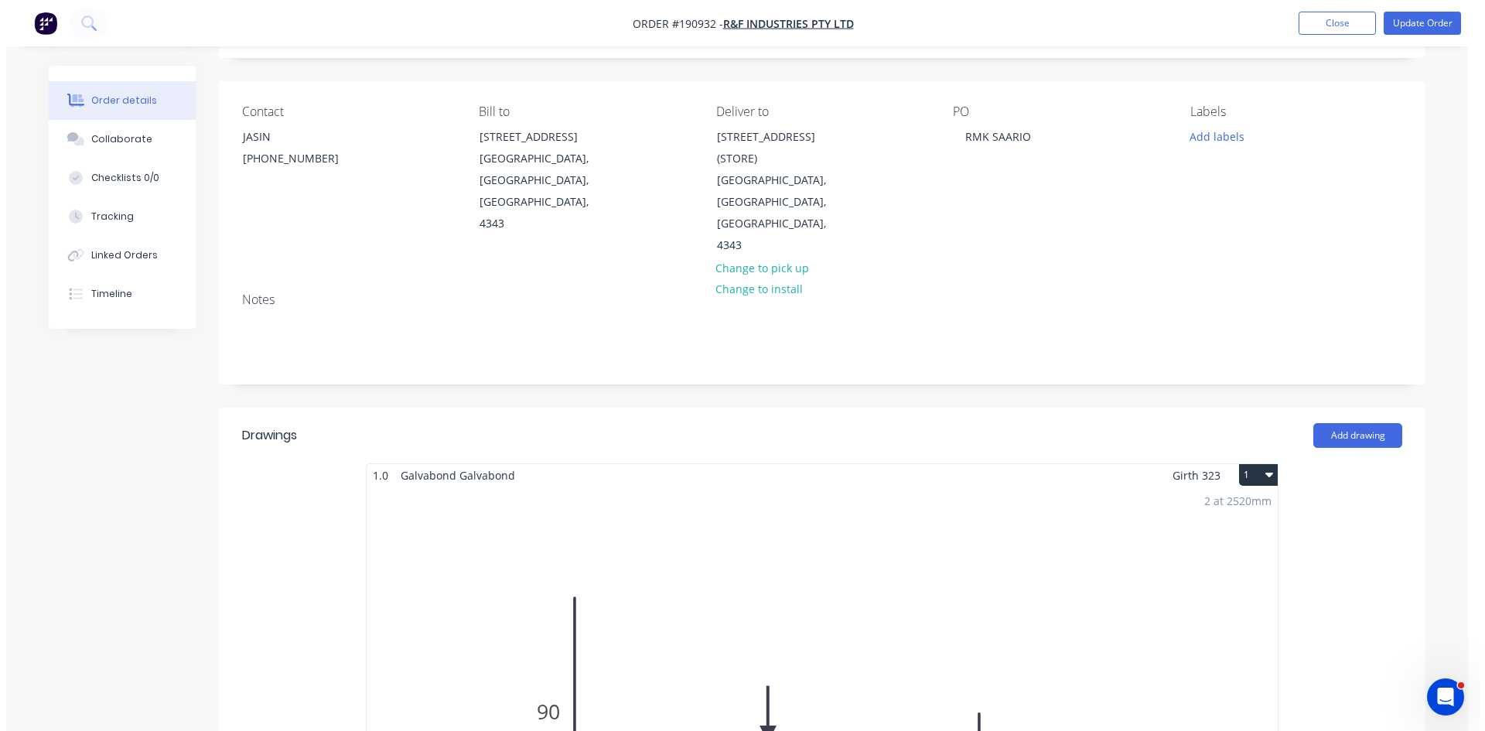
scroll to position [0, 0]
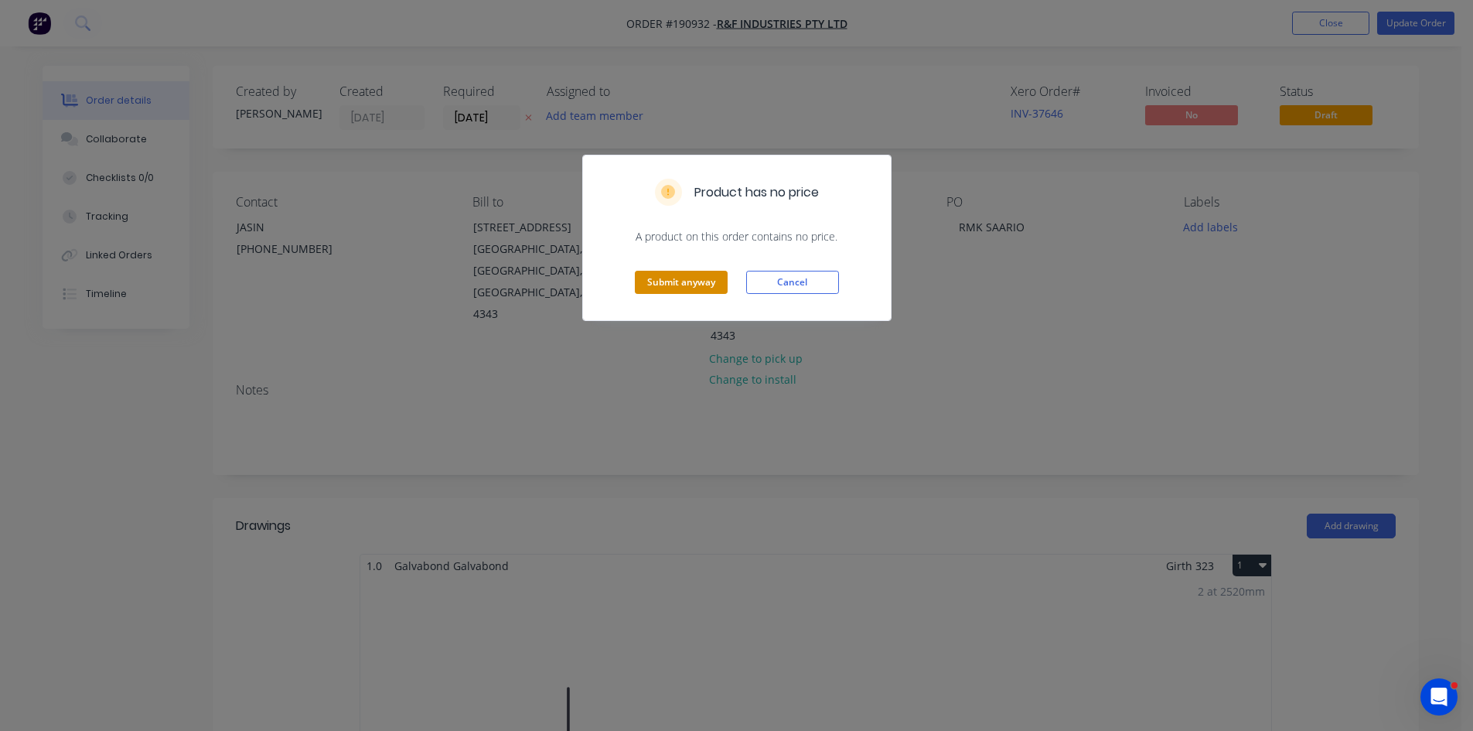
click at [666, 273] on button "Submit anyway" at bounding box center [681, 282] width 93 height 23
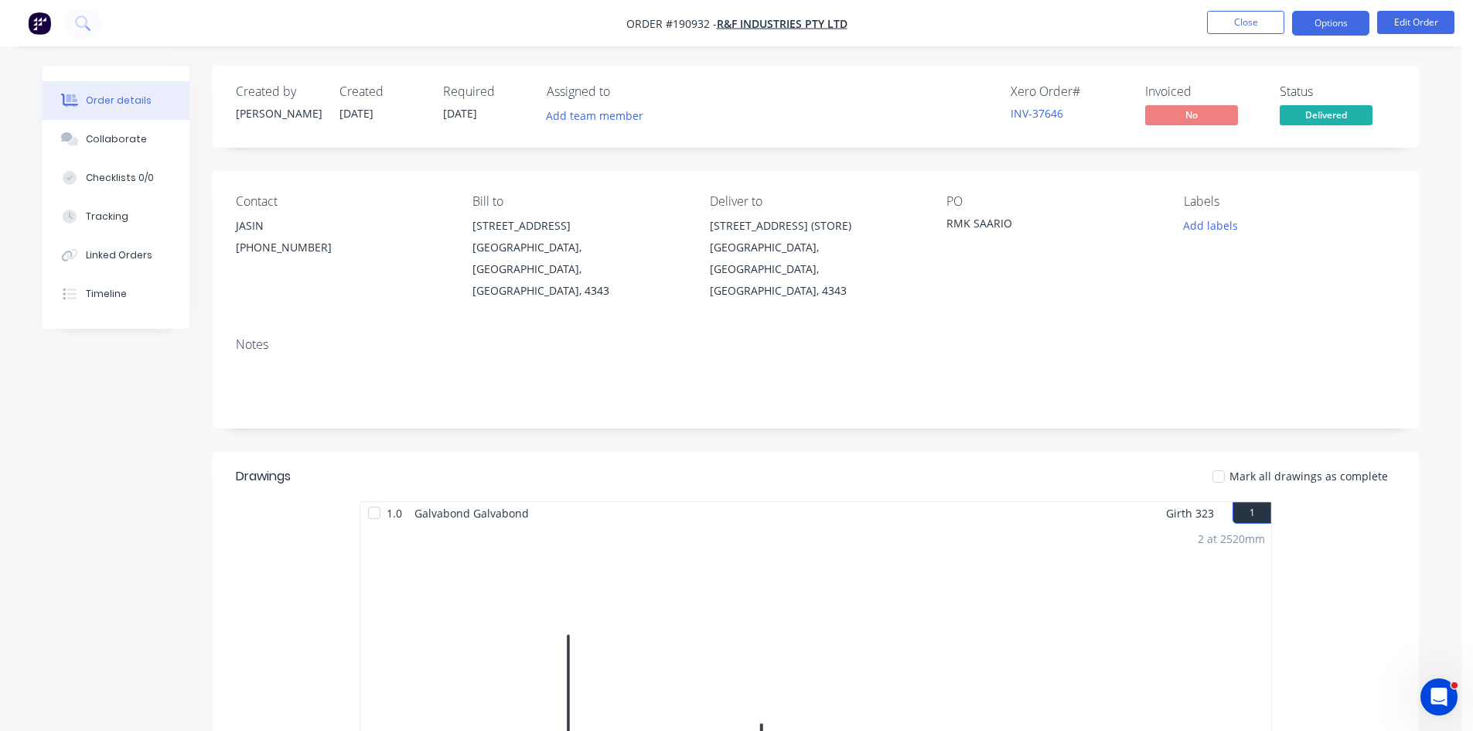
click at [1333, 32] on button "Options" at bounding box center [1330, 23] width 77 height 25
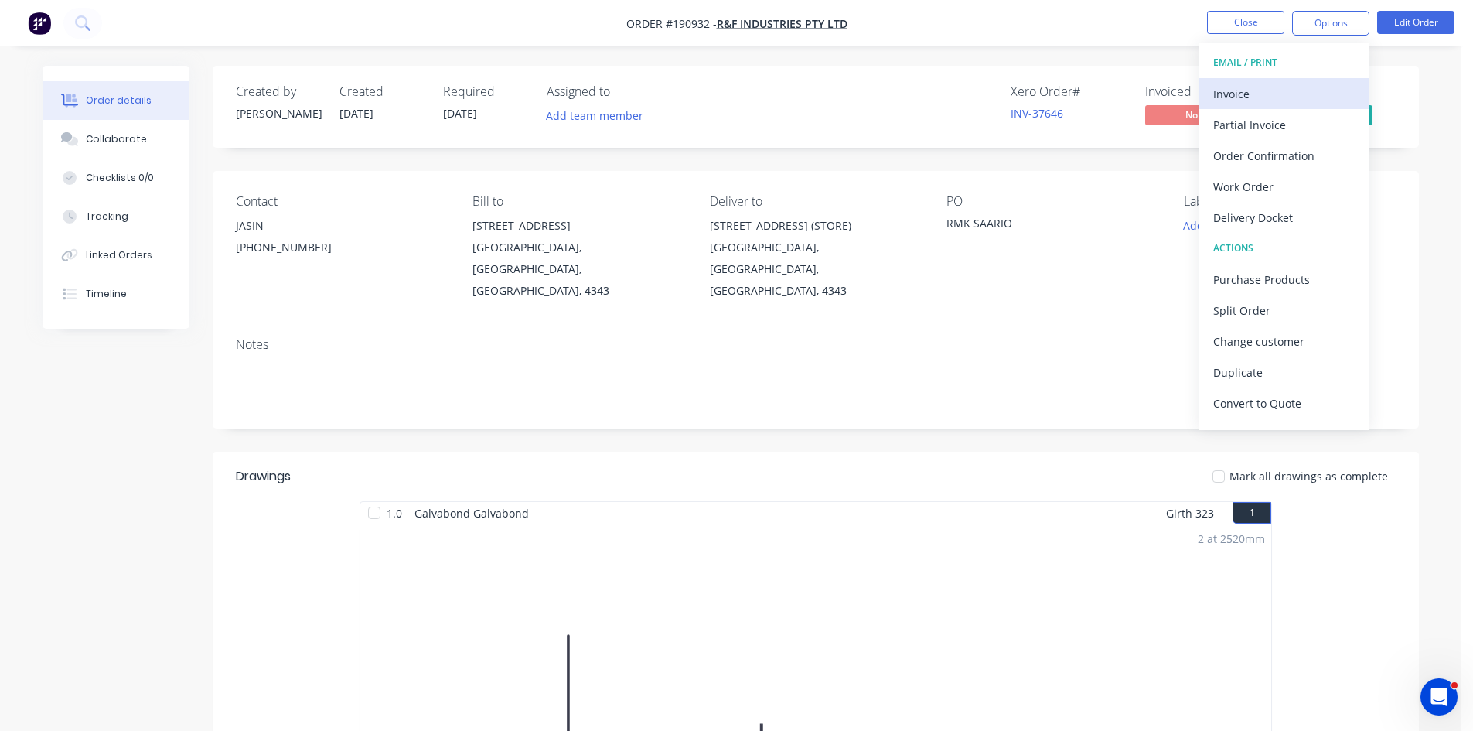
click at [1292, 94] on div "Invoice" at bounding box center [1284, 94] width 142 height 22
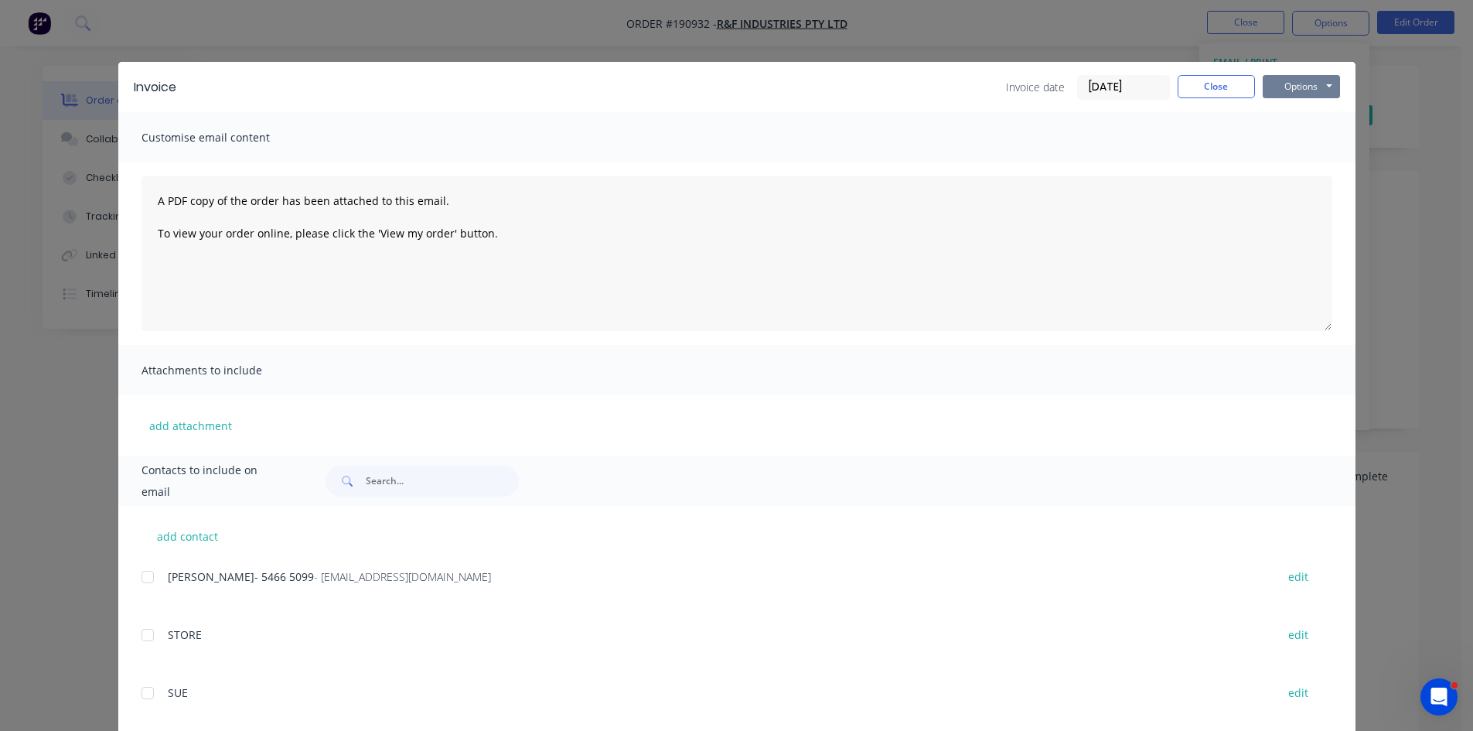
click at [1305, 83] on button "Options" at bounding box center [1301, 86] width 77 height 23
click at [1312, 135] on button "Print" at bounding box center [1312, 140] width 99 height 26
click at [1179, 95] on button "Close" at bounding box center [1216, 86] width 77 height 23
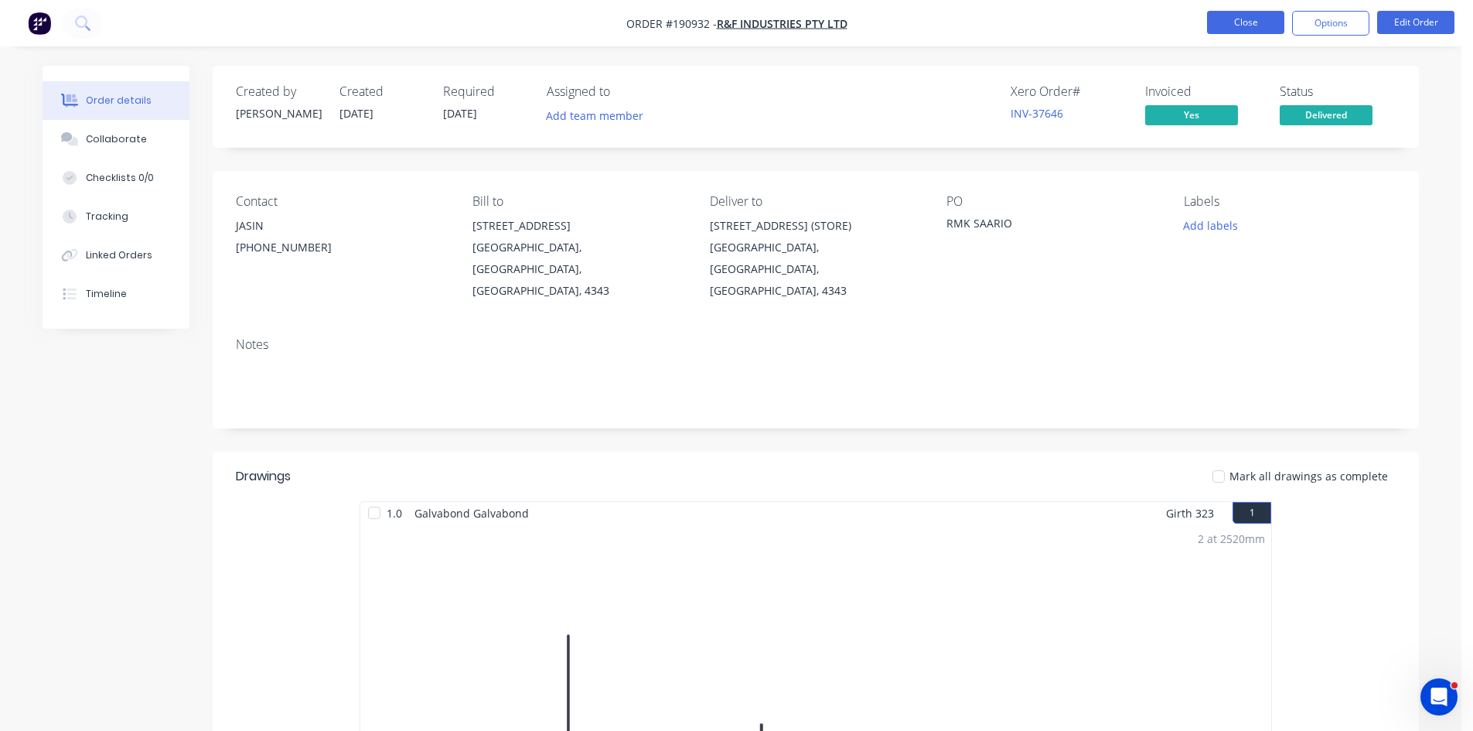
click at [1225, 19] on button "Close" at bounding box center [1245, 22] width 77 height 23
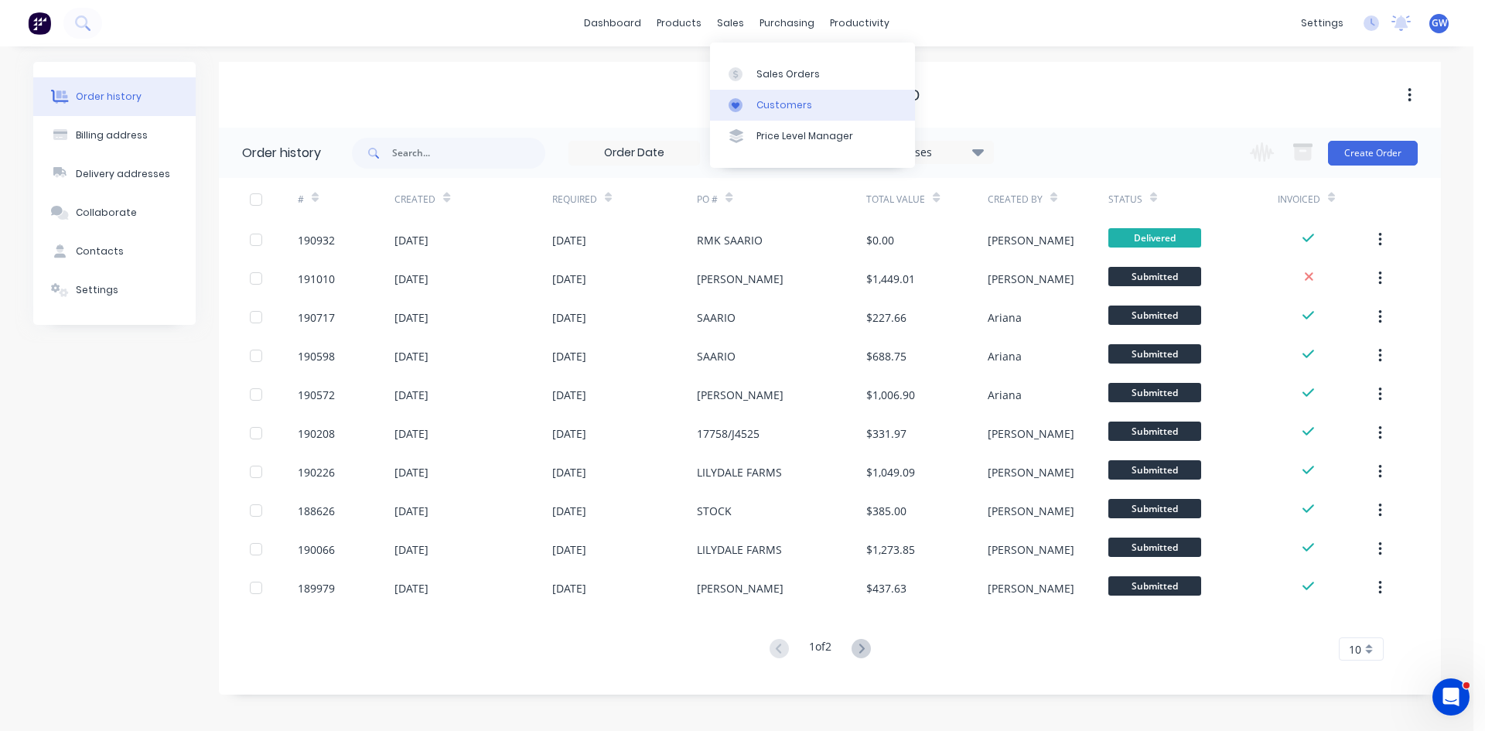
click at [752, 101] on link "Customers" at bounding box center [812, 105] width 205 height 31
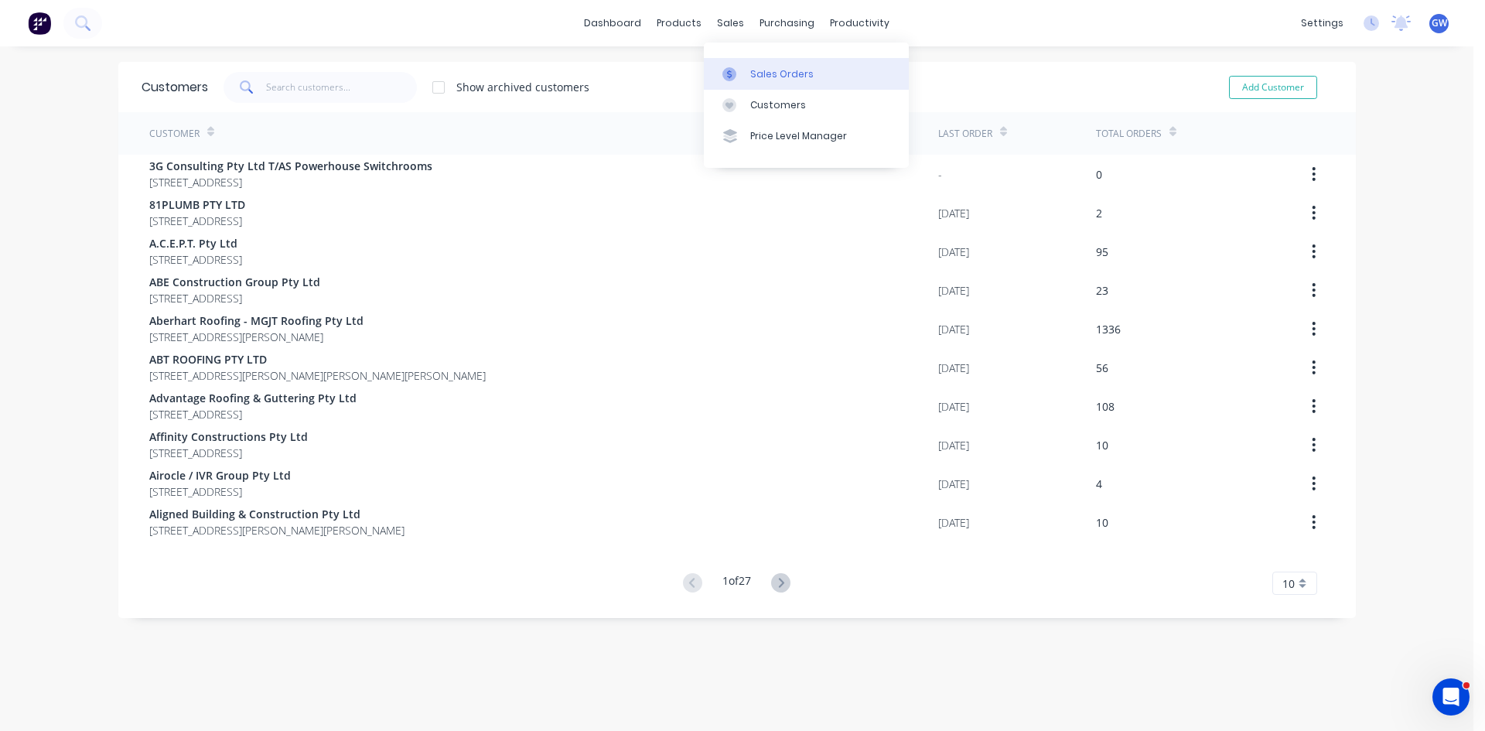
click at [754, 67] on div "Sales Orders" at bounding box center [781, 74] width 63 height 14
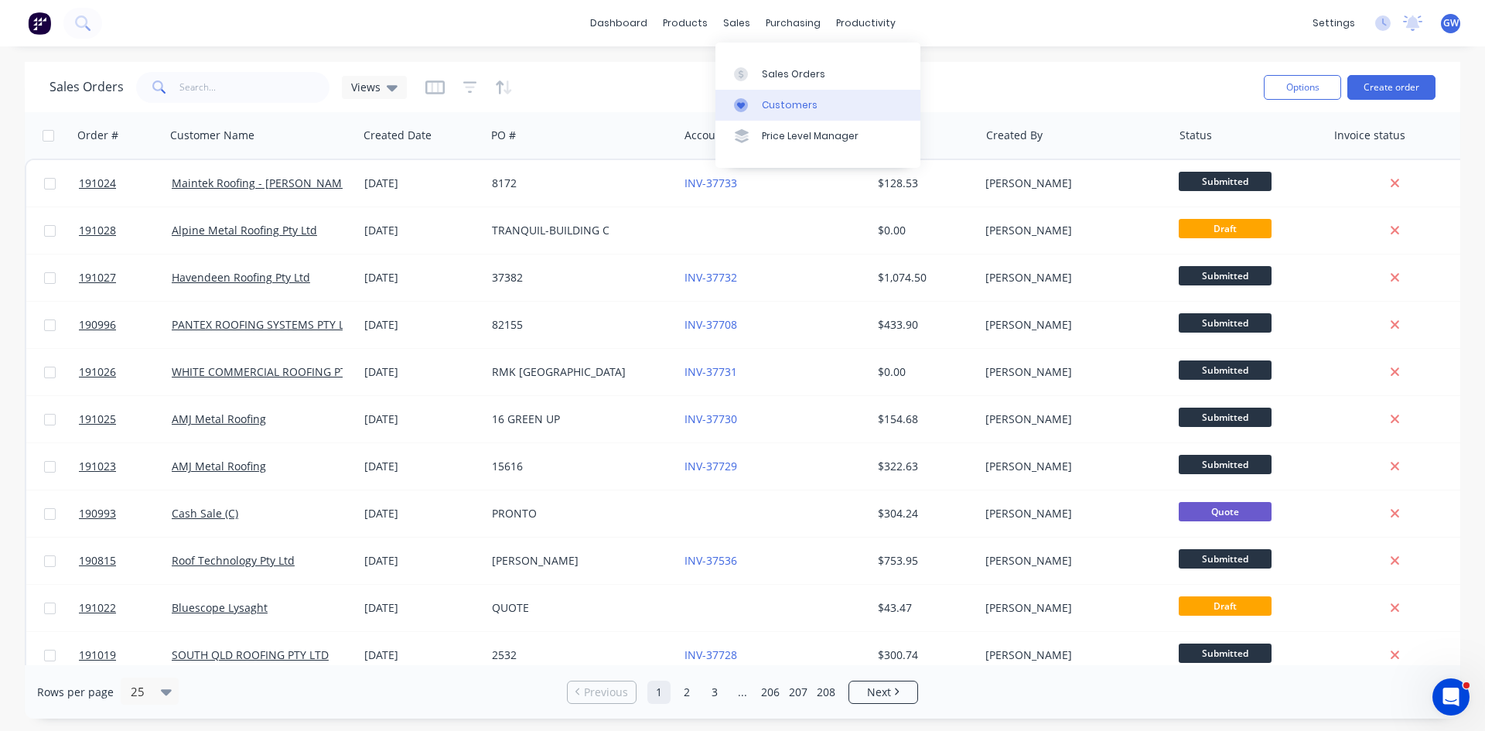
click at [743, 106] on icon at bounding box center [741, 105] width 8 height 7
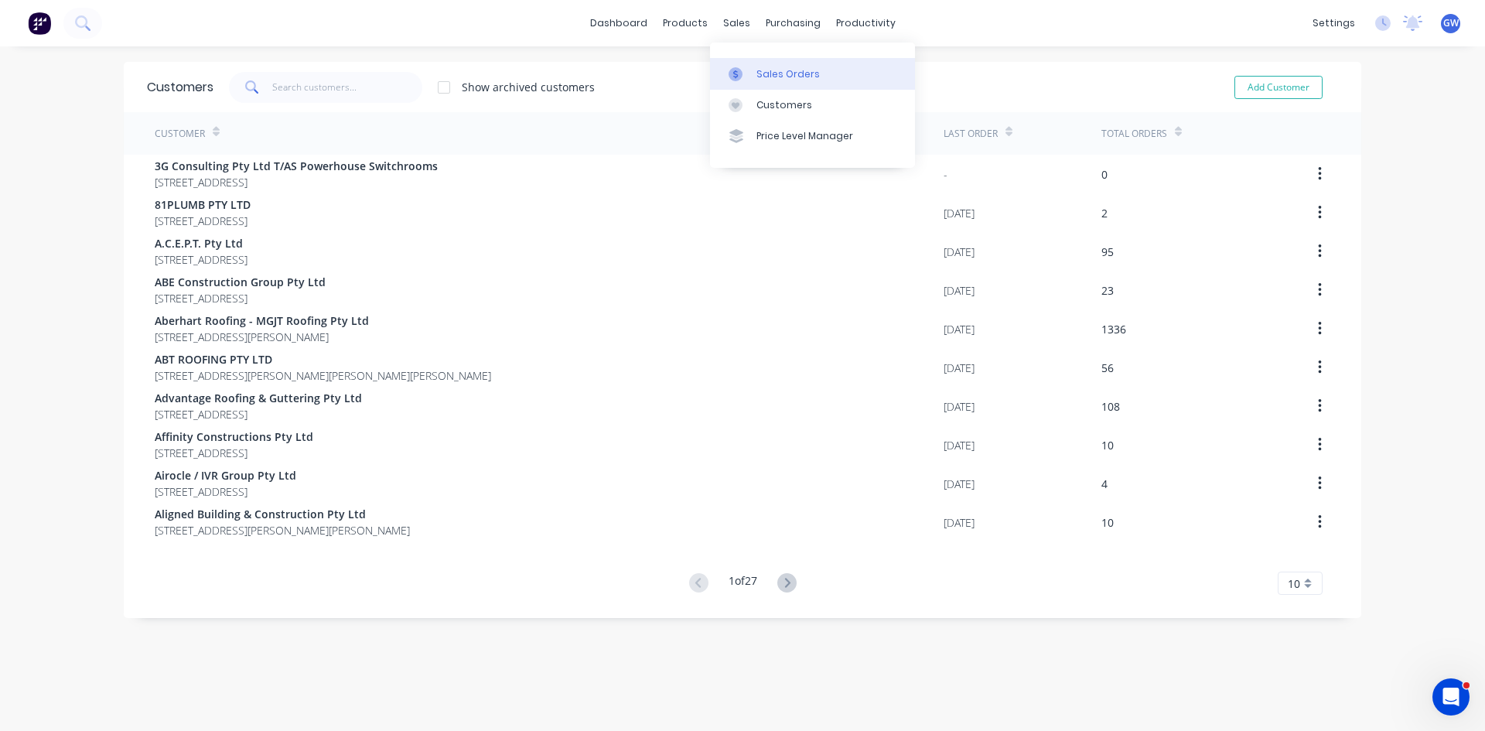
click at [758, 67] on div "Sales Orders" at bounding box center [787, 74] width 63 height 14
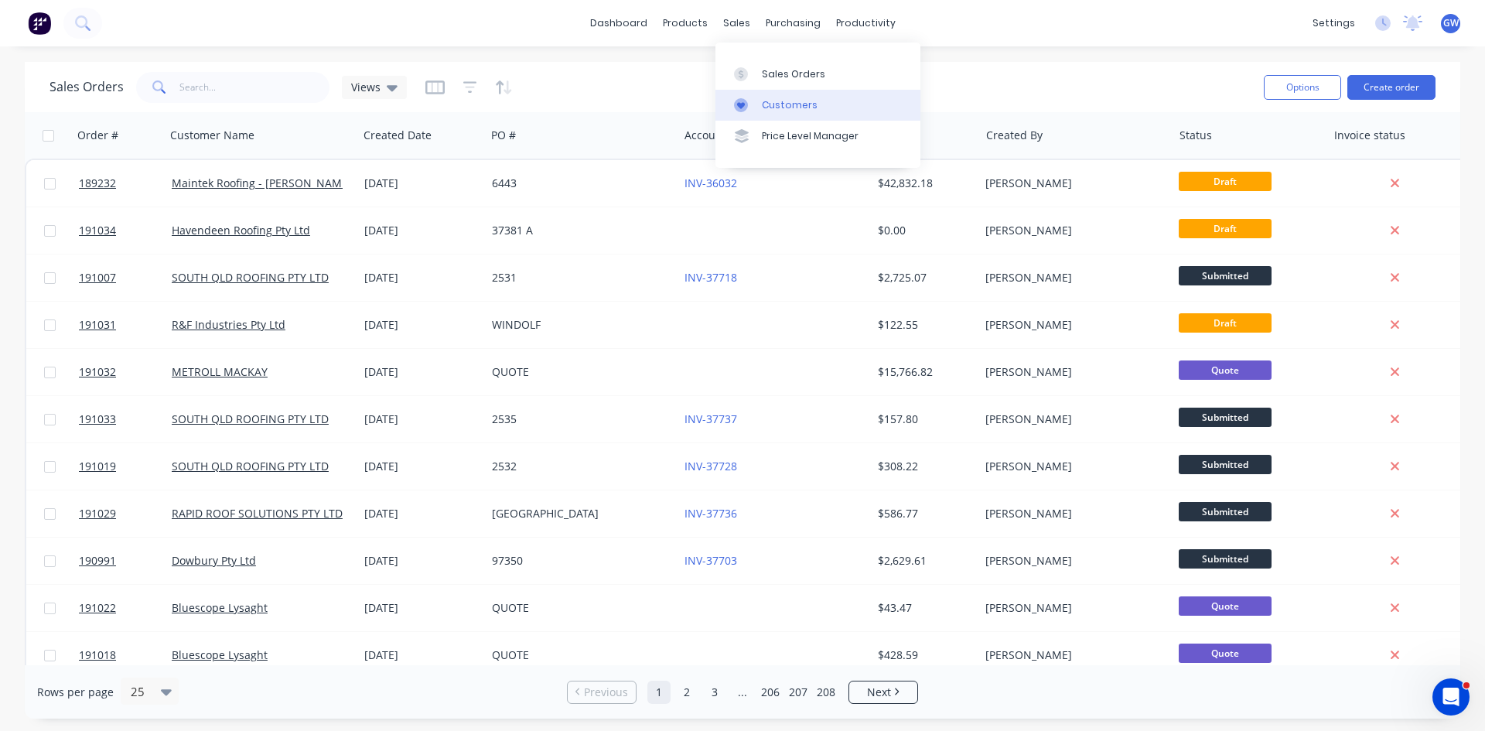
click at [802, 100] on div "Customers" at bounding box center [790, 105] width 56 height 14
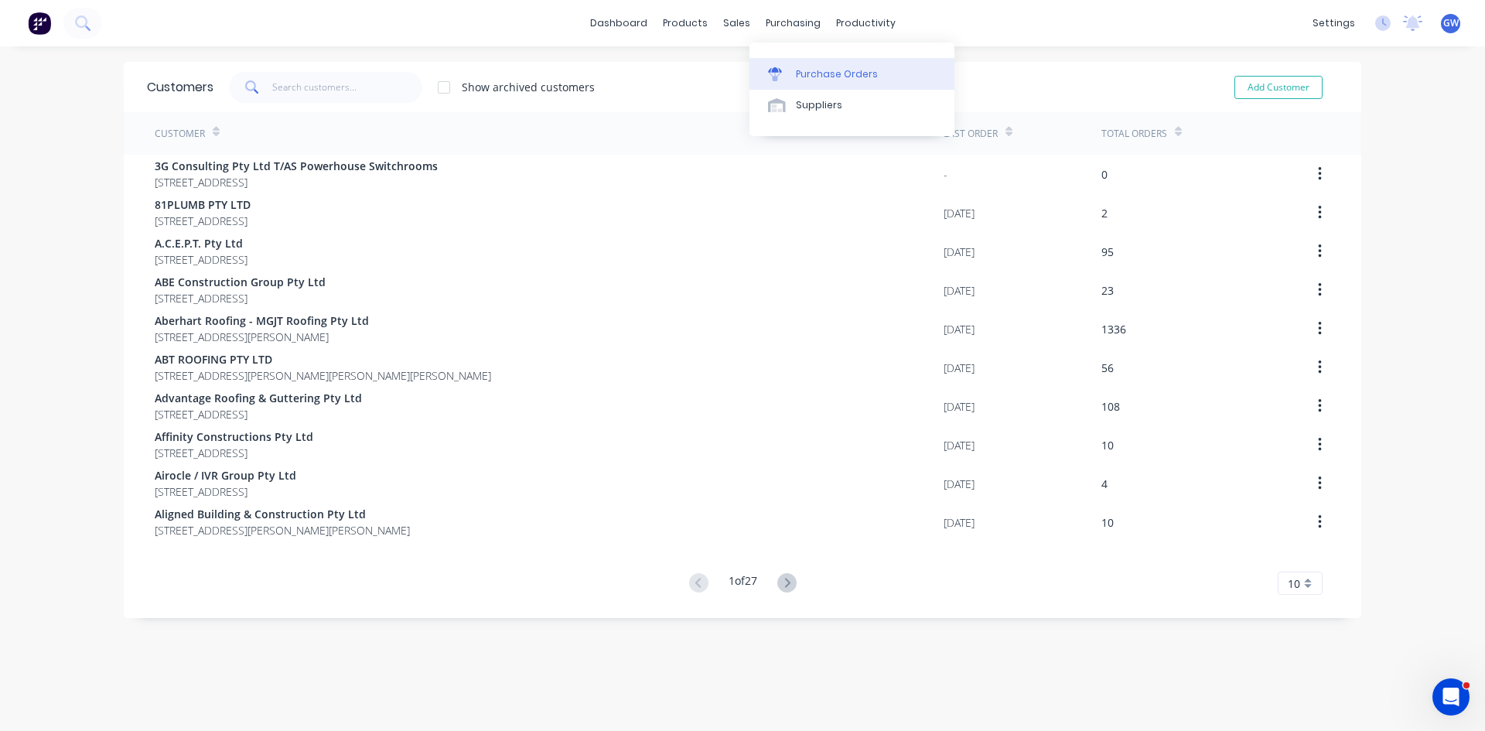
click at [780, 77] on icon at bounding box center [775, 74] width 14 height 14
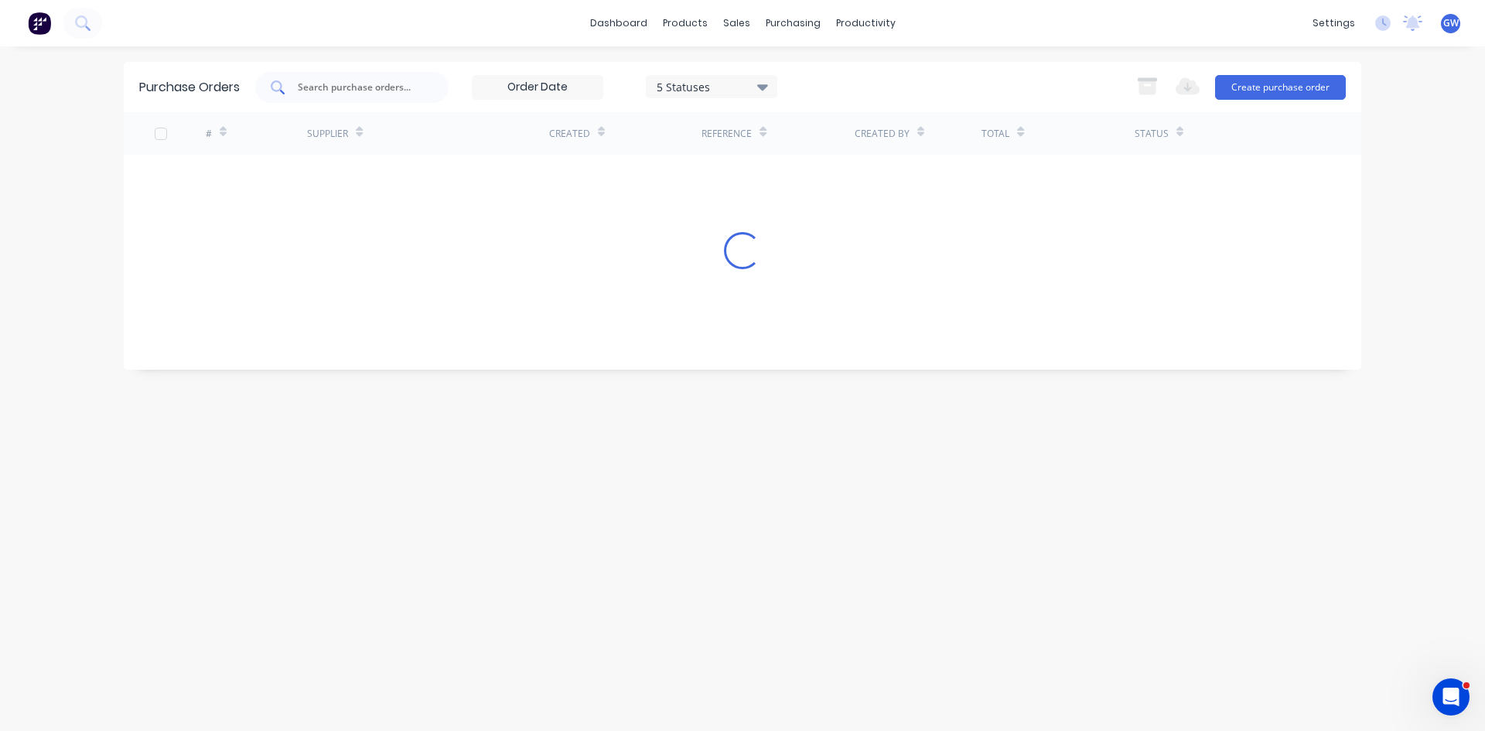
click at [307, 87] on input "text" at bounding box center [360, 87] width 128 height 15
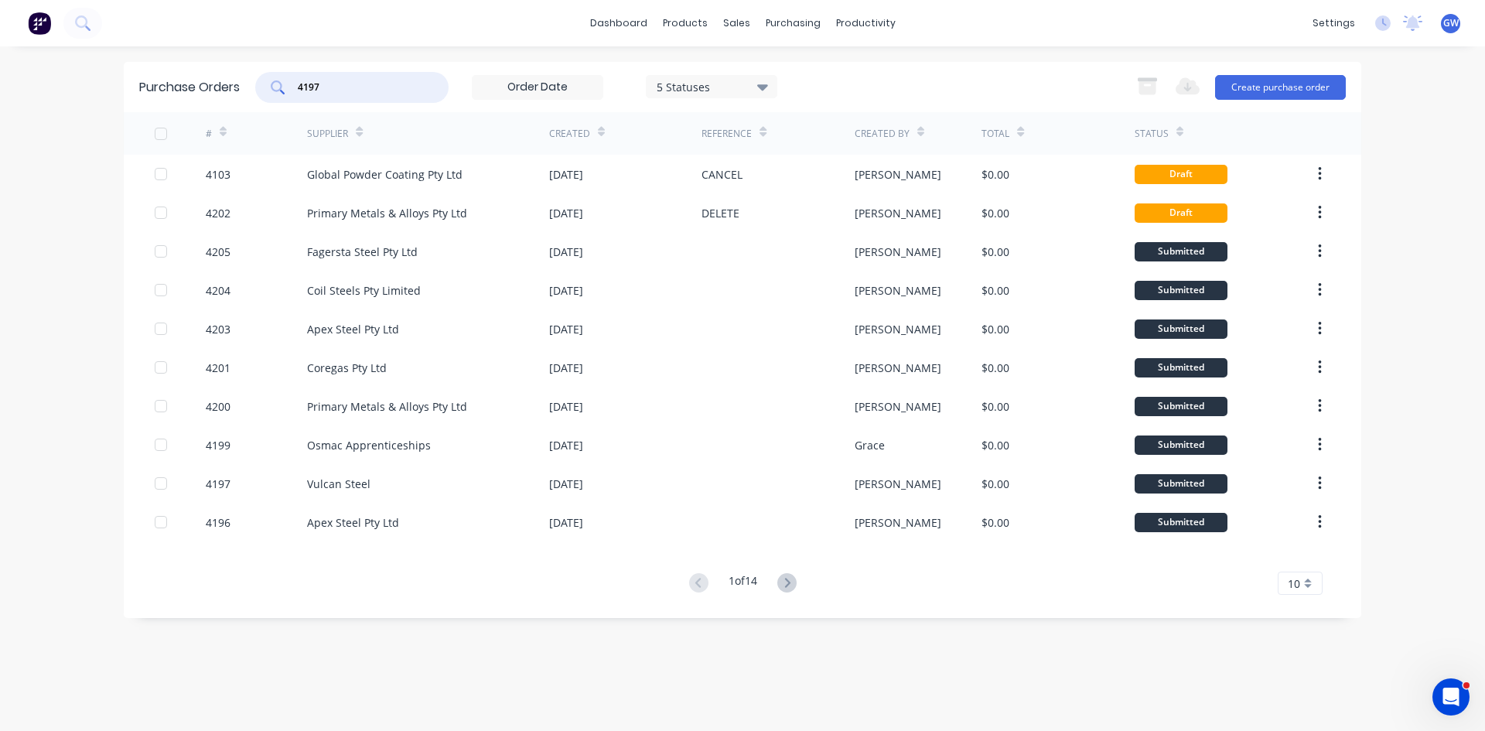
type input "4197"
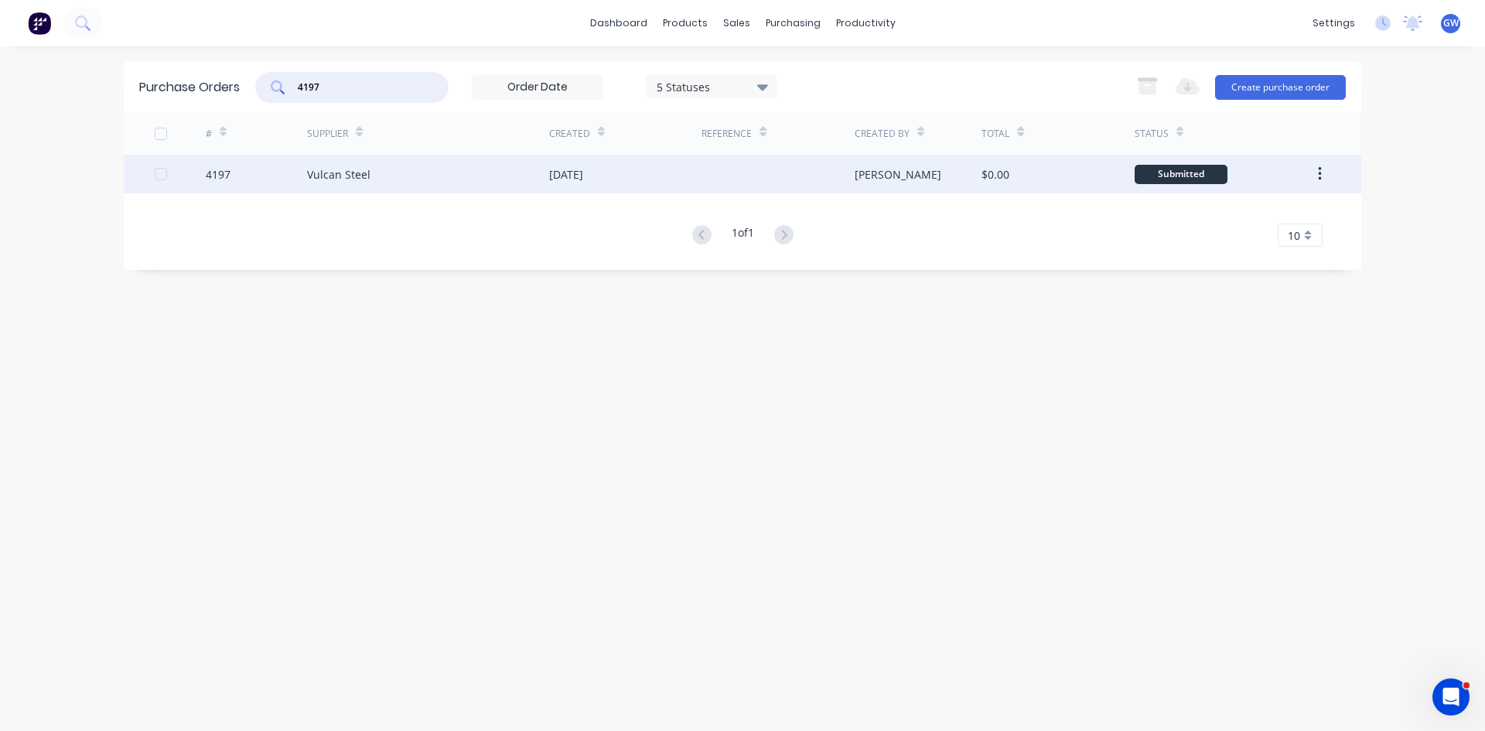
click at [552, 181] on div "[DATE]" at bounding box center [566, 174] width 34 height 16
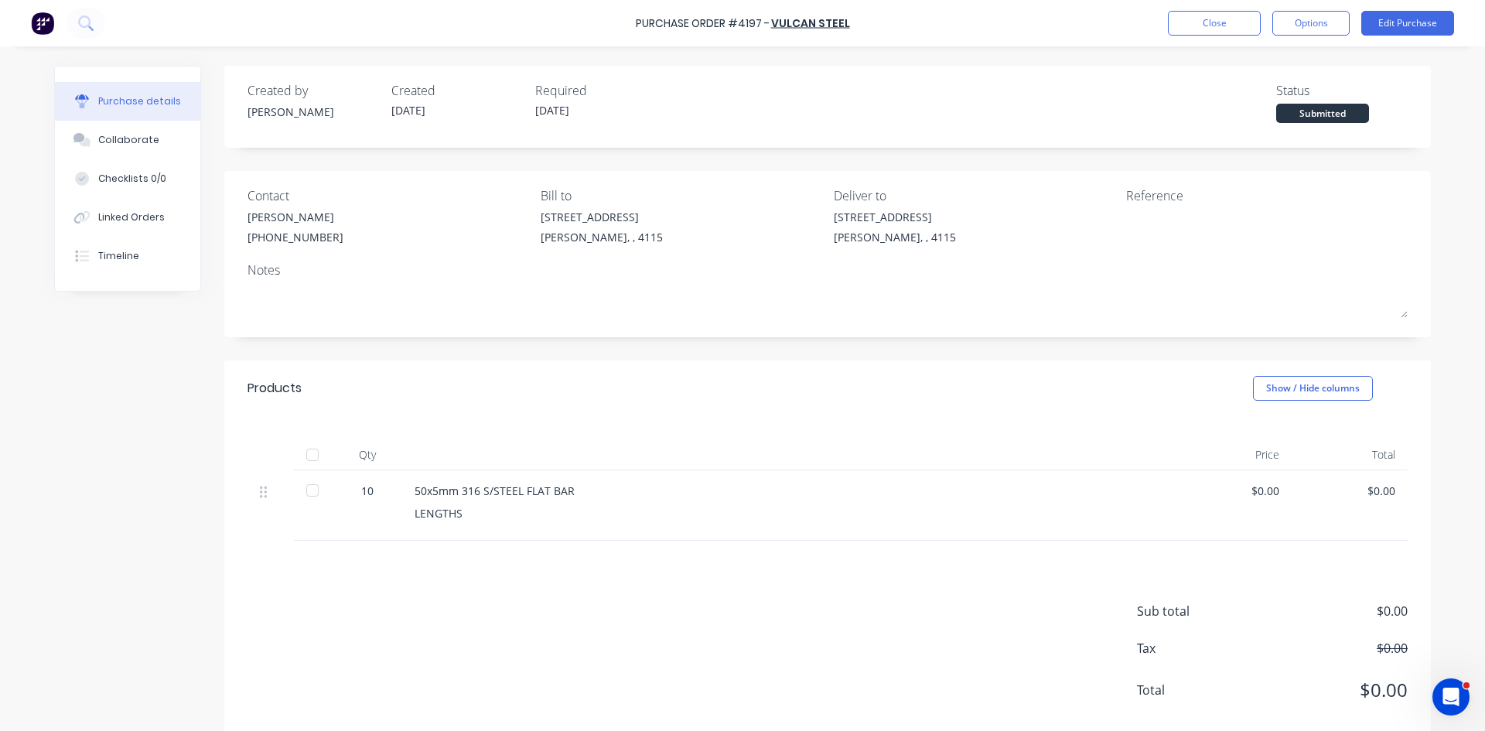
drag, startPoint x: 134, startPoint y: 142, endPoint x: 742, endPoint y: 145, distance: 607.9
click at [135, 142] on div "Collaborate" at bounding box center [128, 140] width 61 height 14
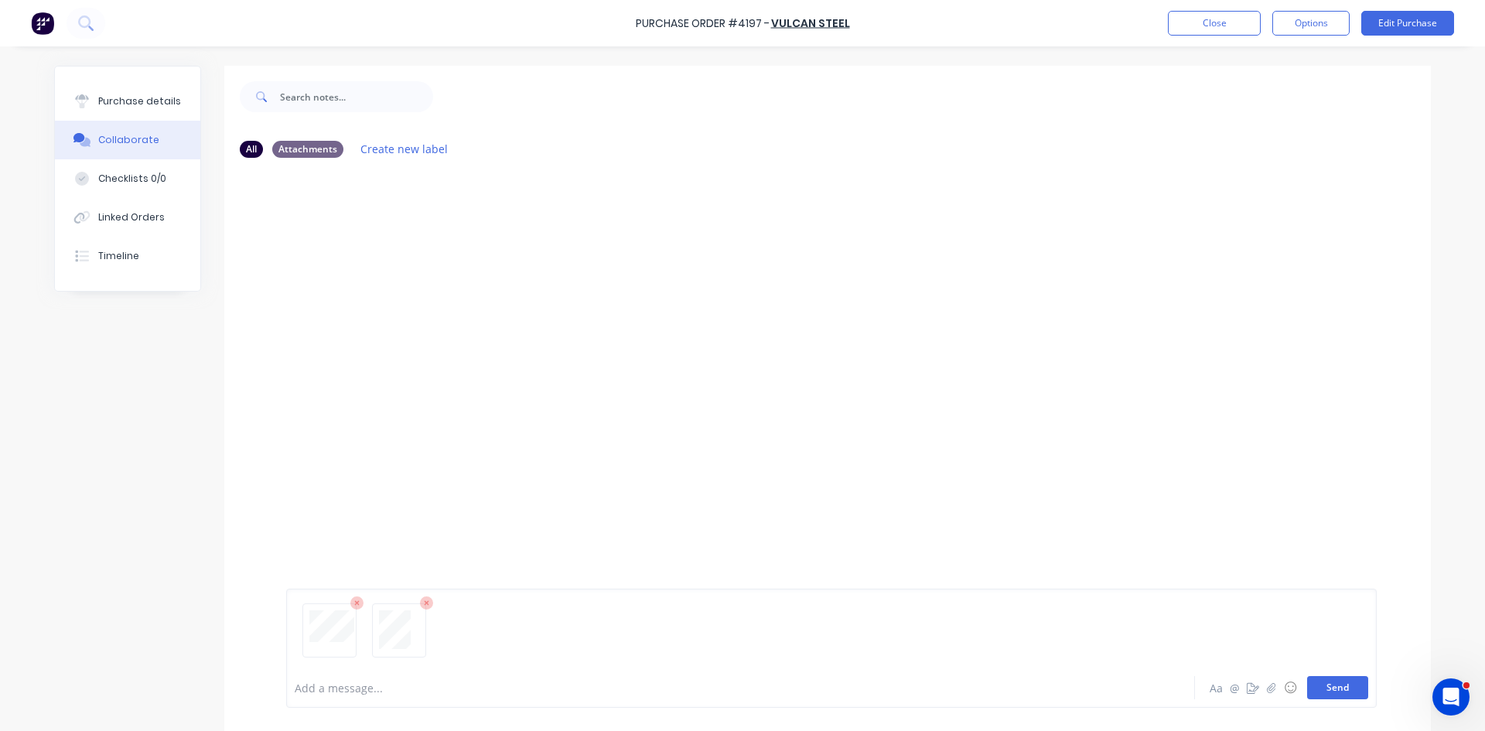
click at [1332, 689] on button "Send" at bounding box center [1337, 687] width 61 height 23
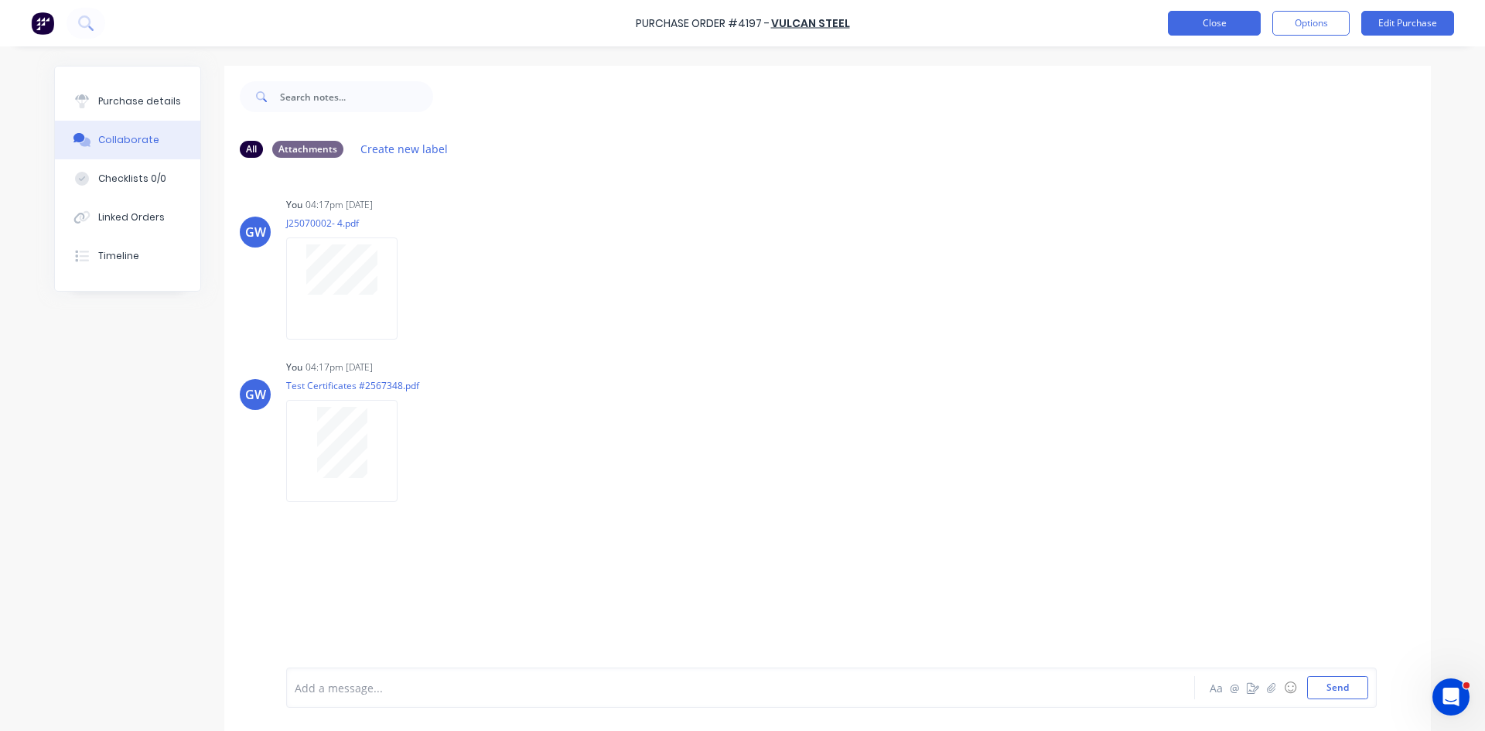
click at [1241, 35] on button "Close" at bounding box center [1214, 23] width 93 height 25
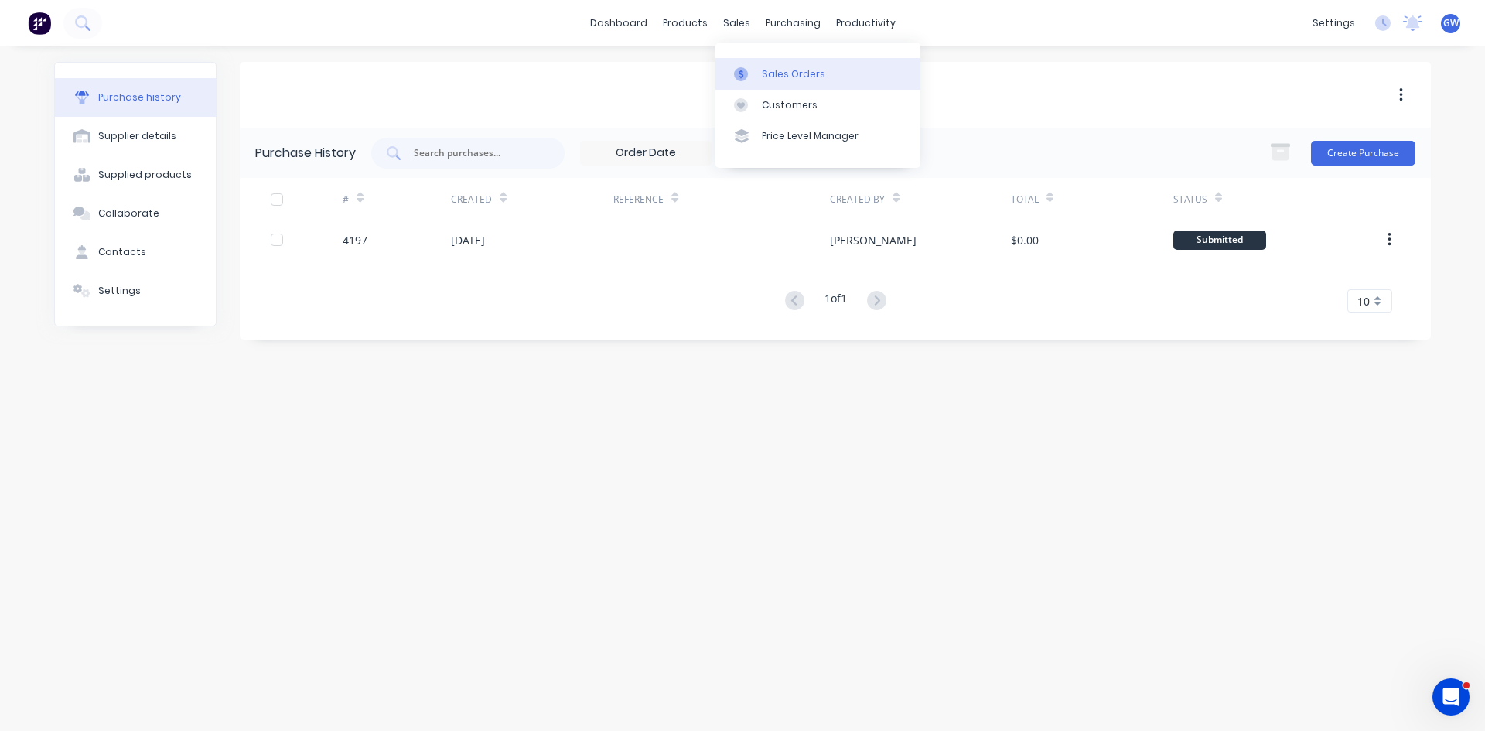
click at [770, 71] on div "Sales Orders" at bounding box center [793, 74] width 63 height 14
